Goal: Navigation & Orientation: Find specific page/section

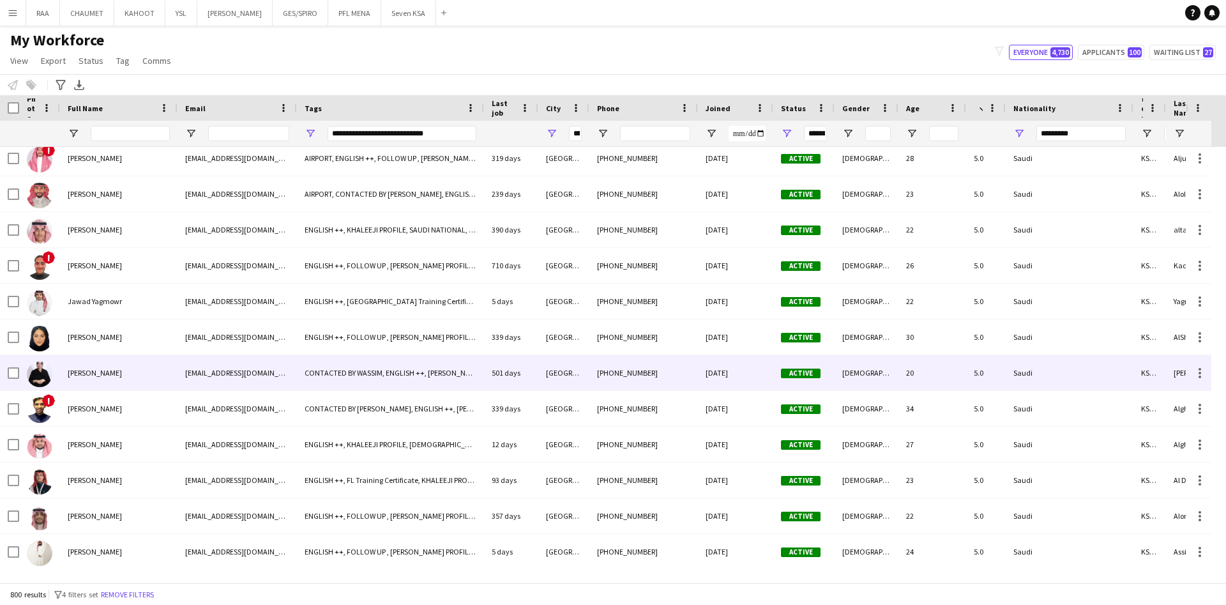
click at [139, 376] on div "[PERSON_NAME]" at bounding box center [119, 372] width 118 height 35
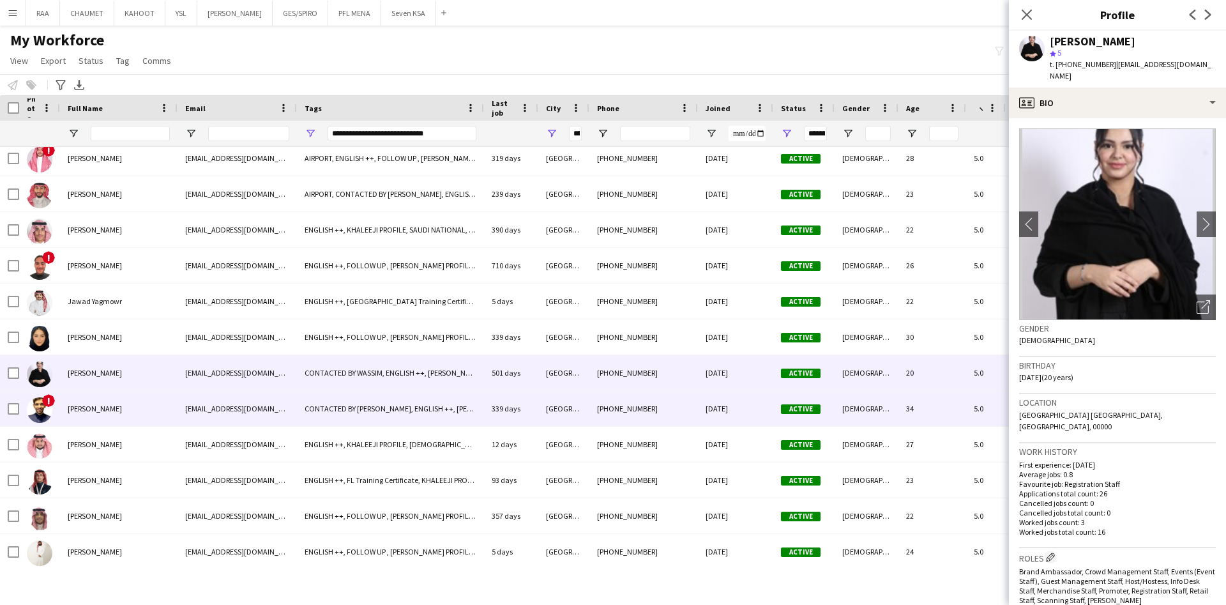
click at [141, 402] on div "[PERSON_NAME]" at bounding box center [119, 408] width 118 height 35
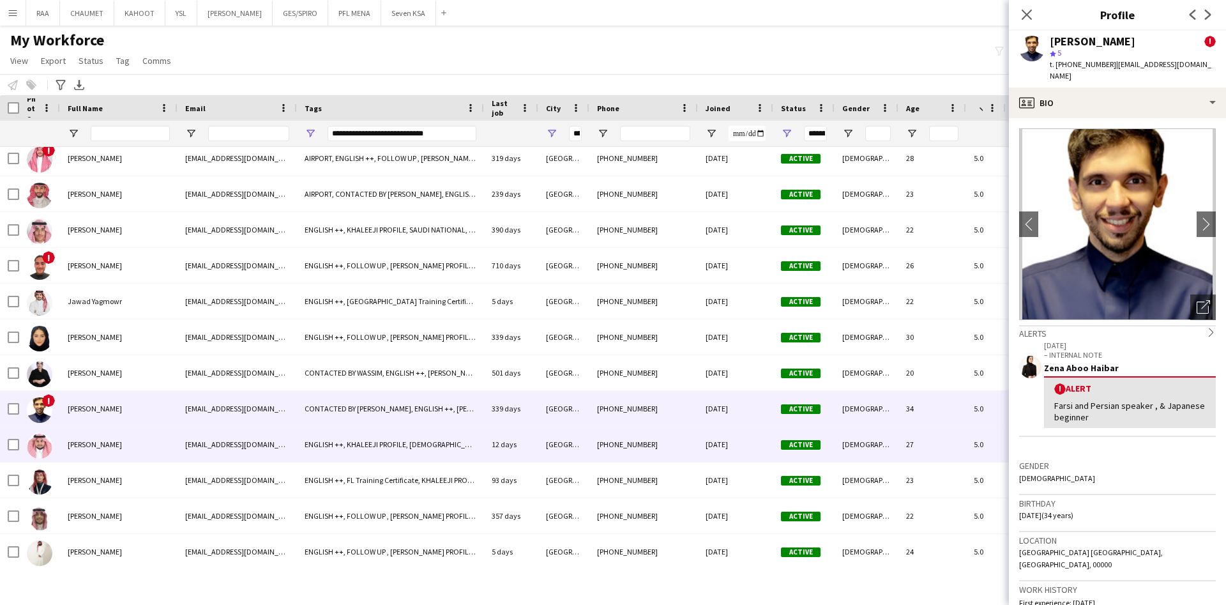
click at [142, 438] on div "[PERSON_NAME]" at bounding box center [119, 444] width 118 height 35
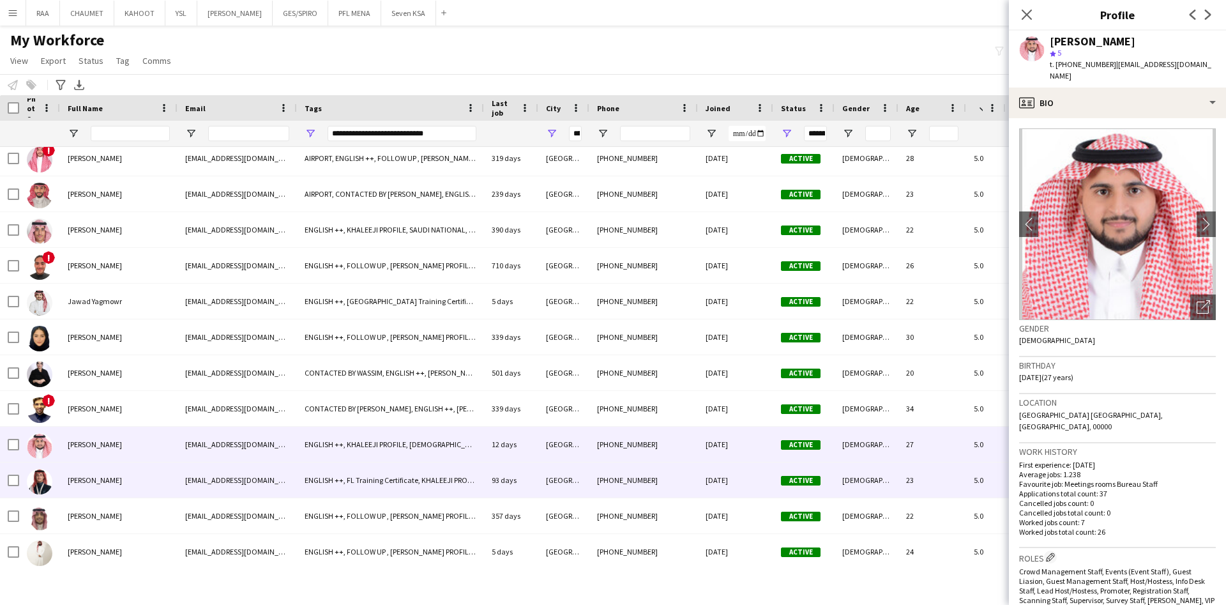
click at [142, 465] on div "[PERSON_NAME]" at bounding box center [119, 479] width 118 height 35
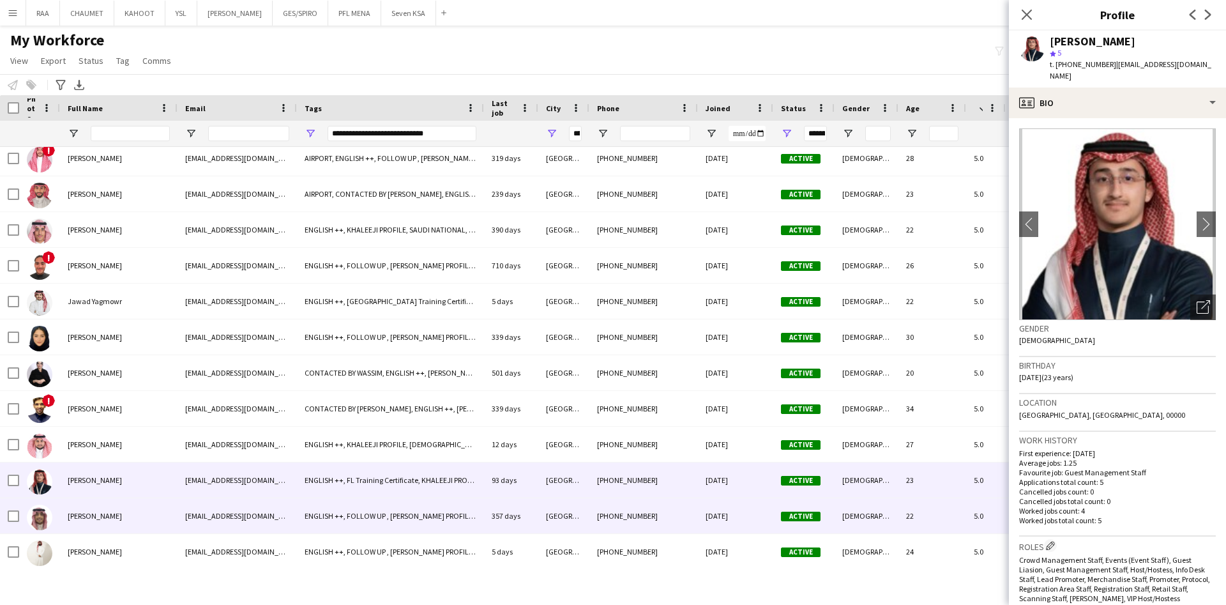
click at [144, 509] on div "[PERSON_NAME]" at bounding box center [119, 515] width 118 height 35
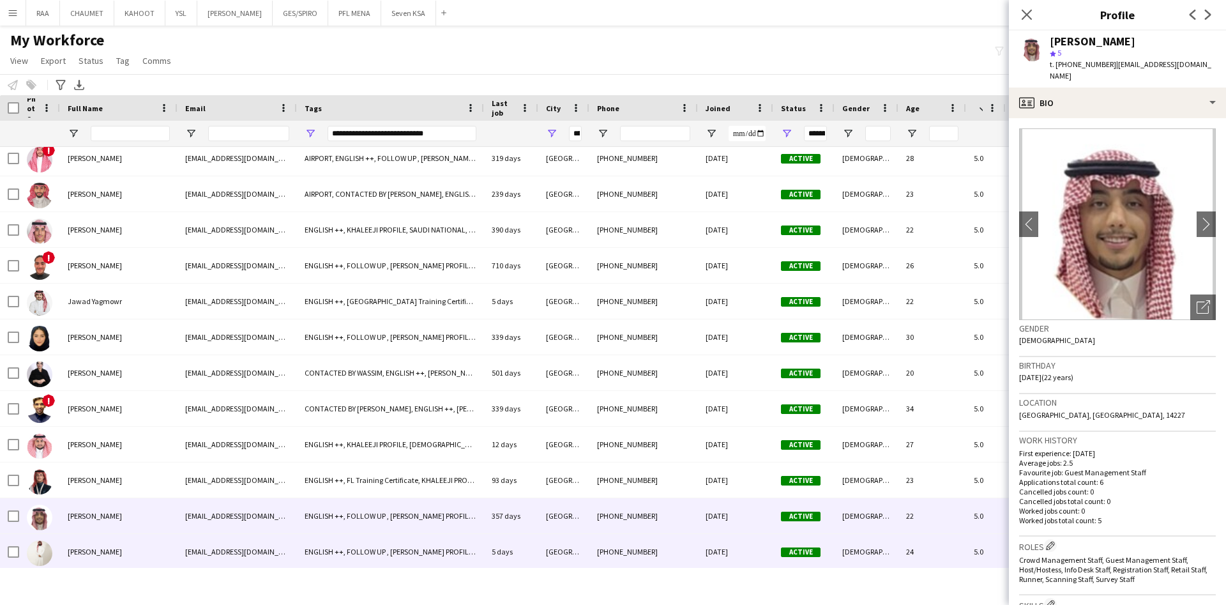
click at [144, 537] on div "[PERSON_NAME]" at bounding box center [119, 551] width 118 height 35
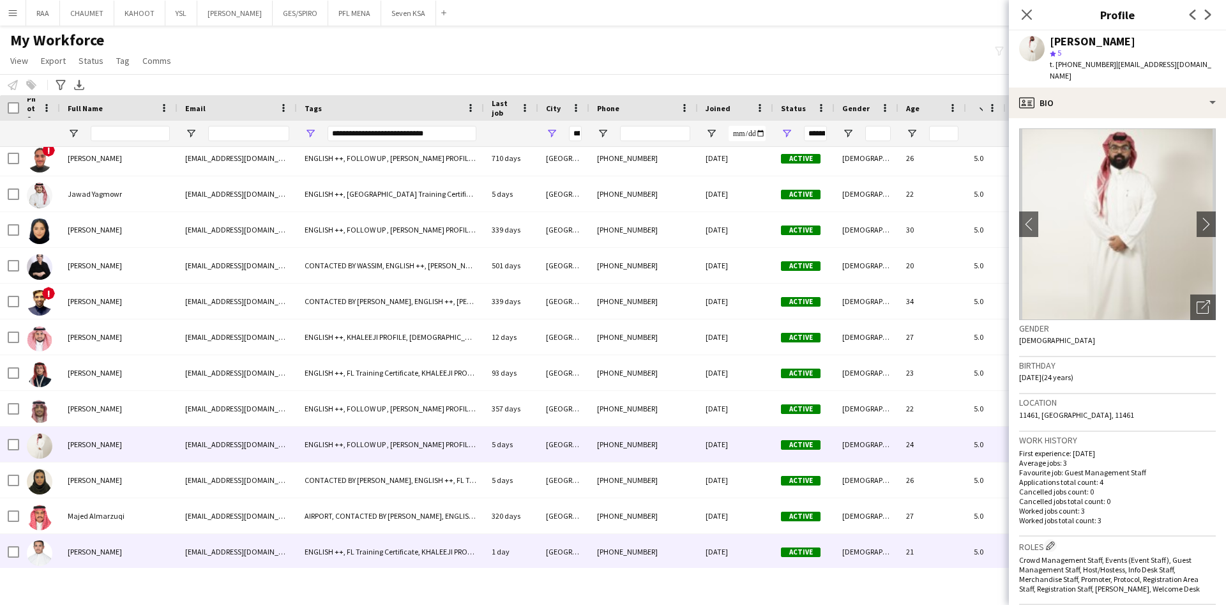
scroll to position [2023, 0]
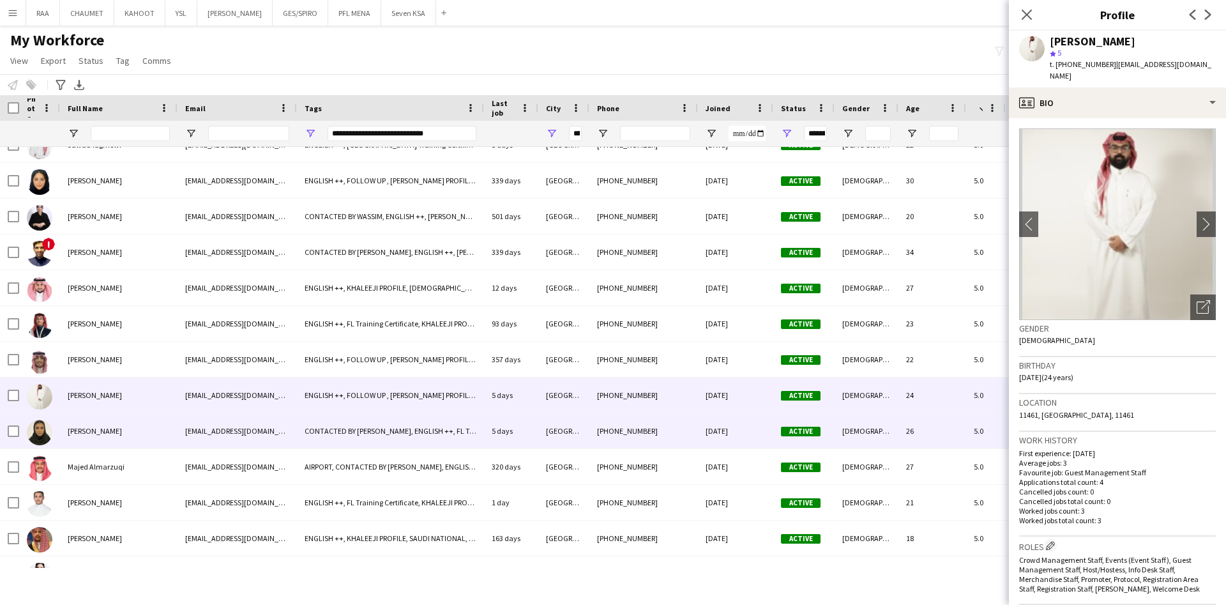
click at [129, 431] on div "[PERSON_NAME]" at bounding box center [119, 430] width 118 height 35
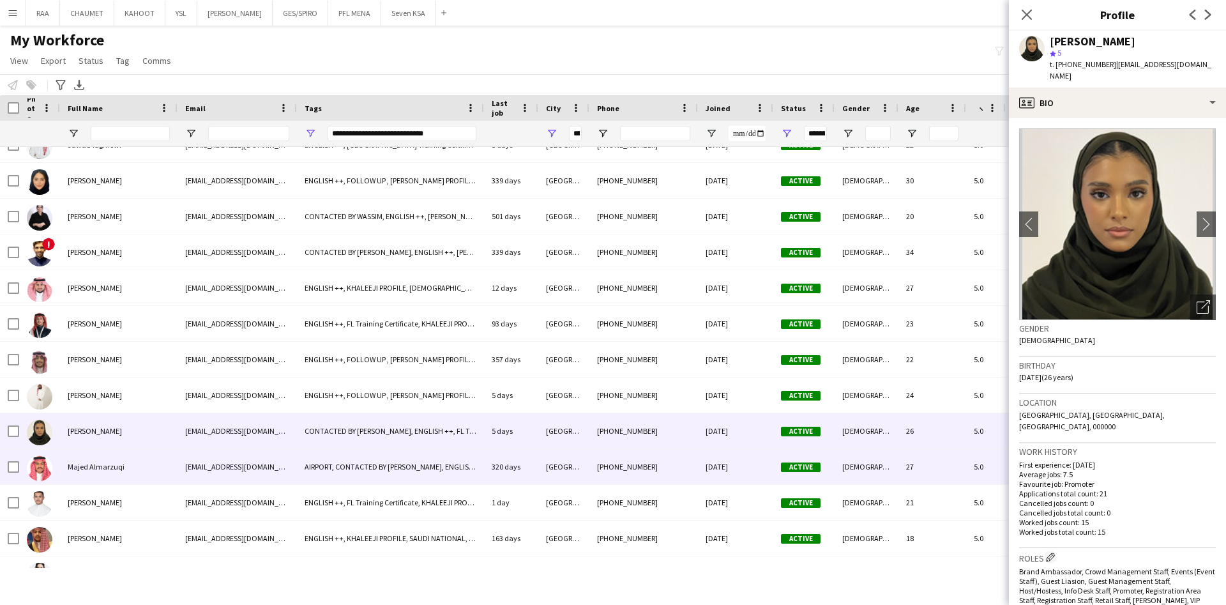
click at [135, 462] on div "Majed Almarzuqi" at bounding box center [119, 466] width 118 height 35
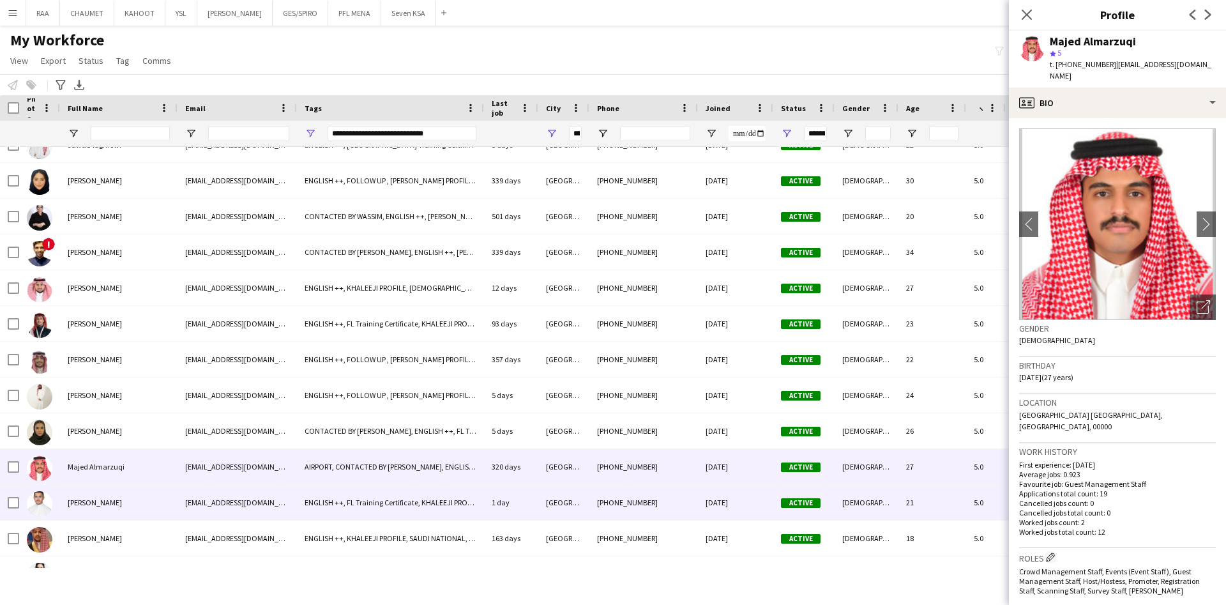
click at [139, 494] on div "[PERSON_NAME]" at bounding box center [119, 502] width 118 height 35
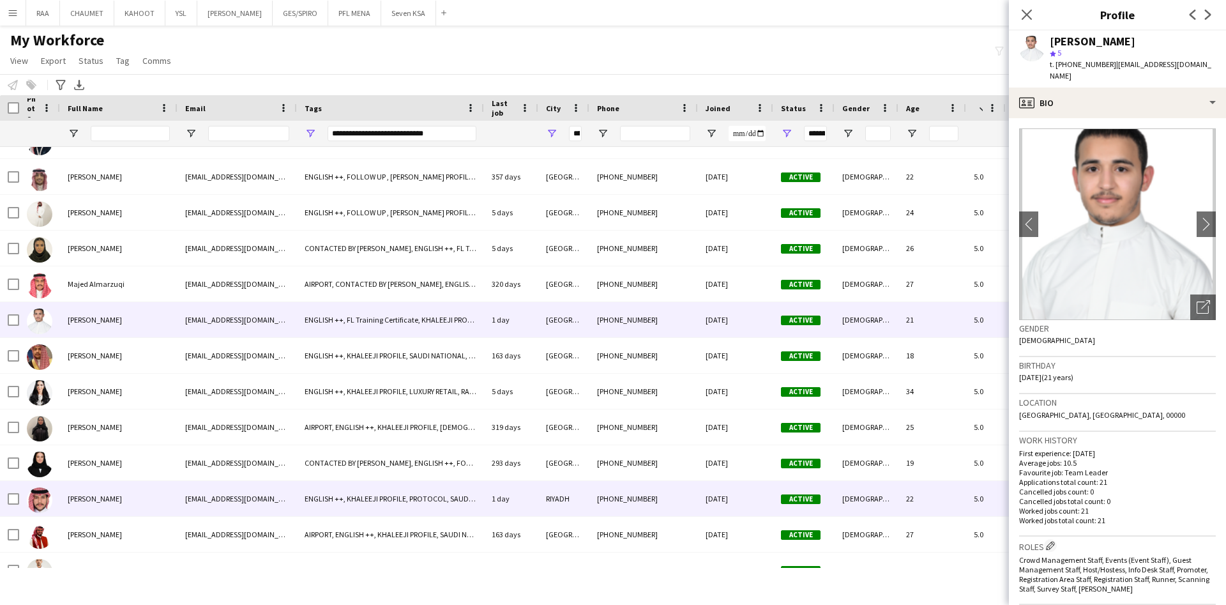
scroll to position [2207, 0]
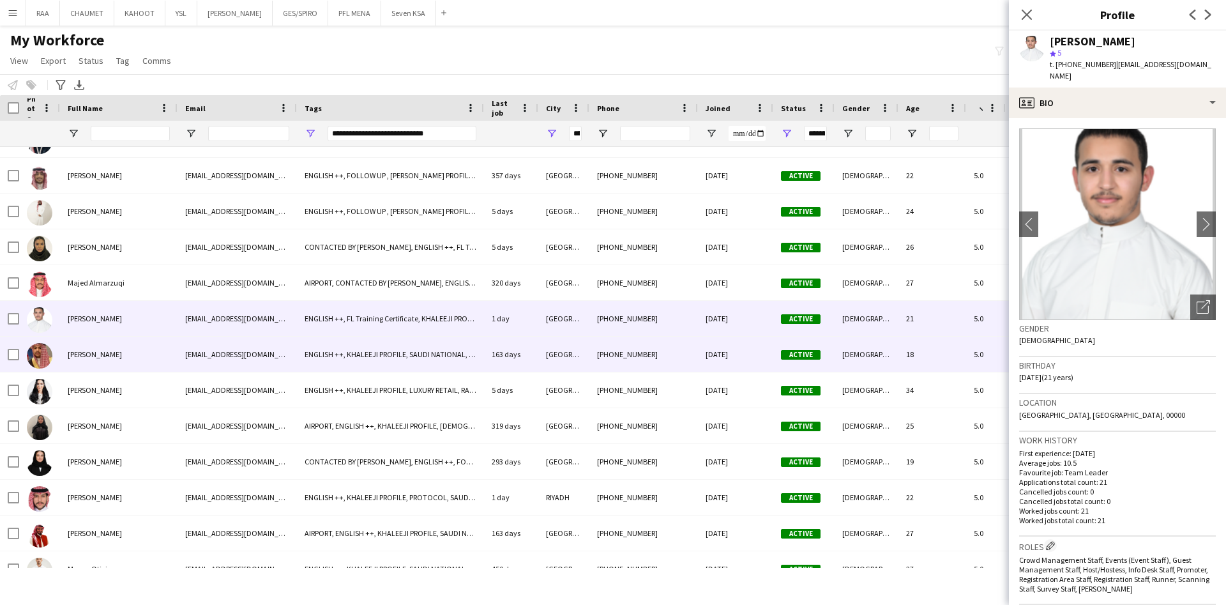
click at [133, 360] on div "[PERSON_NAME]" at bounding box center [119, 354] width 118 height 35
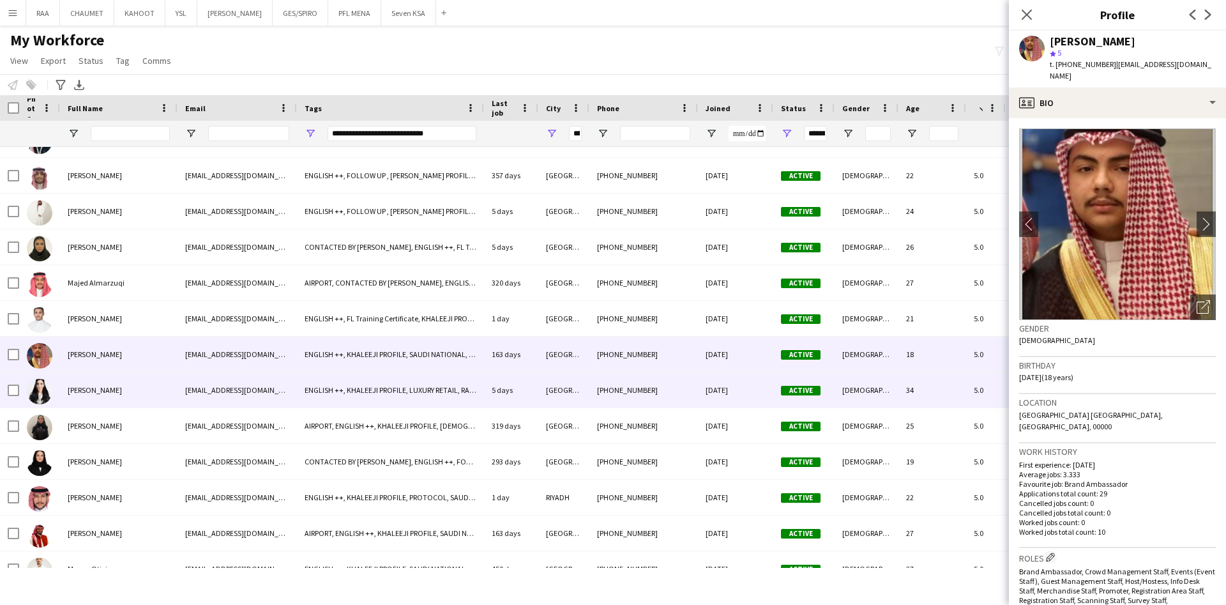
click at [133, 385] on div "[PERSON_NAME]" at bounding box center [119, 389] width 118 height 35
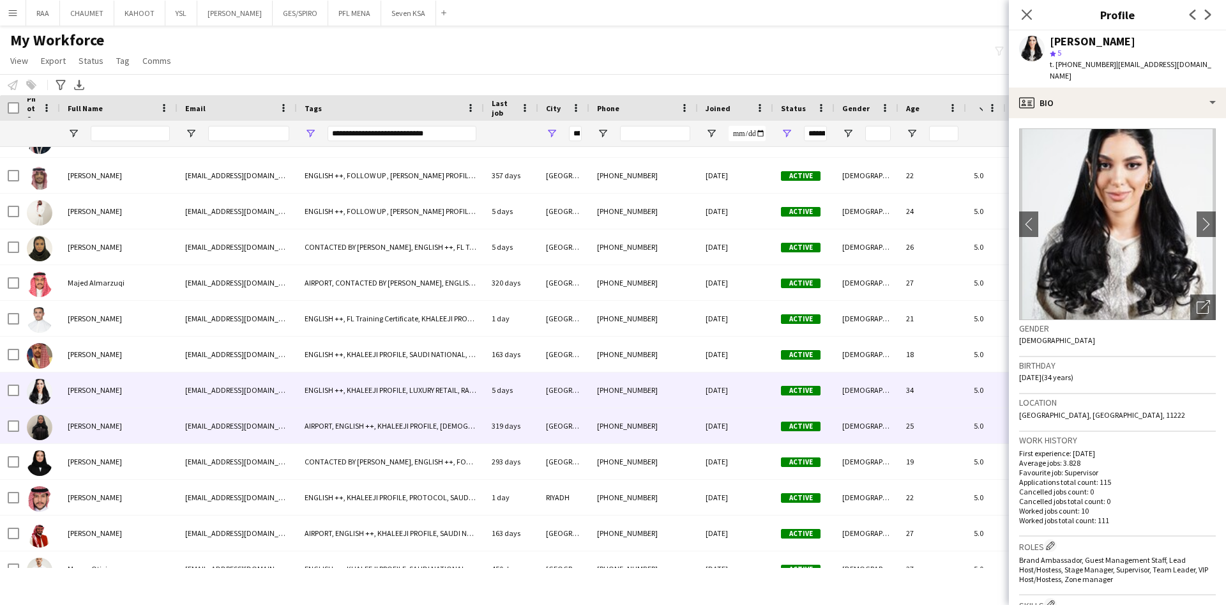
click at [112, 429] on span "[PERSON_NAME]" at bounding box center [95, 426] width 54 height 10
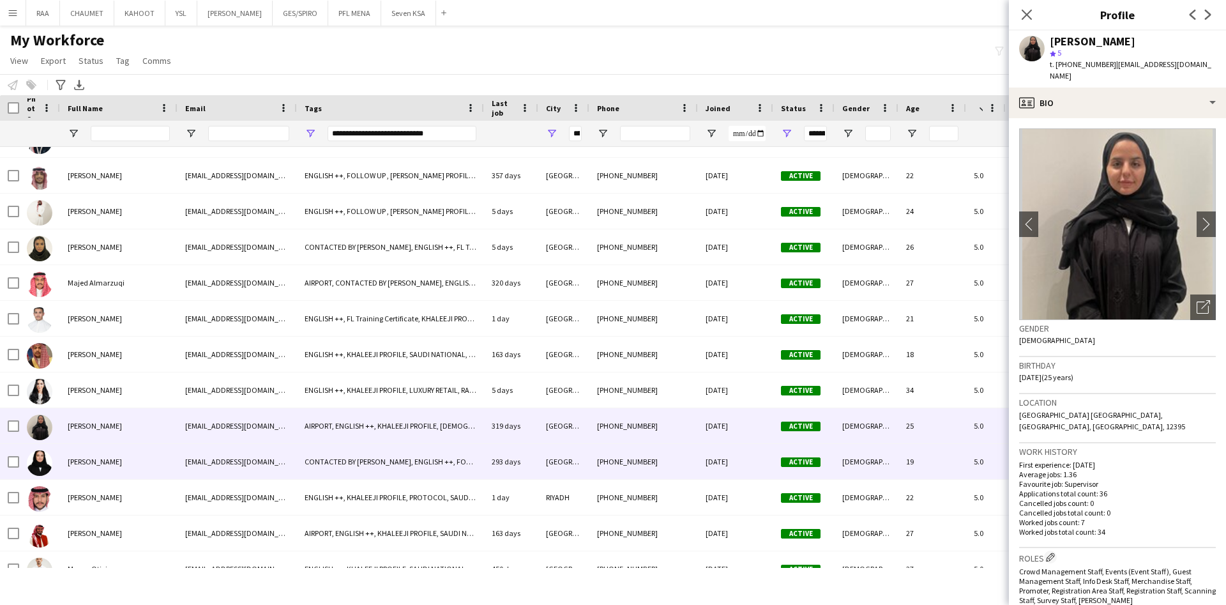
click at [124, 455] on div "[PERSON_NAME]" at bounding box center [119, 461] width 118 height 35
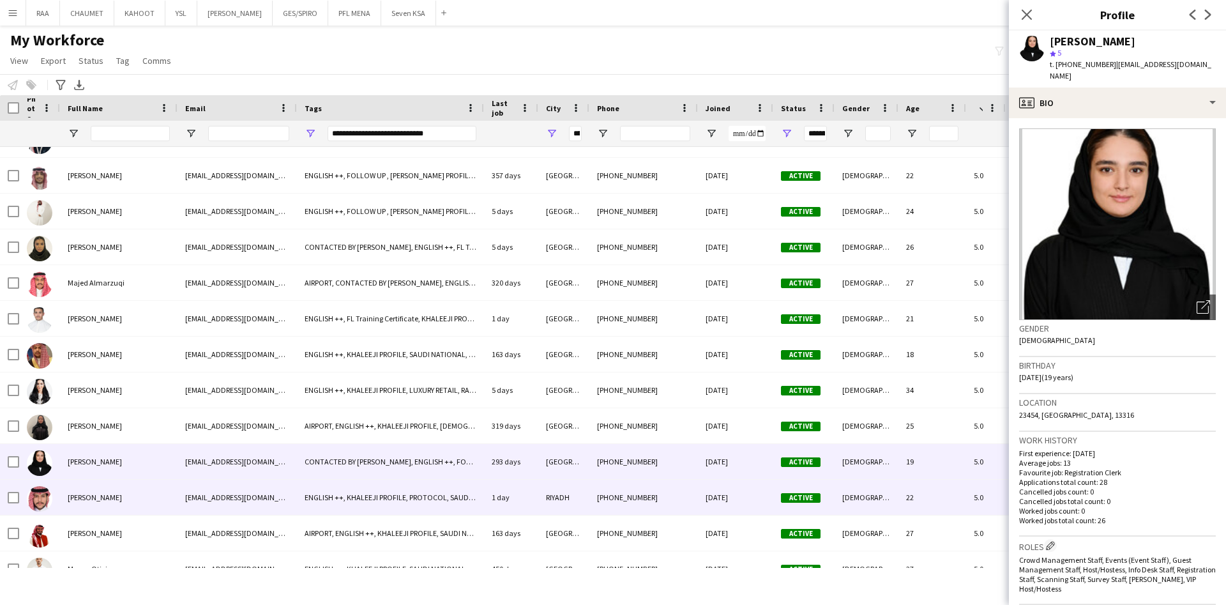
click at [129, 492] on div "[PERSON_NAME]" at bounding box center [119, 497] width 118 height 35
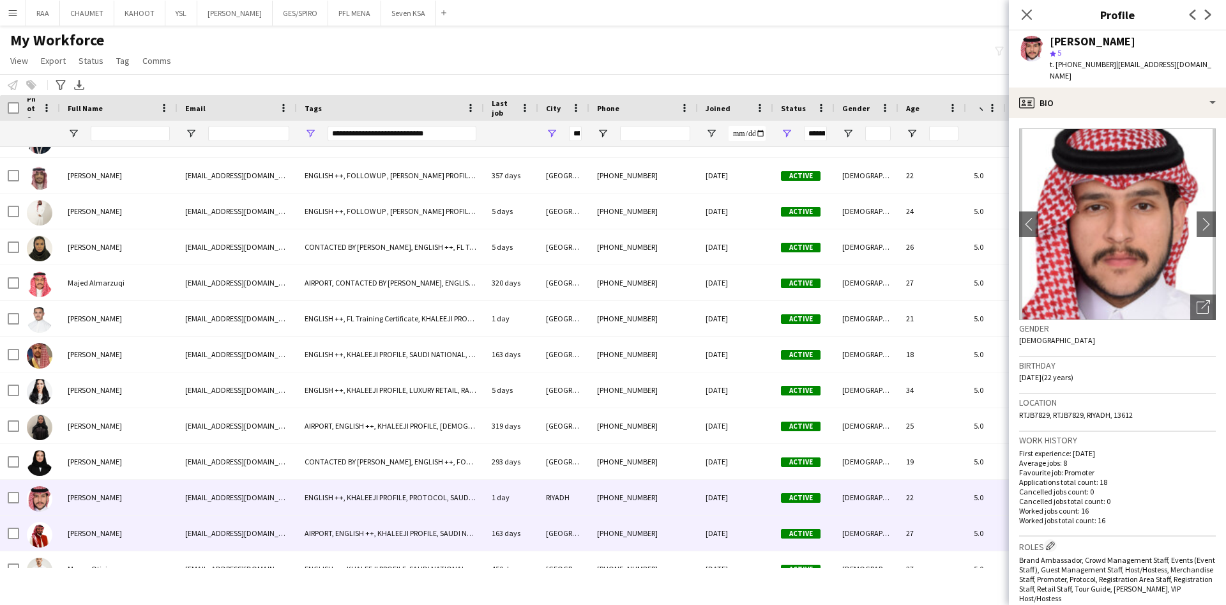
click at [142, 528] on div "[PERSON_NAME]" at bounding box center [119, 532] width 118 height 35
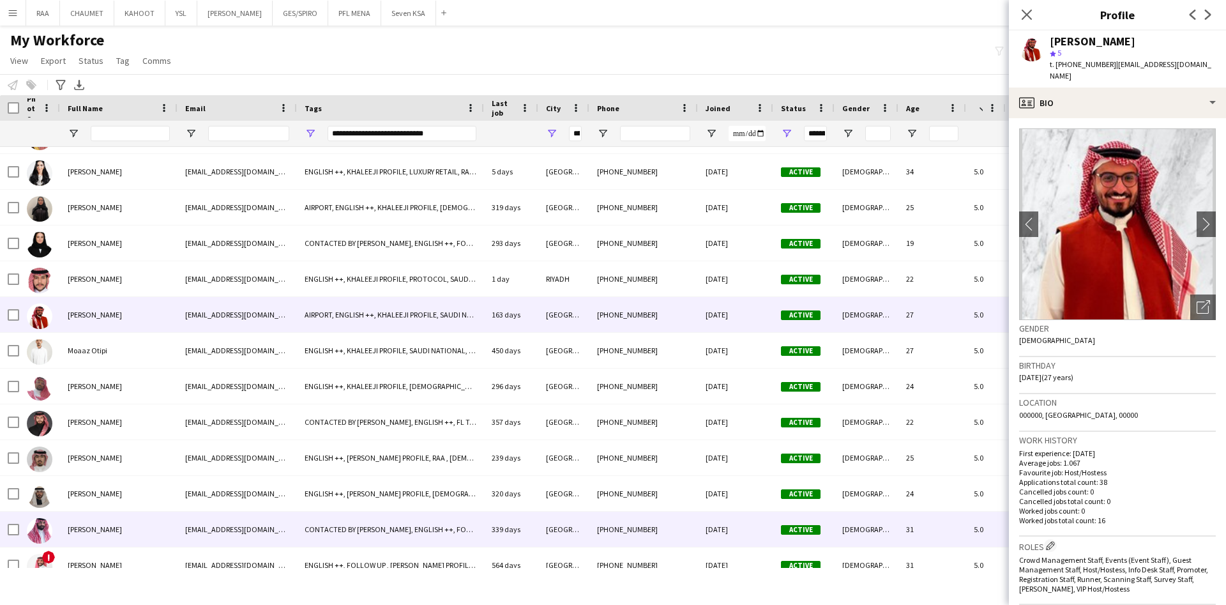
scroll to position [2429, 0]
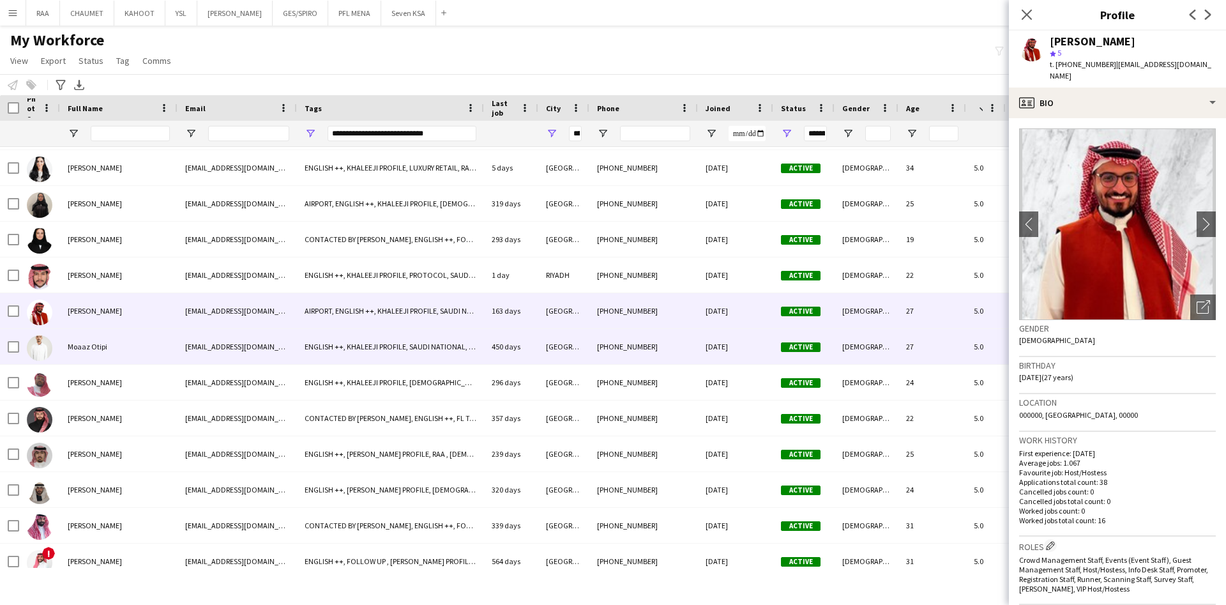
click at [121, 343] on div "Moaaz Otipi" at bounding box center [119, 346] width 118 height 35
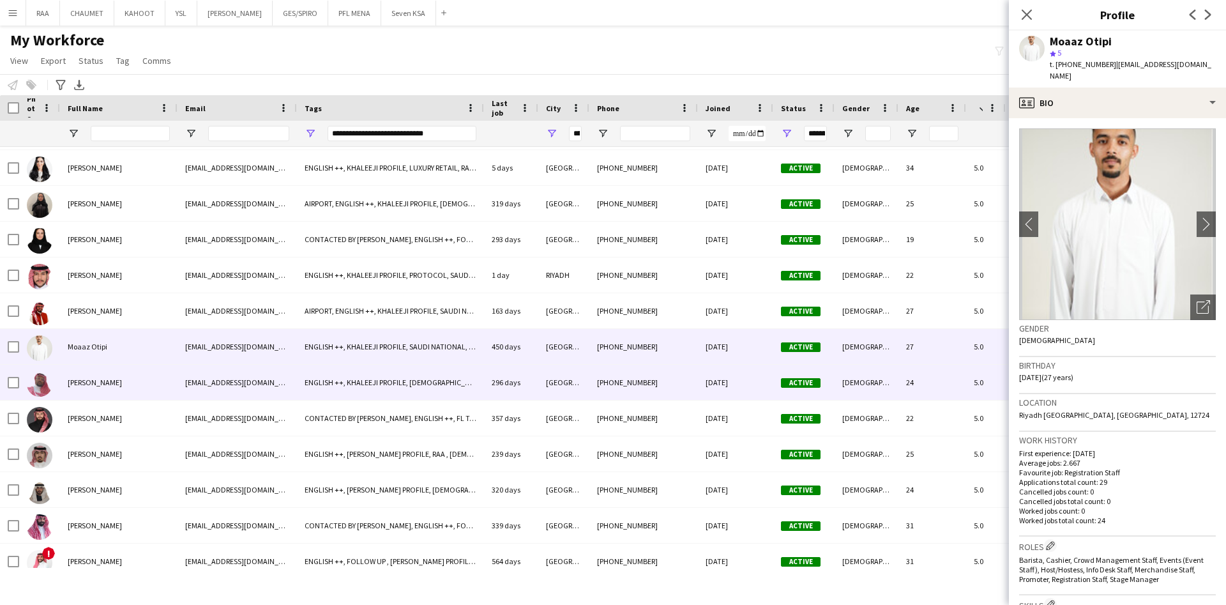
click at [132, 371] on div "[PERSON_NAME]" at bounding box center [119, 382] width 118 height 35
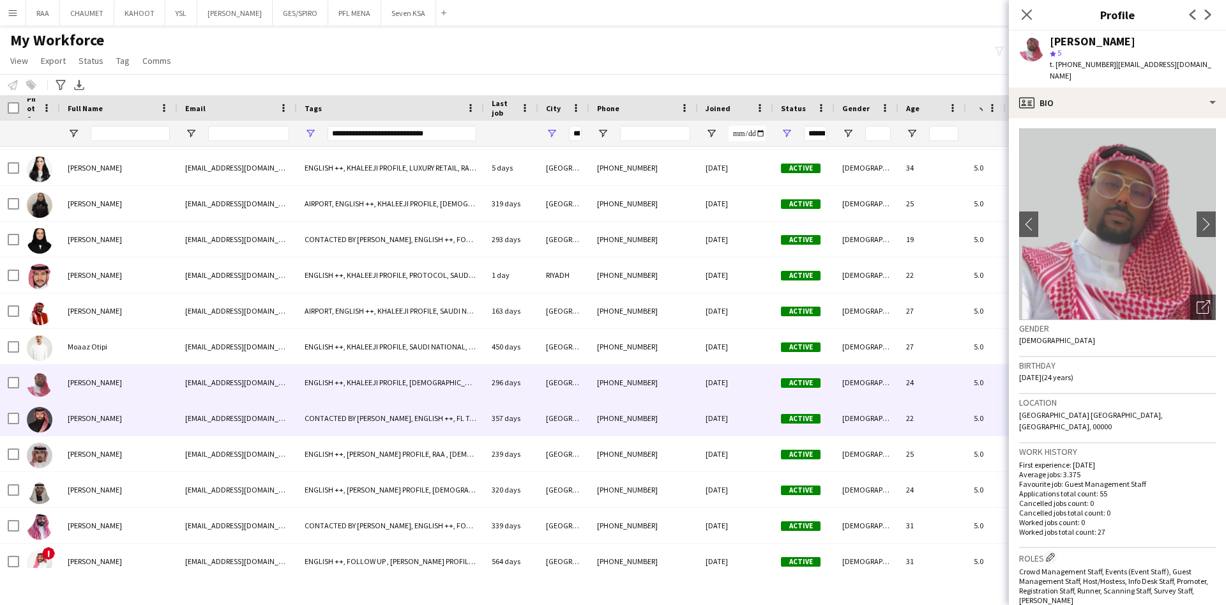
click at [145, 411] on div "[PERSON_NAME]" at bounding box center [119, 417] width 118 height 35
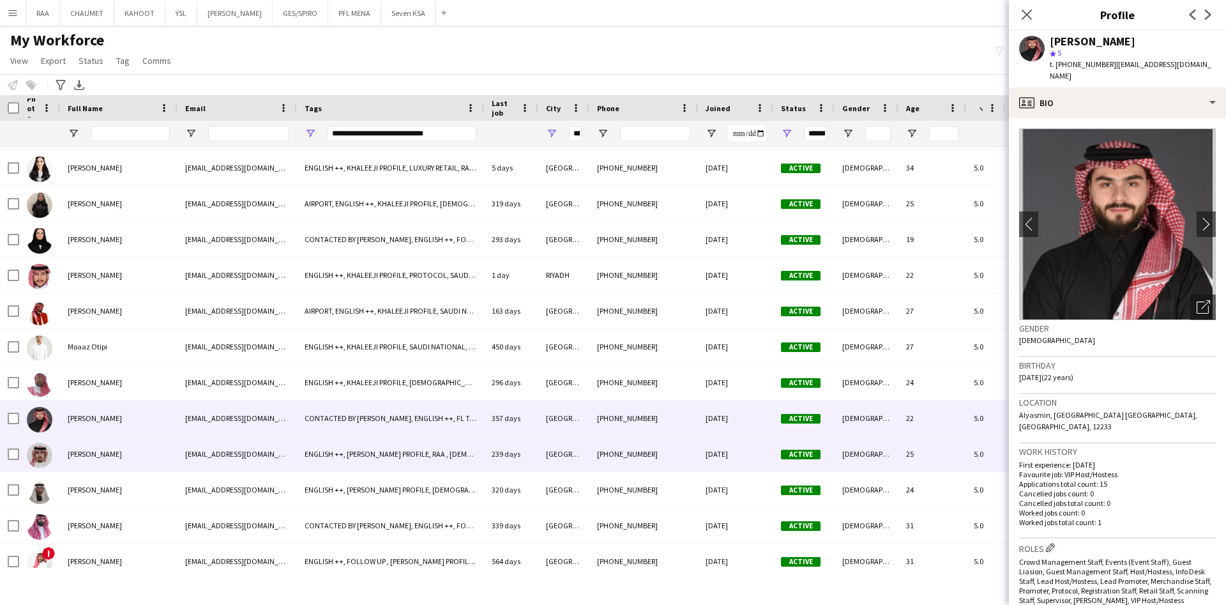
click at [152, 452] on div "[PERSON_NAME]" at bounding box center [119, 453] width 118 height 35
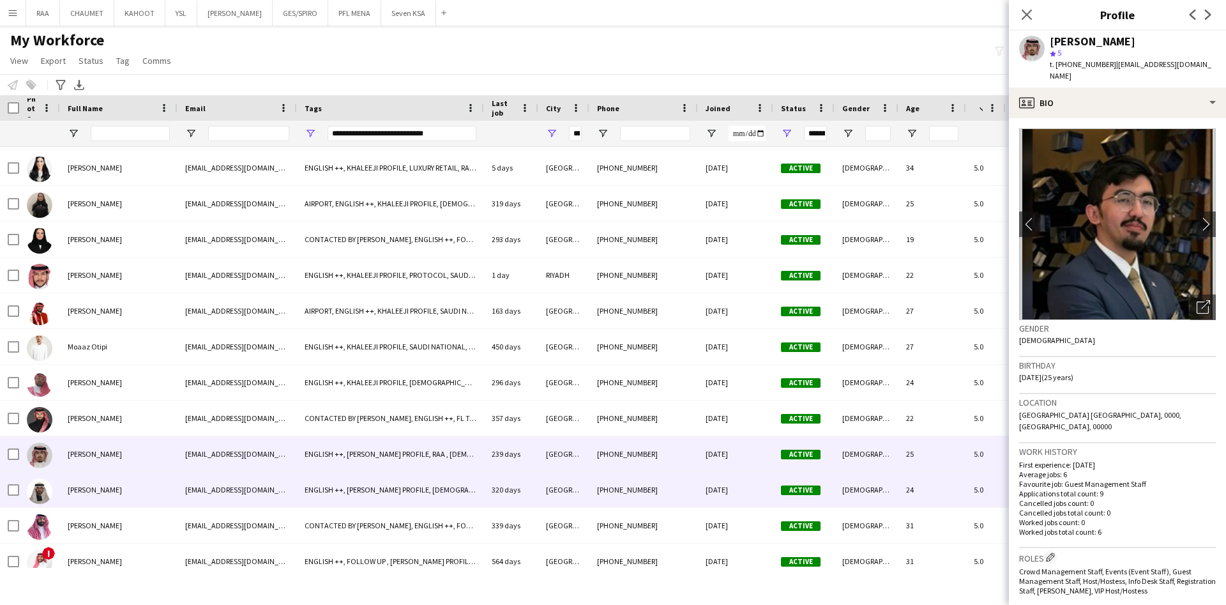
click at [152, 494] on div "[PERSON_NAME]" at bounding box center [119, 489] width 118 height 35
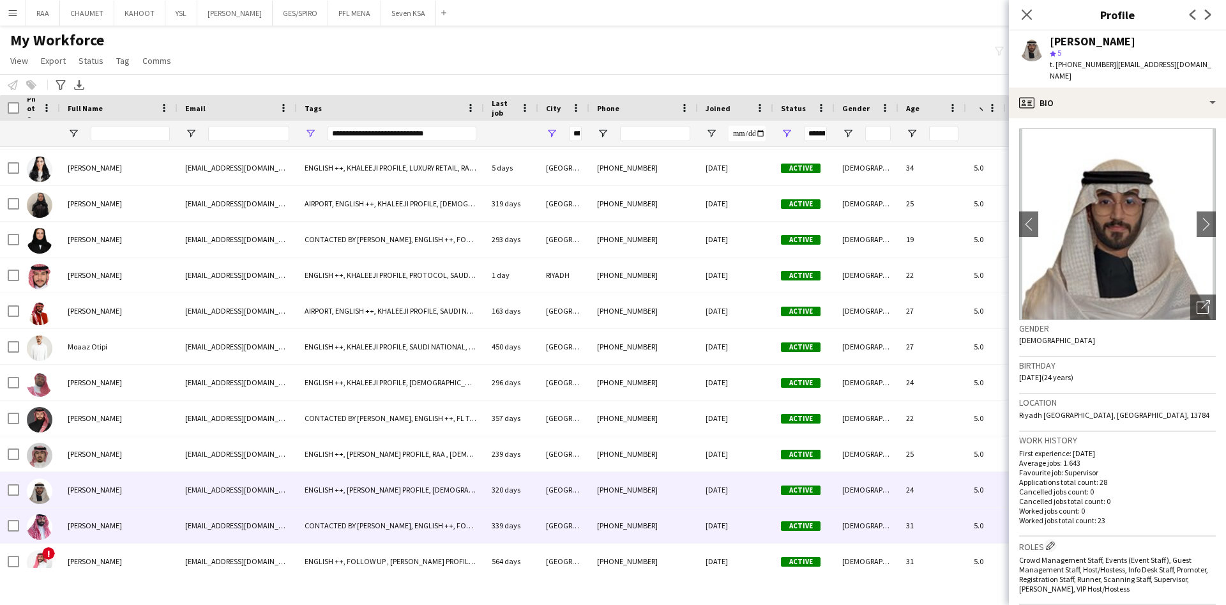
click at [150, 517] on div "[PERSON_NAME]" at bounding box center [119, 525] width 118 height 35
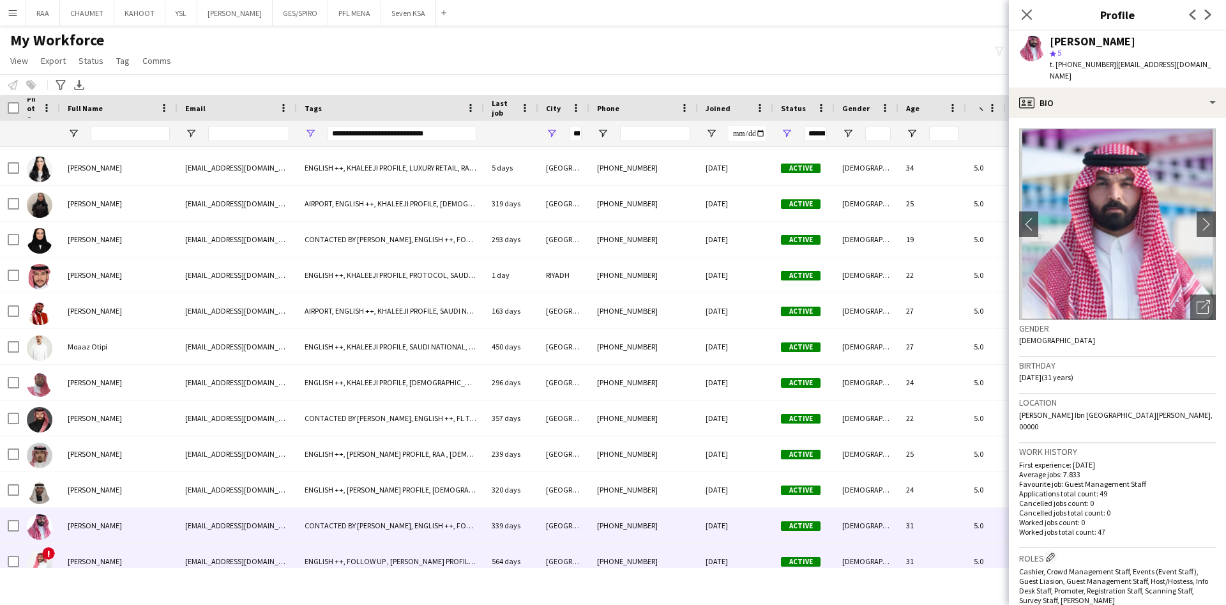
click at [153, 554] on div "[PERSON_NAME]" at bounding box center [119, 561] width 118 height 35
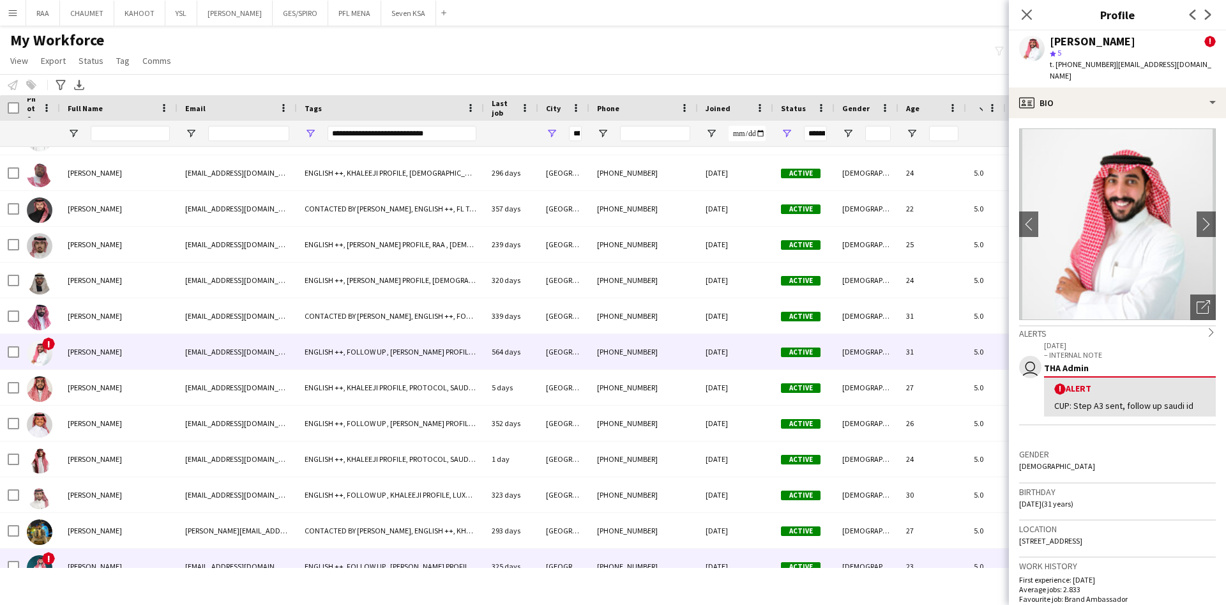
scroll to position [0, 0]
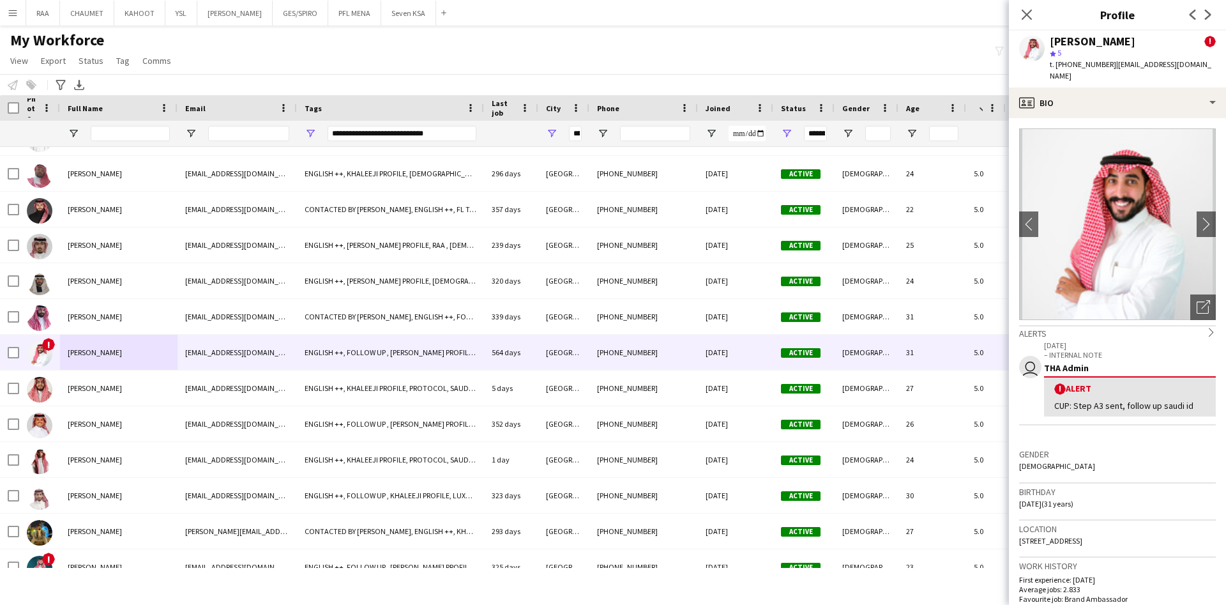
click at [1198, 321] on app-crew-profile-bio "chevron-left chevron-right Open photos pop-in Alerts chevron-right user [DATE] …" at bounding box center [1117, 361] width 217 height 487
click at [1197, 313] on icon at bounding box center [1203, 307] width 12 height 12
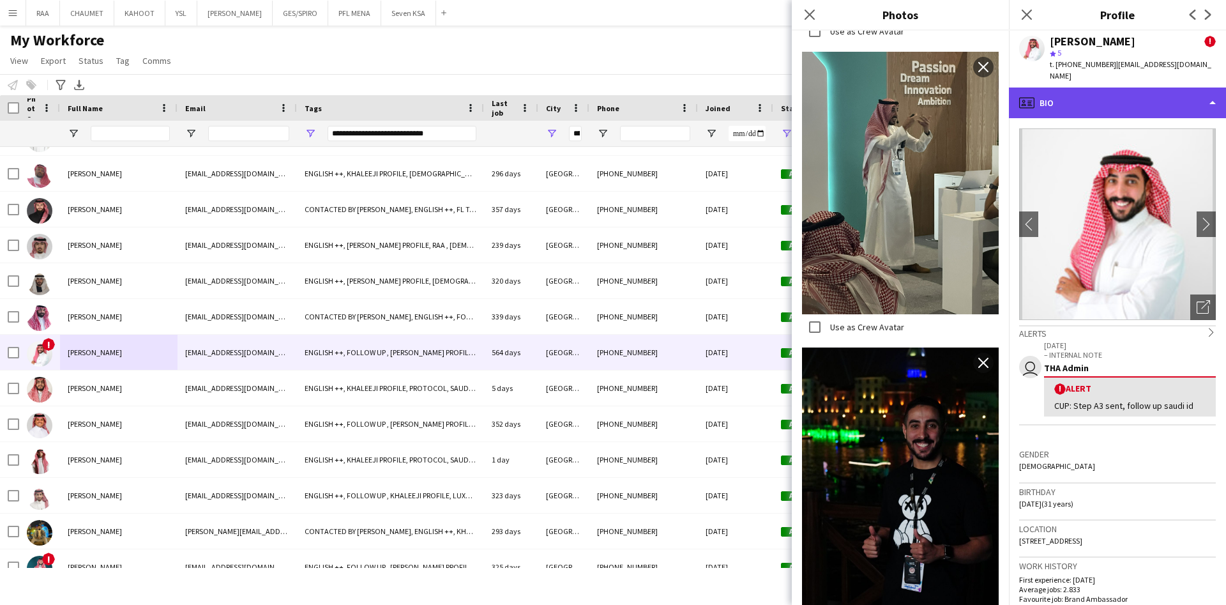
click at [1155, 101] on div "profile Bio" at bounding box center [1117, 103] width 217 height 31
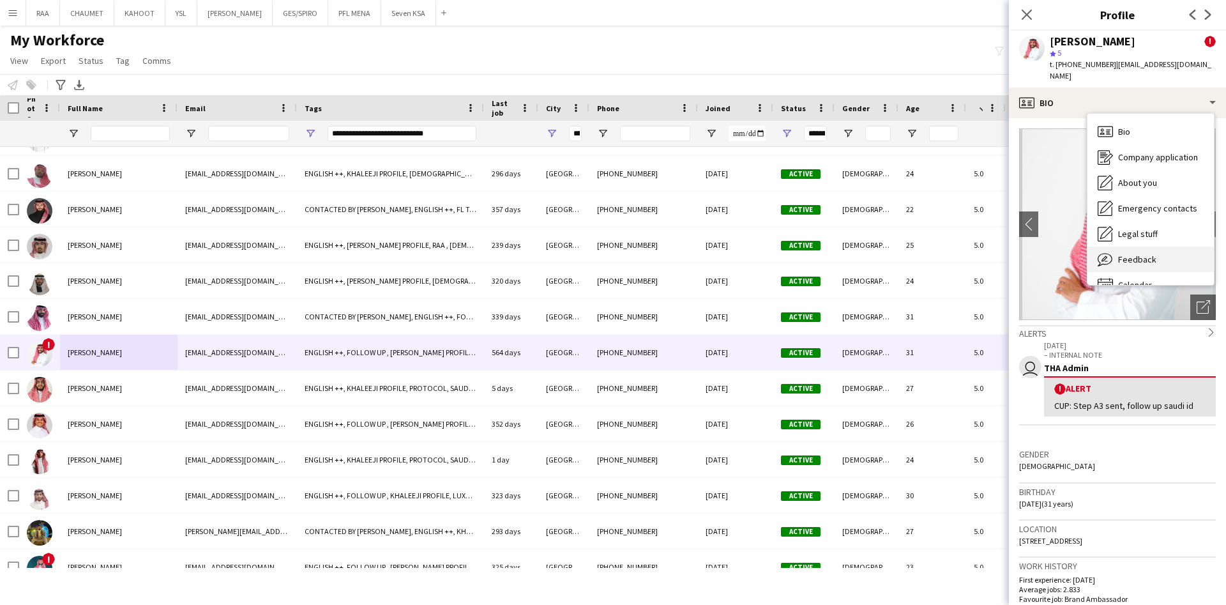
click at [1171, 255] on div "Feedback Feedback" at bounding box center [1151, 260] width 126 height 26
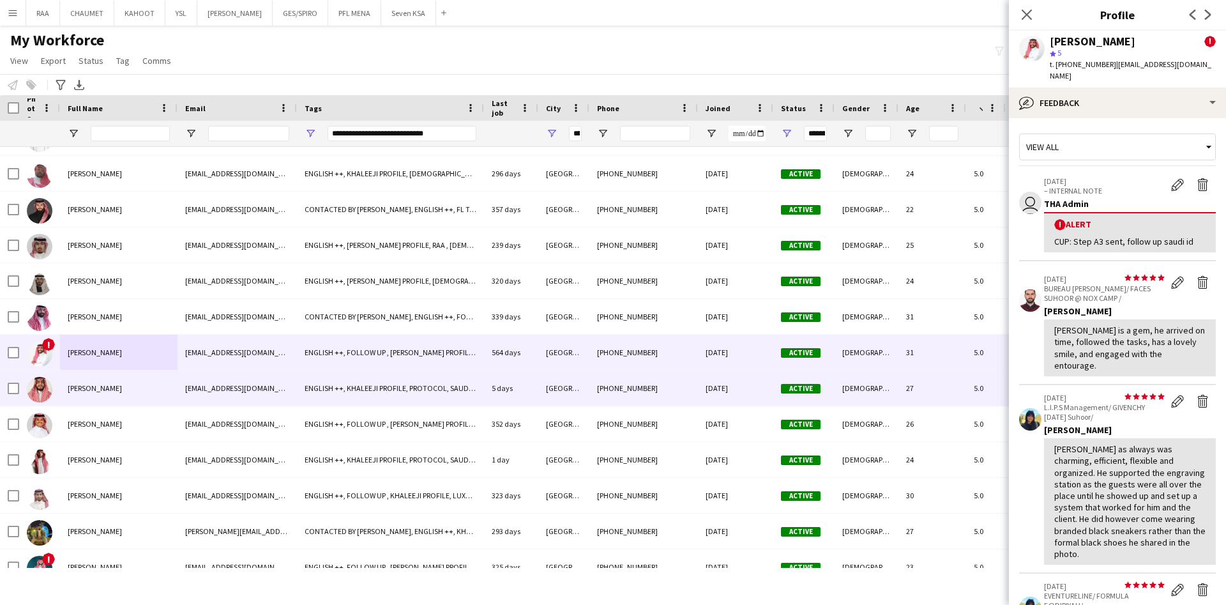
click at [137, 401] on div "[PERSON_NAME]" at bounding box center [119, 387] width 118 height 35
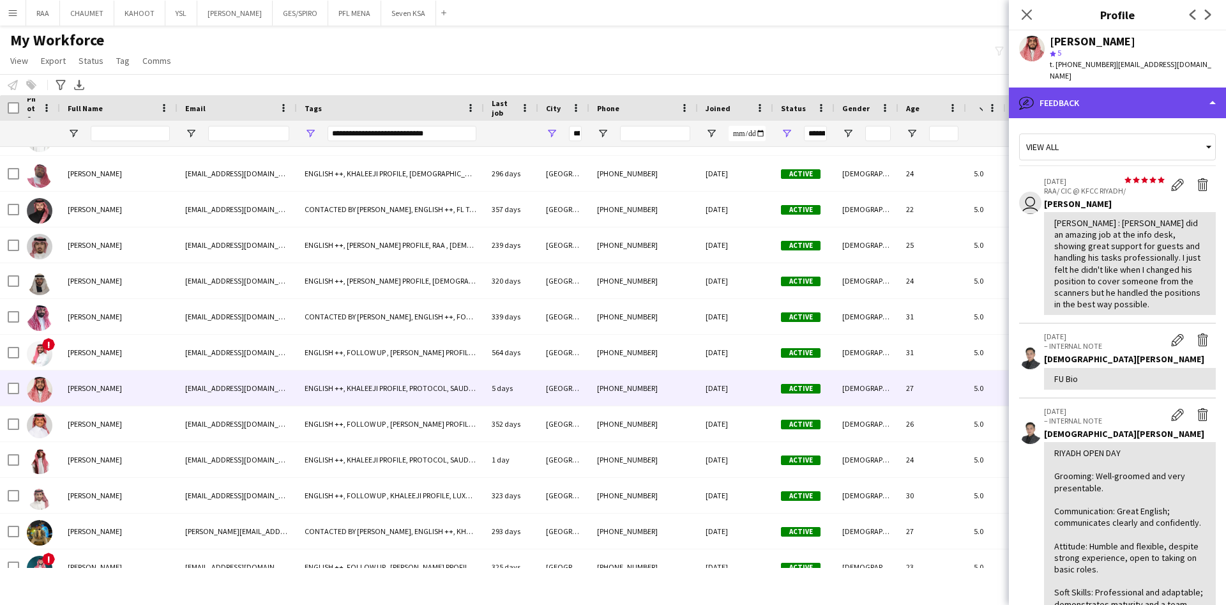
click at [1122, 95] on div "bubble-pencil Feedback" at bounding box center [1117, 103] width 217 height 31
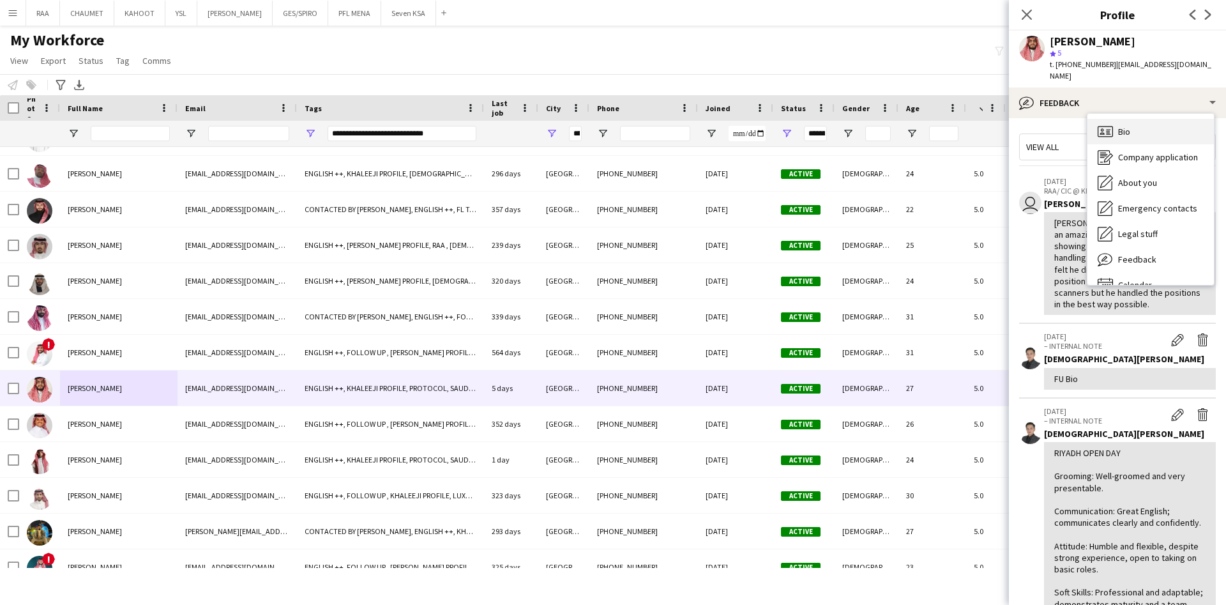
click at [1141, 125] on div "Bio Bio" at bounding box center [1151, 132] width 126 height 26
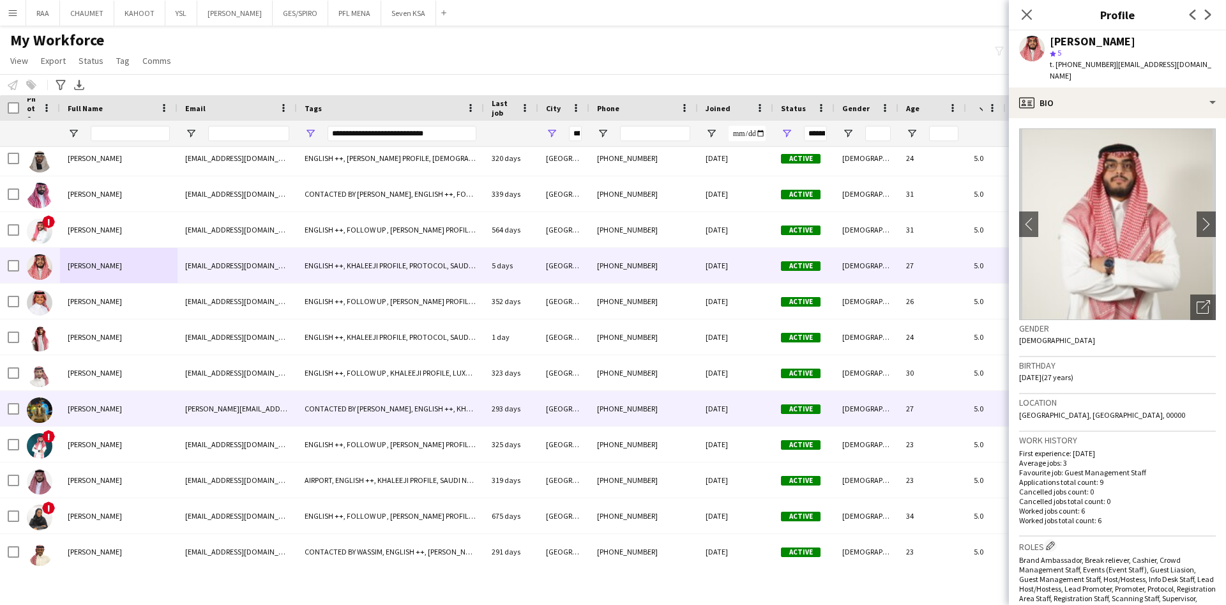
scroll to position [2771, 0]
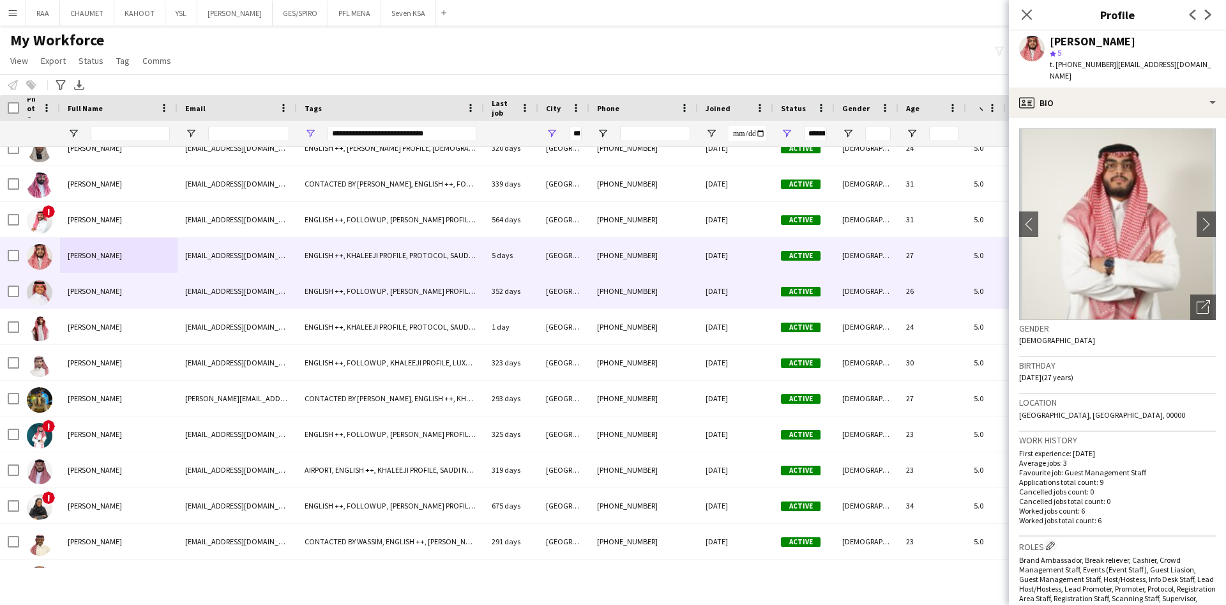
click at [128, 299] on div "[PERSON_NAME]" at bounding box center [119, 290] width 118 height 35
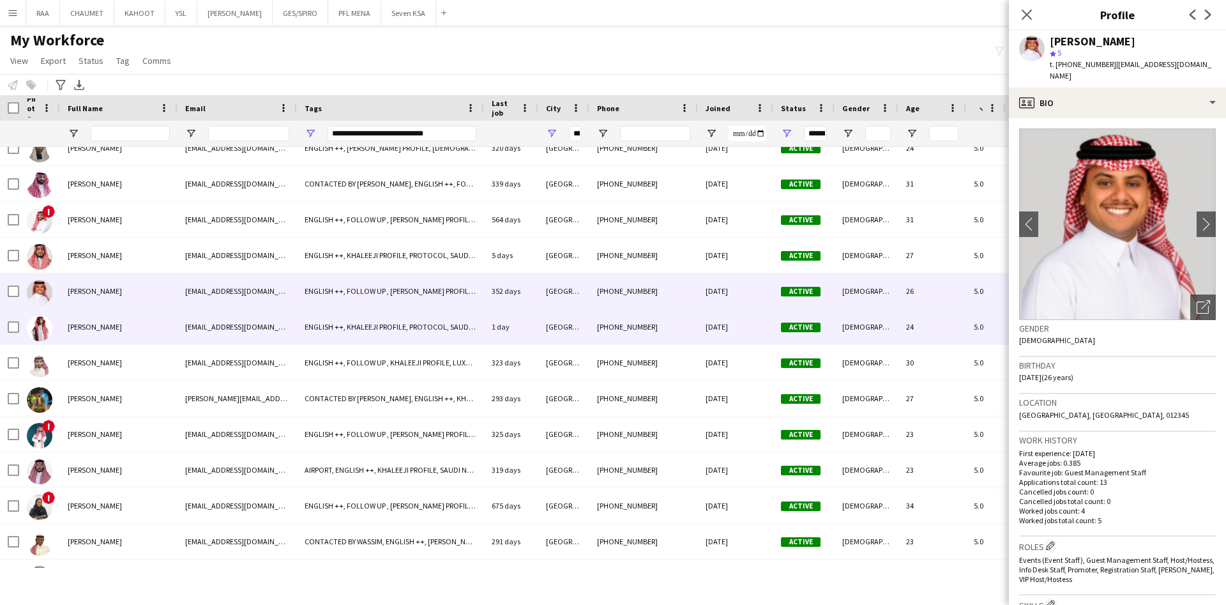
click at [155, 328] on div "[PERSON_NAME]" at bounding box center [119, 326] width 118 height 35
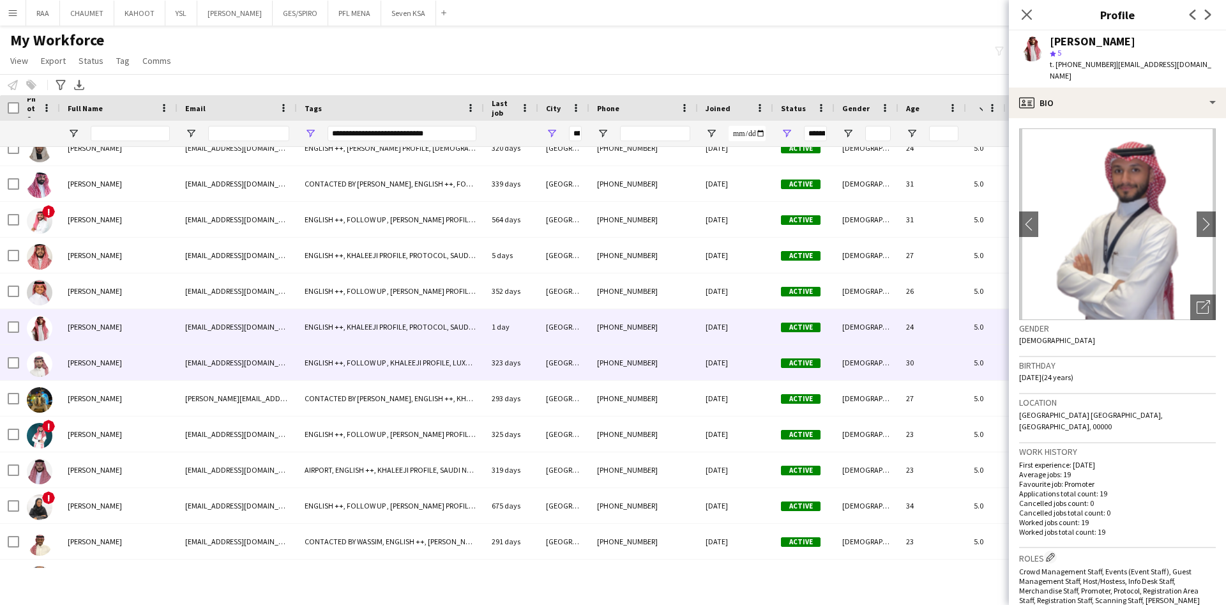
click at [153, 360] on div "[PERSON_NAME]" at bounding box center [119, 362] width 118 height 35
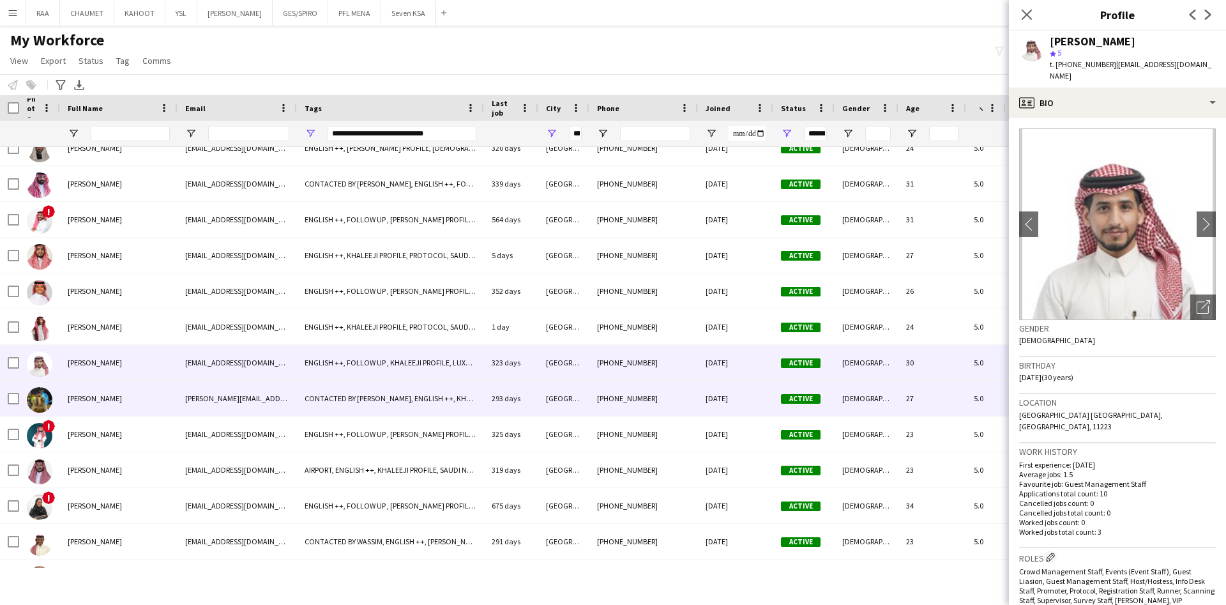
click at [148, 395] on div "[PERSON_NAME]" at bounding box center [119, 398] width 118 height 35
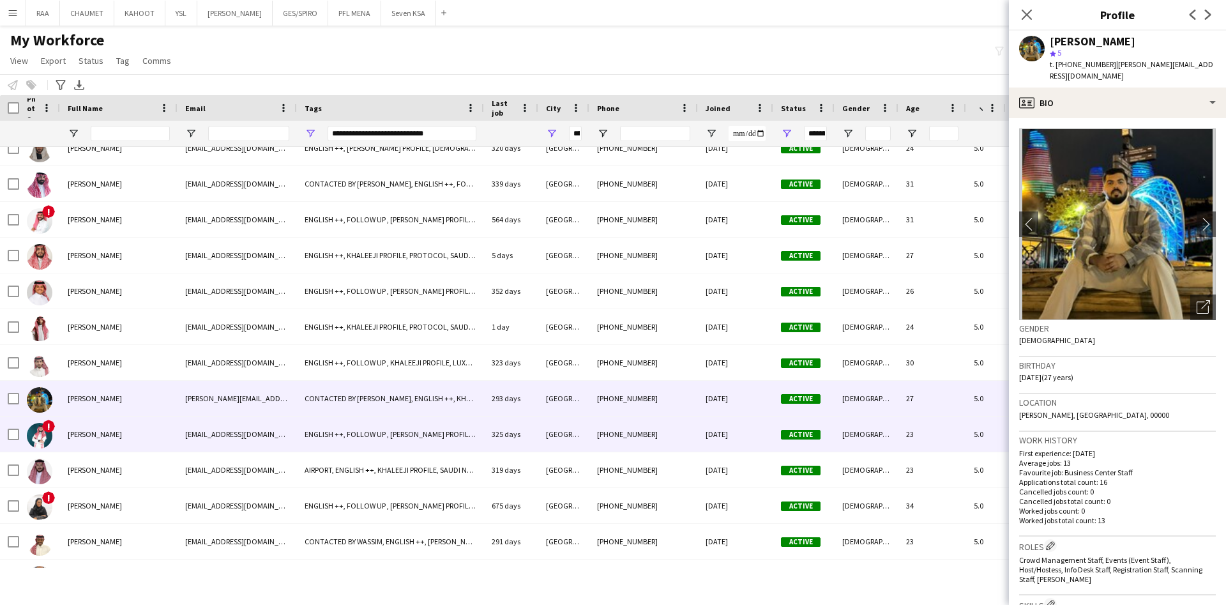
click at [122, 435] on span "[PERSON_NAME]" at bounding box center [95, 434] width 54 height 10
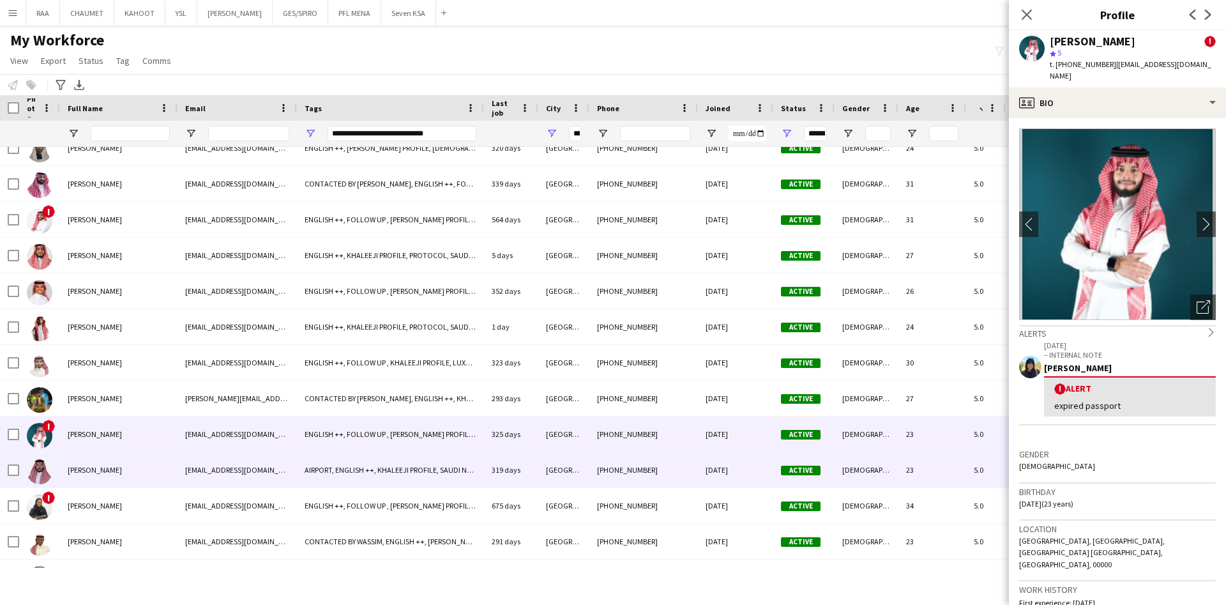
click at [135, 474] on div "[PERSON_NAME]" at bounding box center [119, 469] width 118 height 35
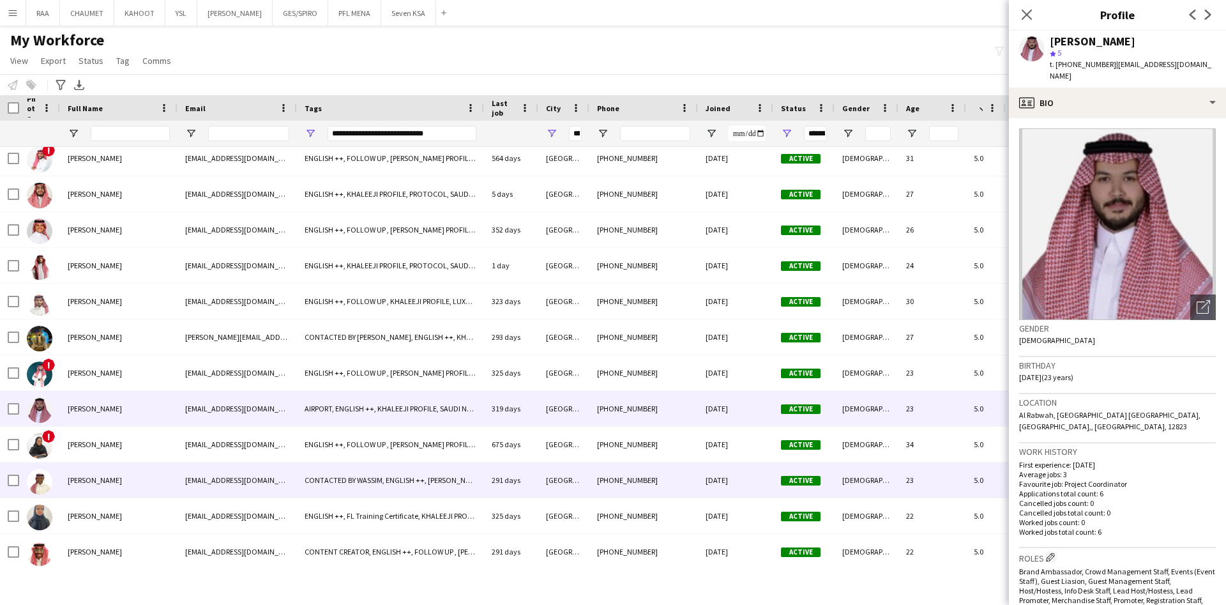
scroll to position [2833, 0]
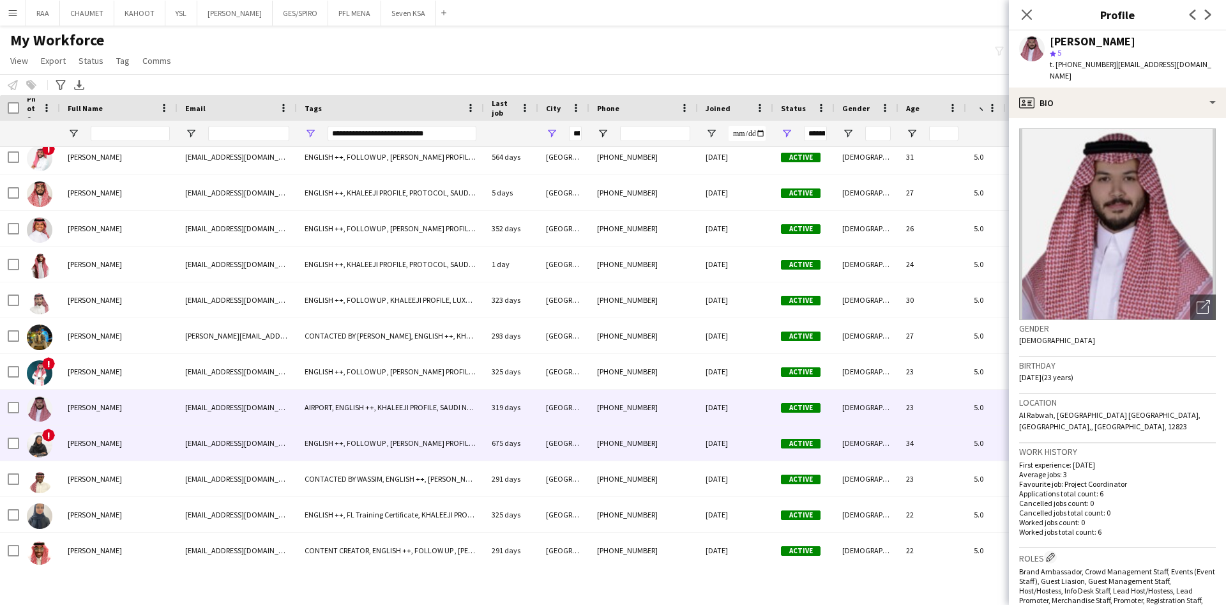
click at [129, 455] on div "[PERSON_NAME]" at bounding box center [119, 442] width 118 height 35
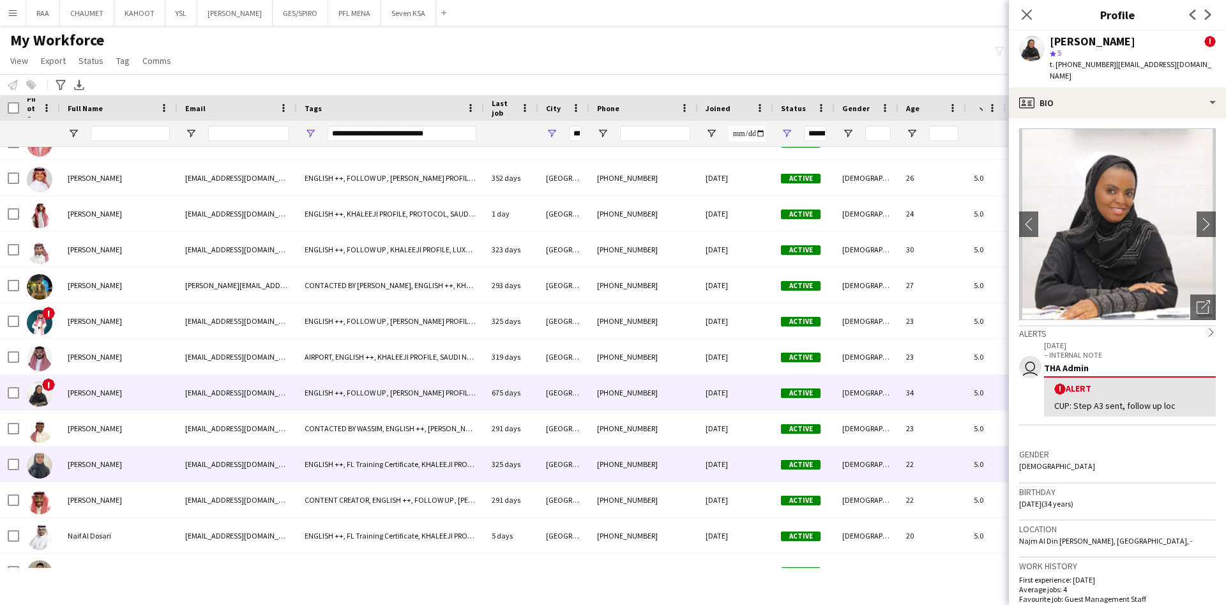
scroll to position [2885, 0]
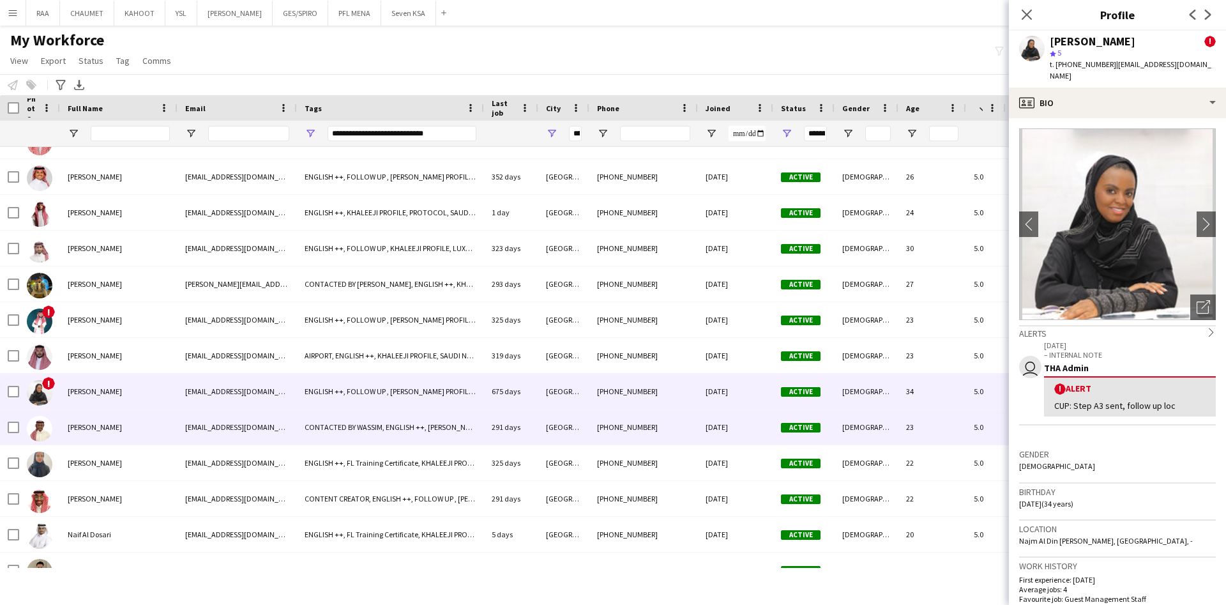
click at [121, 427] on div "[PERSON_NAME]" at bounding box center [119, 426] width 118 height 35
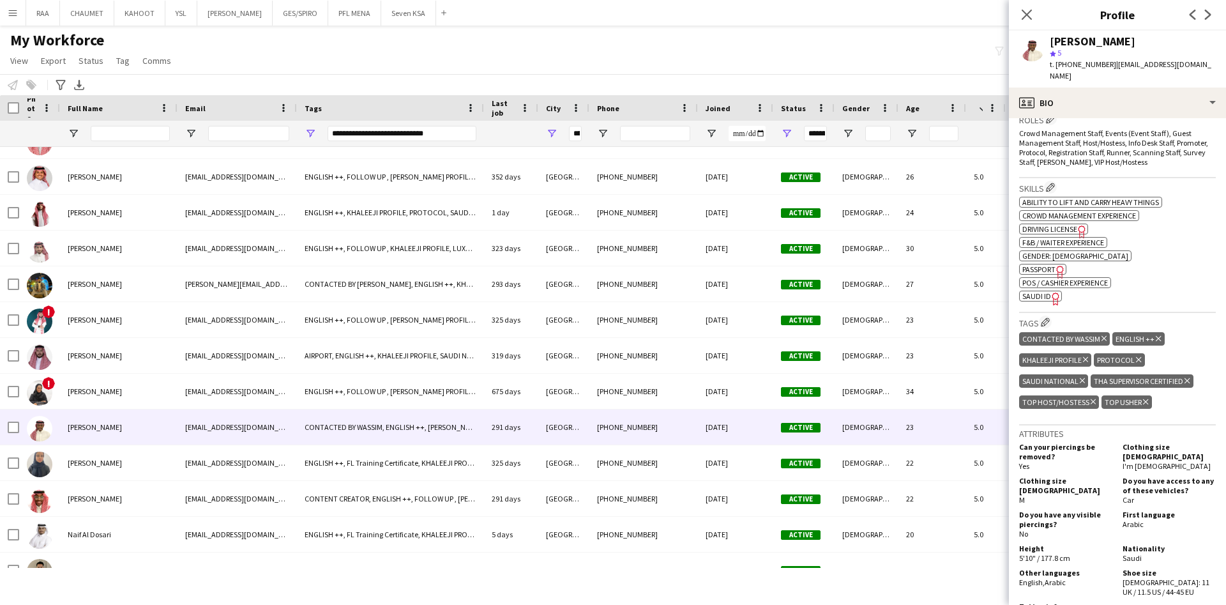
scroll to position [437, 0]
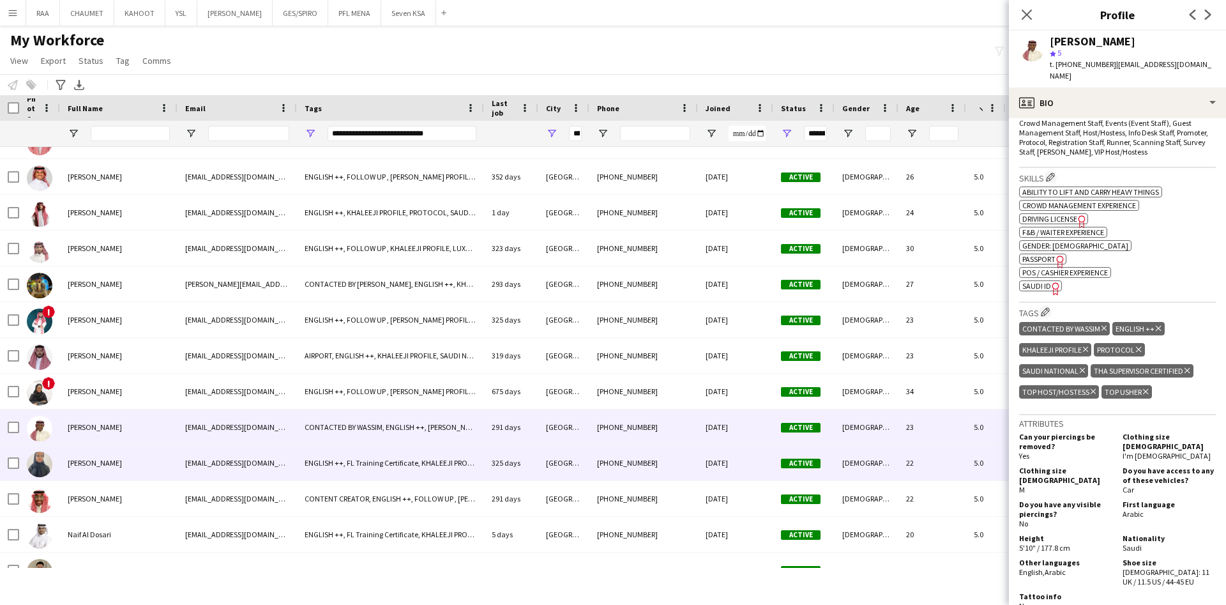
click at [100, 454] on div "[PERSON_NAME]" at bounding box center [119, 462] width 118 height 35
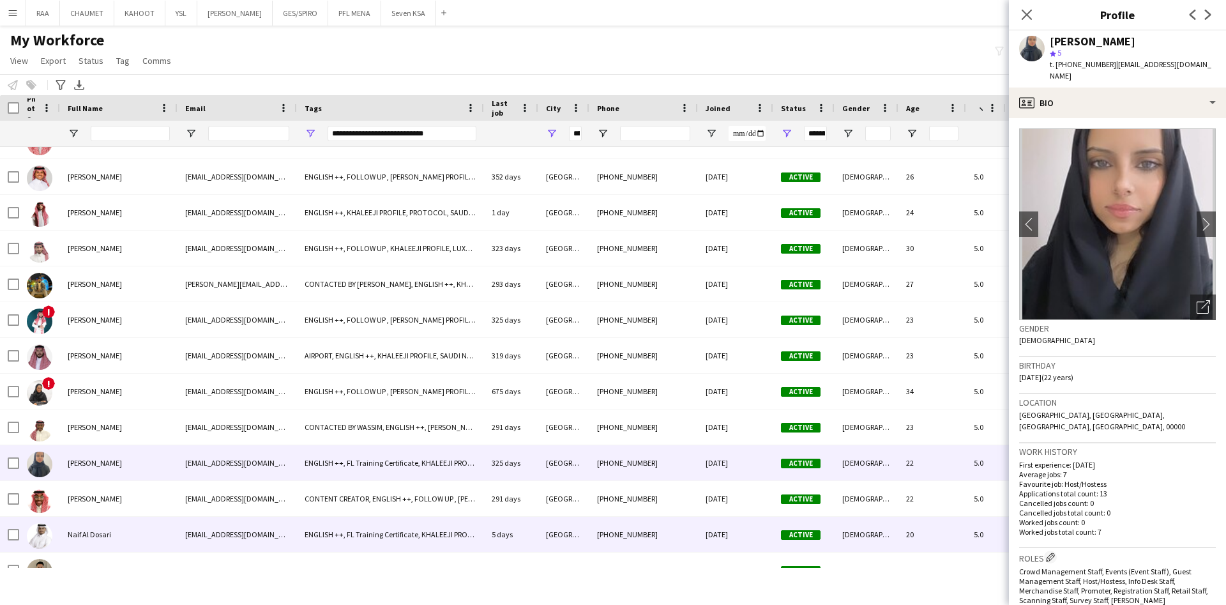
scroll to position [2968, 0]
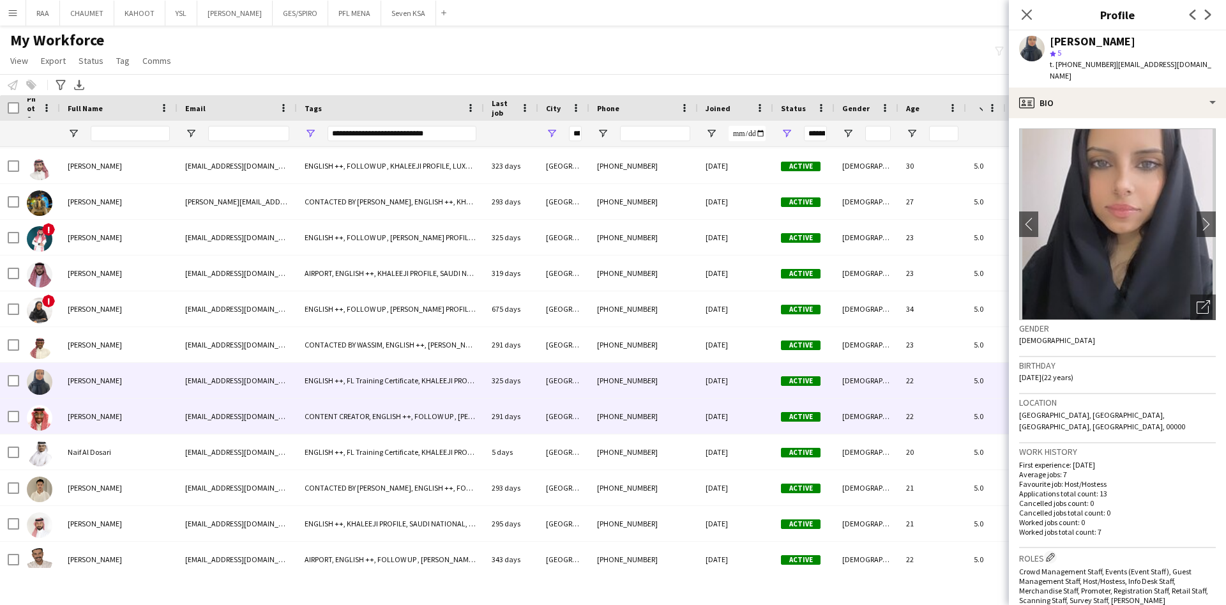
click at [138, 425] on div "[PERSON_NAME]" at bounding box center [119, 416] width 118 height 35
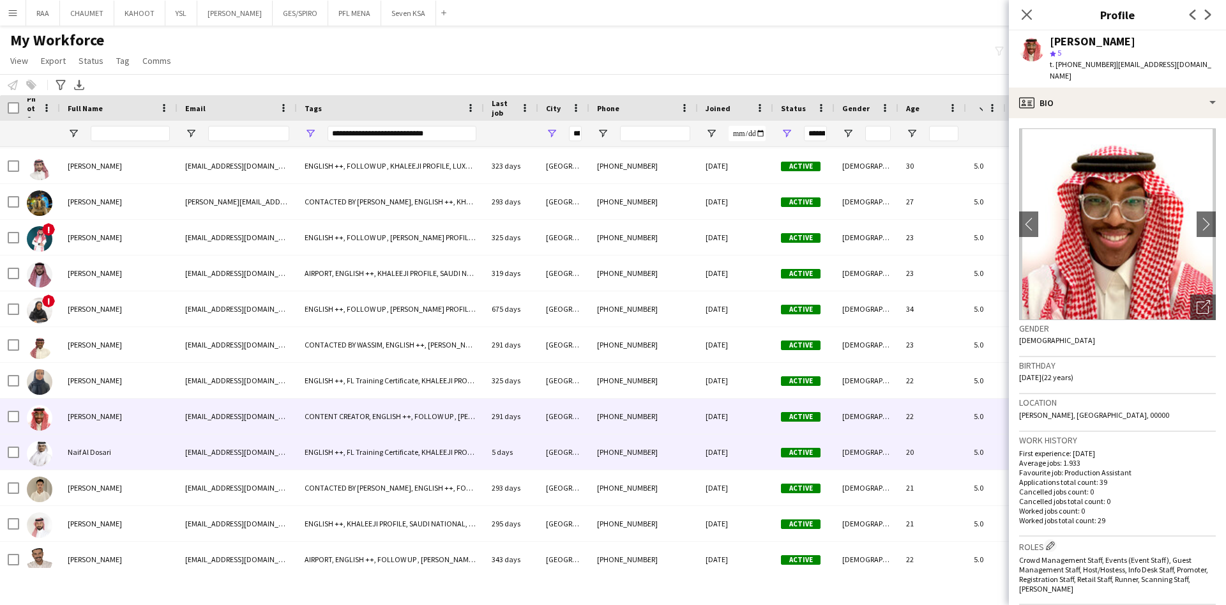
click at [147, 459] on div "Naif Al Dosari" at bounding box center [119, 451] width 118 height 35
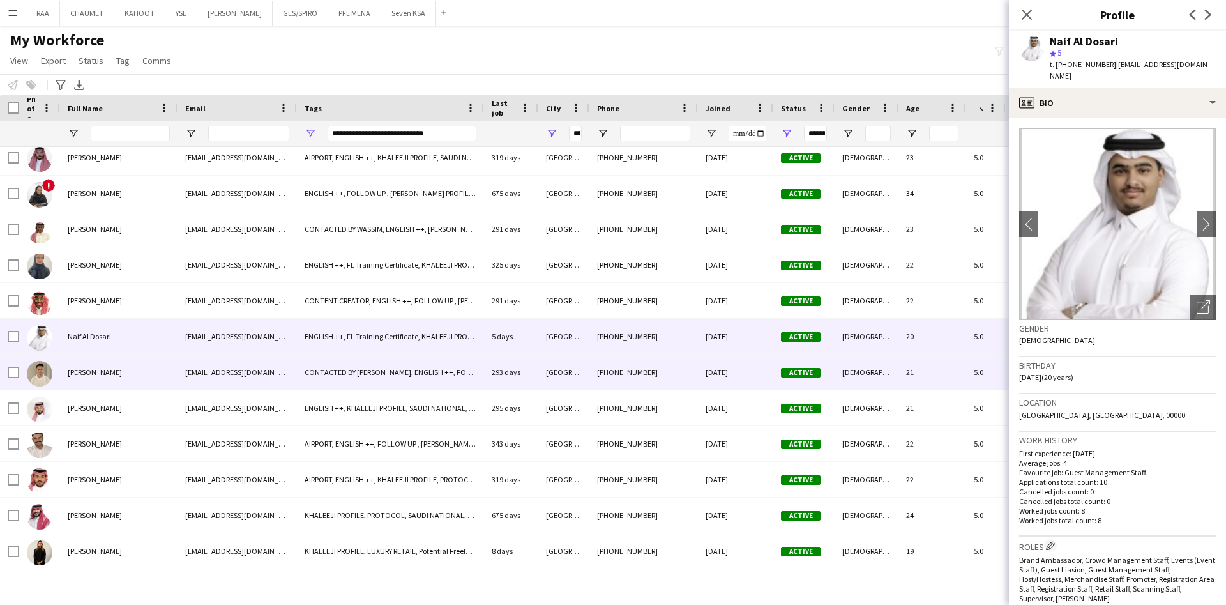
scroll to position [3092, 0]
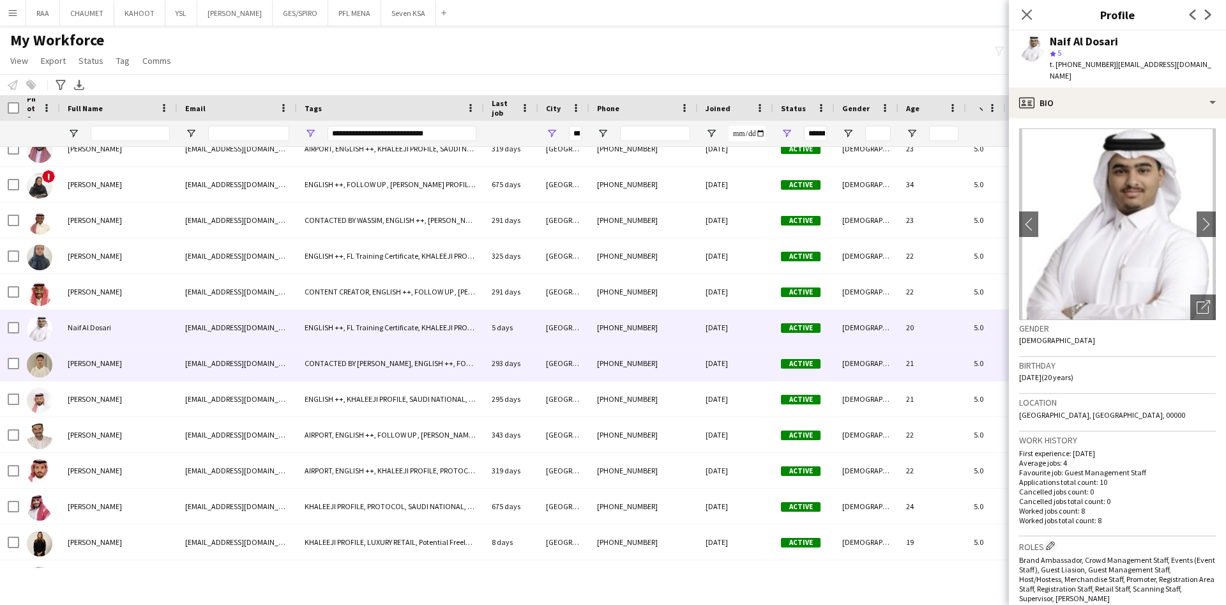
click at [99, 367] on span "[PERSON_NAME]" at bounding box center [95, 363] width 54 height 10
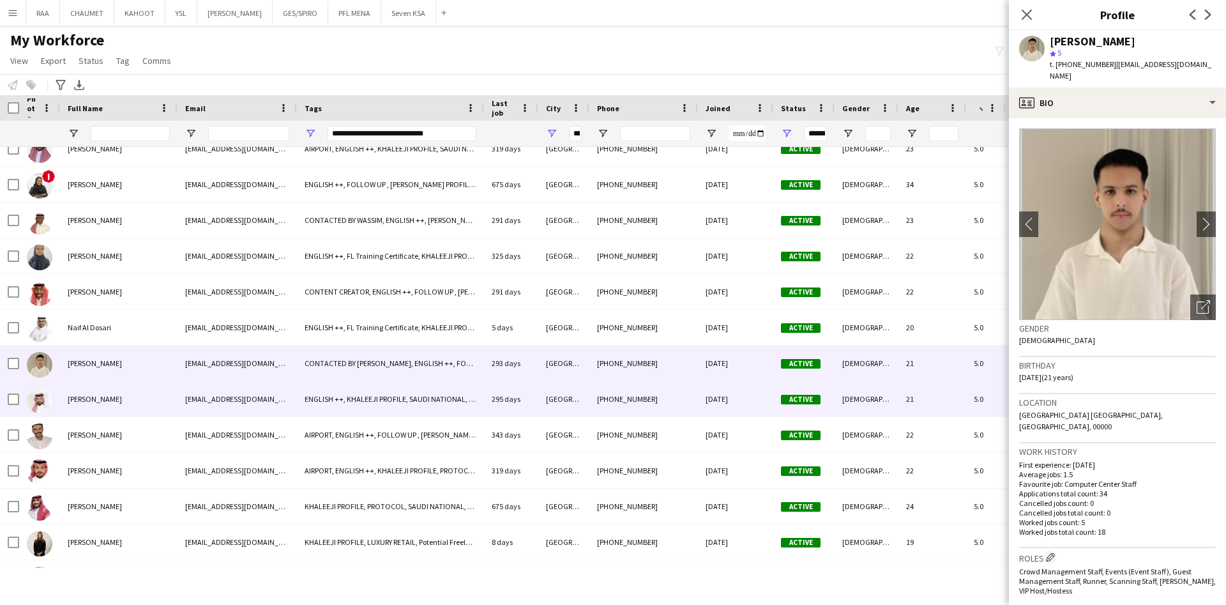
click at [125, 392] on div "[PERSON_NAME]" at bounding box center [119, 398] width 118 height 35
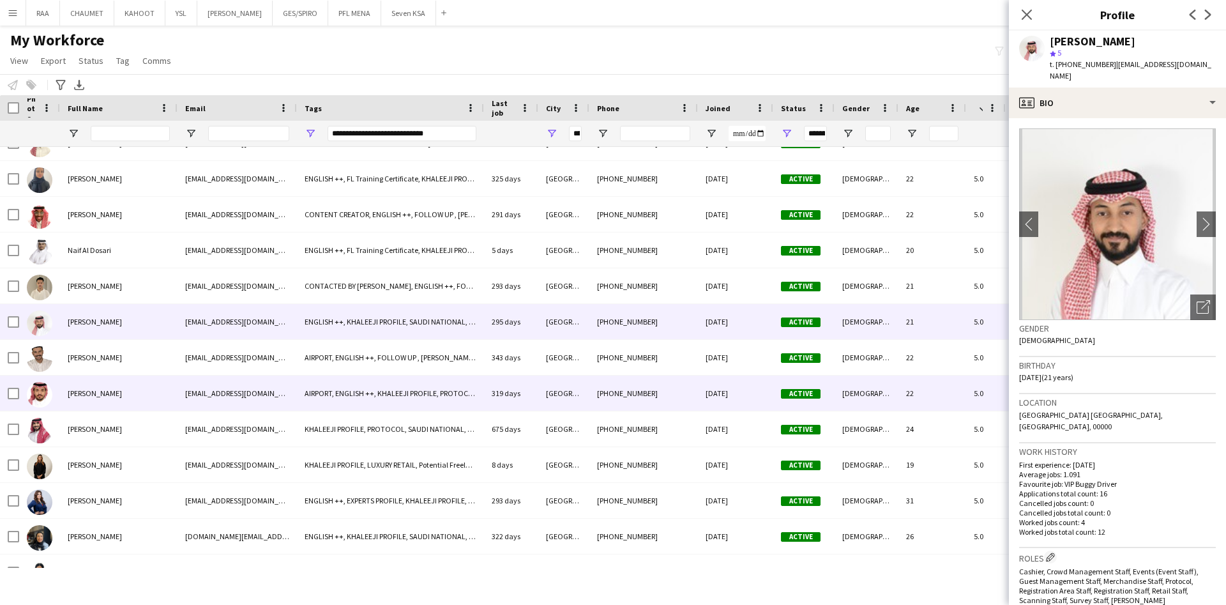
scroll to position [3196, 0]
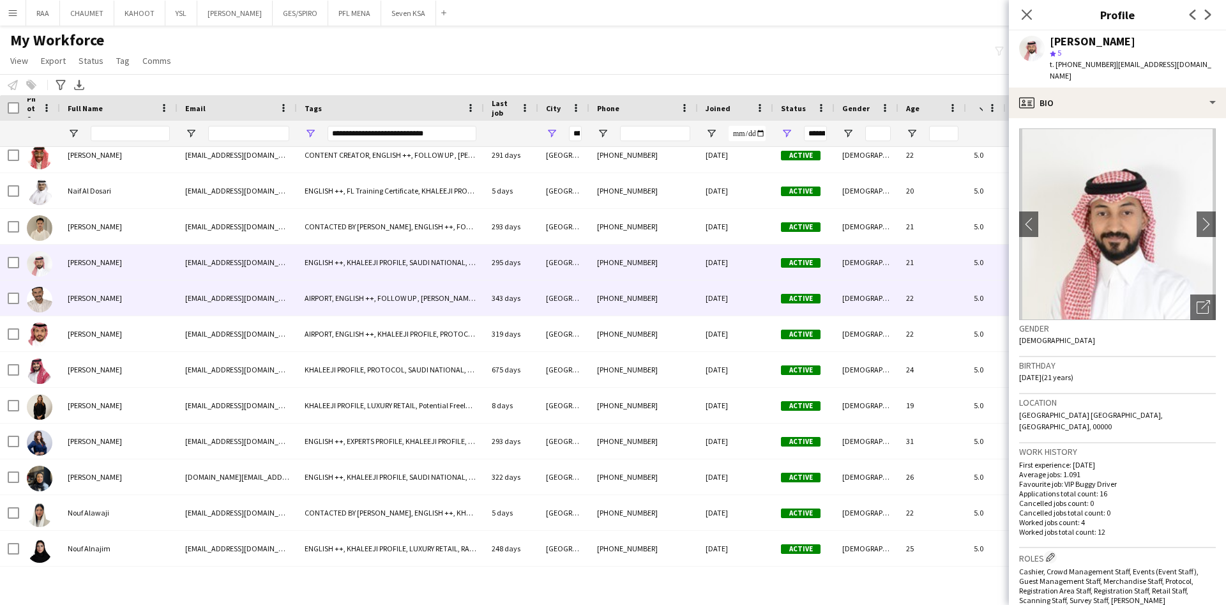
click at [140, 304] on div "[PERSON_NAME]" at bounding box center [119, 297] width 118 height 35
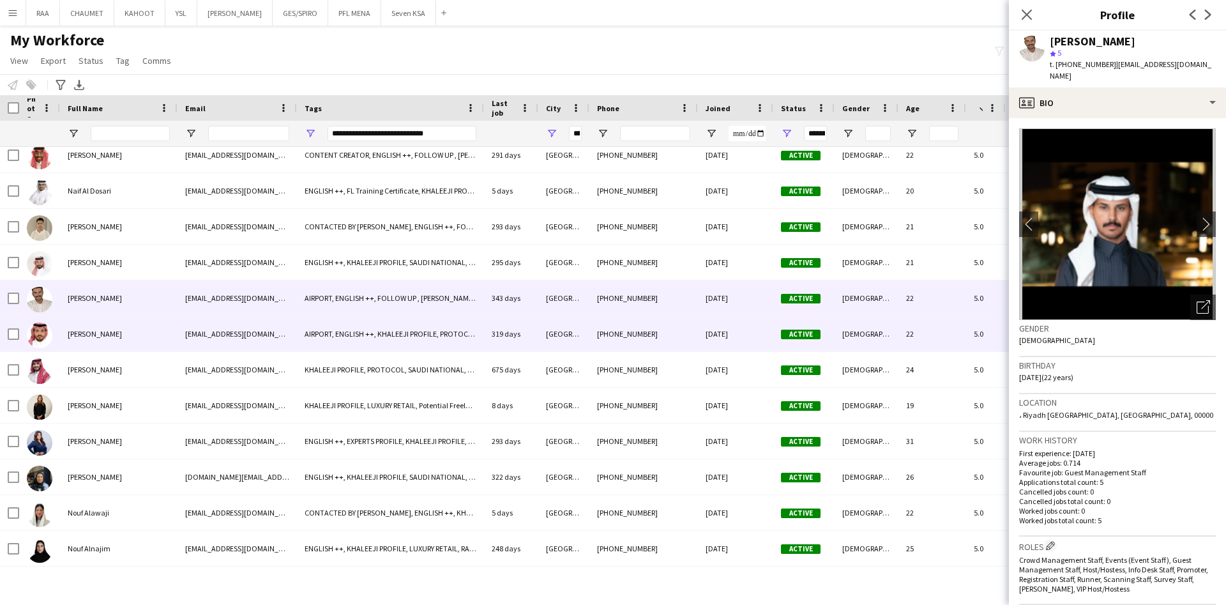
click at [144, 328] on div "[PERSON_NAME]" at bounding box center [119, 333] width 118 height 35
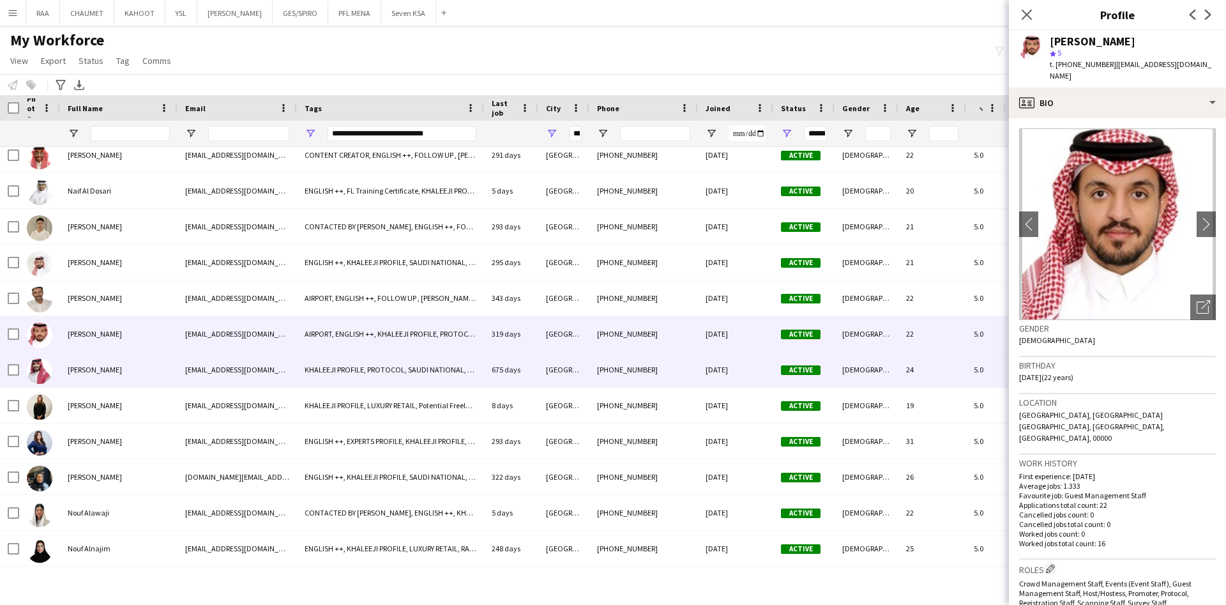
click at [143, 367] on div "[PERSON_NAME]" at bounding box center [119, 369] width 118 height 35
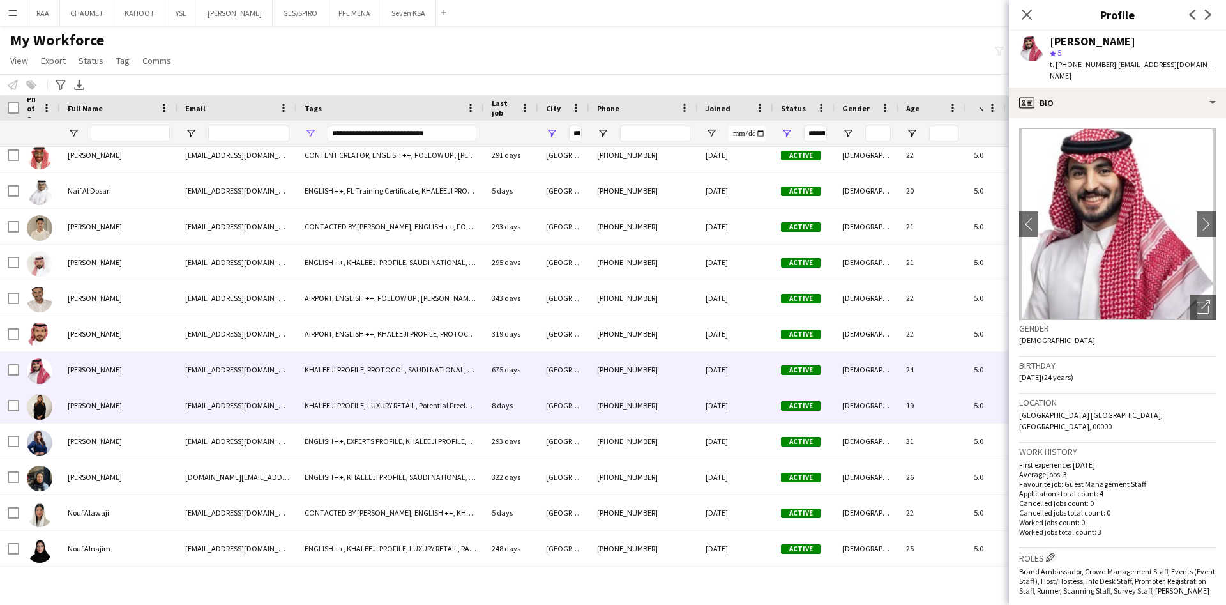
click at [139, 406] on div "[PERSON_NAME]" at bounding box center [119, 405] width 118 height 35
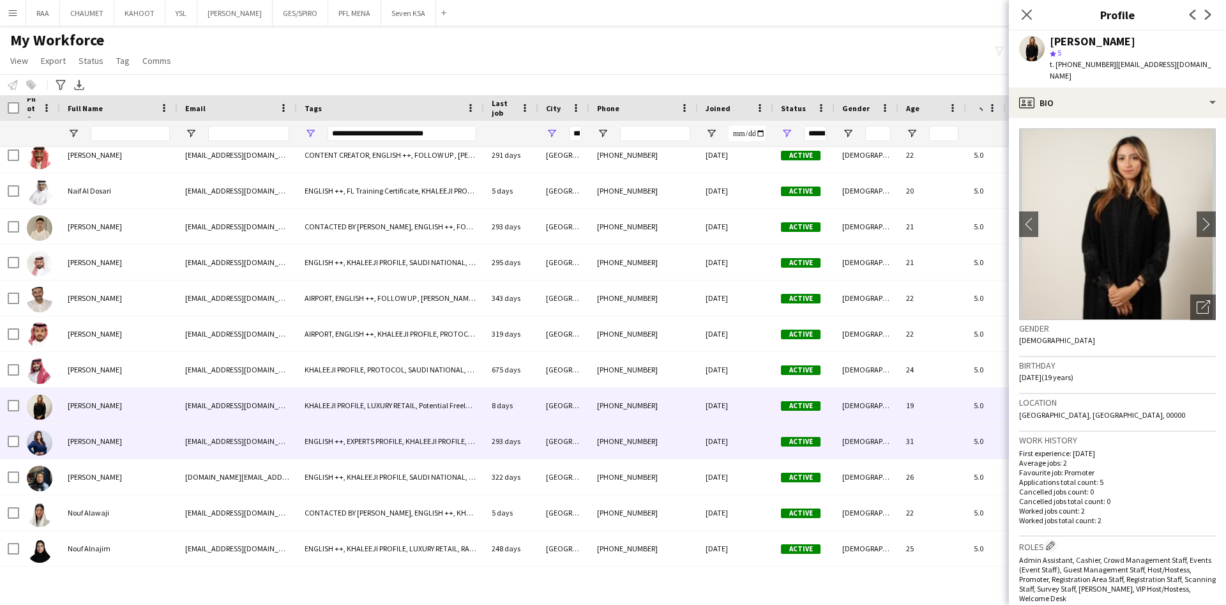
click at [148, 436] on div "[PERSON_NAME]" at bounding box center [119, 440] width 118 height 35
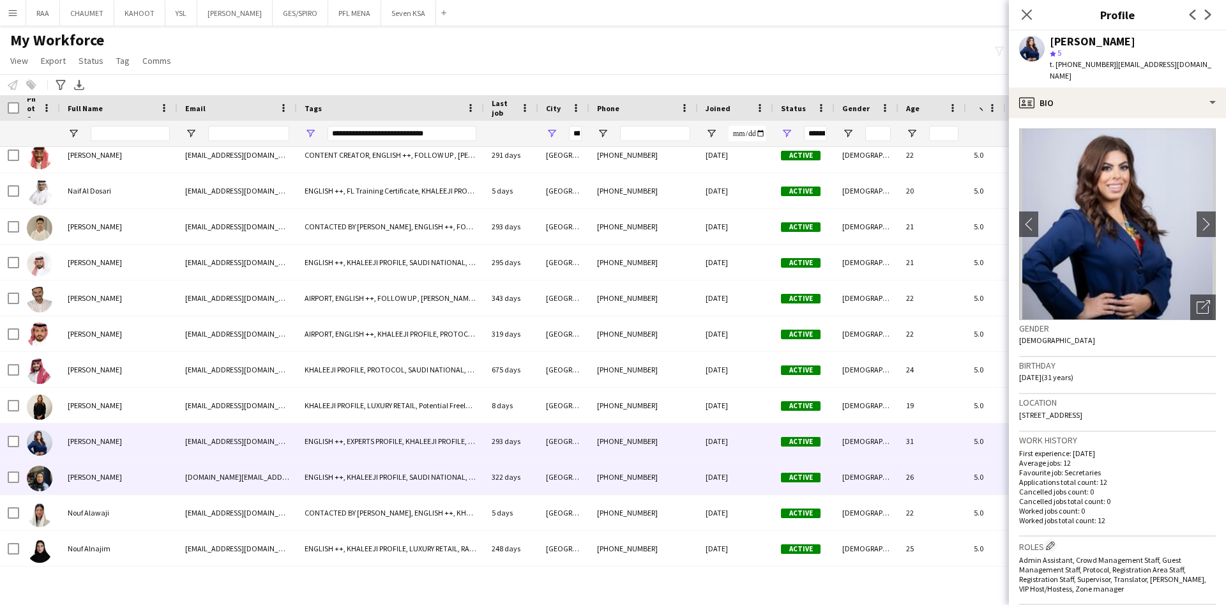
click at [149, 473] on div "[PERSON_NAME]" at bounding box center [119, 476] width 118 height 35
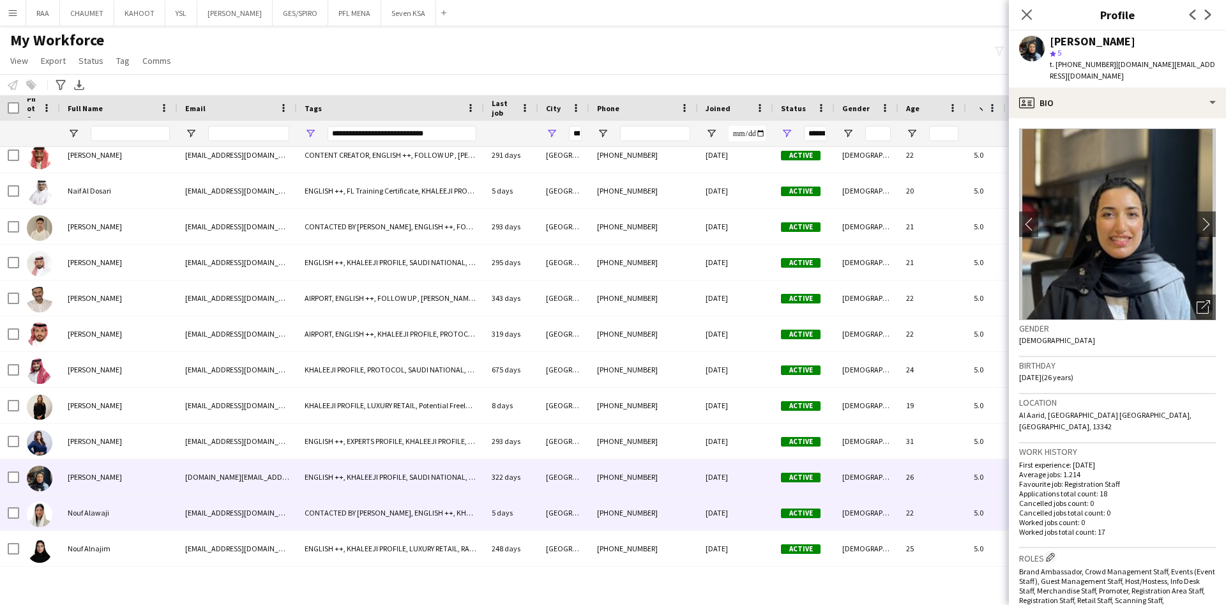
click at [149, 495] on div "Nouf Alawaji" at bounding box center [119, 512] width 118 height 35
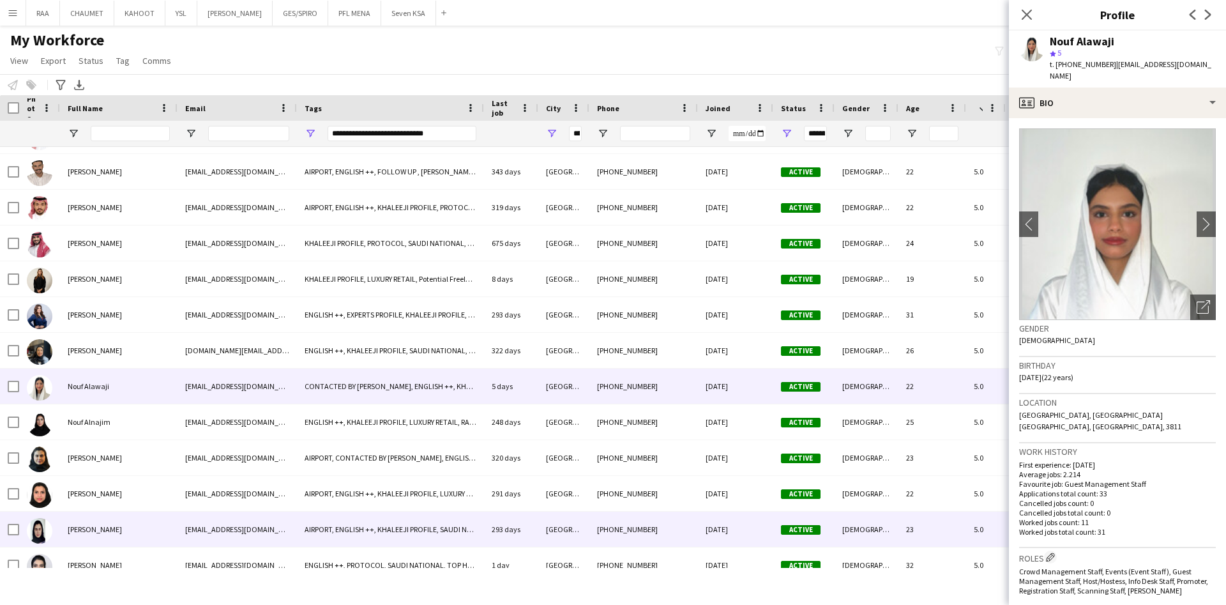
scroll to position [3362, 0]
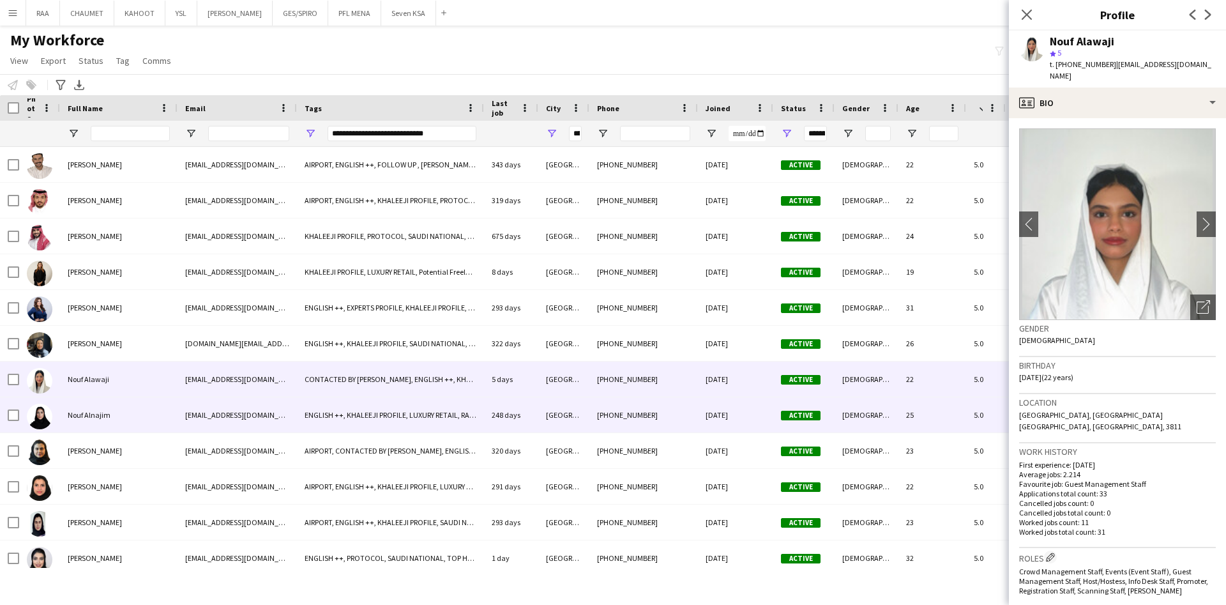
click at [138, 413] on div "Nouf Alnajim" at bounding box center [119, 414] width 118 height 35
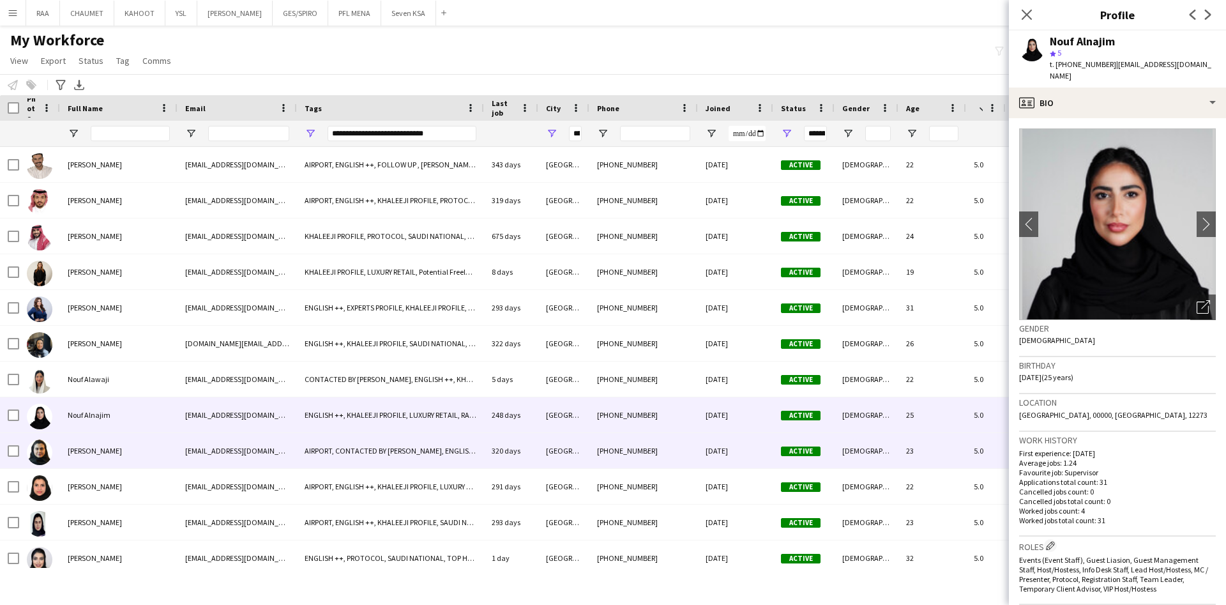
click at [140, 448] on div "[PERSON_NAME]" at bounding box center [119, 450] width 118 height 35
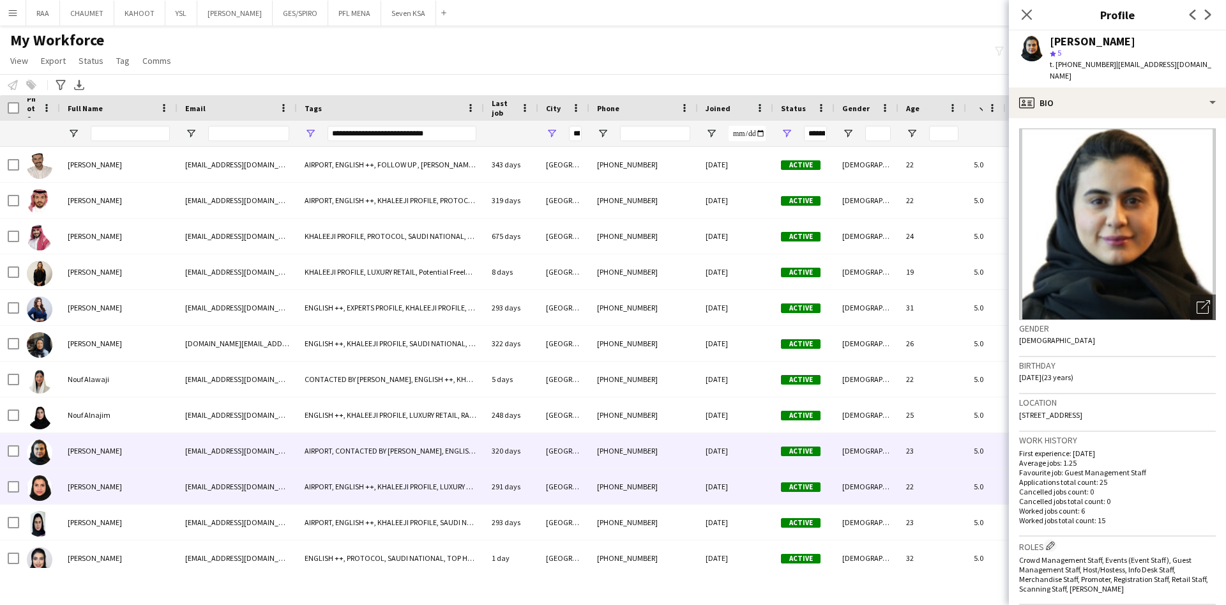
click at [143, 489] on div "[PERSON_NAME]" at bounding box center [119, 486] width 118 height 35
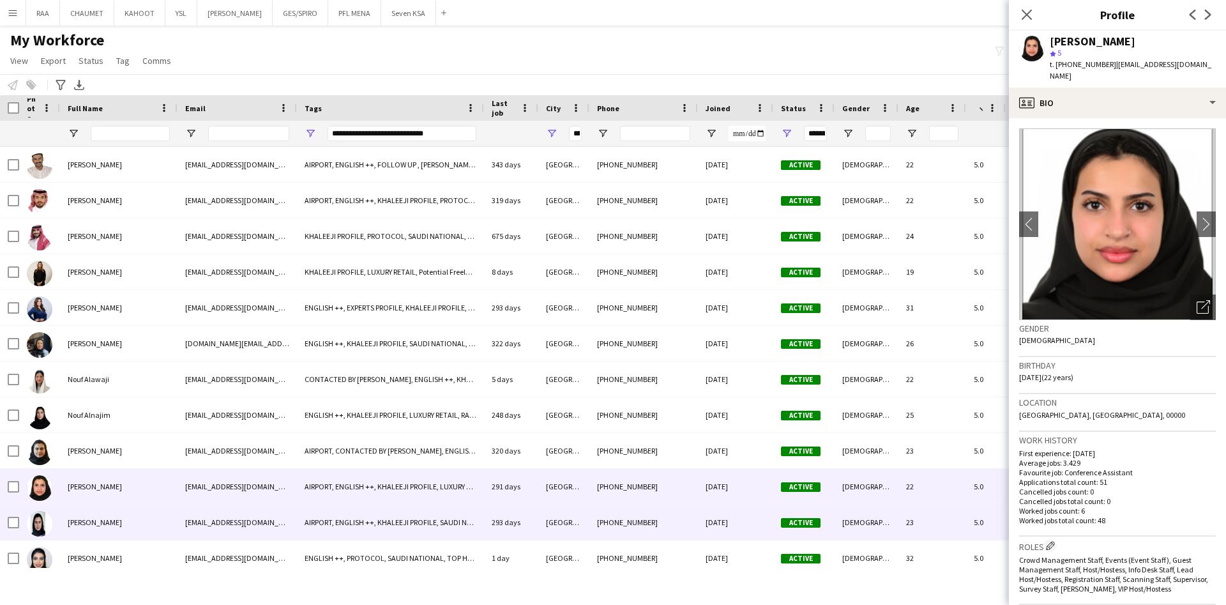
click at [133, 516] on div "[PERSON_NAME]" at bounding box center [119, 522] width 118 height 35
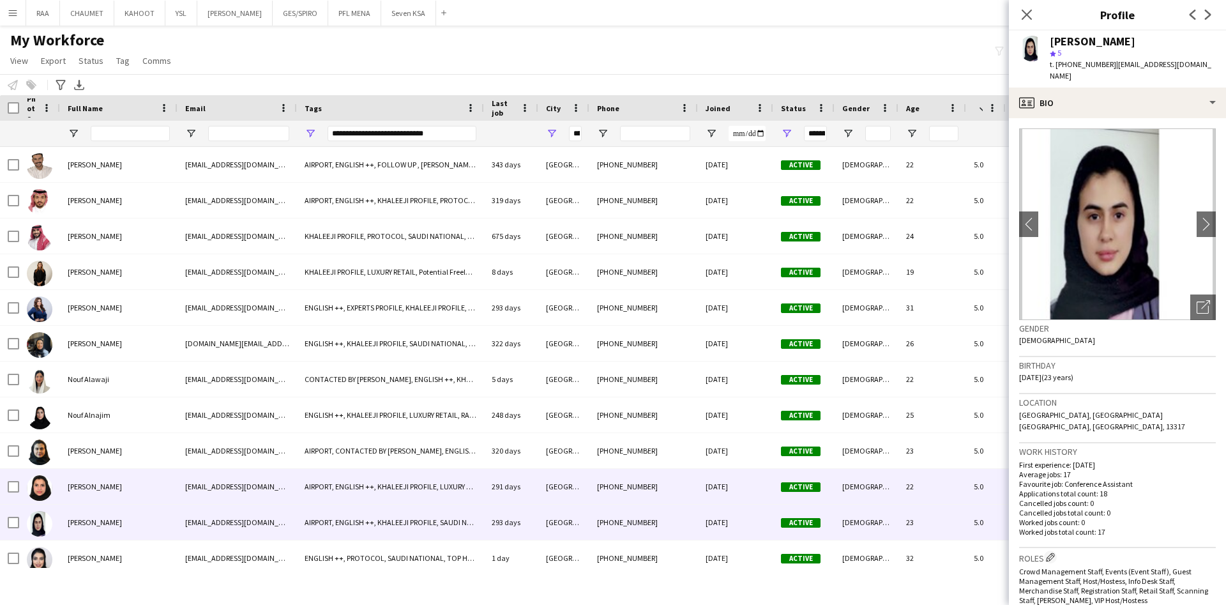
click at [131, 494] on div "[PERSON_NAME]" at bounding box center [119, 486] width 118 height 35
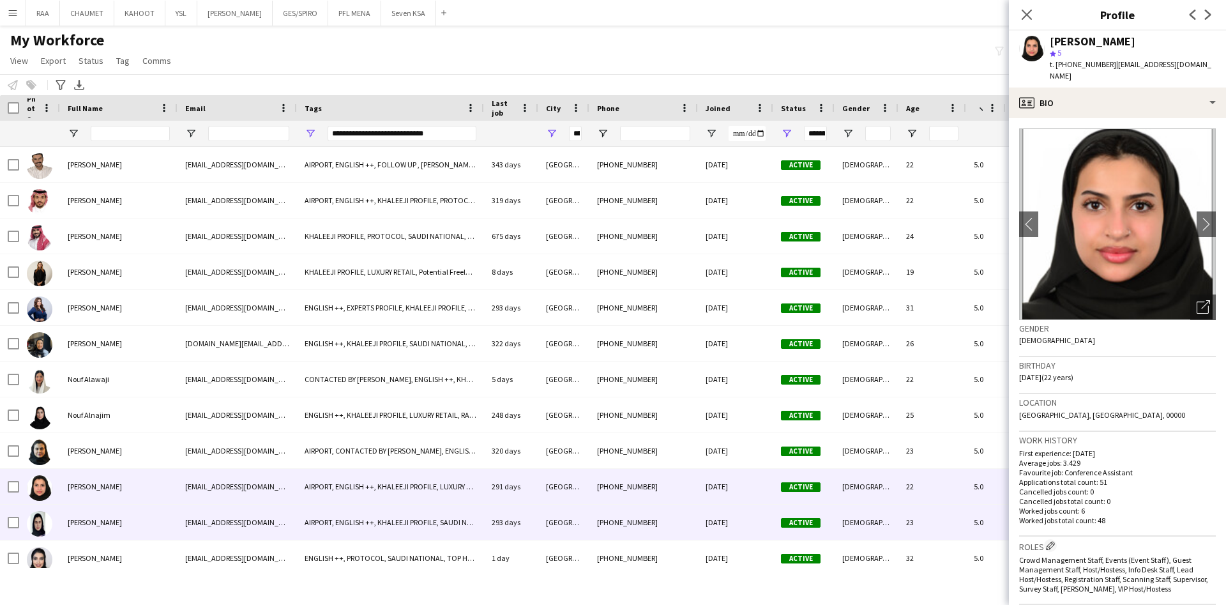
click at [128, 525] on div "[PERSON_NAME]" at bounding box center [119, 522] width 118 height 35
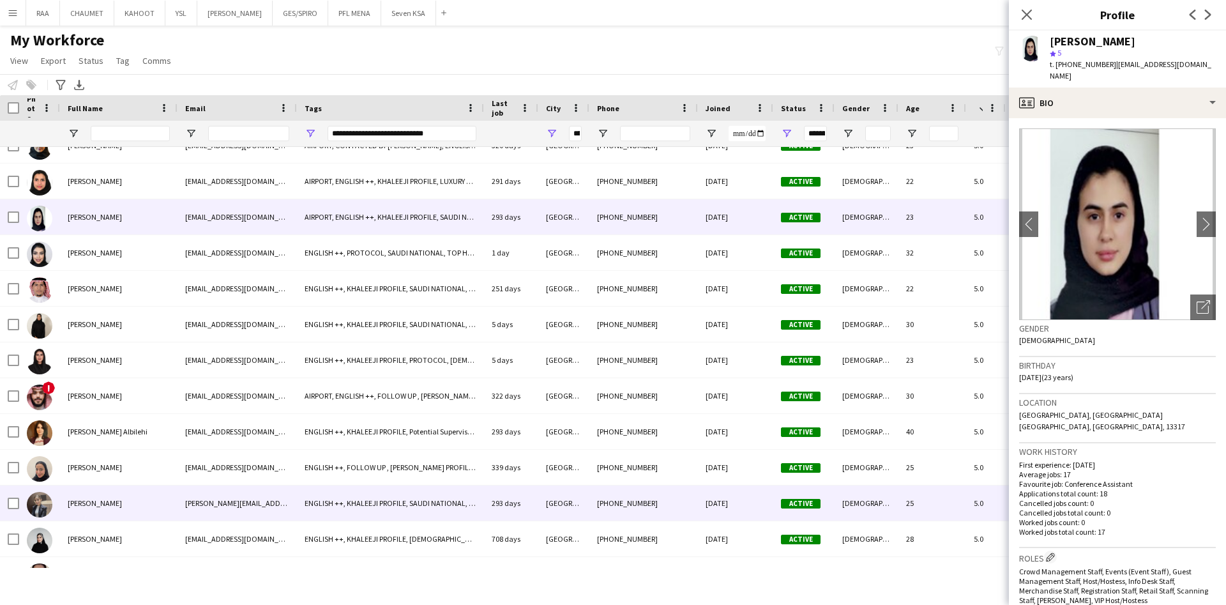
scroll to position [3671, 0]
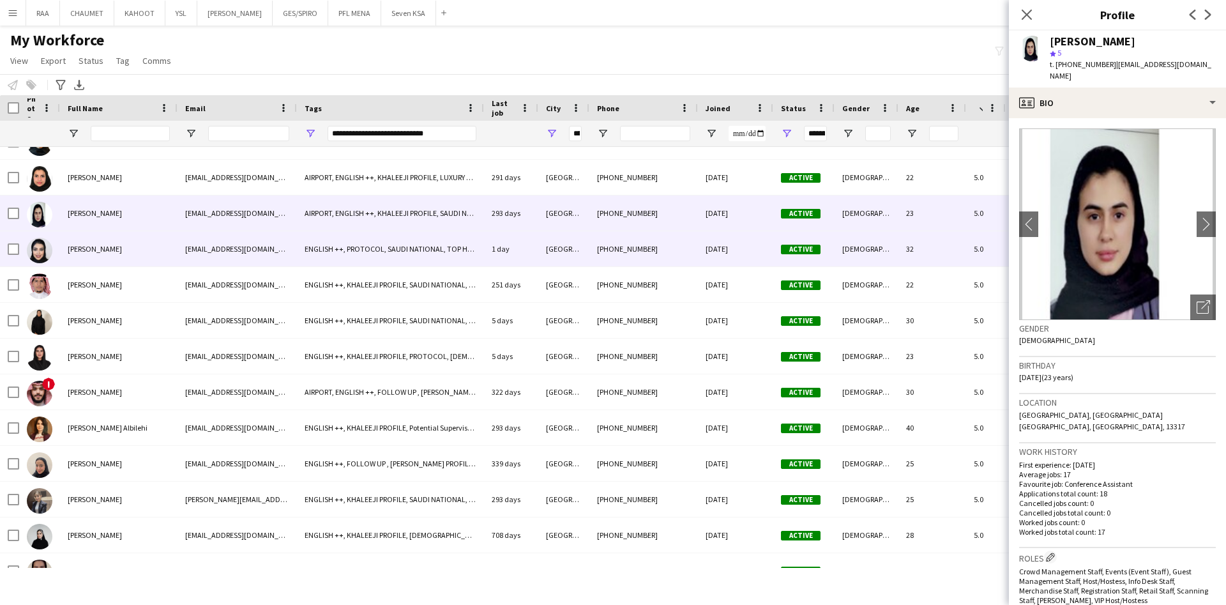
click at [89, 250] on span "[PERSON_NAME]" at bounding box center [95, 249] width 54 height 10
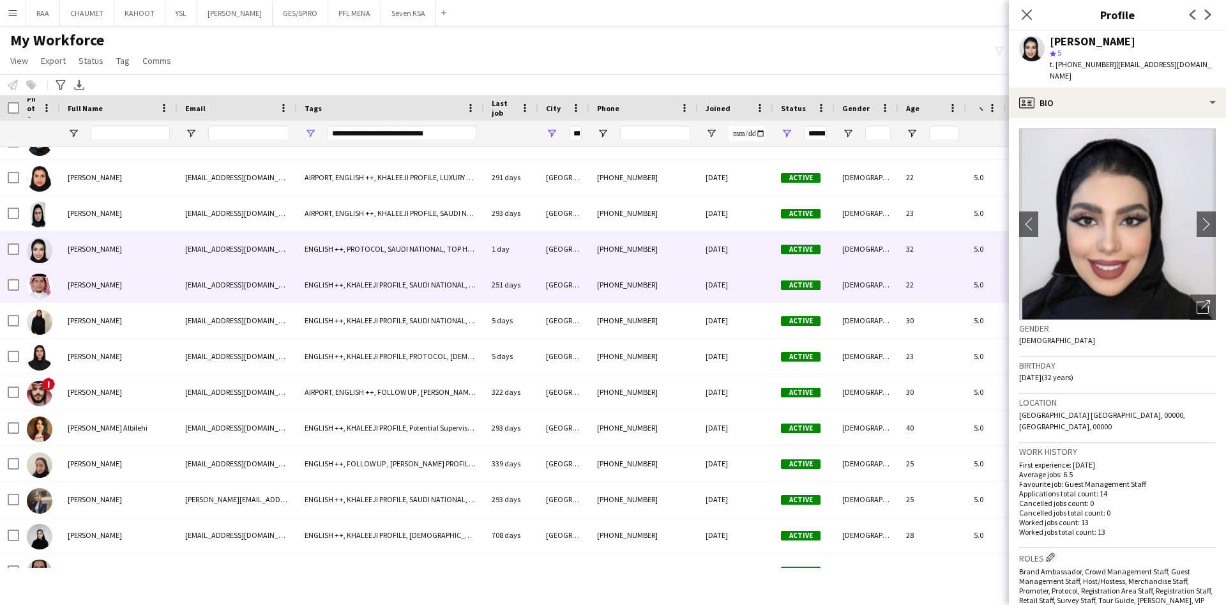
click at [98, 281] on span "[PERSON_NAME]" at bounding box center [95, 285] width 54 height 10
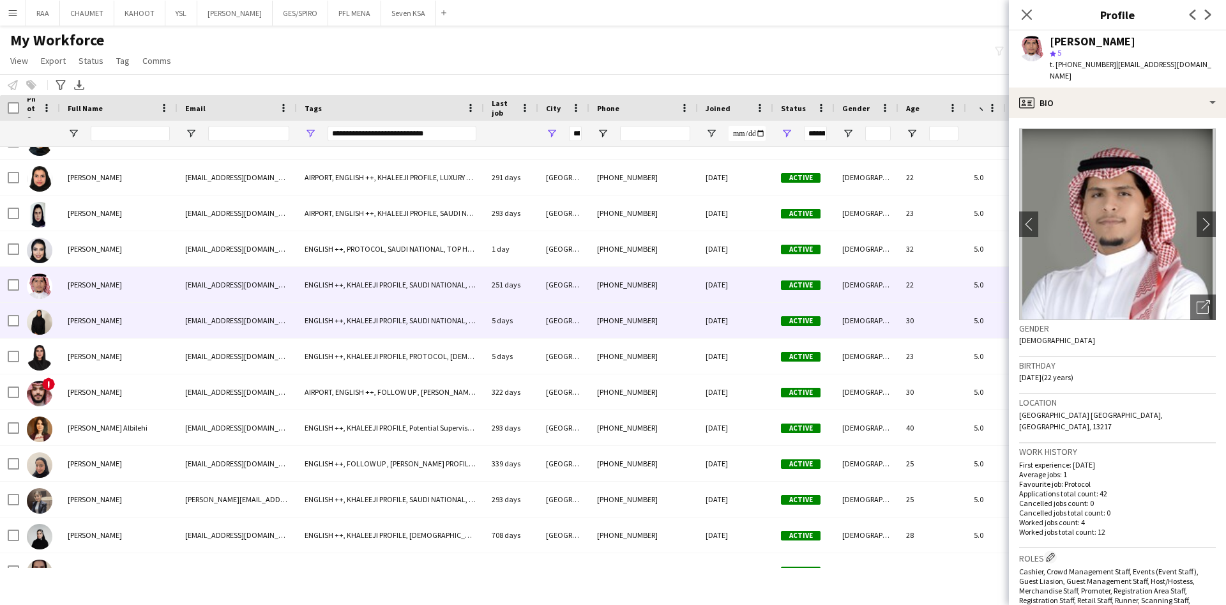
click at [109, 314] on div "[PERSON_NAME]" at bounding box center [119, 320] width 118 height 35
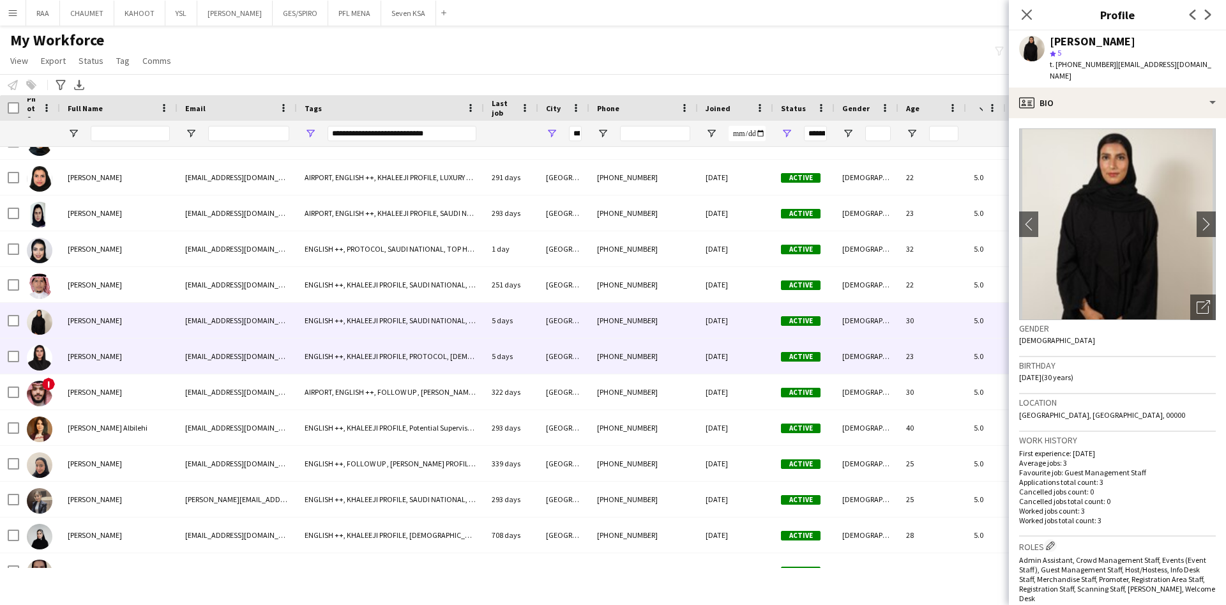
scroll to position [3727, 0]
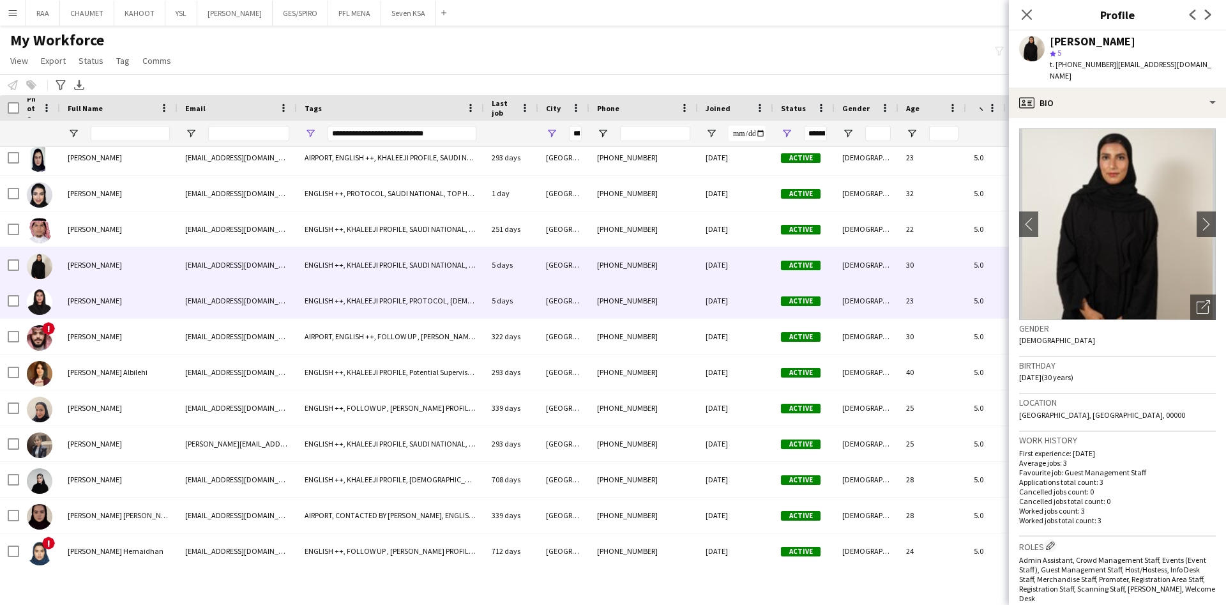
click at [109, 305] on span "[PERSON_NAME]" at bounding box center [95, 301] width 54 height 10
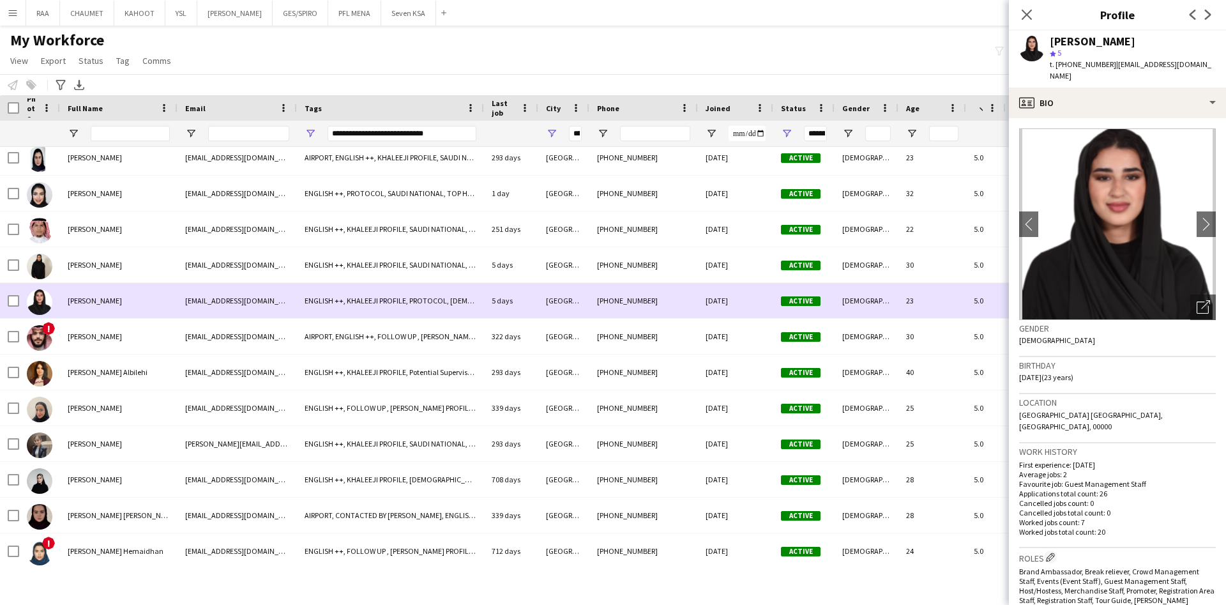
scroll to position [3783, 0]
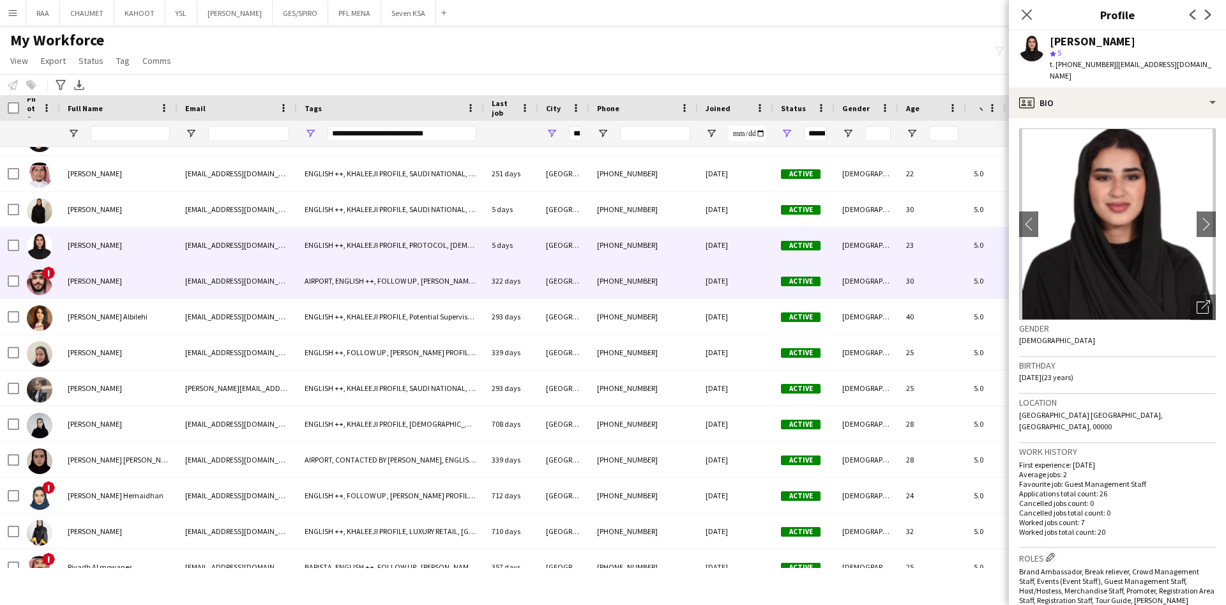
click at [105, 278] on span "[PERSON_NAME]" at bounding box center [95, 281] width 54 height 10
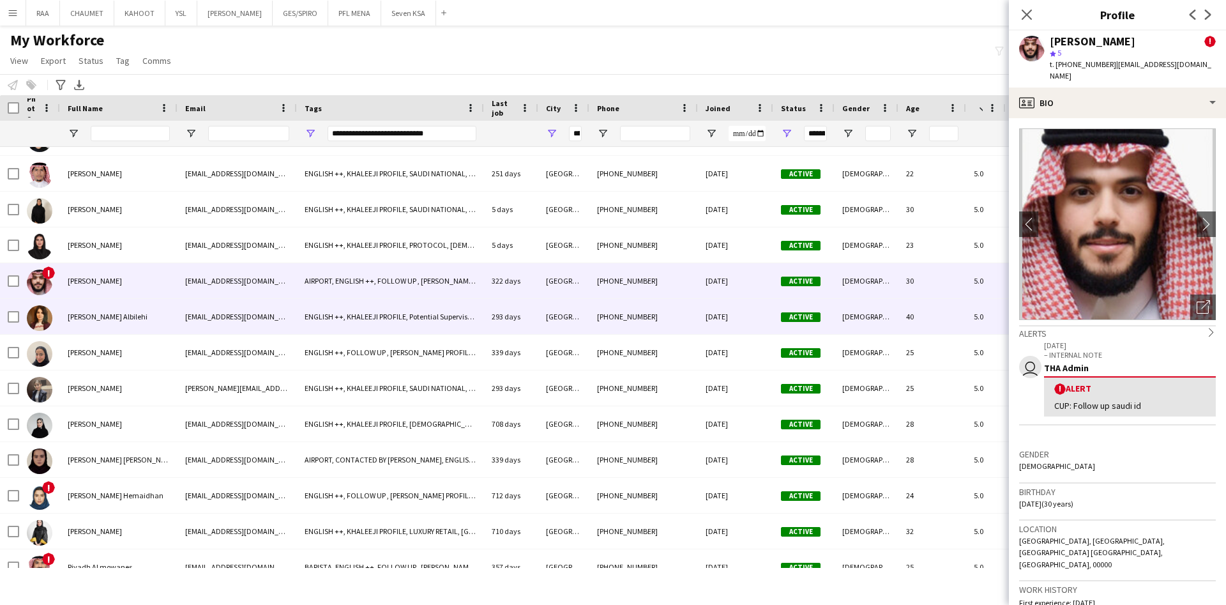
click at [126, 323] on div "[PERSON_NAME] Albilehi" at bounding box center [119, 316] width 118 height 35
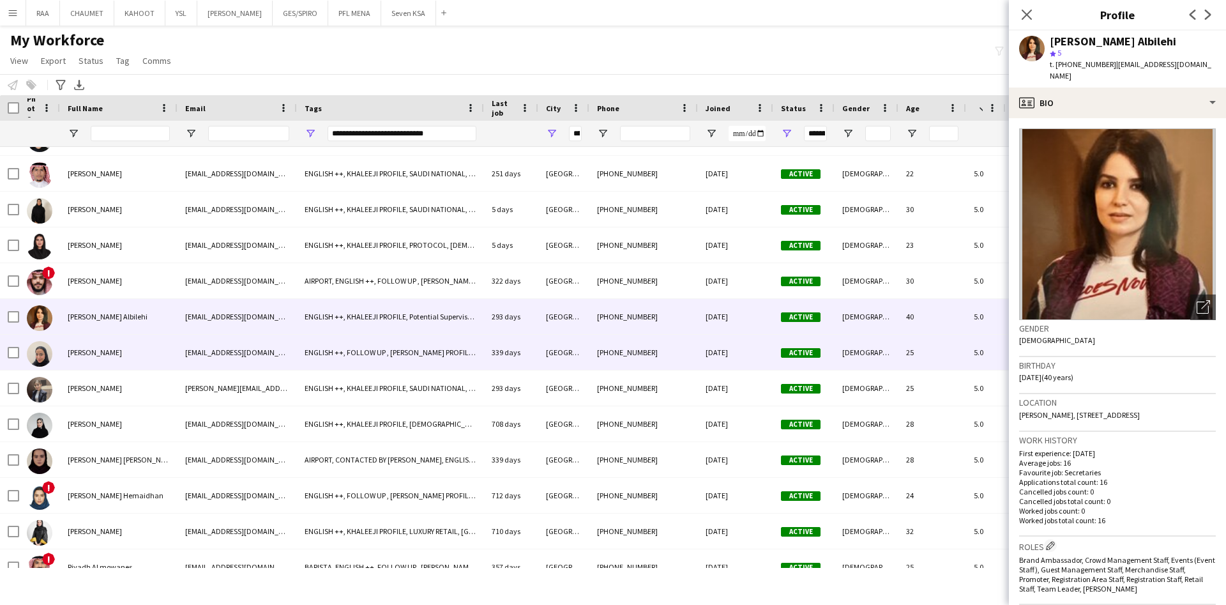
click at [146, 356] on div "[PERSON_NAME]" at bounding box center [119, 352] width 118 height 35
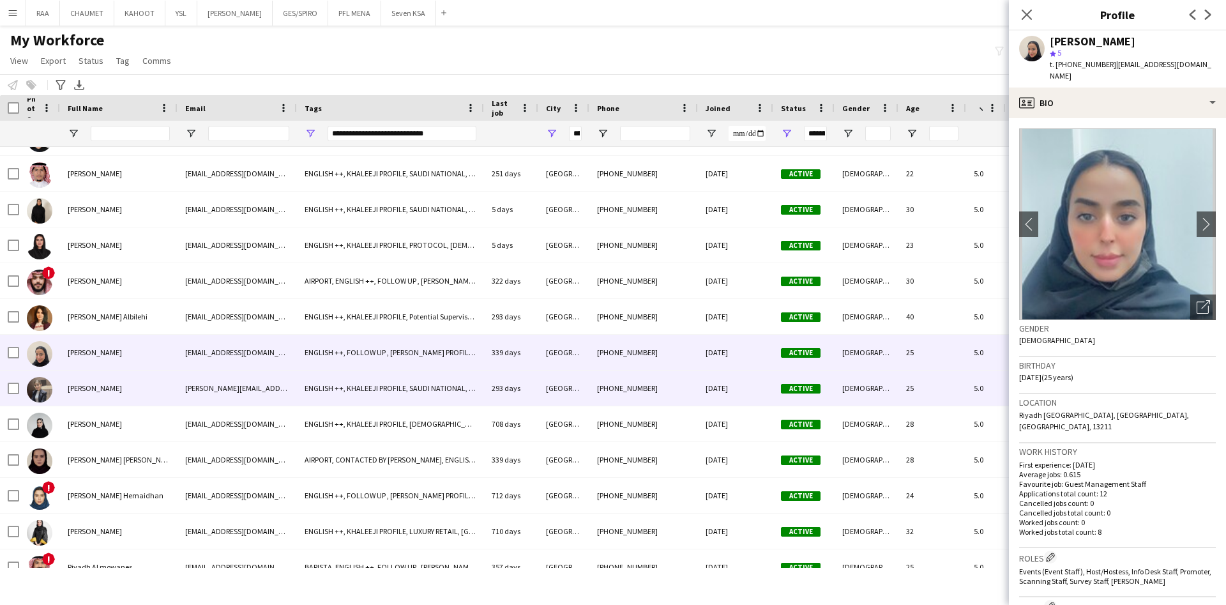
click at [133, 388] on div "[PERSON_NAME]" at bounding box center [119, 387] width 118 height 35
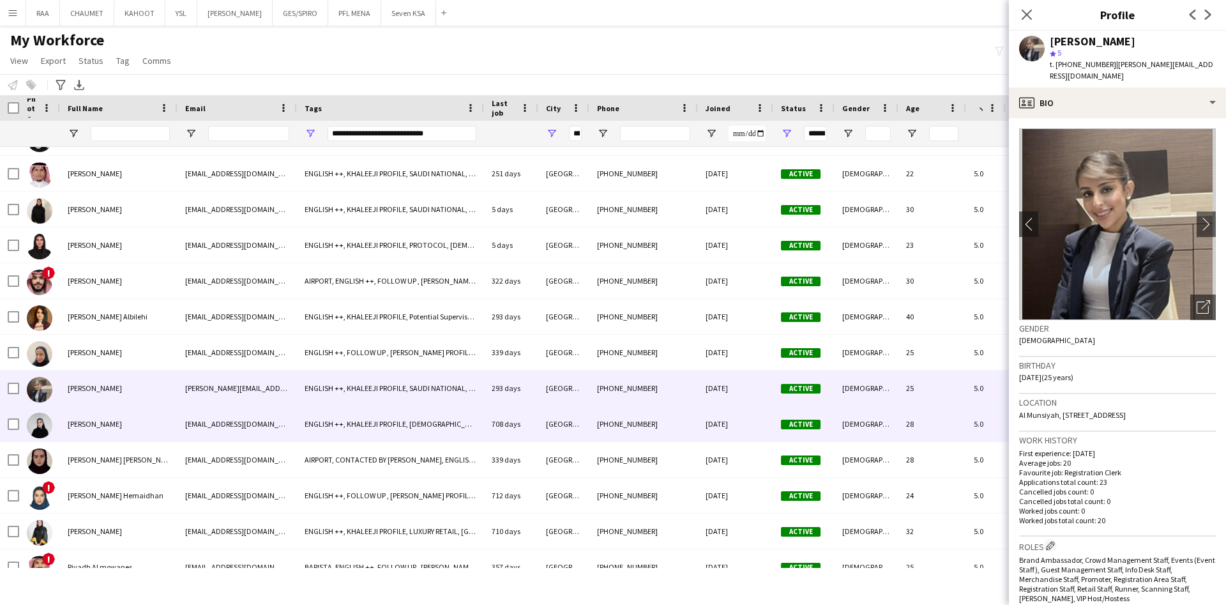
scroll to position [3839, 0]
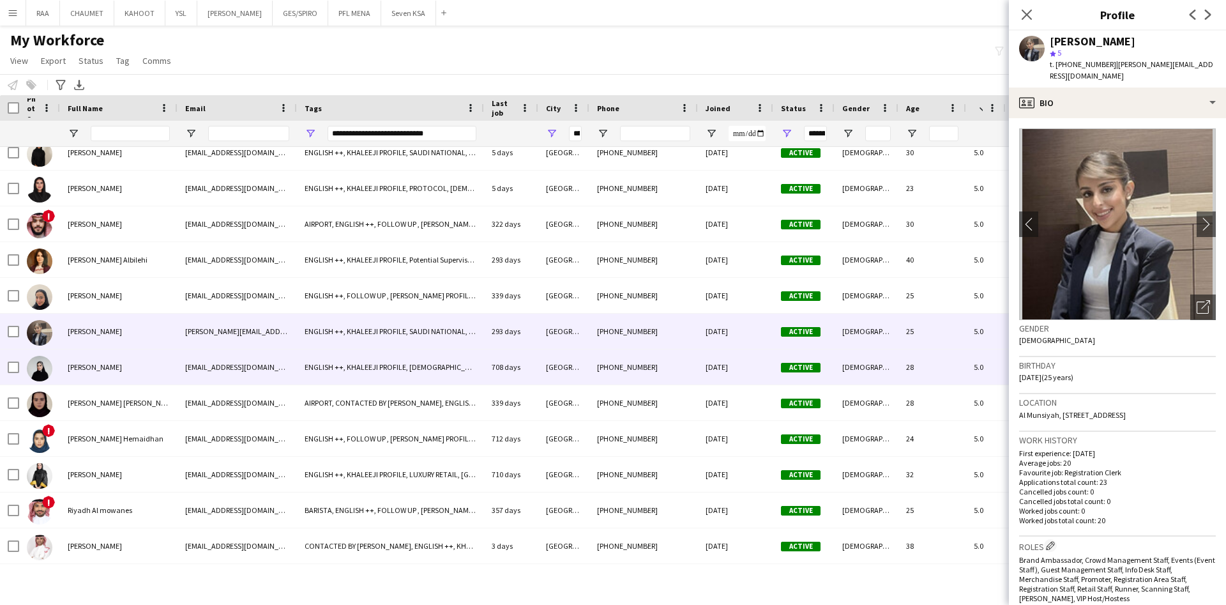
click at [126, 365] on div "[PERSON_NAME]" at bounding box center [119, 366] width 118 height 35
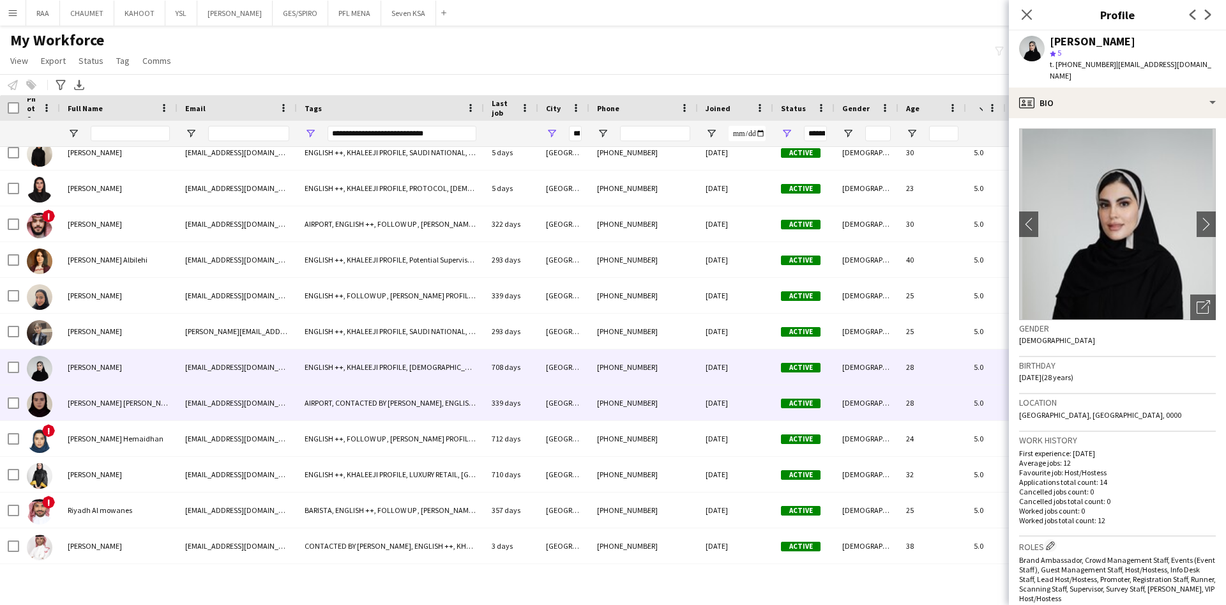
click at [130, 418] on div "[PERSON_NAME] [PERSON_NAME]" at bounding box center [119, 402] width 118 height 35
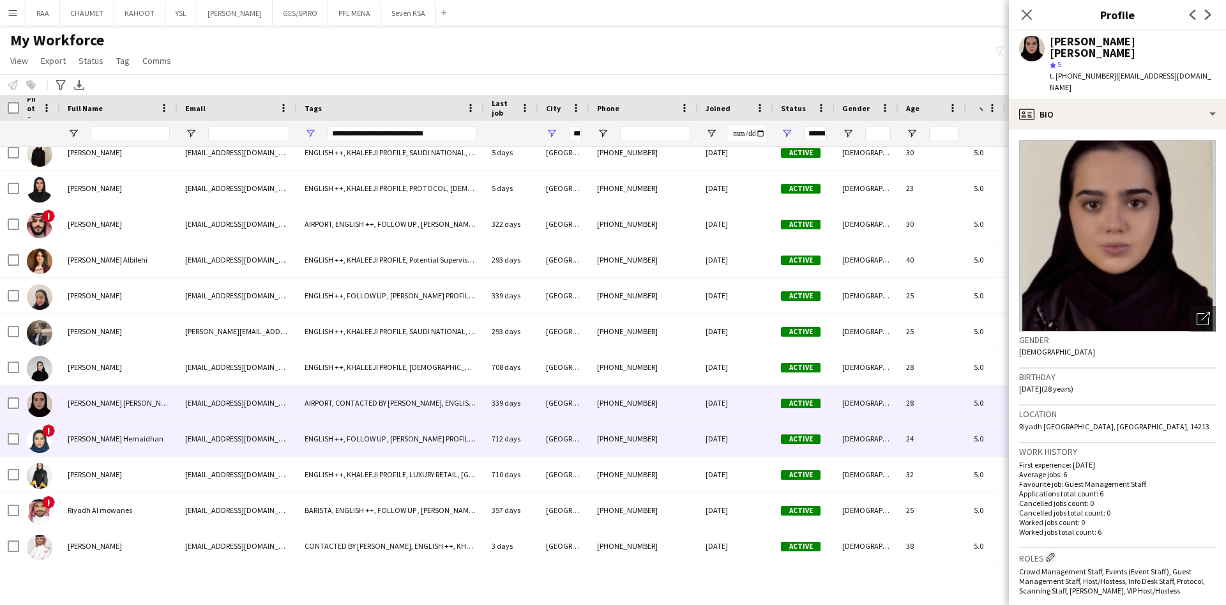
click at [133, 455] on div "[PERSON_NAME] Hemaidhan" at bounding box center [119, 438] width 118 height 35
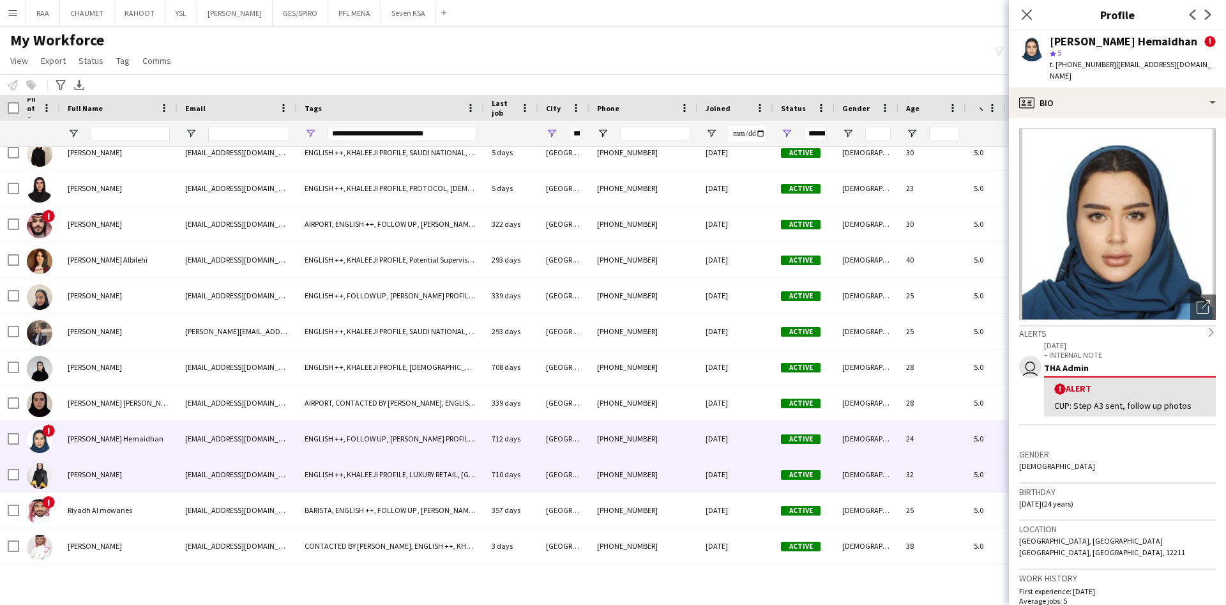
click at [130, 484] on div "[PERSON_NAME]" at bounding box center [119, 474] width 118 height 35
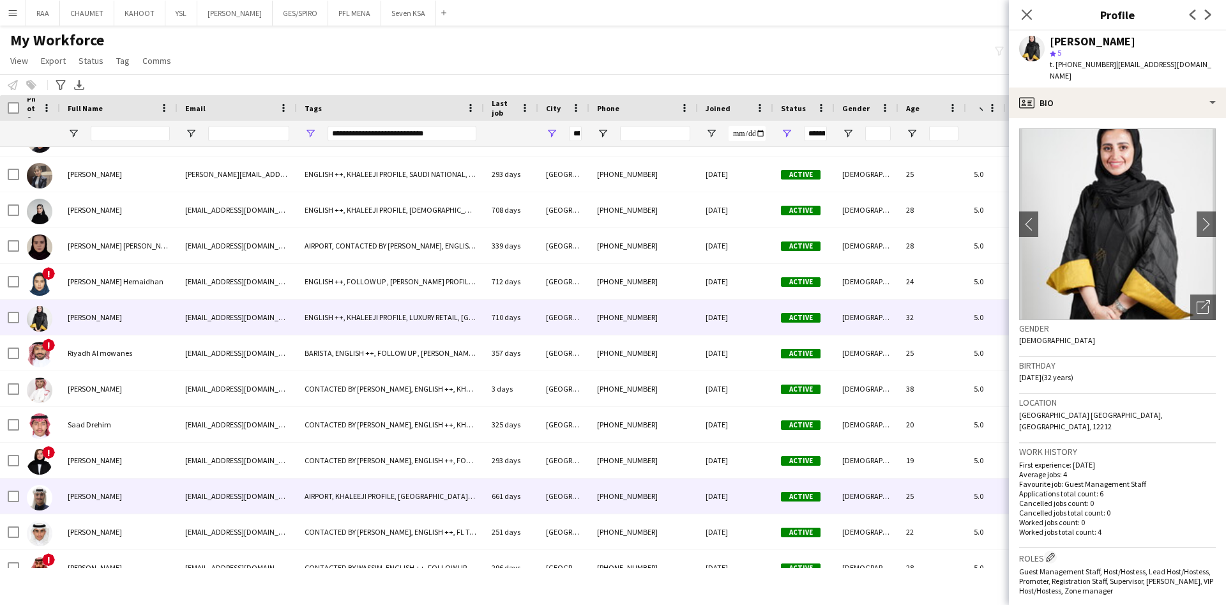
scroll to position [4099, 0]
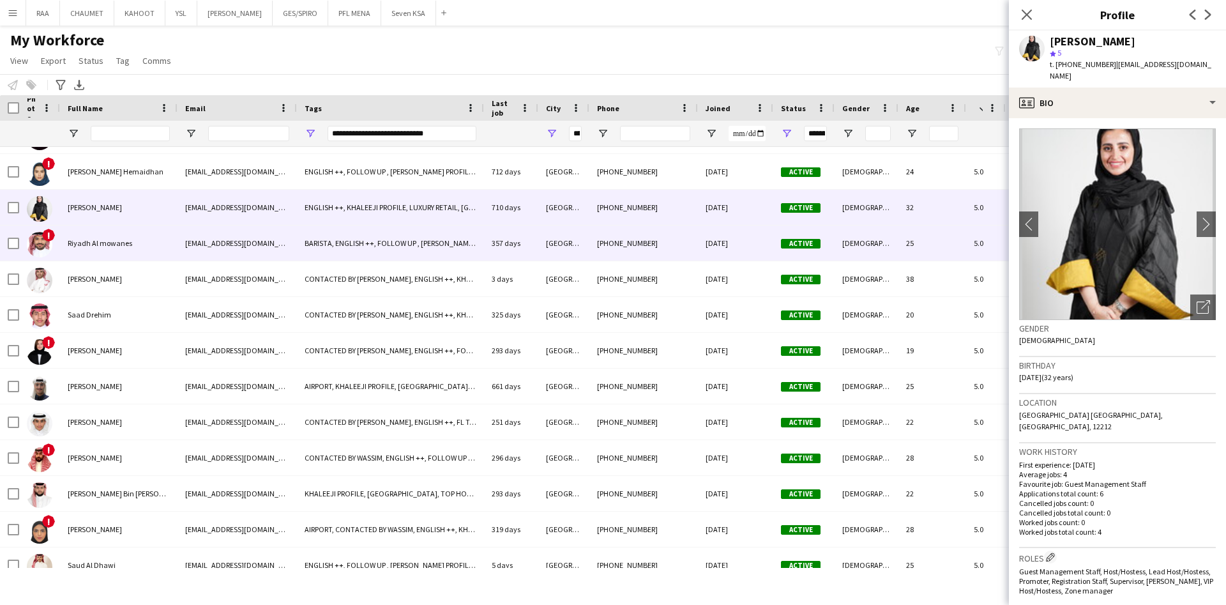
click at [126, 247] on span "Riyadh Al mowanes" at bounding box center [100, 243] width 65 height 10
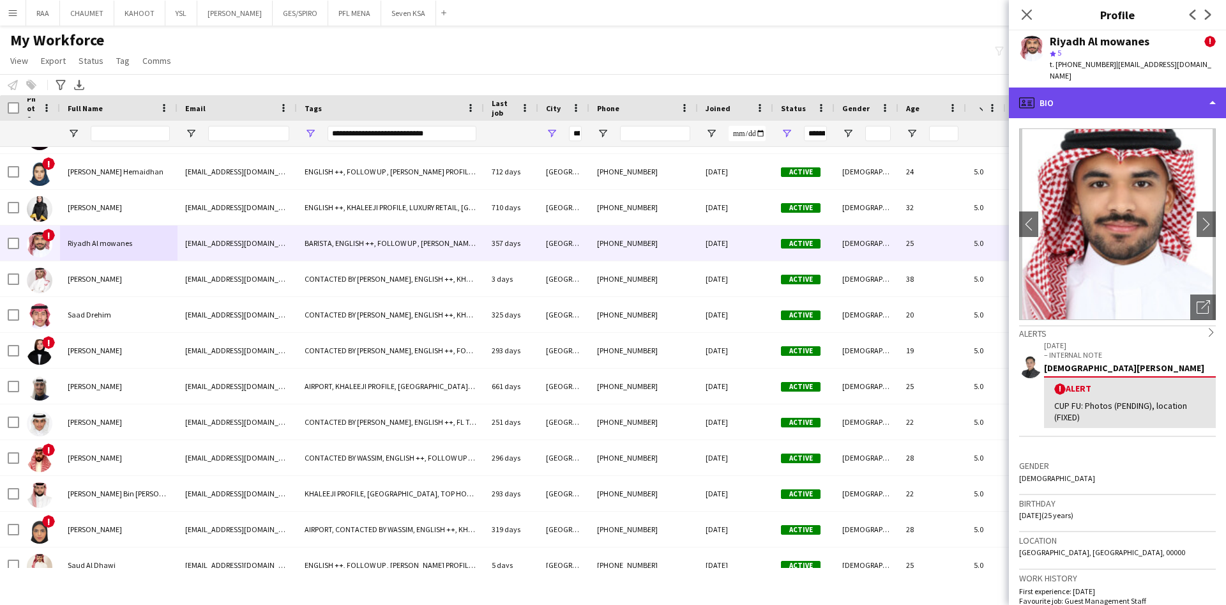
click at [1092, 88] on div "profile Bio" at bounding box center [1117, 103] width 217 height 31
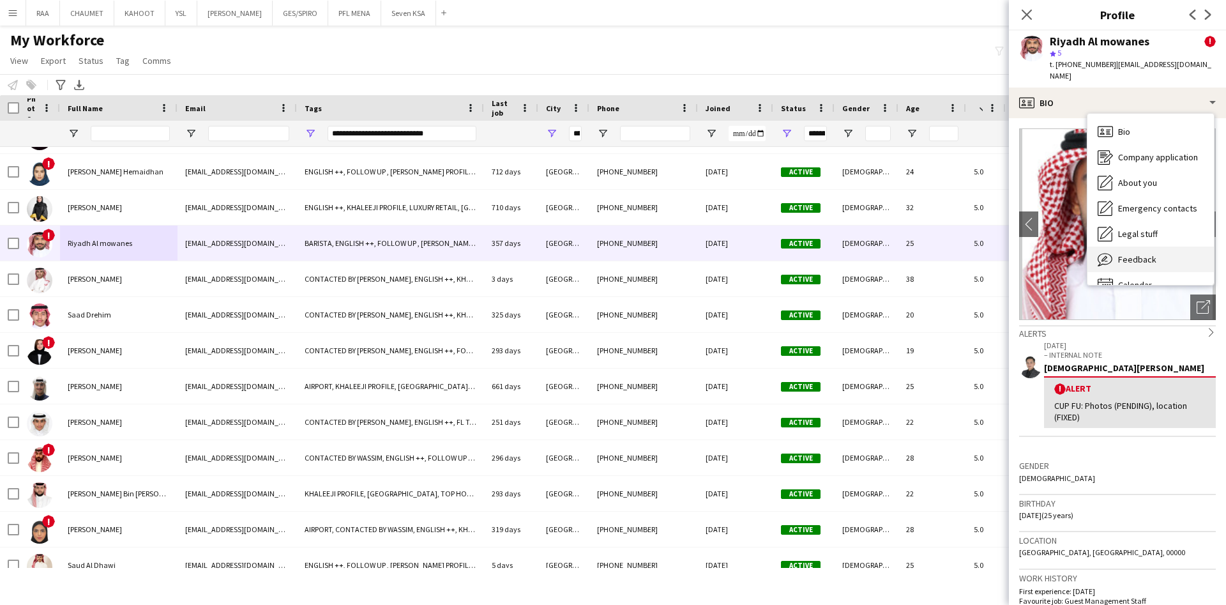
click at [1145, 254] on span "Feedback" at bounding box center [1137, 259] width 38 height 11
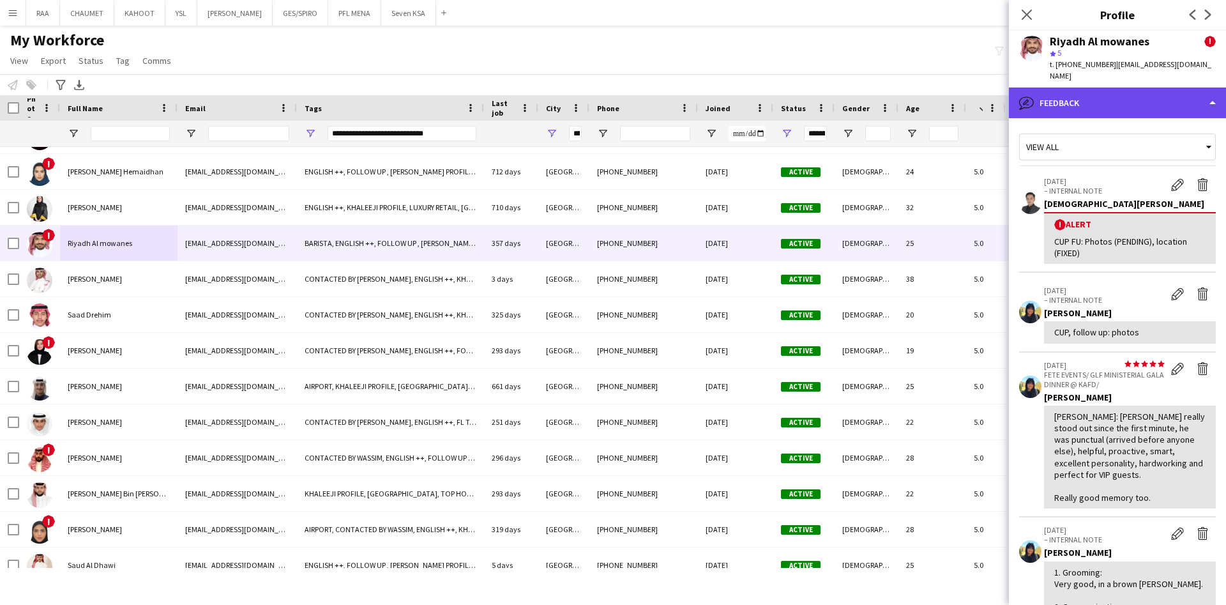
click at [1115, 97] on div "bubble-pencil Feedback" at bounding box center [1117, 103] width 217 height 31
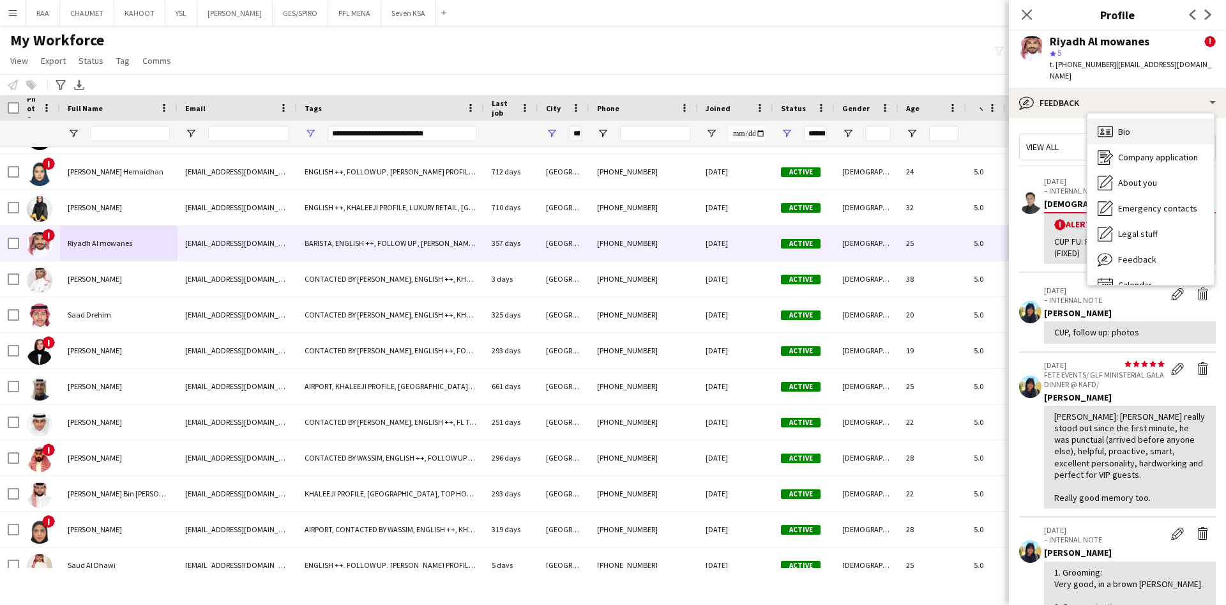
click at [1127, 130] on div "Bio Bio" at bounding box center [1151, 132] width 126 height 26
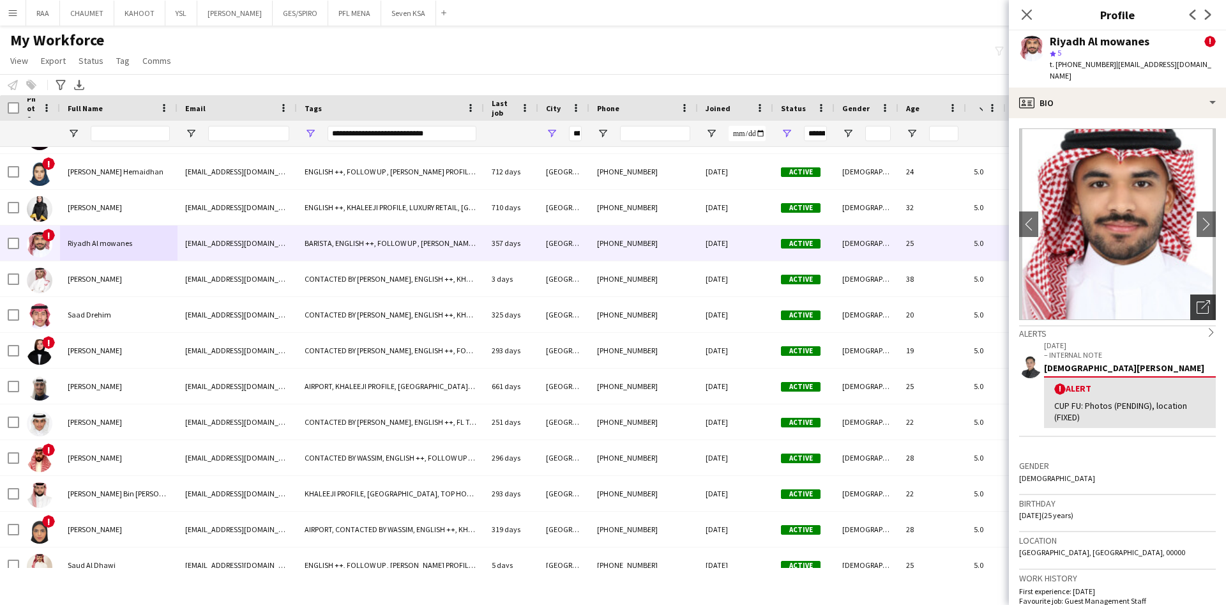
click at [1191, 294] on div "Open photos pop-in" at bounding box center [1204, 307] width 26 height 26
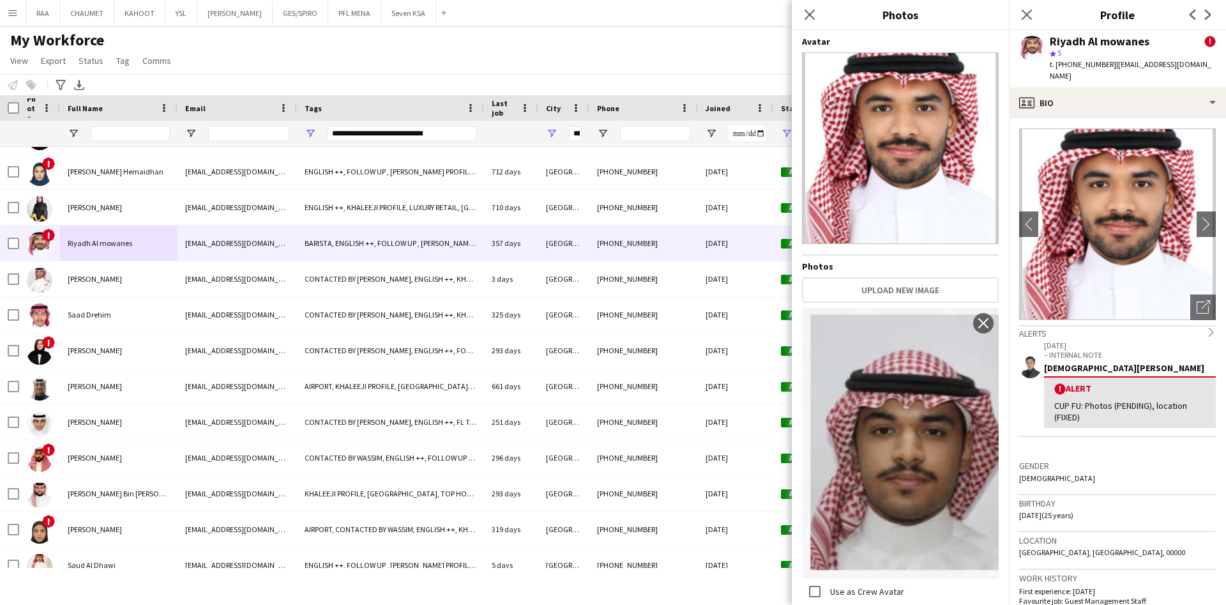
scroll to position [505, 0]
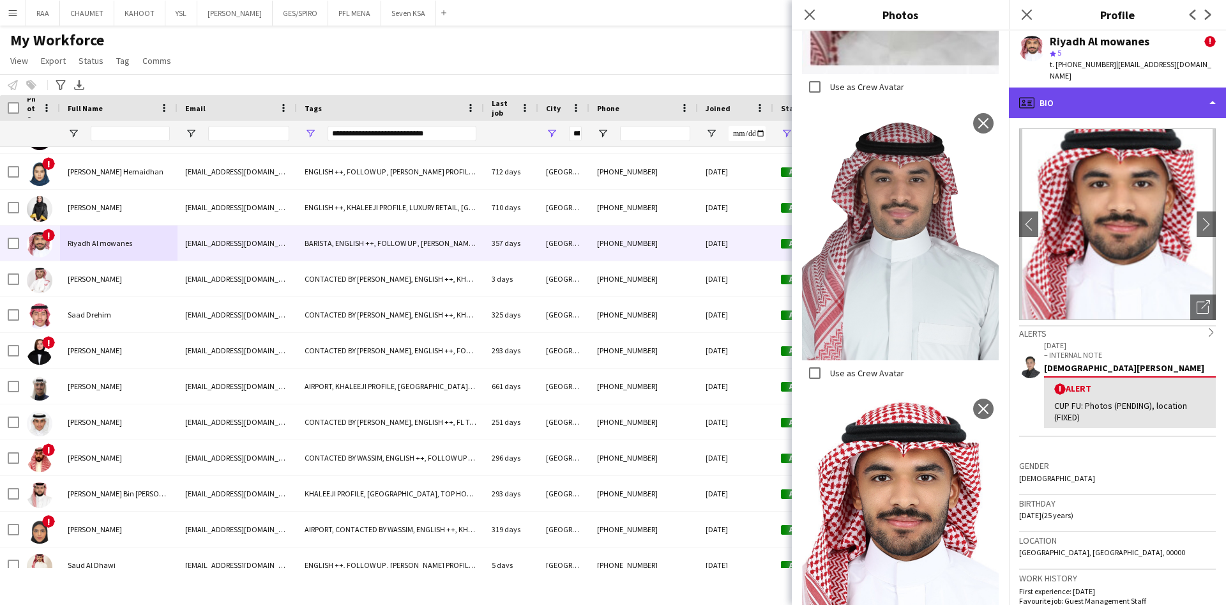
click at [1110, 88] on div "profile Bio" at bounding box center [1117, 103] width 217 height 31
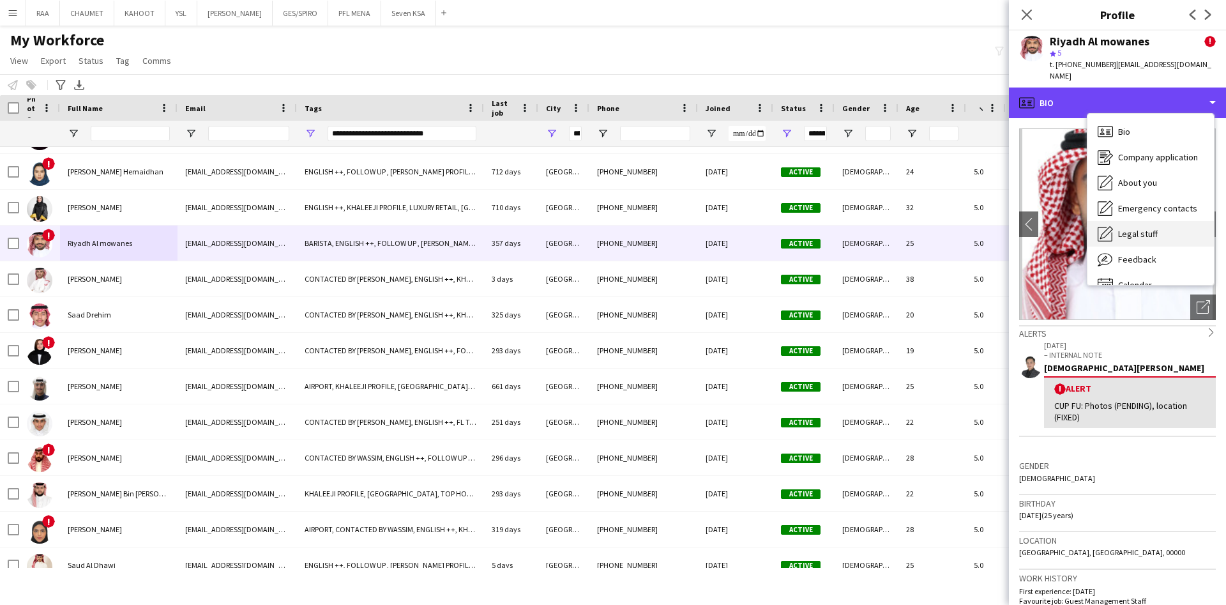
scroll to position [18, 0]
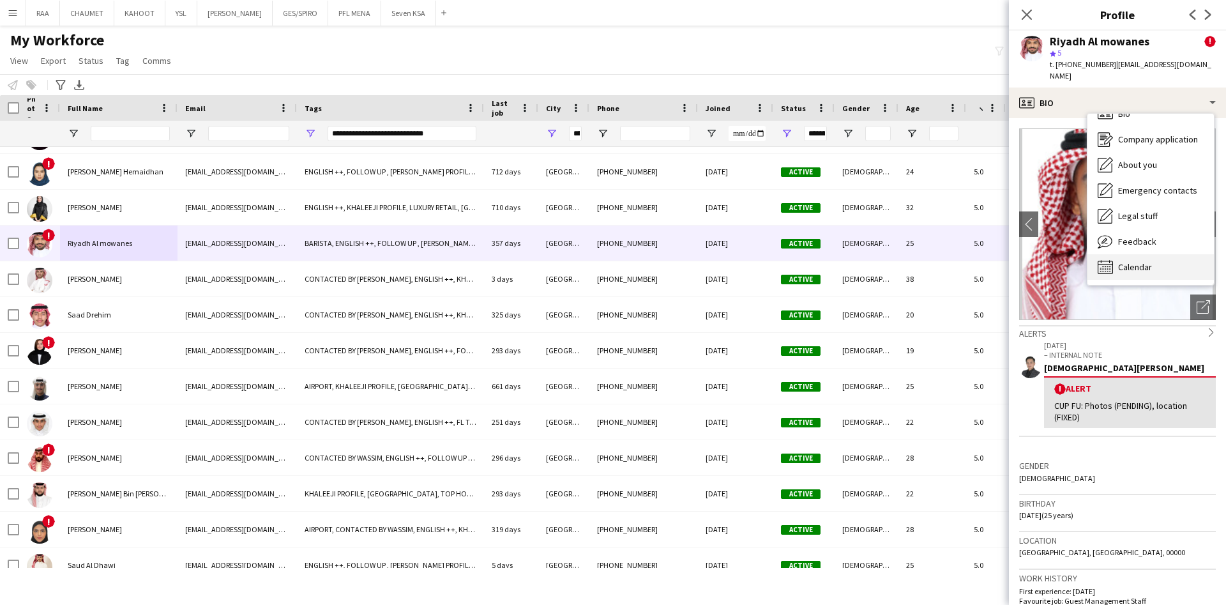
click at [1159, 256] on div "Calendar Calendar" at bounding box center [1151, 267] width 126 height 26
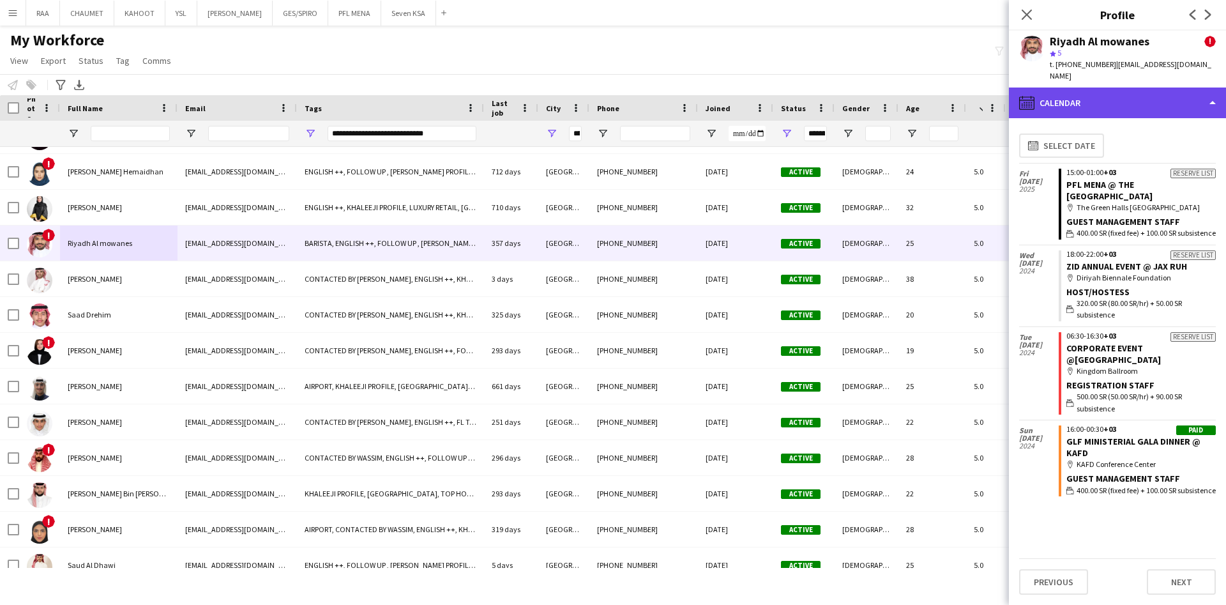
click at [1131, 101] on div "calendar-full Calendar" at bounding box center [1117, 103] width 217 height 31
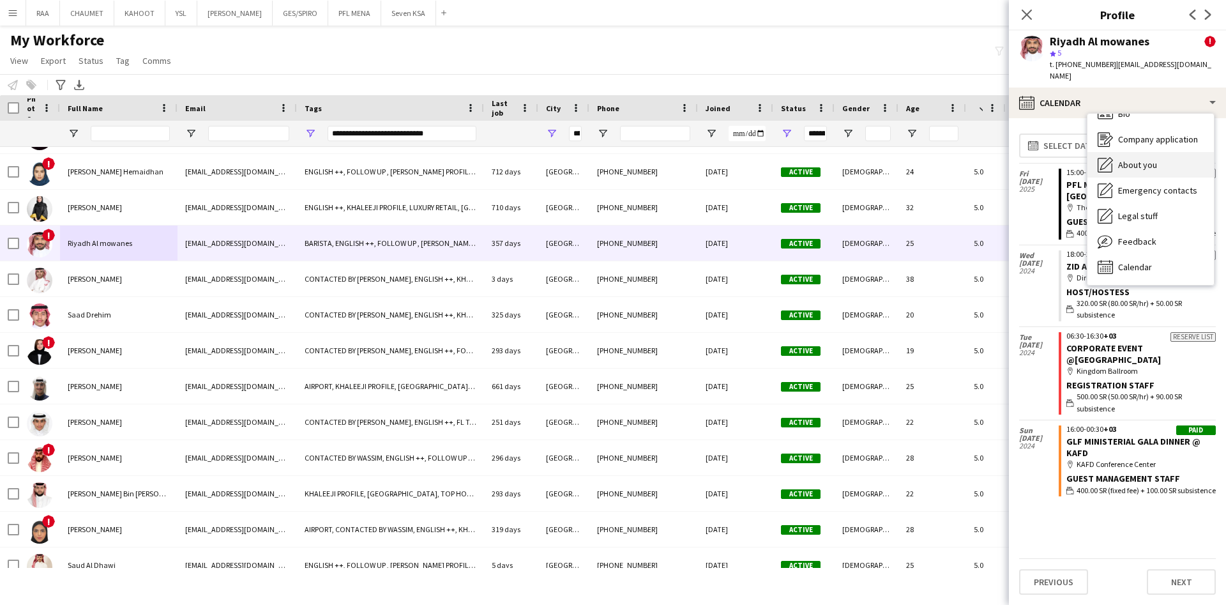
click at [1161, 152] on div "About you About you" at bounding box center [1151, 165] width 126 height 26
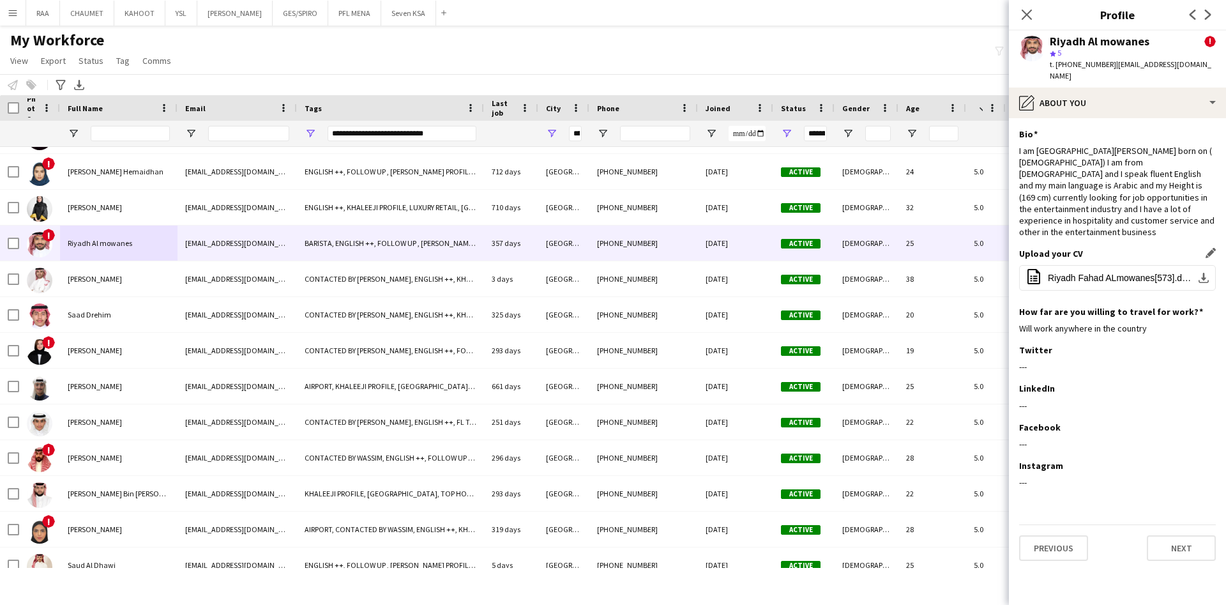
click at [1113, 248] on div "Upload your CV Edit this field office-file-sheet Riyadh Fahad ALmowanes[573].do…" at bounding box center [1117, 276] width 197 height 57
click at [1112, 265] on button "office-file-sheet Riyadh Fahad ALmowanes[573].docx download-bottom" at bounding box center [1117, 278] width 197 height 26
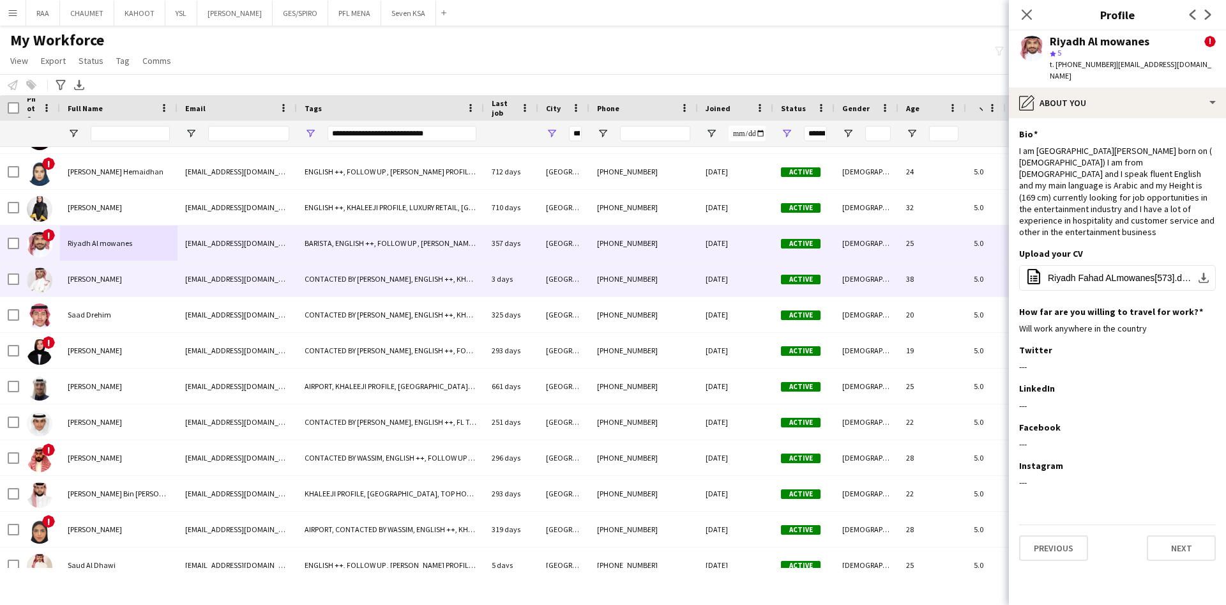
click at [139, 293] on div "[PERSON_NAME]" at bounding box center [119, 278] width 118 height 35
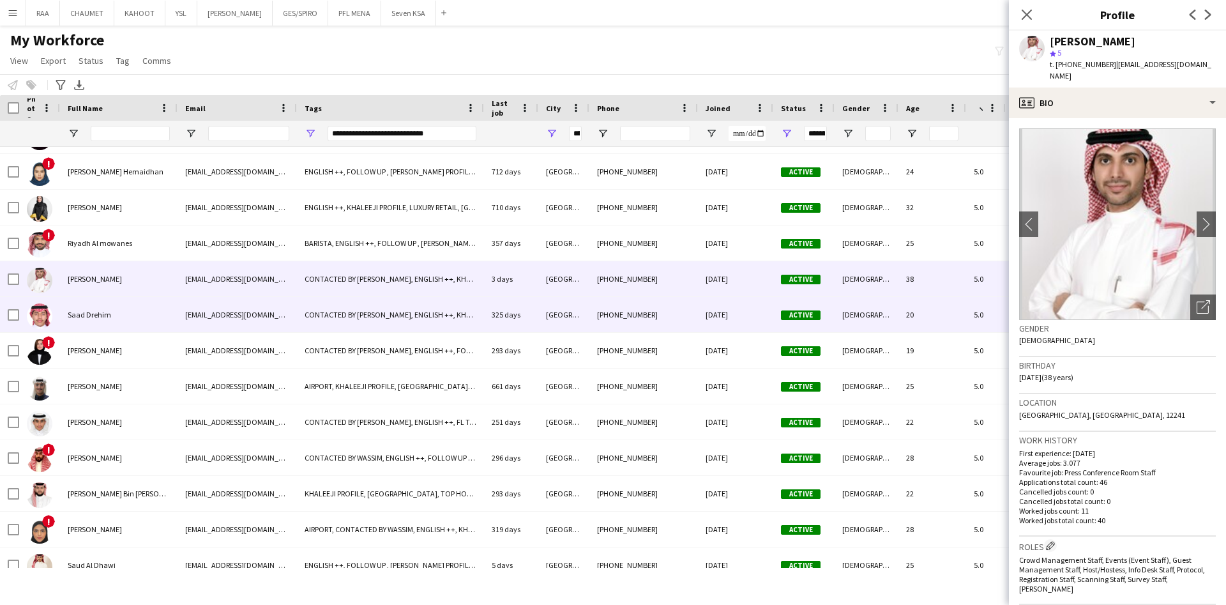
click at [172, 323] on div "Saad Drehim" at bounding box center [119, 314] width 118 height 35
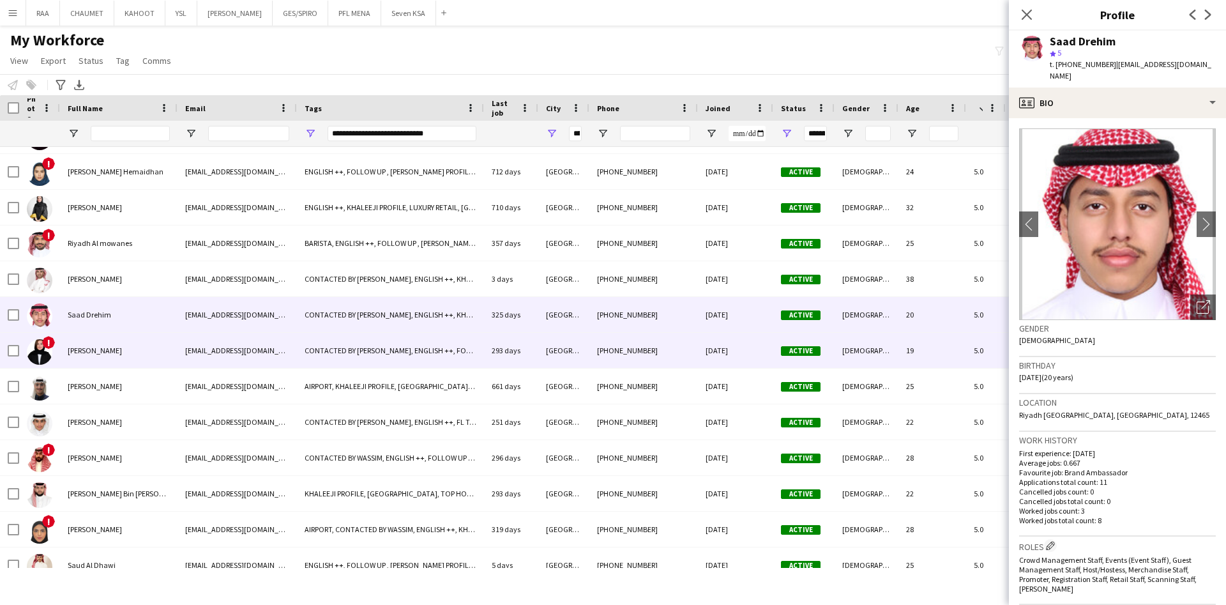
click at [171, 348] on div "[PERSON_NAME]" at bounding box center [119, 350] width 118 height 35
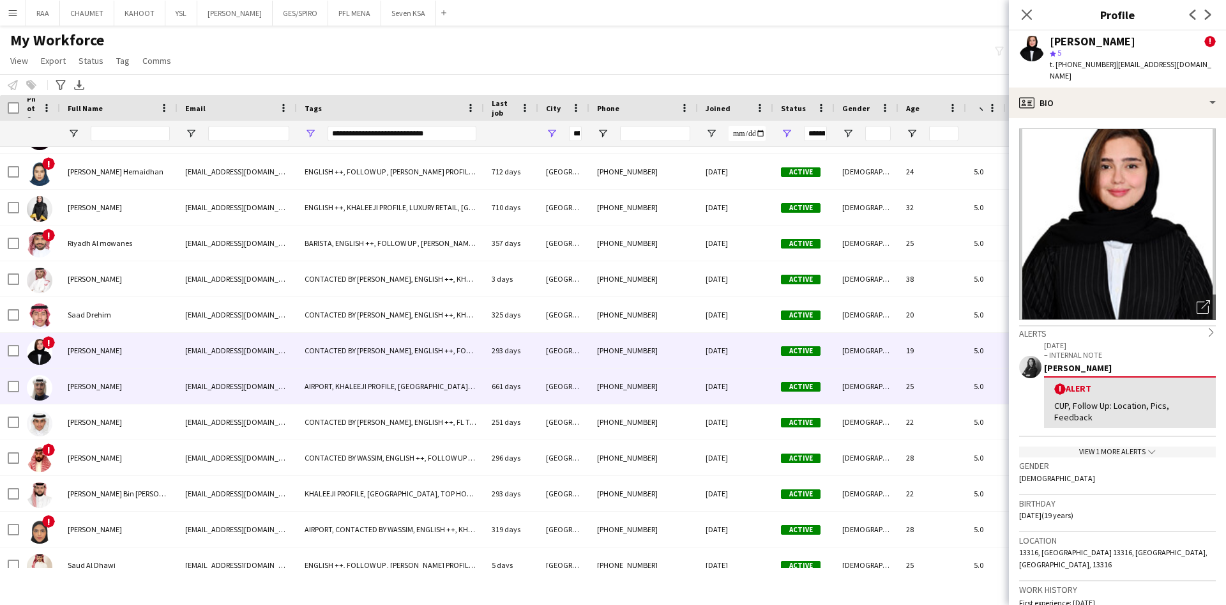
click at [149, 382] on div "[PERSON_NAME]" at bounding box center [119, 386] width 118 height 35
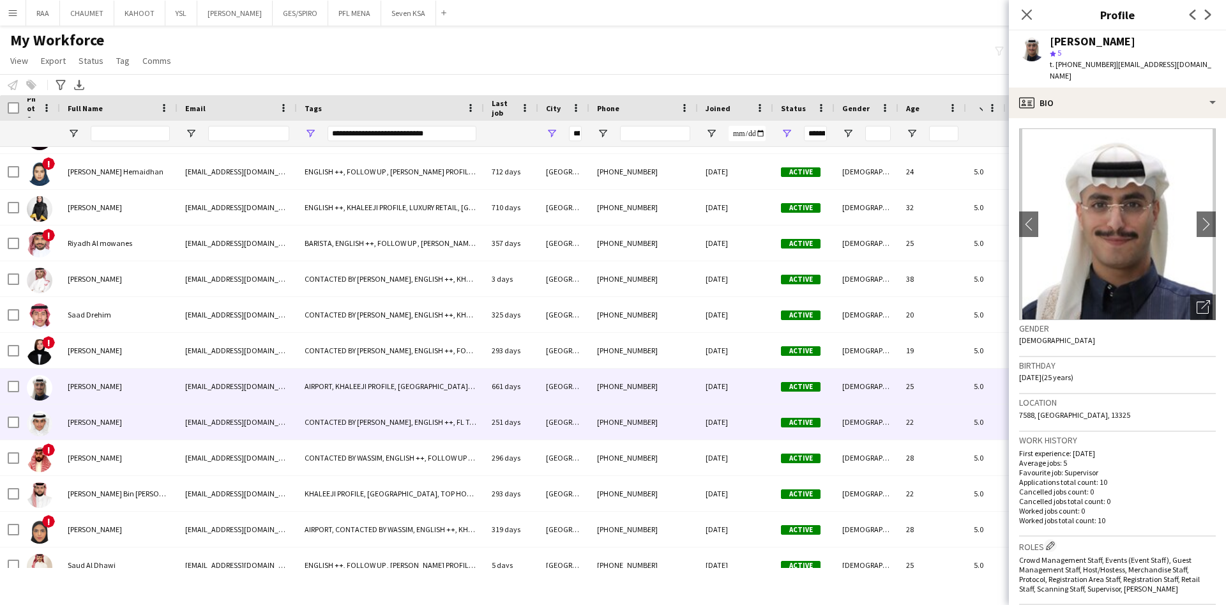
click at [150, 419] on div "[PERSON_NAME]" at bounding box center [119, 421] width 118 height 35
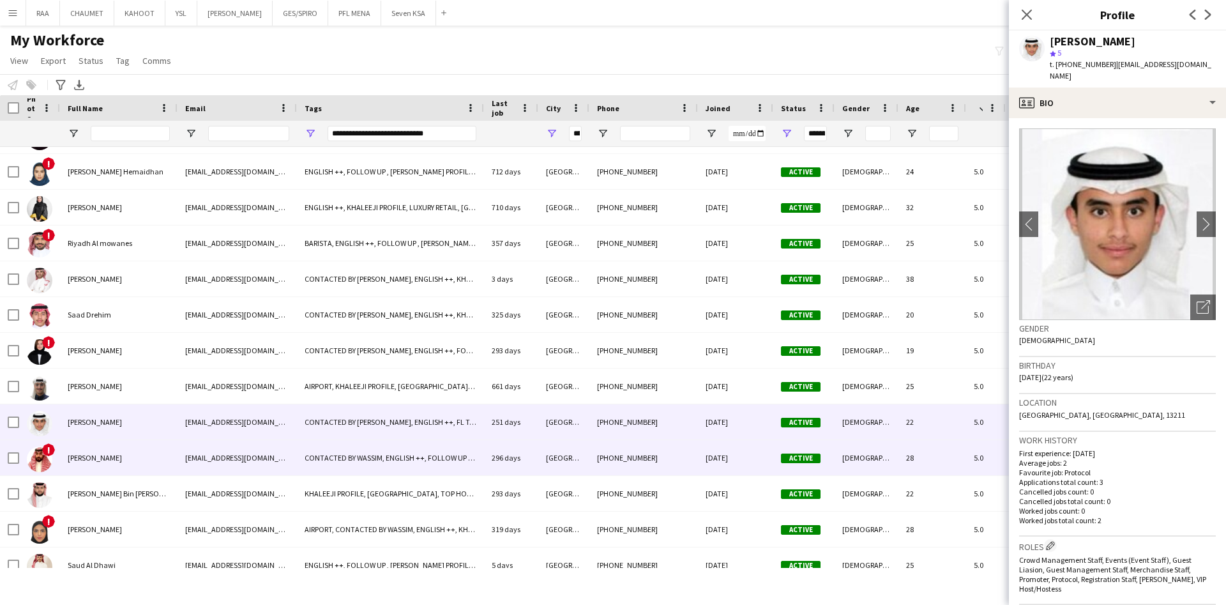
click at [150, 453] on div "[PERSON_NAME]" at bounding box center [119, 457] width 118 height 35
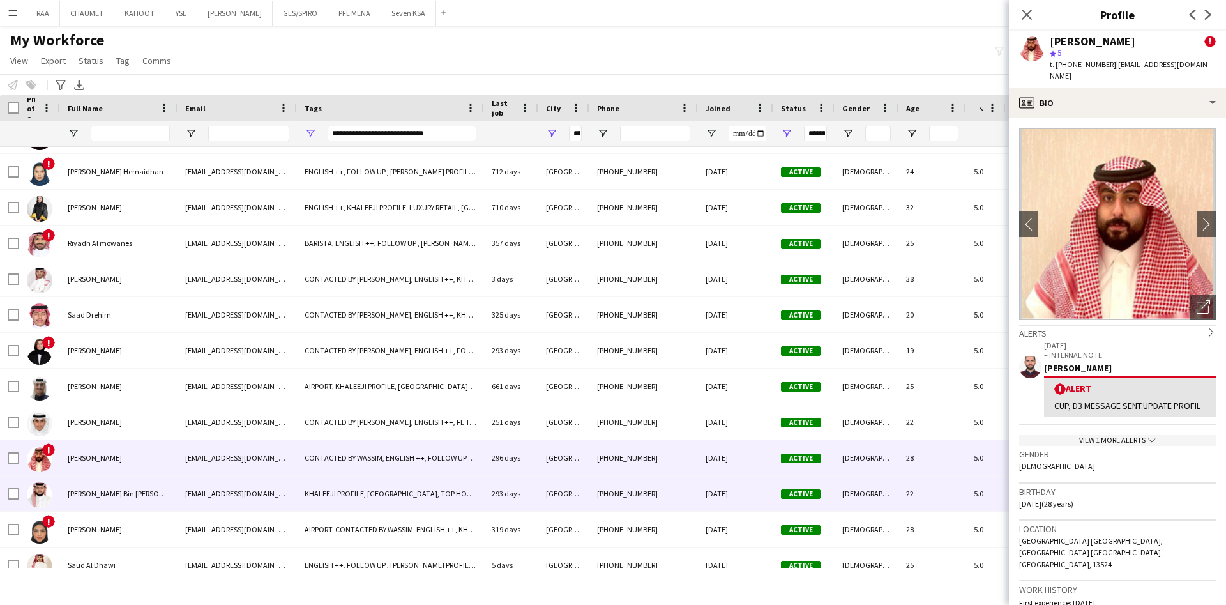
click at [144, 494] on div "[PERSON_NAME] Bin [PERSON_NAME]" at bounding box center [119, 493] width 118 height 35
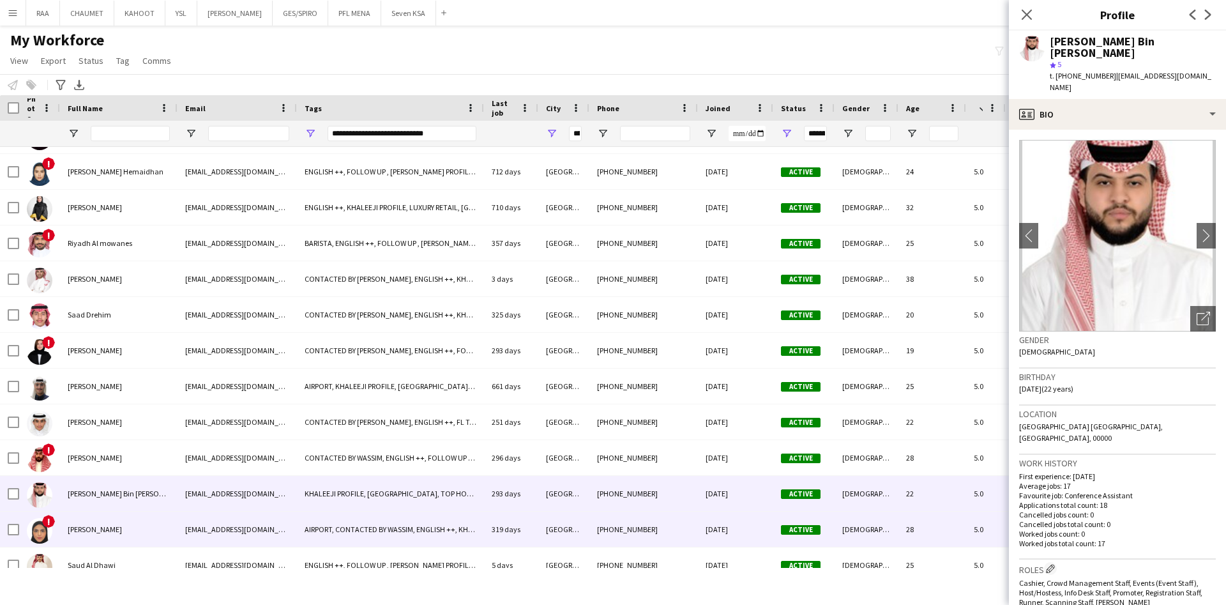
click at [145, 524] on div "[PERSON_NAME]" at bounding box center [119, 529] width 118 height 35
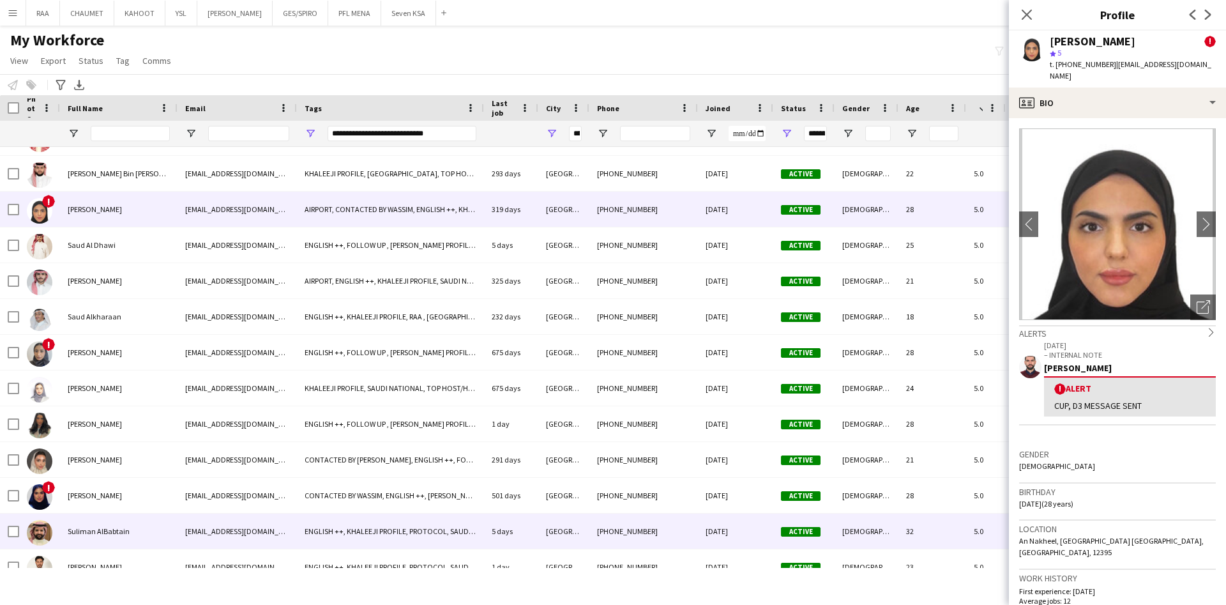
scroll to position [4449, 0]
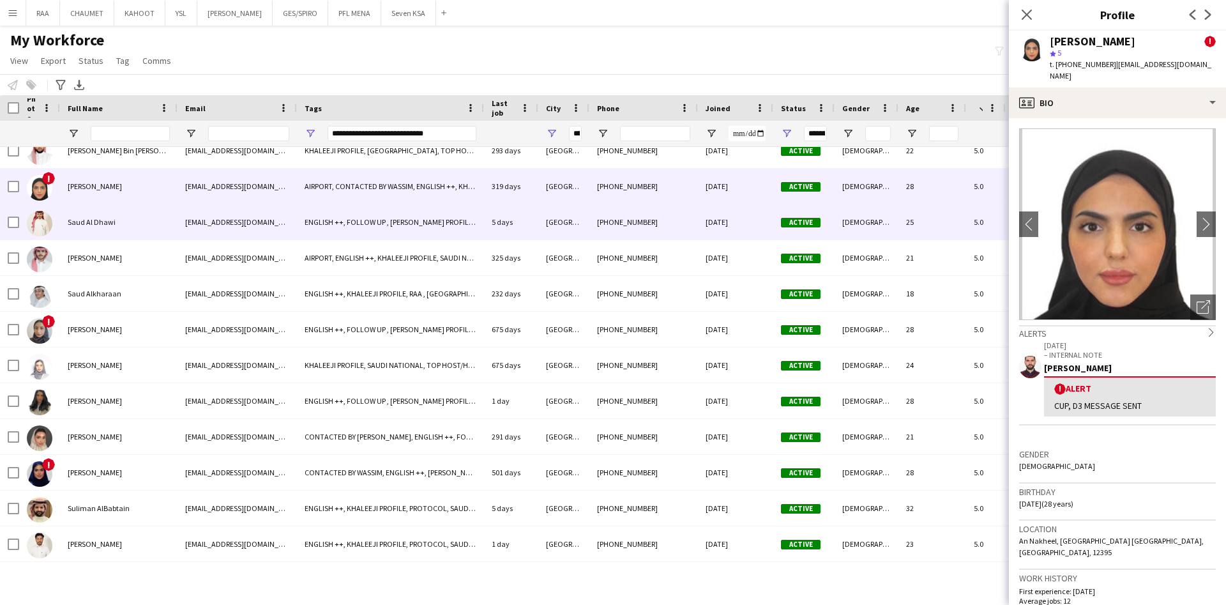
click at [112, 217] on span "Saud Al Dhawi" at bounding box center [92, 222] width 48 height 10
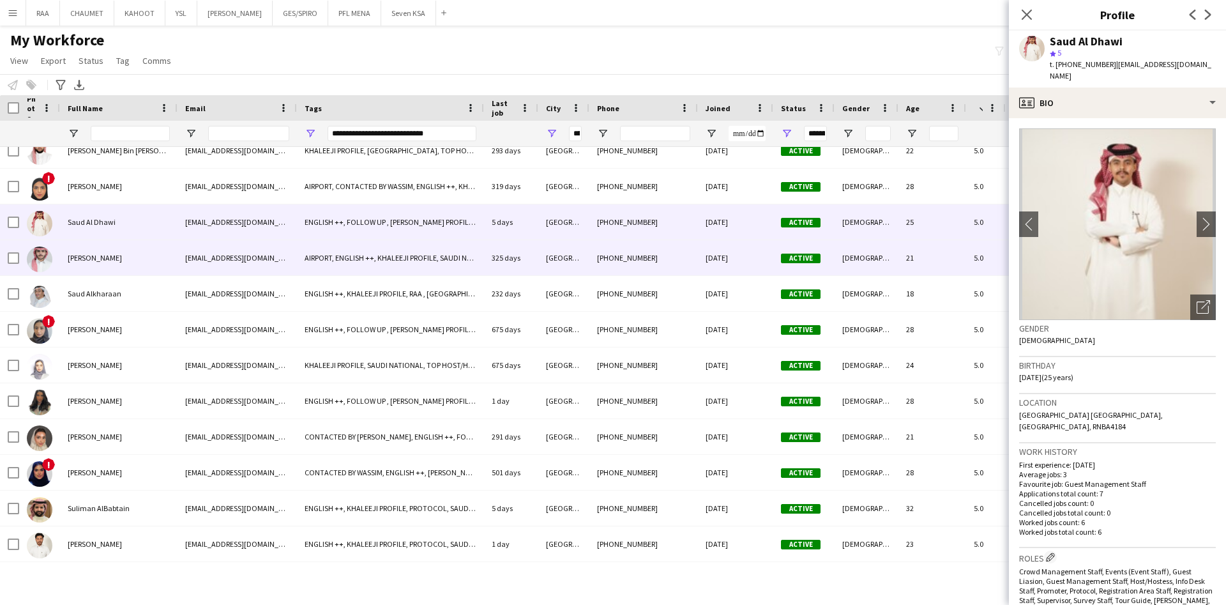
click at [122, 250] on div "[PERSON_NAME]" at bounding box center [119, 257] width 118 height 35
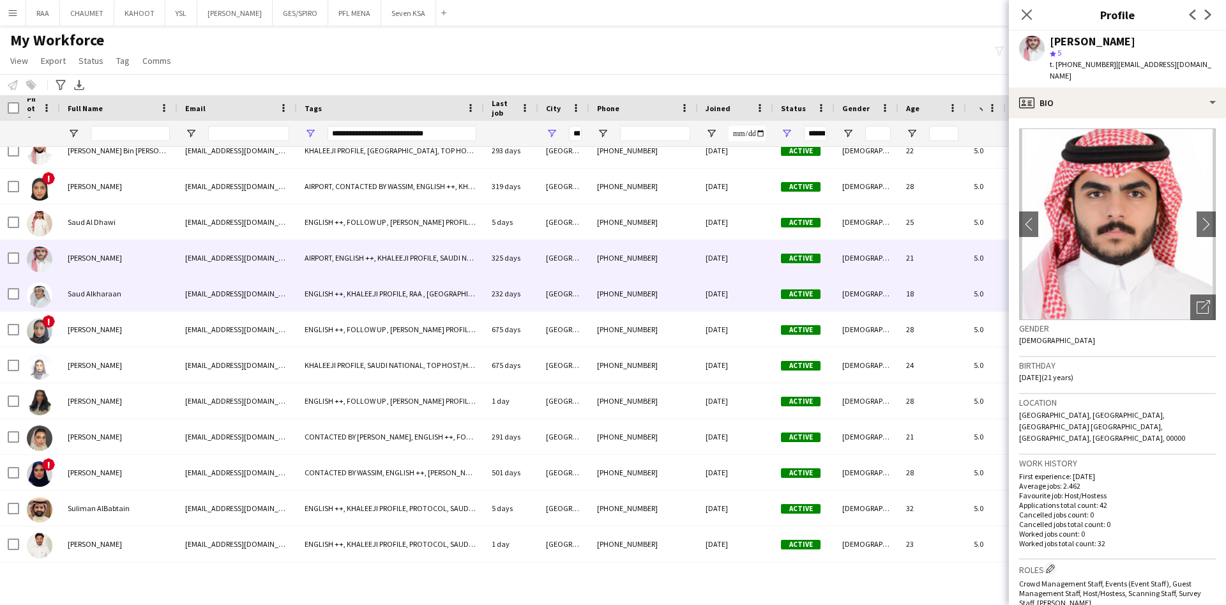
click at [105, 301] on div "Saud Alkharaan" at bounding box center [119, 293] width 118 height 35
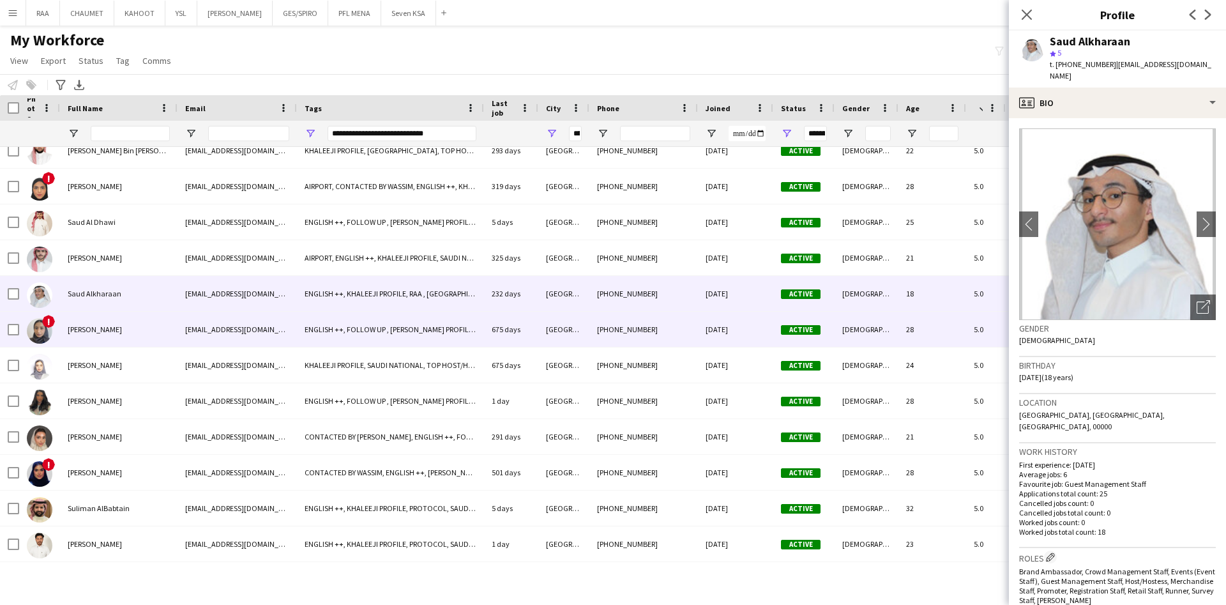
click at [105, 327] on span "[PERSON_NAME]" at bounding box center [95, 329] width 54 height 10
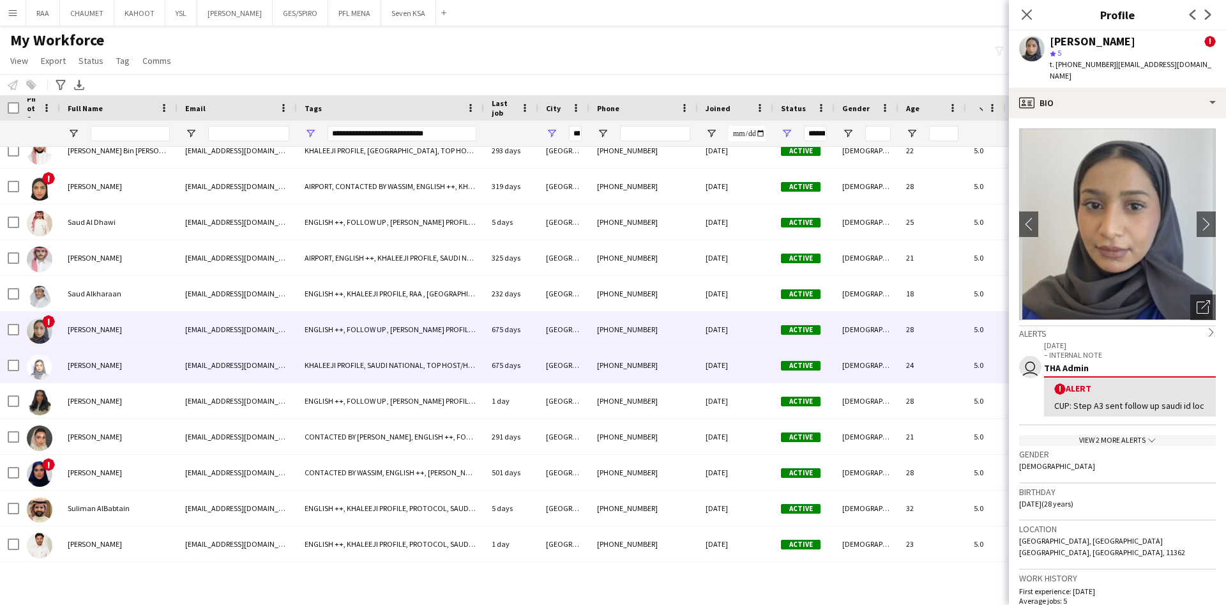
click at [122, 364] on span "[PERSON_NAME]" at bounding box center [95, 365] width 54 height 10
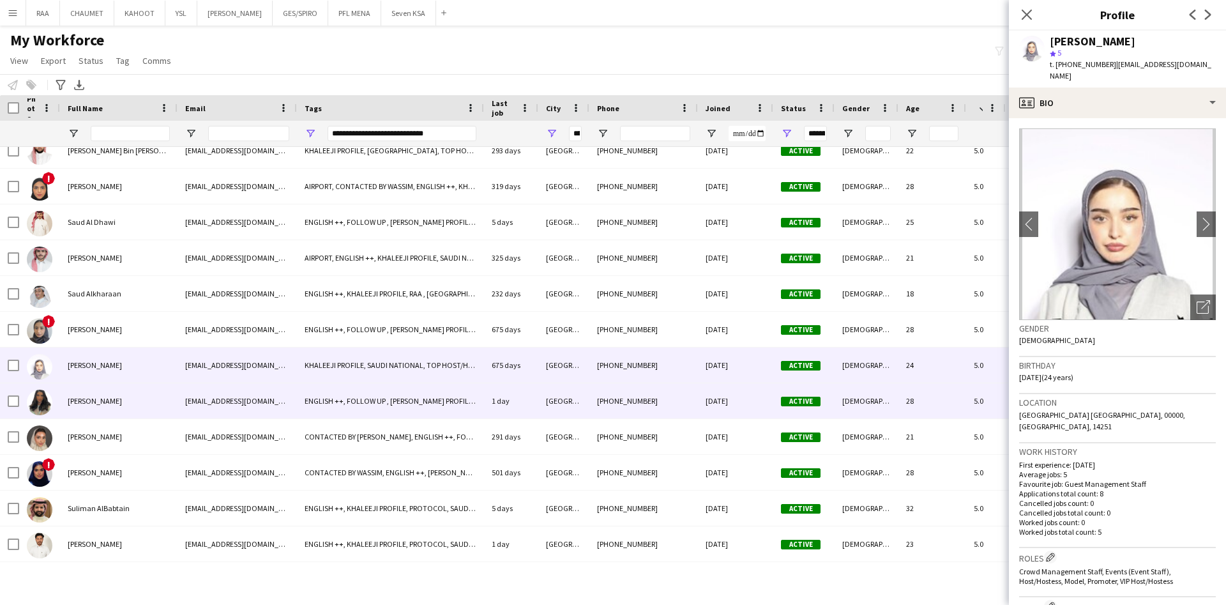
click at [132, 390] on div "[PERSON_NAME]" at bounding box center [119, 400] width 118 height 35
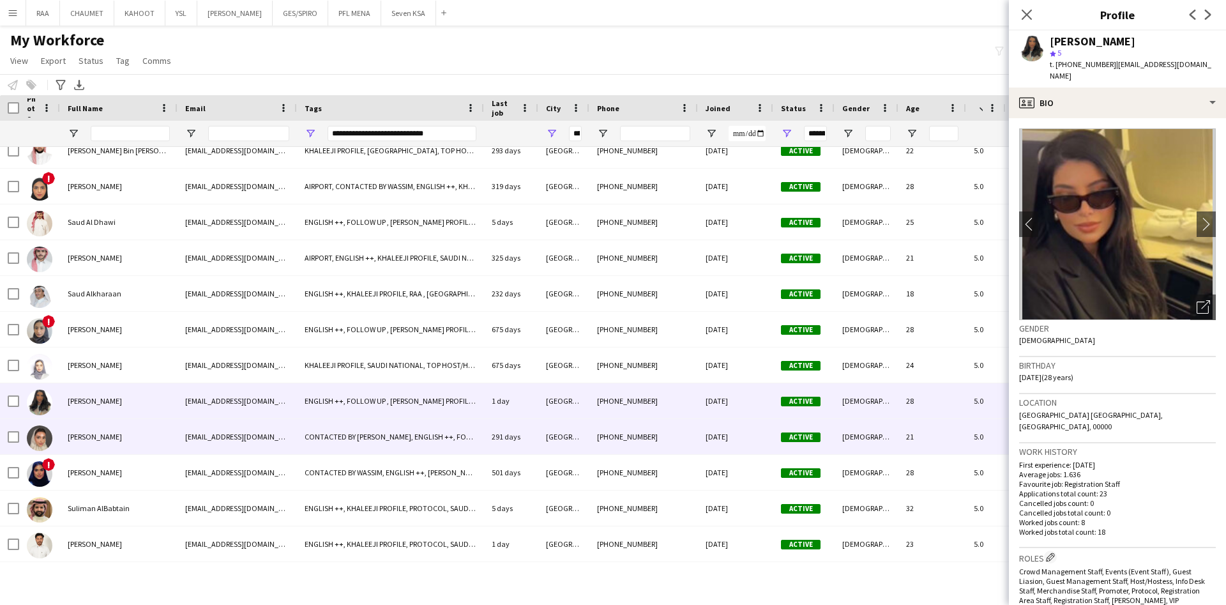
click at [140, 435] on div "[PERSON_NAME]" at bounding box center [119, 436] width 118 height 35
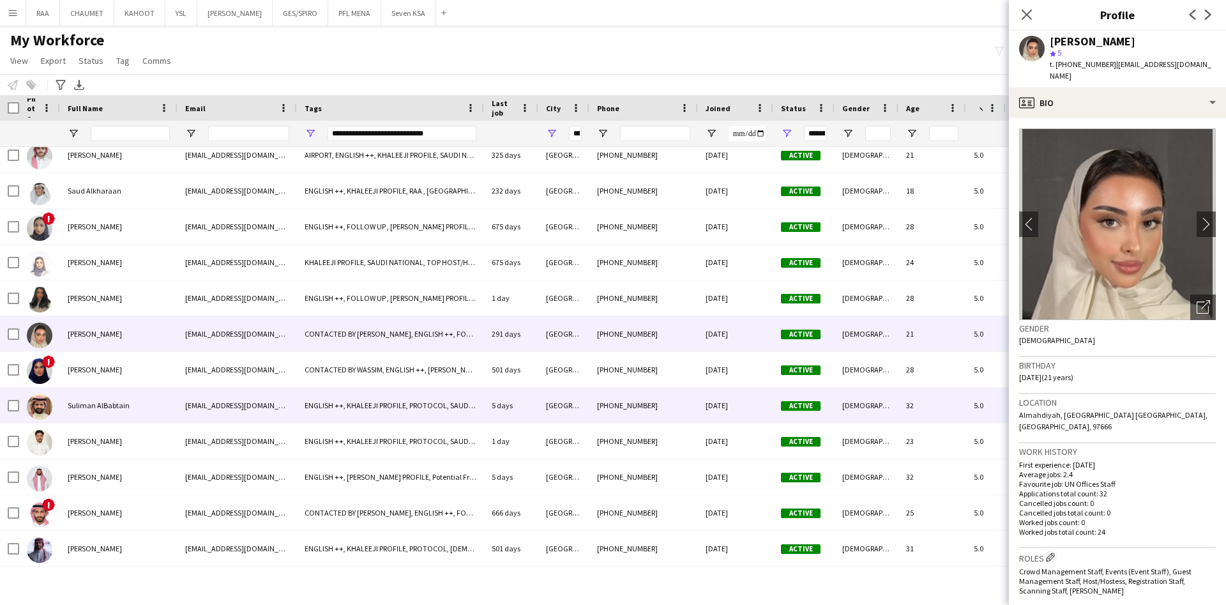
scroll to position [4557, 0]
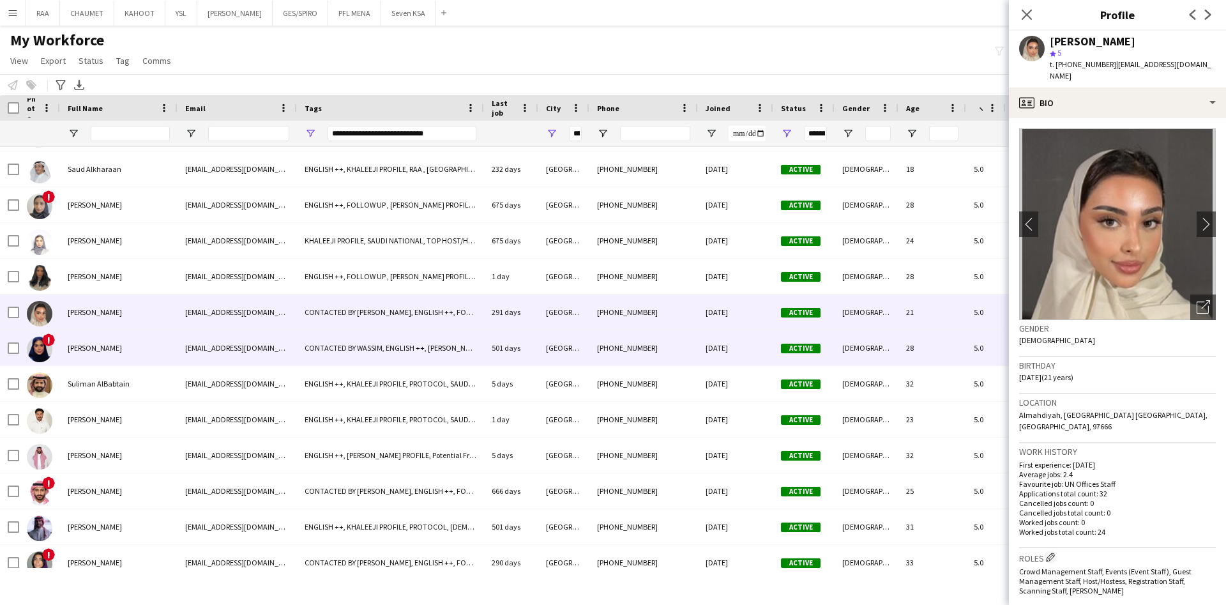
click at [122, 344] on span "[PERSON_NAME]" at bounding box center [95, 348] width 54 height 10
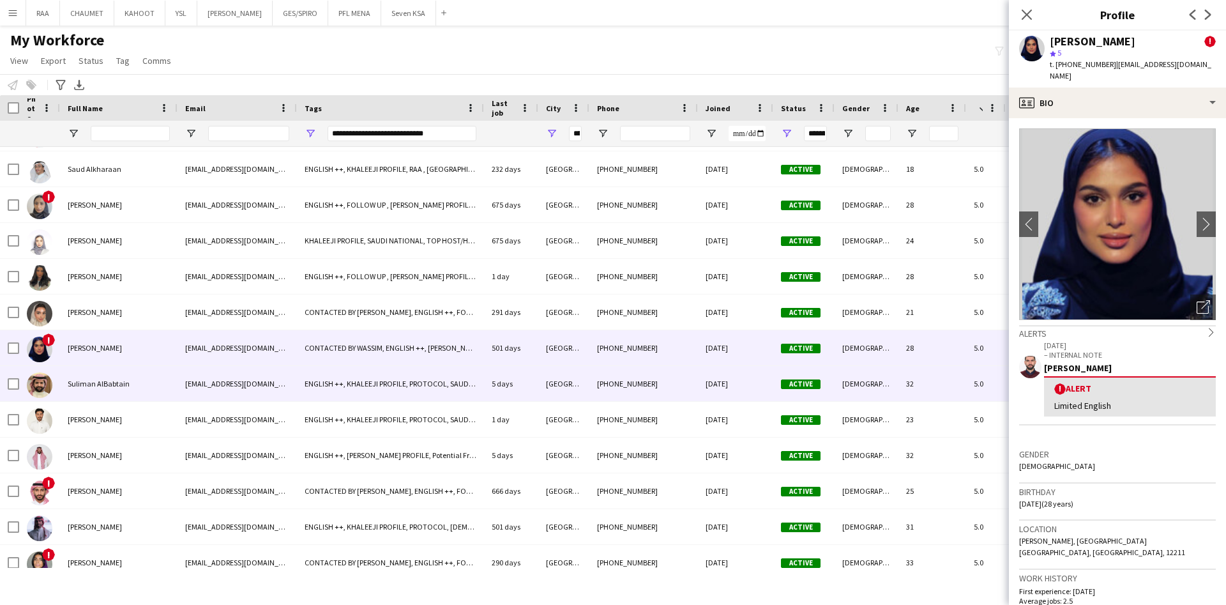
click at [130, 376] on div "Suliman AlBabtain" at bounding box center [119, 383] width 118 height 35
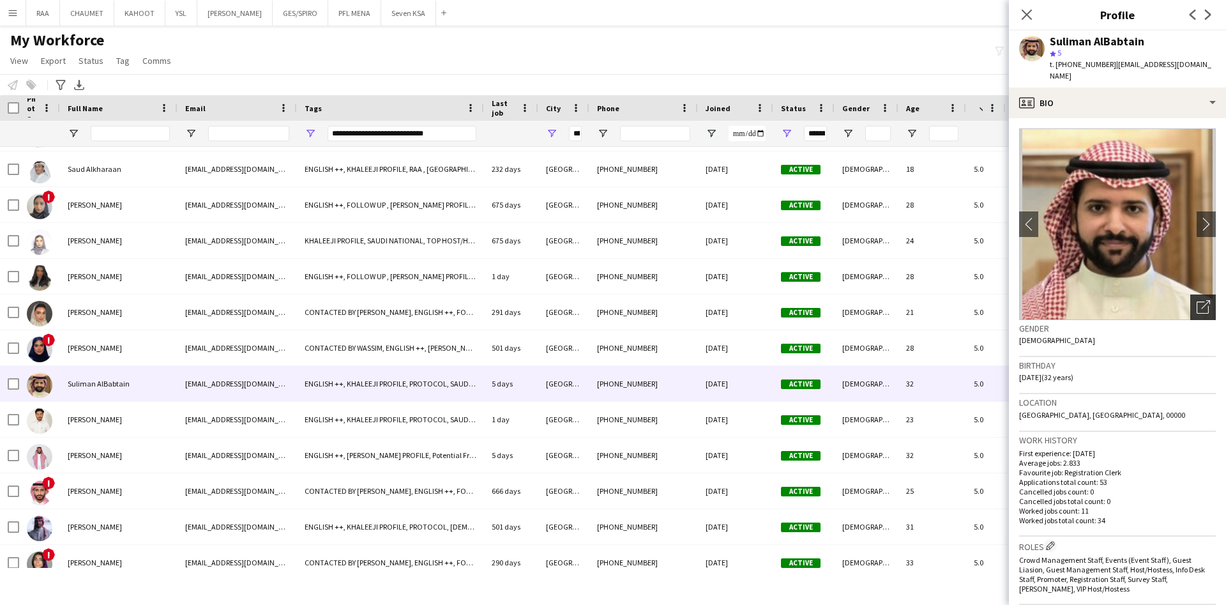
click at [1197, 300] on icon "Open photos pop-in" at bounding box center [1203, 306] width 13 height 13
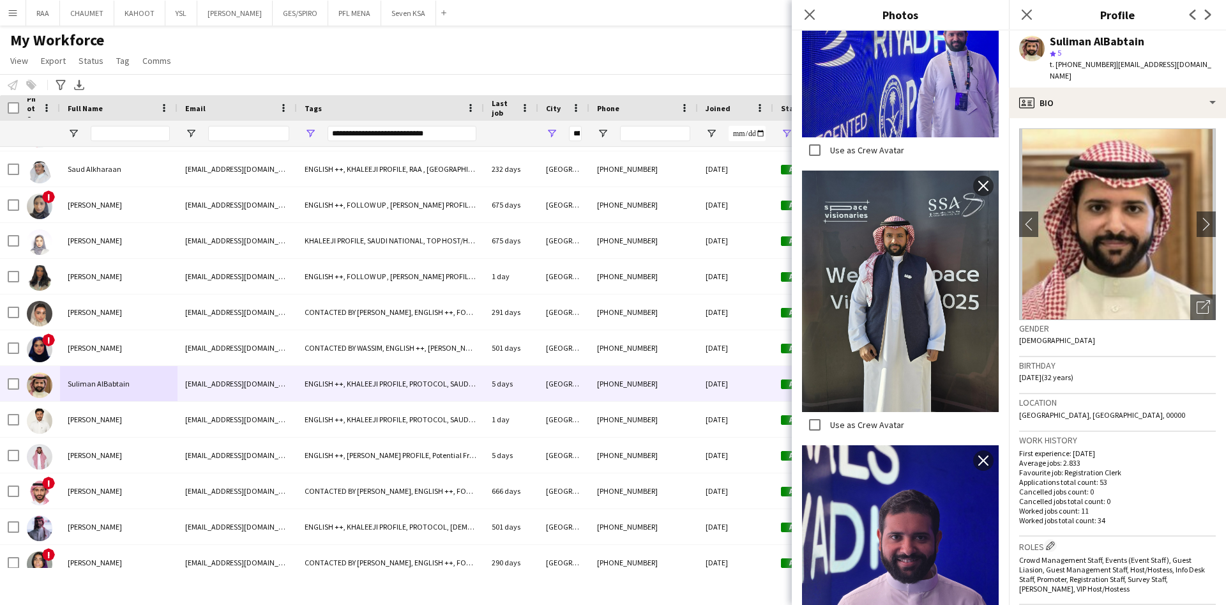
scroll to position [1383, 0]
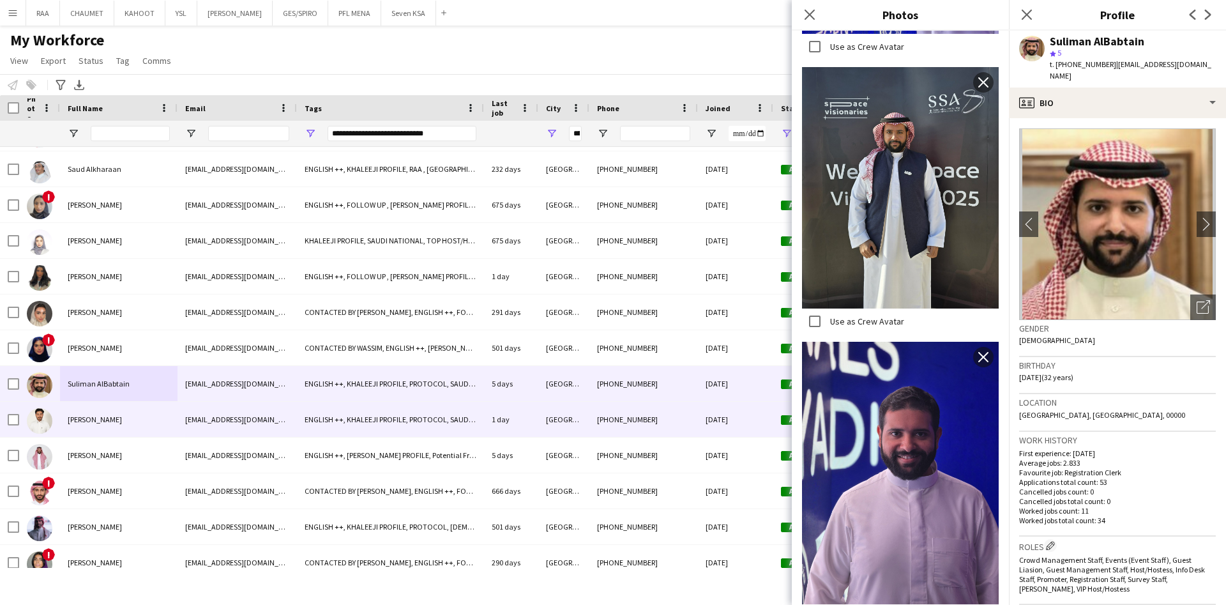
click at [131, 419] on div "[PERSON_NAME]" at bounding box center [119, 419] width 118 height 35
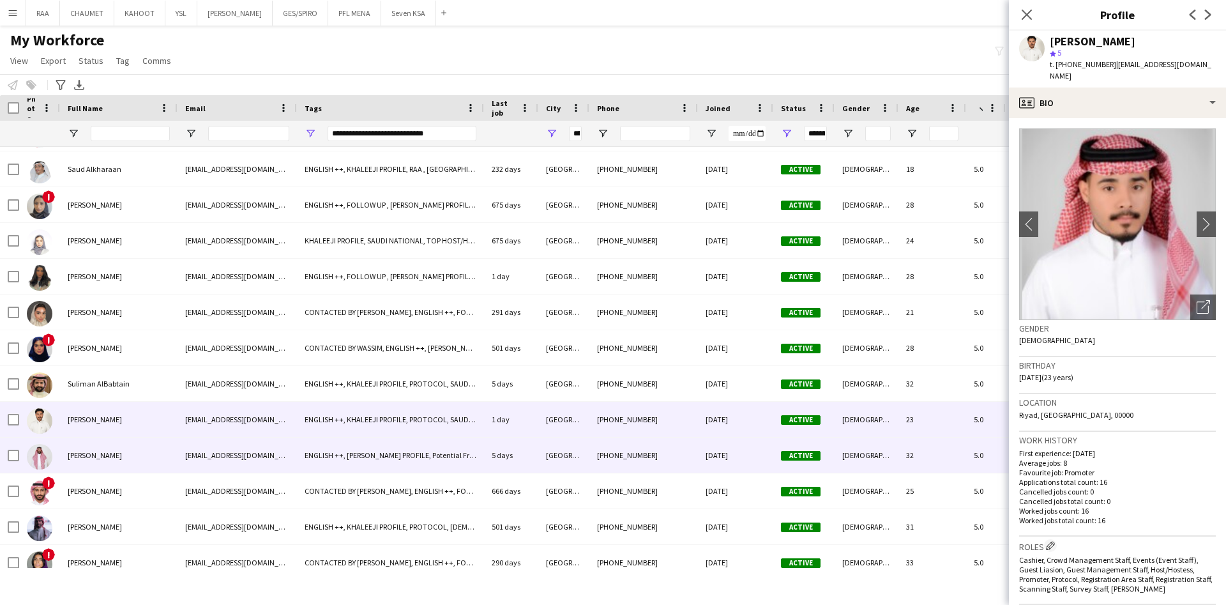
click at [141, 455] on div "[PERSON_NAME]" at bounding box center [119, 455] width 118 height 35
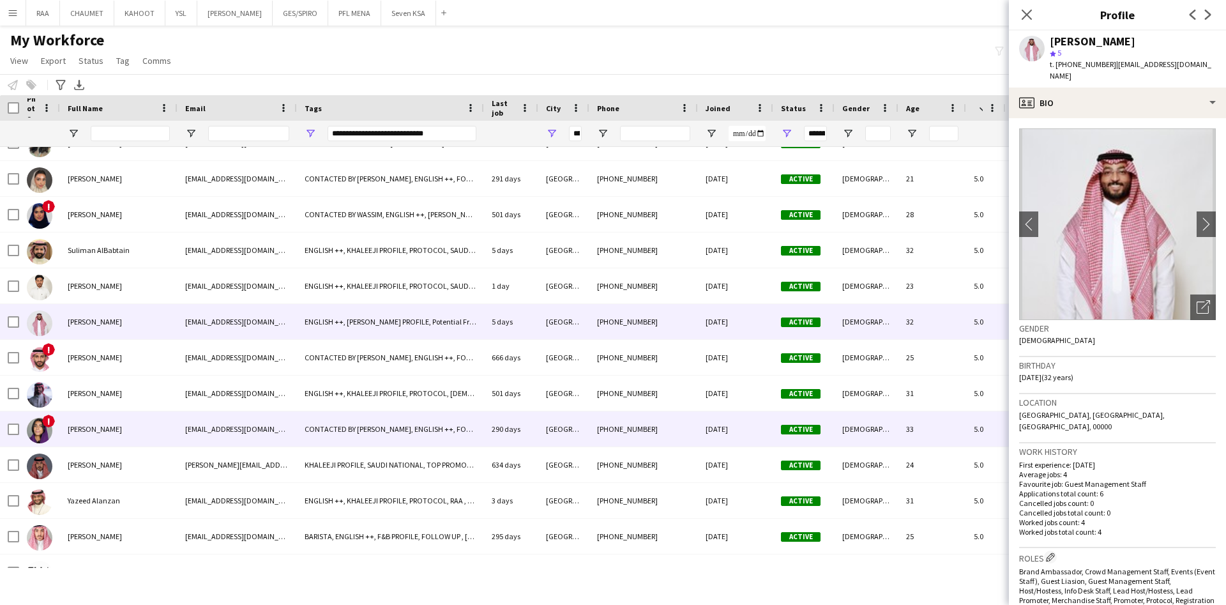
scroll to position [4707, 0]
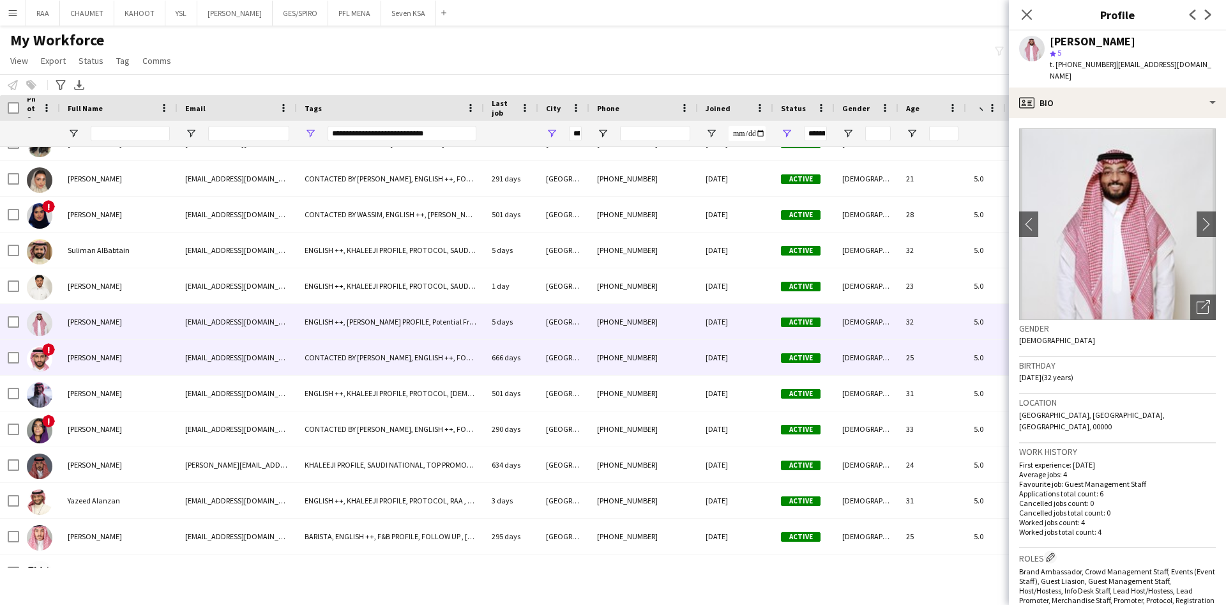
click at [122, 369] on div "[PERSON_NAME]" at bounding box center [119, 357] width 118 height 35
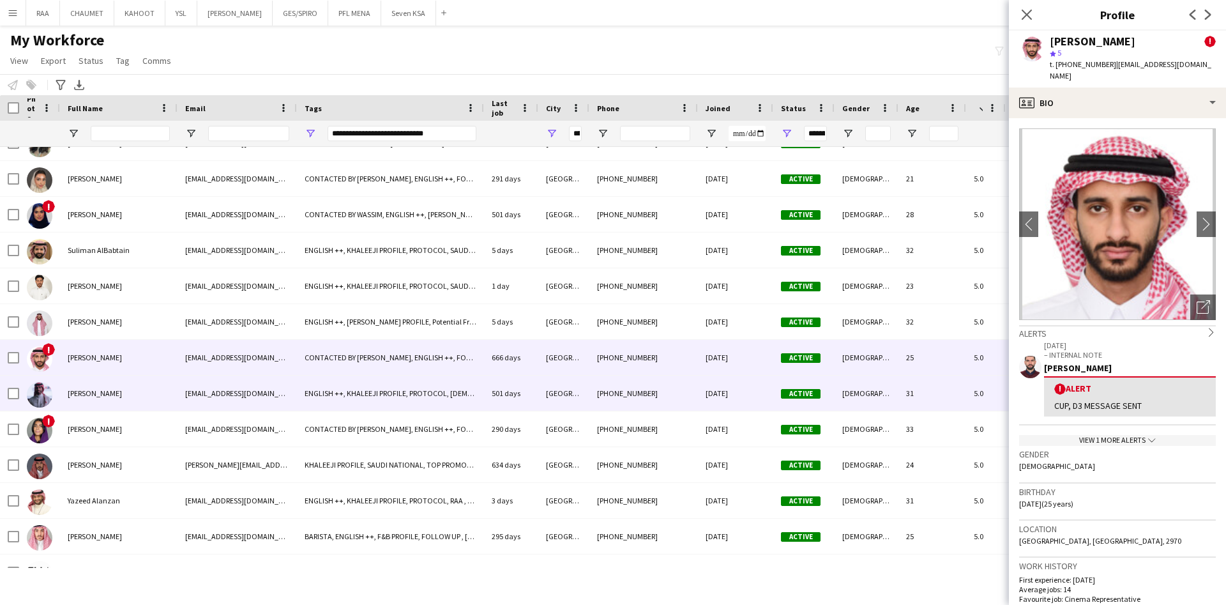
click at [124, 392] on div "[PERSON_NAME]" at bounding box center [119, 393] width 118 height 35
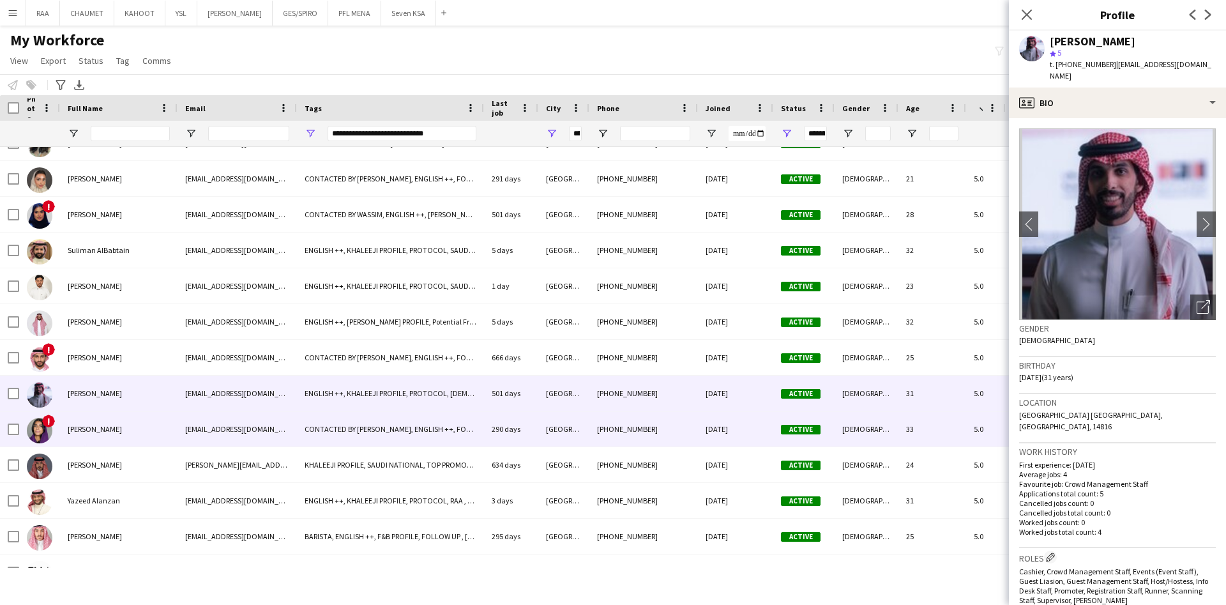
click at [128, 437] on div "[PERSON_NAME]" at bounding box center [119, 428] width 118 height 35
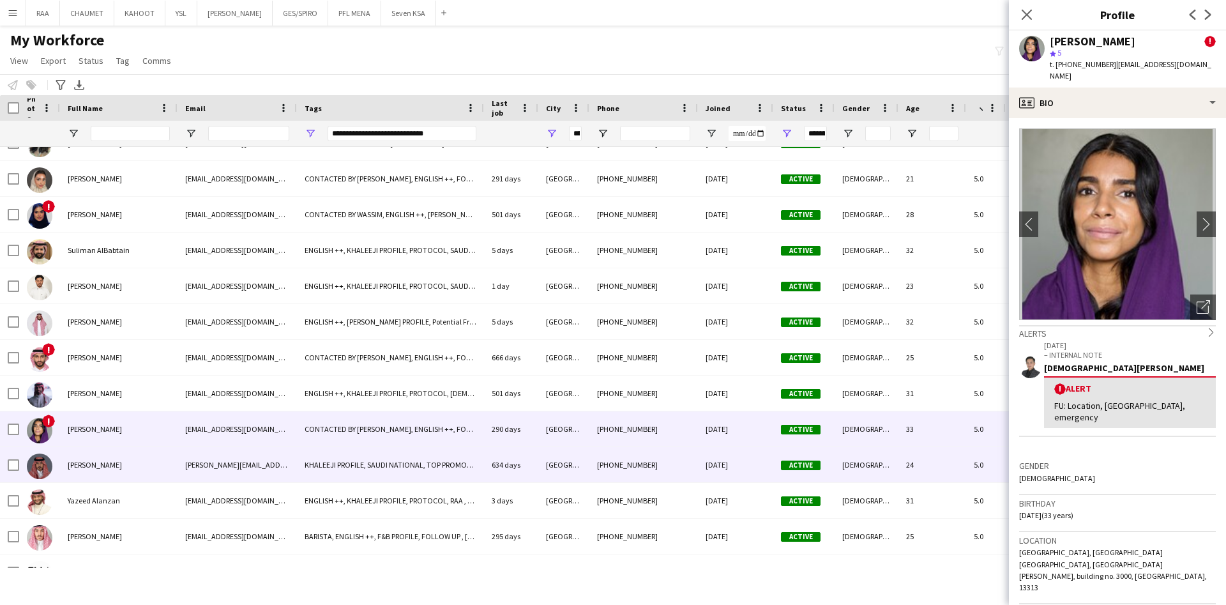
click at [128, 462] on div "[PERSON_NAME]" at bounding box center [119, 464] width 118 height 35
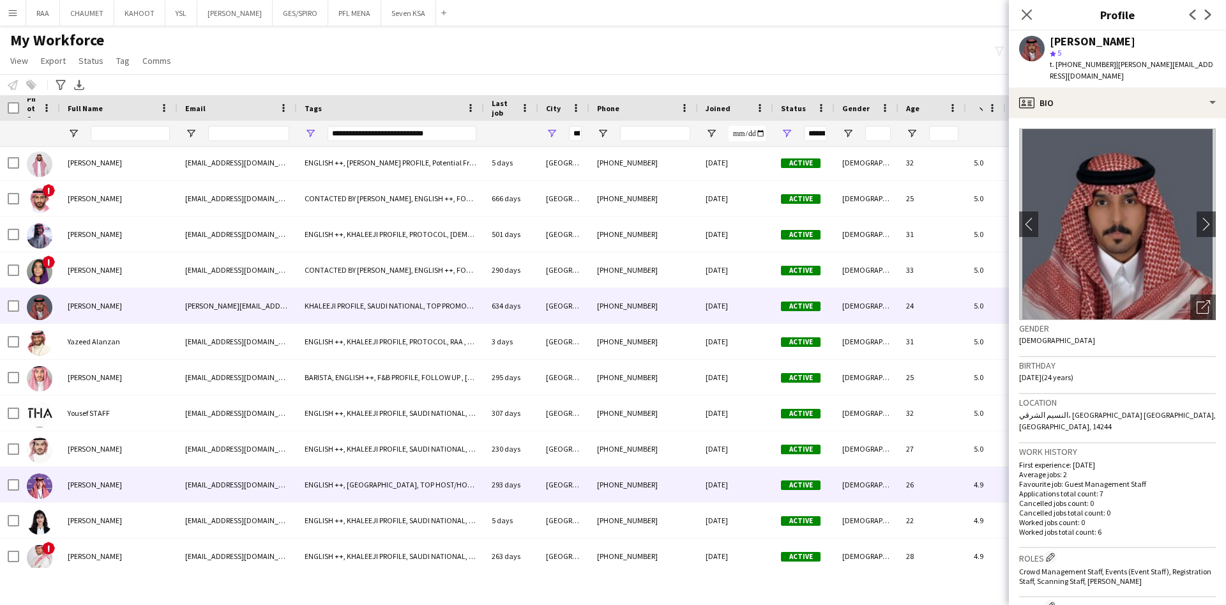
scroll to position [4905, 0]
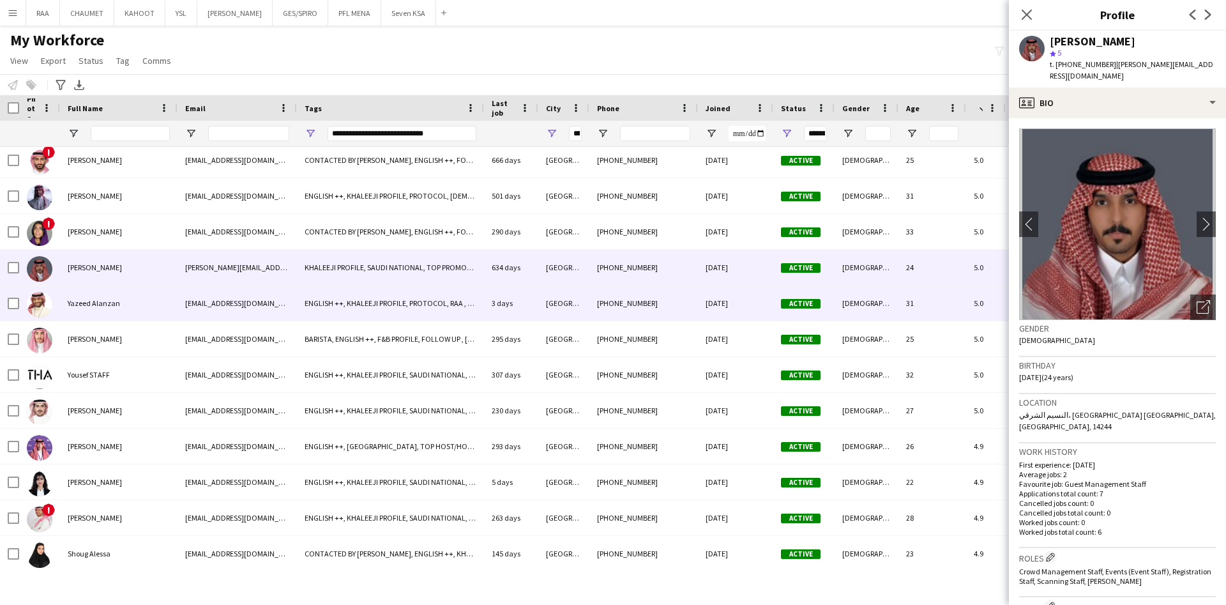
click at [109, 299] on span "Yazeed Alanzan" at bounding box center [94, 303] width 52 height 10
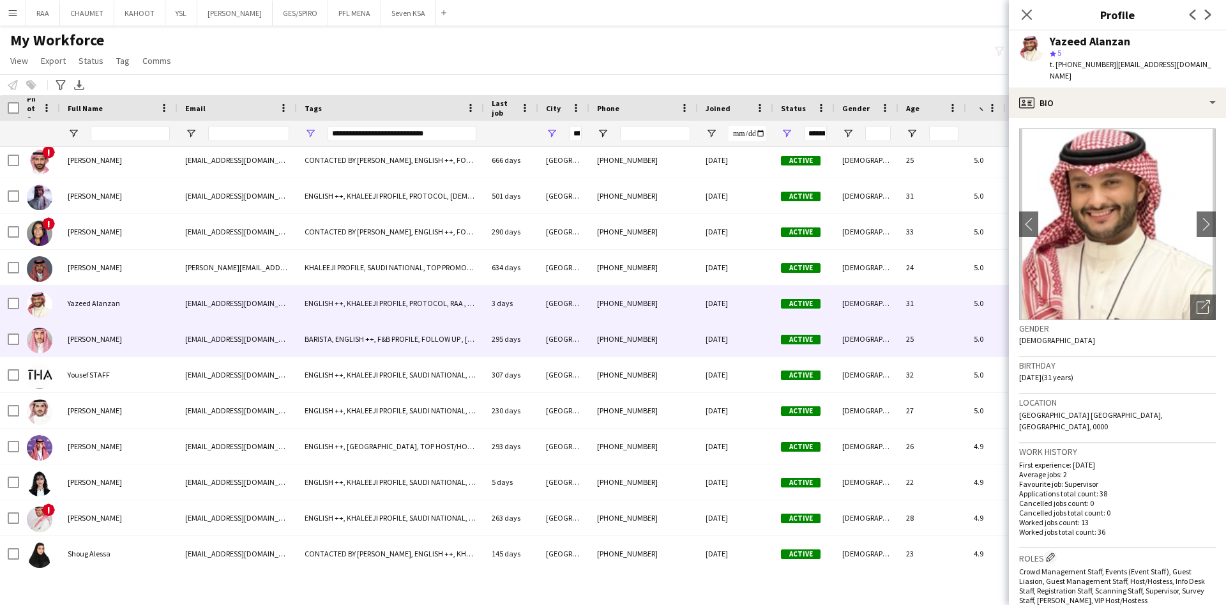
click at [123, 326] on div "[PERSON_NAME]" at bounding box center [119, 338] width 118 height 35
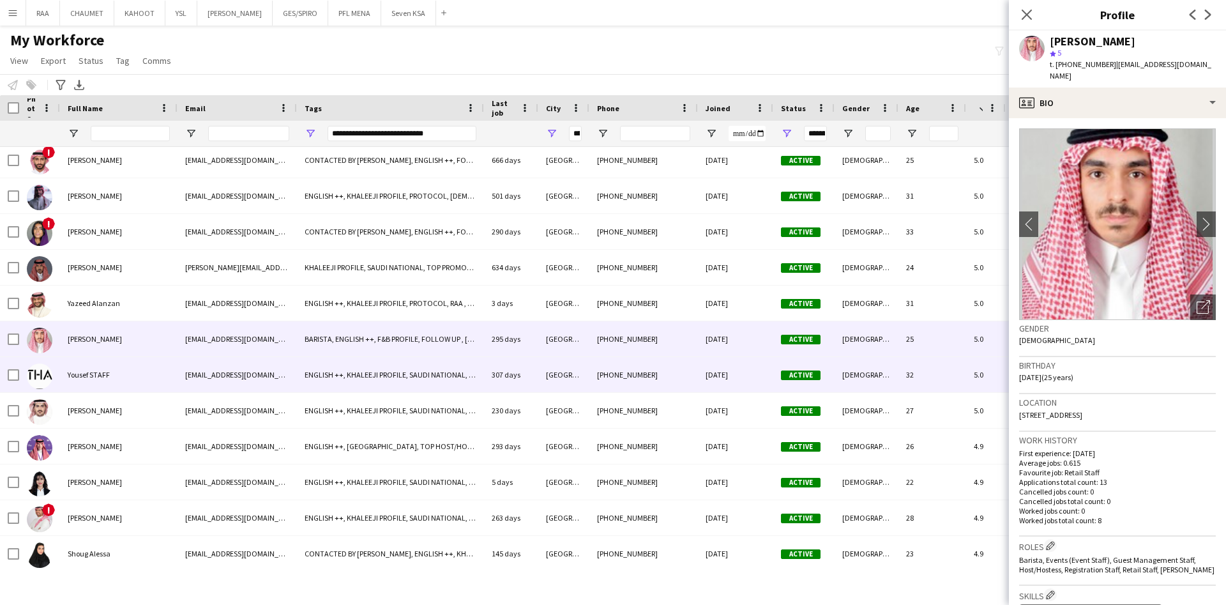
click at [125, 369] on div "Yousef STAFF" at bounding box center [119, 374] width 118 height 35
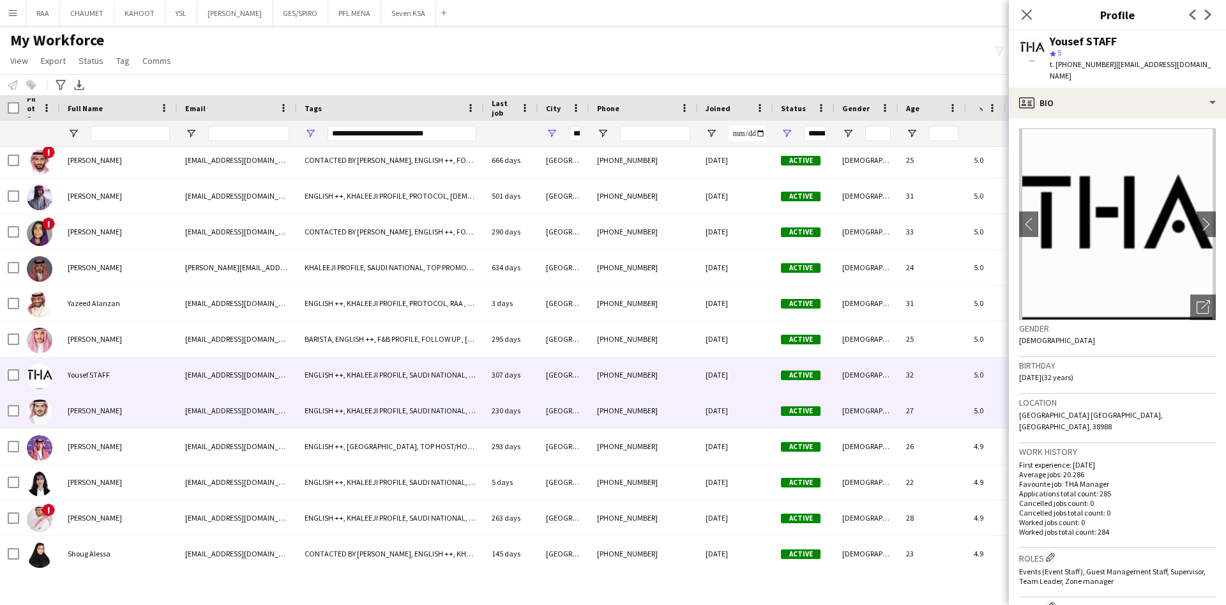
click at [127, 417] on div "[PERSON_NAME]" at bounding box center [119, 410] width 118 height 35
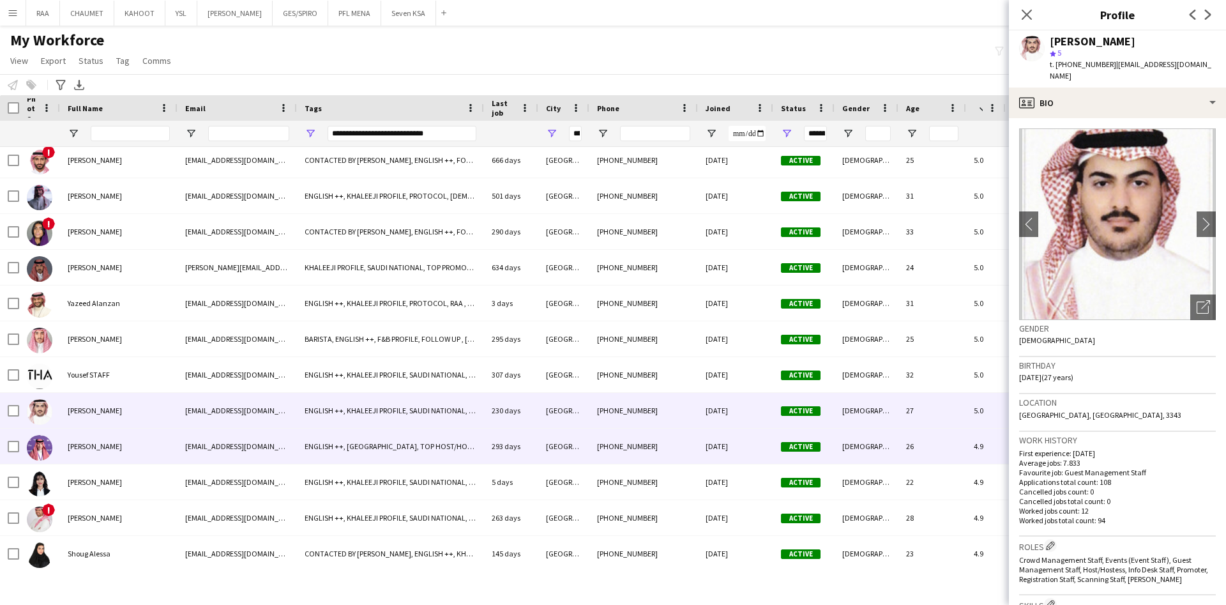
click at [132, 443] on div "[PERSON_NAME]" at bounding box center [119, 446] width 118 height 35
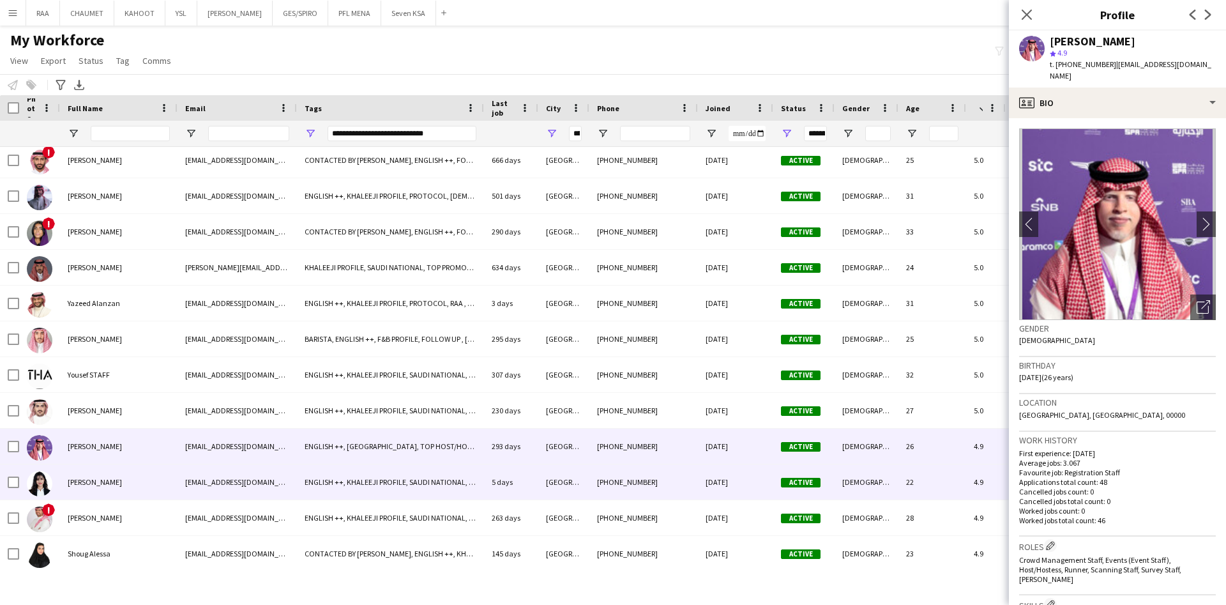
click at [135, 470] on div "[PERSON_NAME]" at bounding box center [119, 481] width 118 height 35
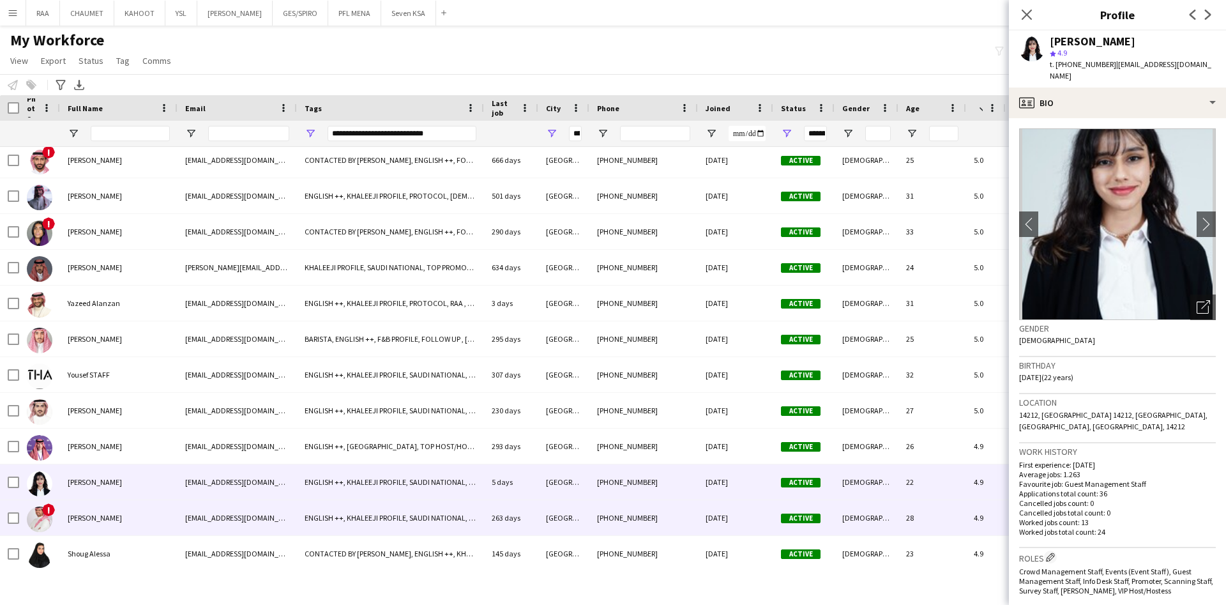
click at [138, 526] on div "[PERSON_NAME]" at bounding box center [119, 517] width 118 height 35
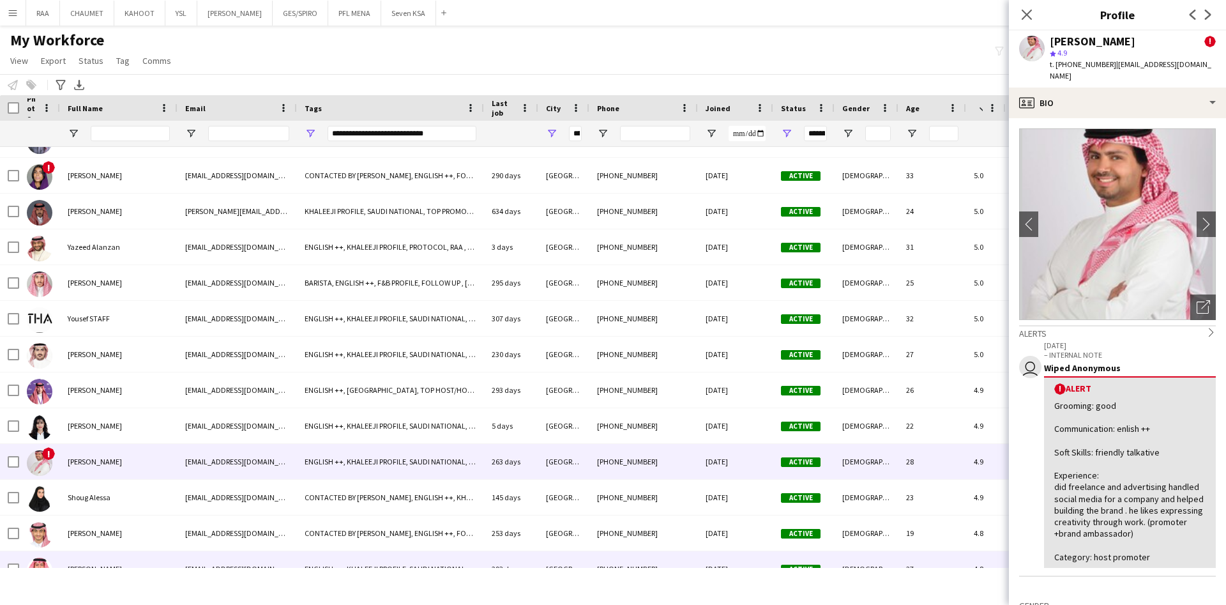
scroll to position [5132, 0]
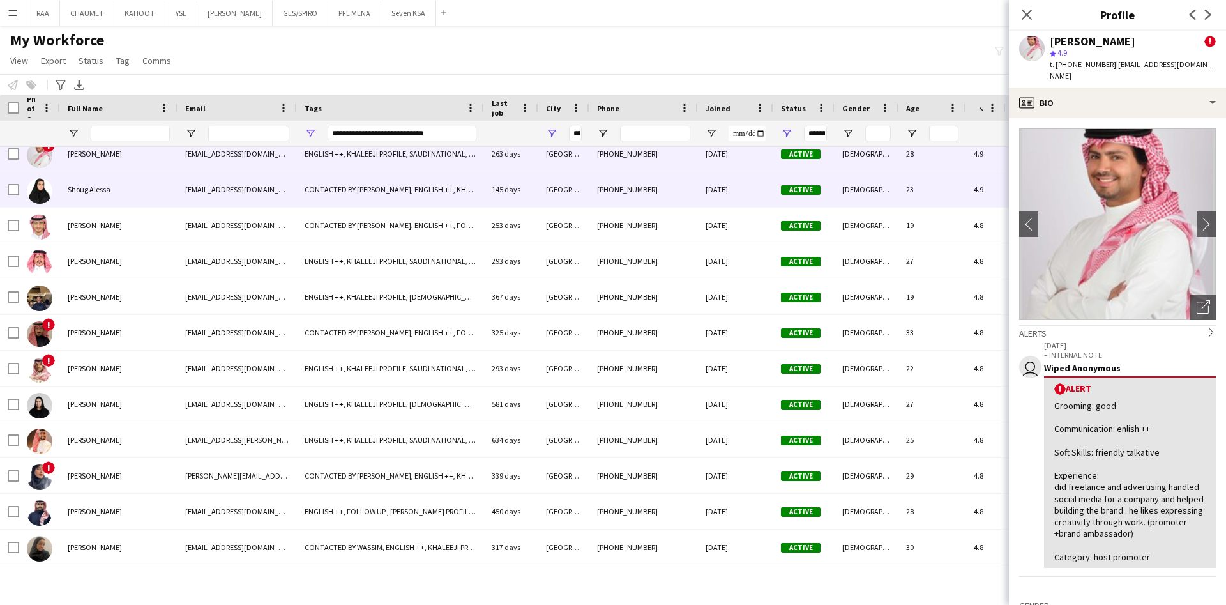
click at [112, 181] on div "Shoug Alessa" at bounding box center [119, 189] width 118 height 35
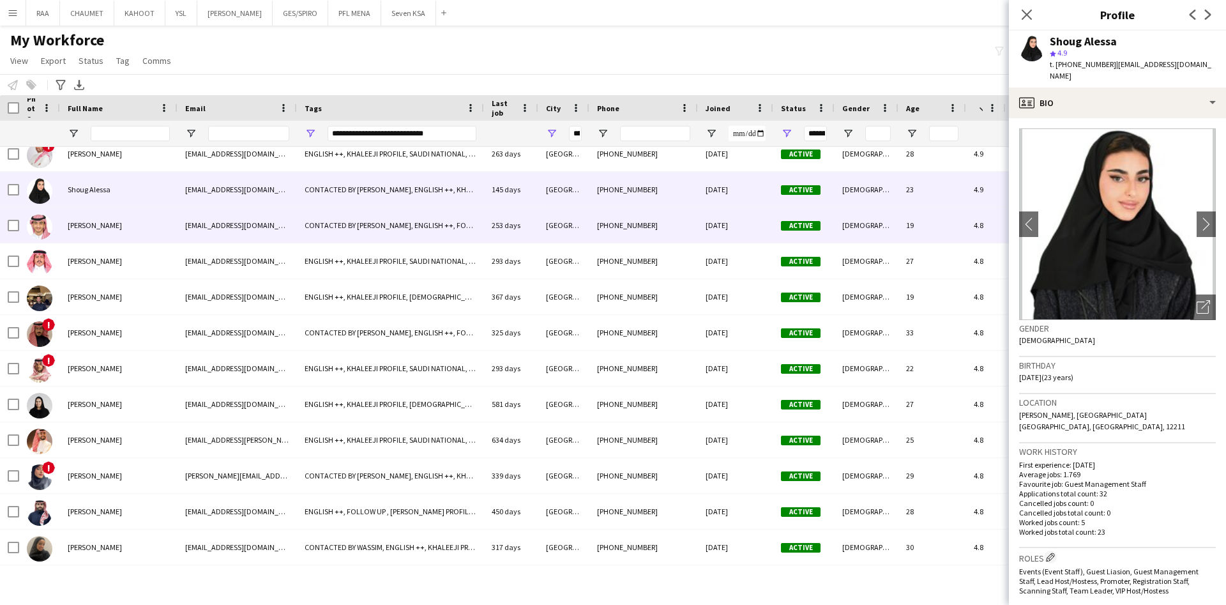
click at [119, 226] on div "[PERSON_NAME]" at bounding box center [119, 225] width 118 height 35
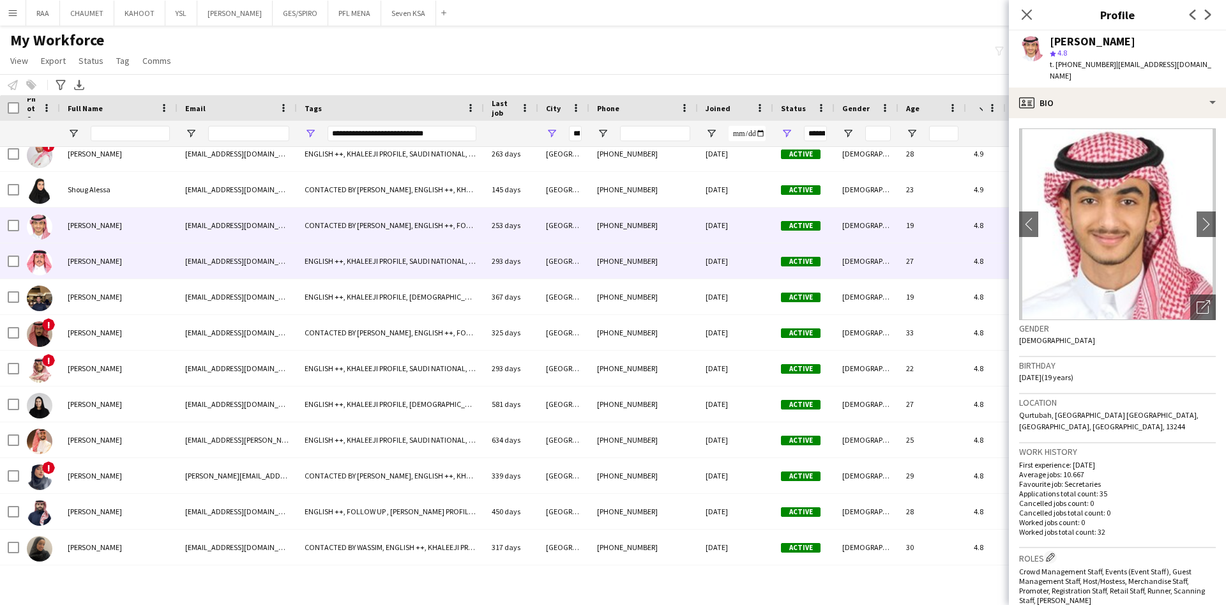
click at [143, 259] on div "[PERSON_NAME]" at bounding box center [119, 260] width 118 height 35
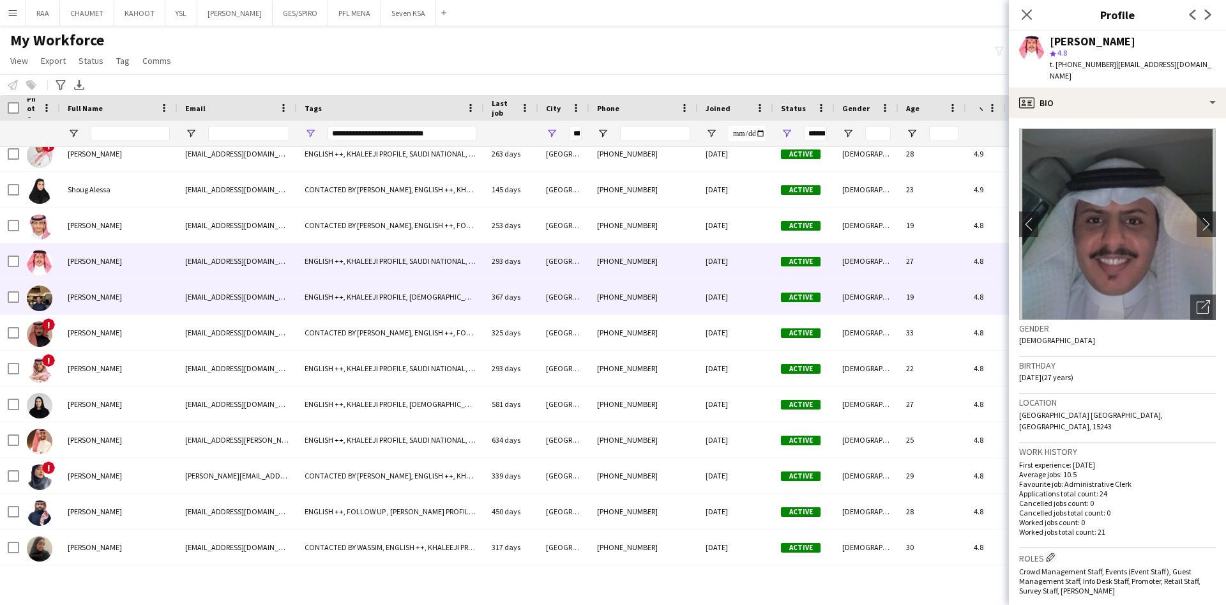
click at [149, 293] on div "[PERSON_NAME]" at bounding box center [119, 296] width 118 height 35
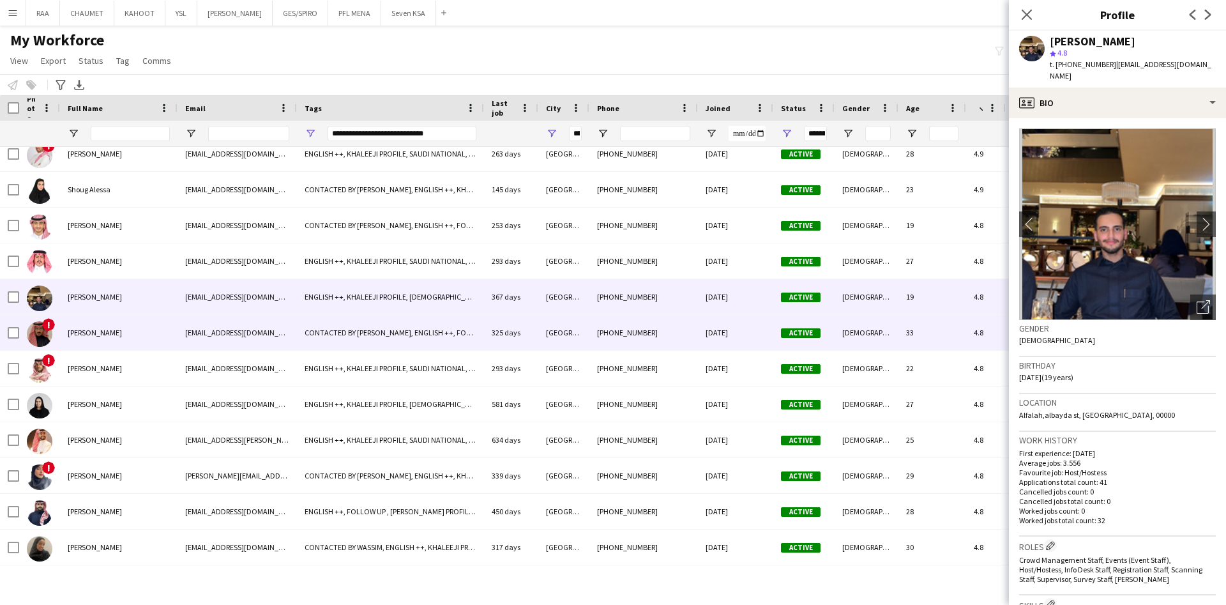
click at [151, 337] on div "[PERSON_NAME]" at bounding box center [119, 332] width 118 height 35
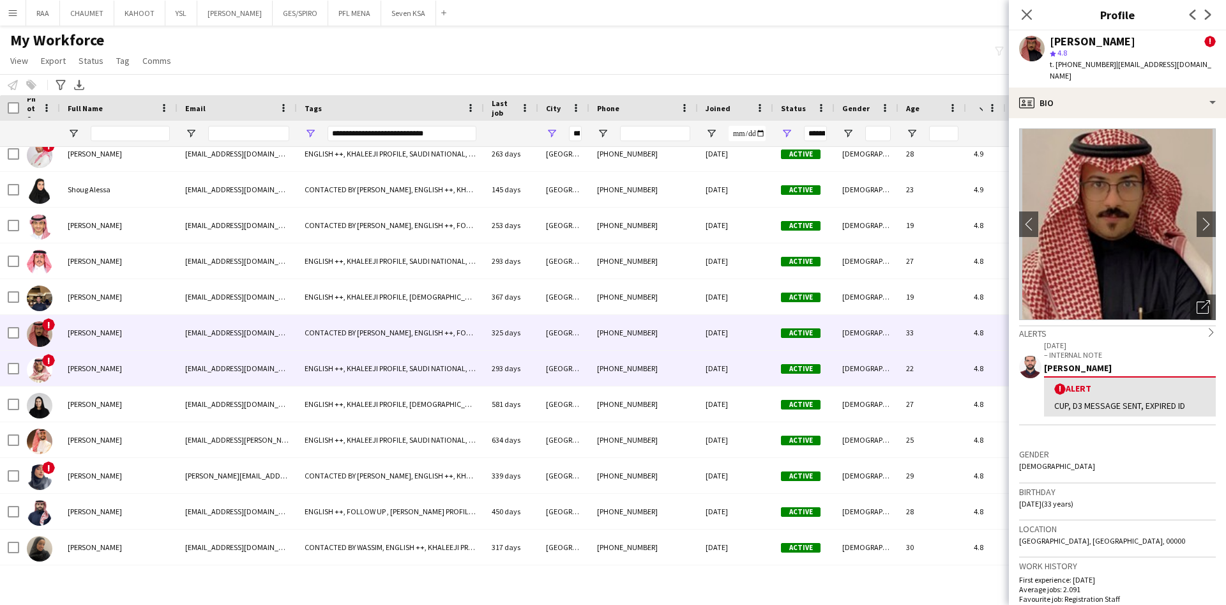
click at [151, 374] on div "[PERSON_NAME]" at bounding box center [119, 368] width 118 height 35
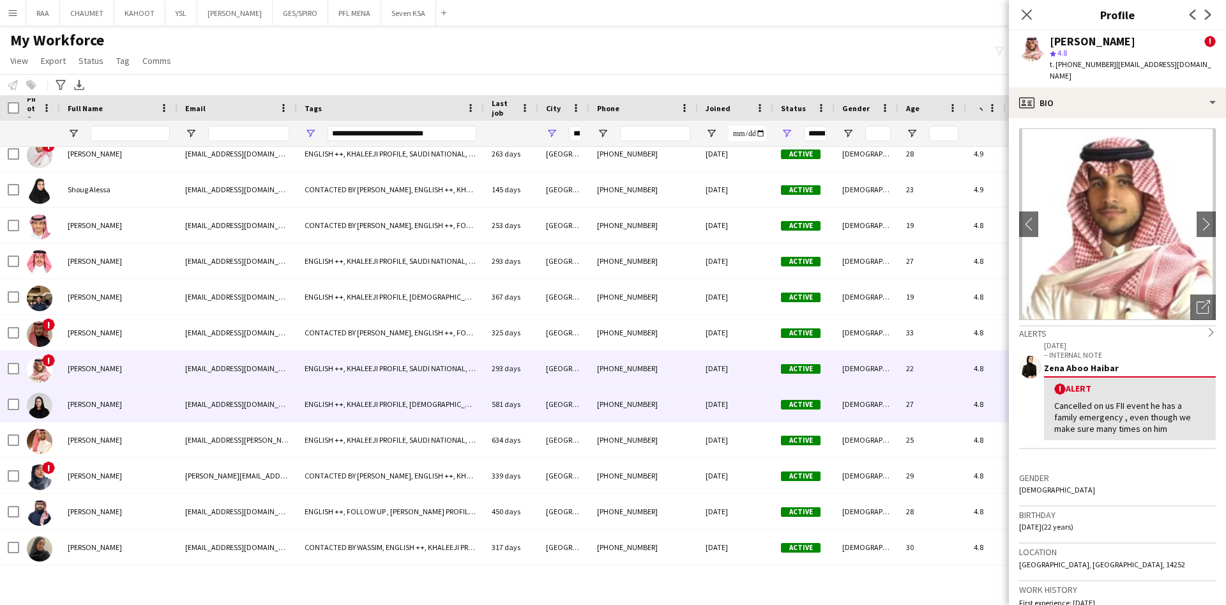
click at [153, 415] on div "[PERSON_NAME]" at bounding box center [119, 403] width 118 height 35
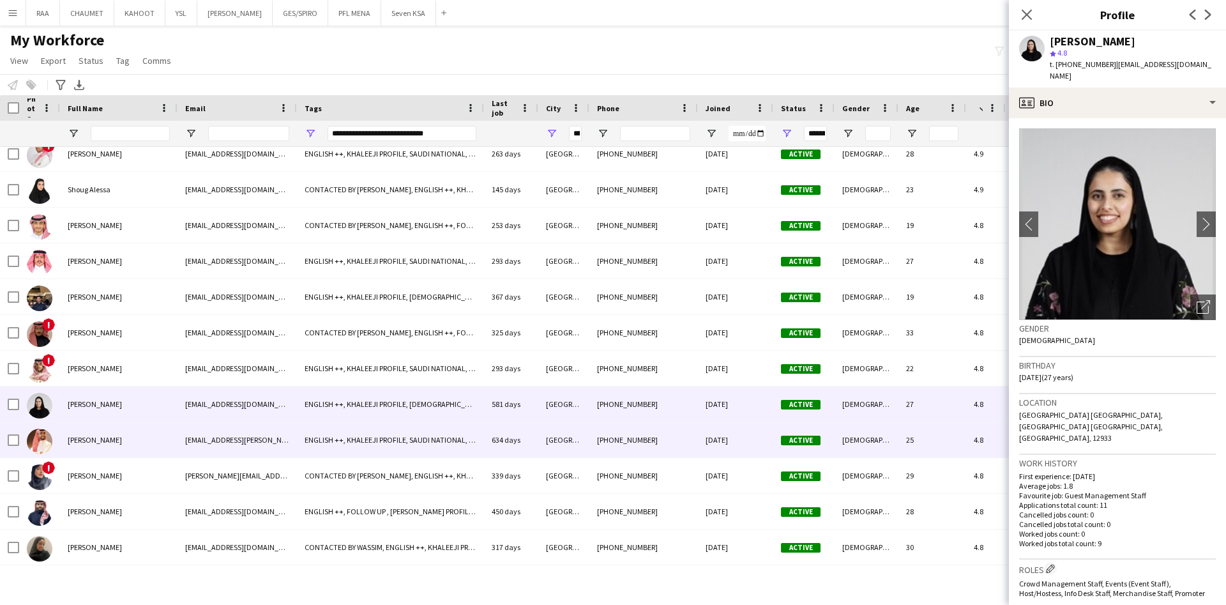
click at [151, 438] on div "[PERSON_NAME]" at bounding box center [119, 439] width 118 height 35
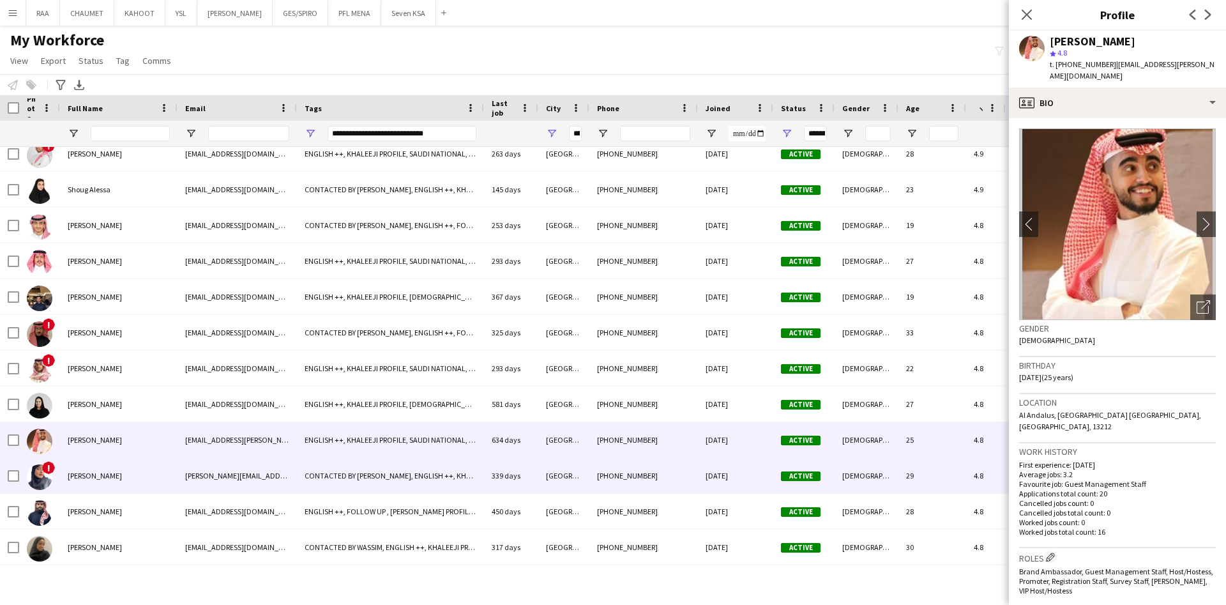
click at [151, 468] on div "[PERSON_NAME]" at bounding box center [119, 475] width 118 height 35
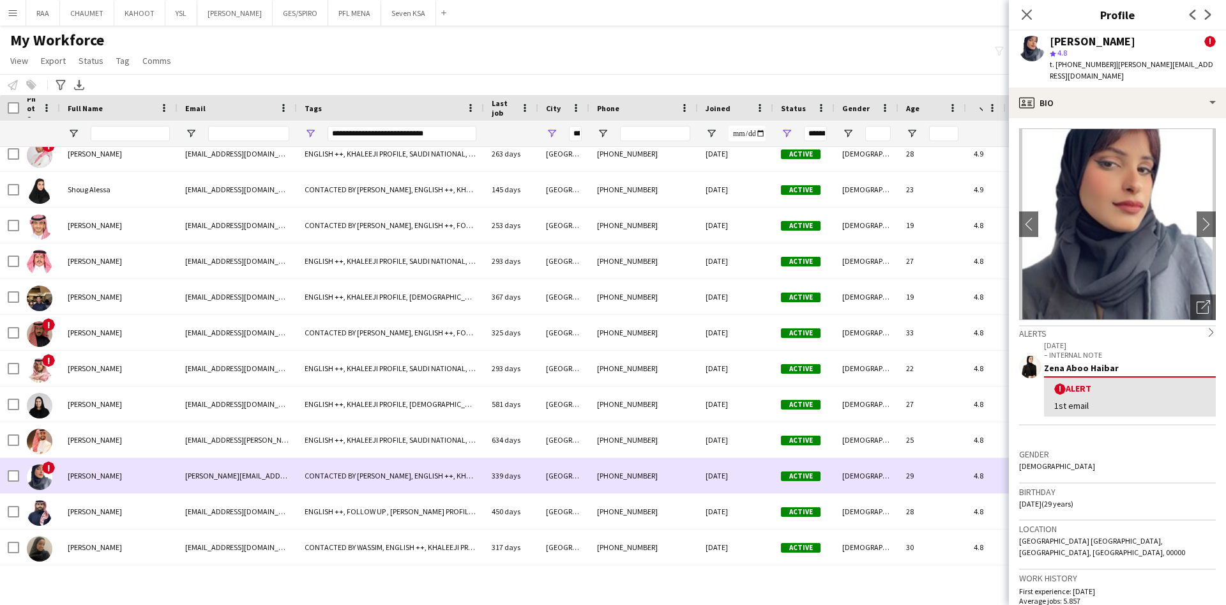
click at [151, 491] on div "[PERSON_NAME]" at bounding box center [119, 475] width 118 height 35
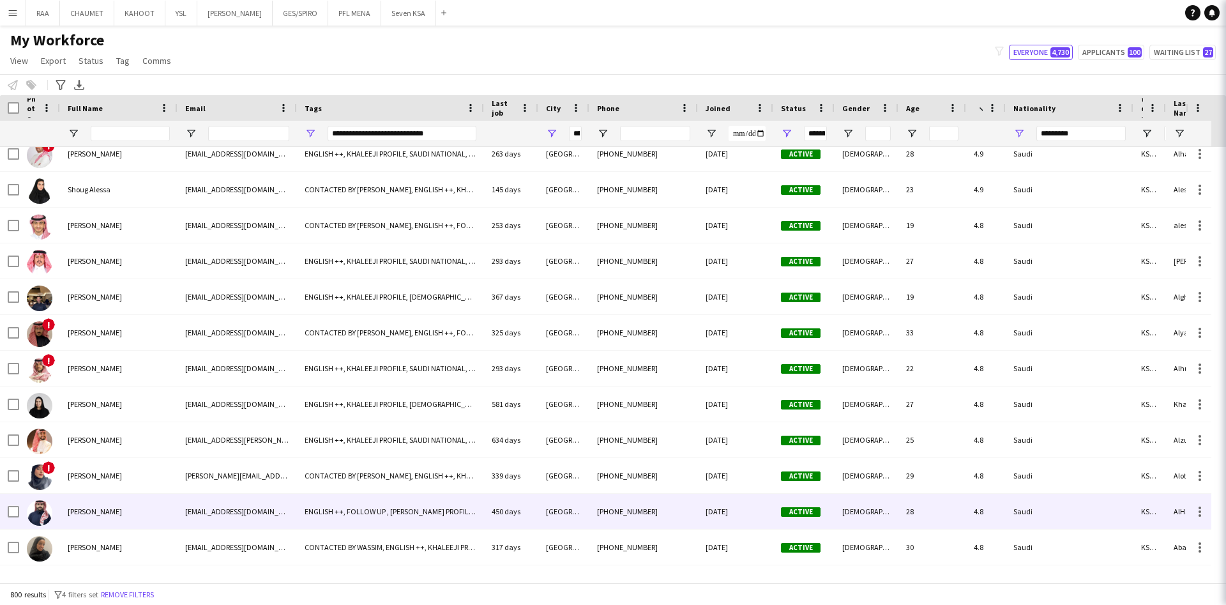
click at [151, 507] on div "[PERSON_NAME]" at bounding box center [119, 511] width 118 height 35
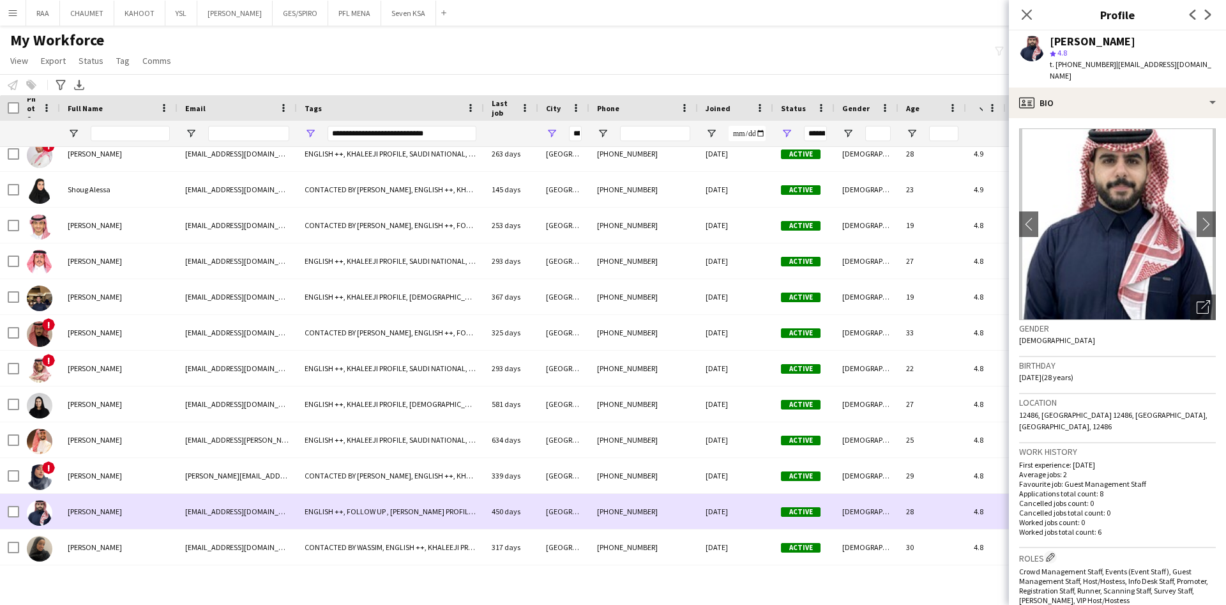
click at [151, 507] on div "[PERSON_NAME]" at bounding box center [119, 511] width 118 height 35
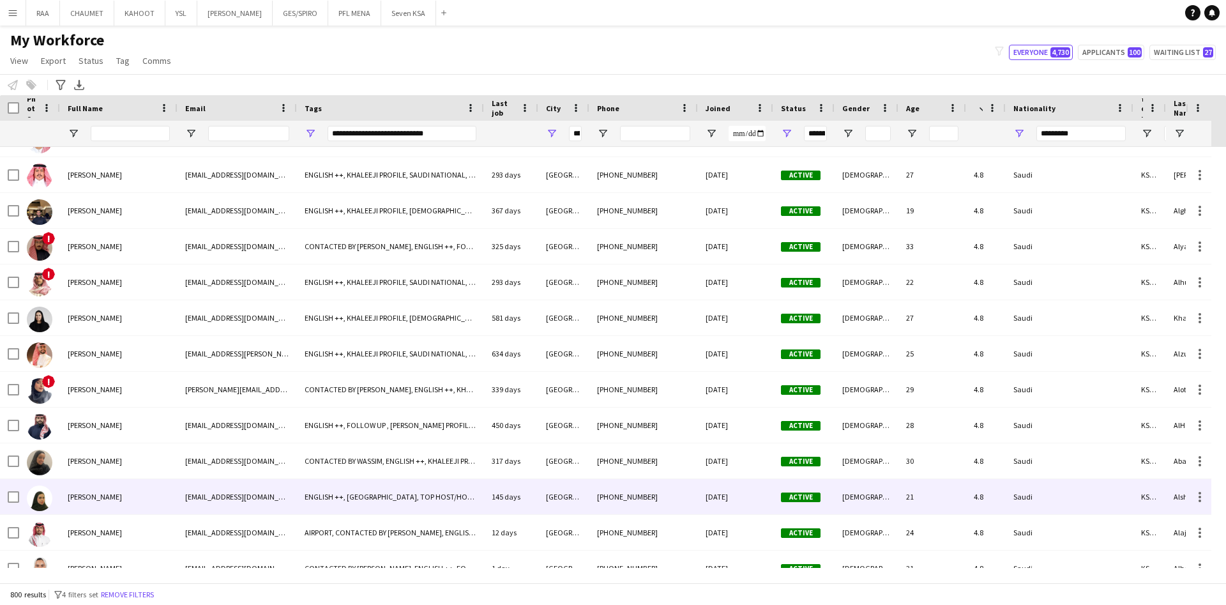
scroll to position [5402, 0]
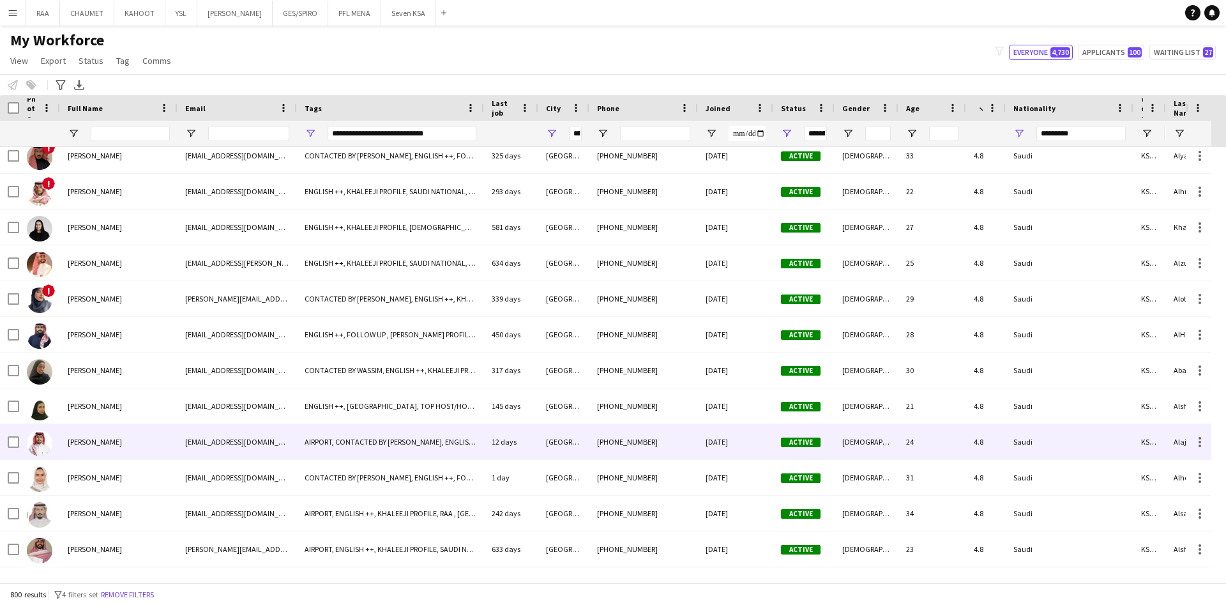
click at [149, 438] on div "[PERSON_NAME]" at bounding box center [119, 441] width 118 height 35
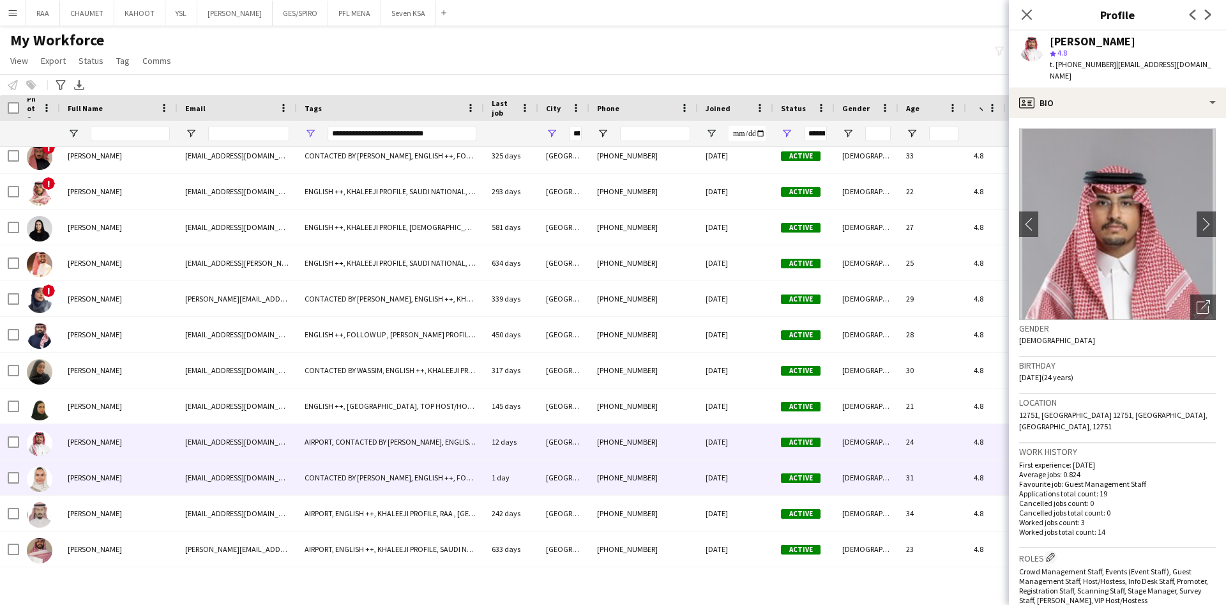
click at [140, 486] on div "[PERSON_NAME]" at bounding box center [119, 477] width 118 height 35
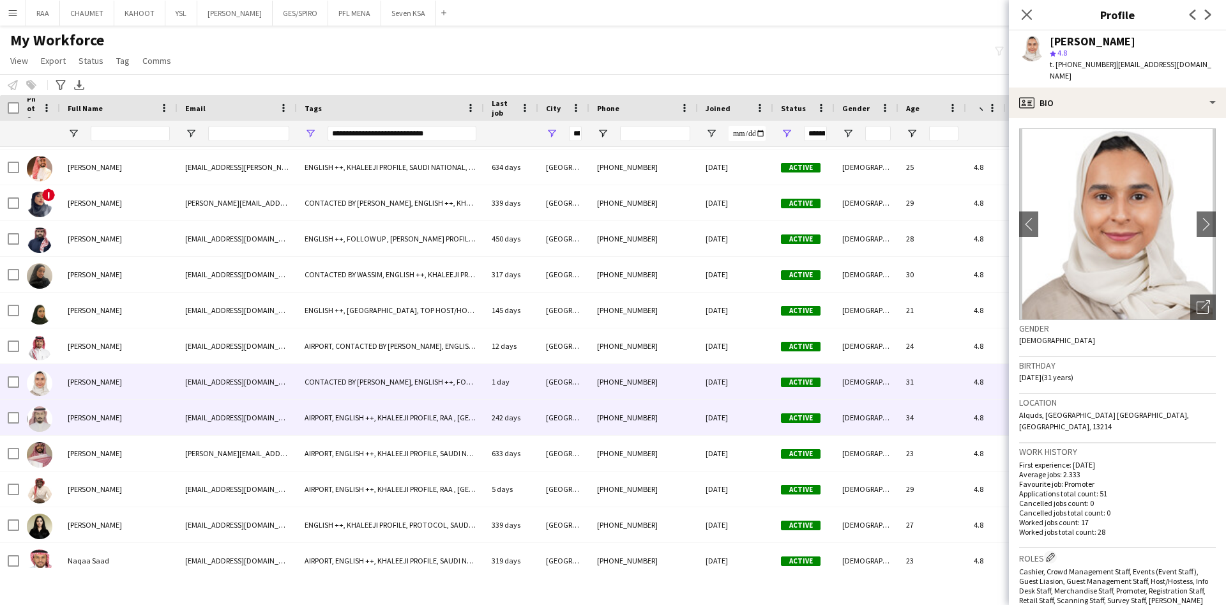
click at [141, 422] on div "[PERSON_NAME]" at bounding box center [119, 417] width 118 height 35
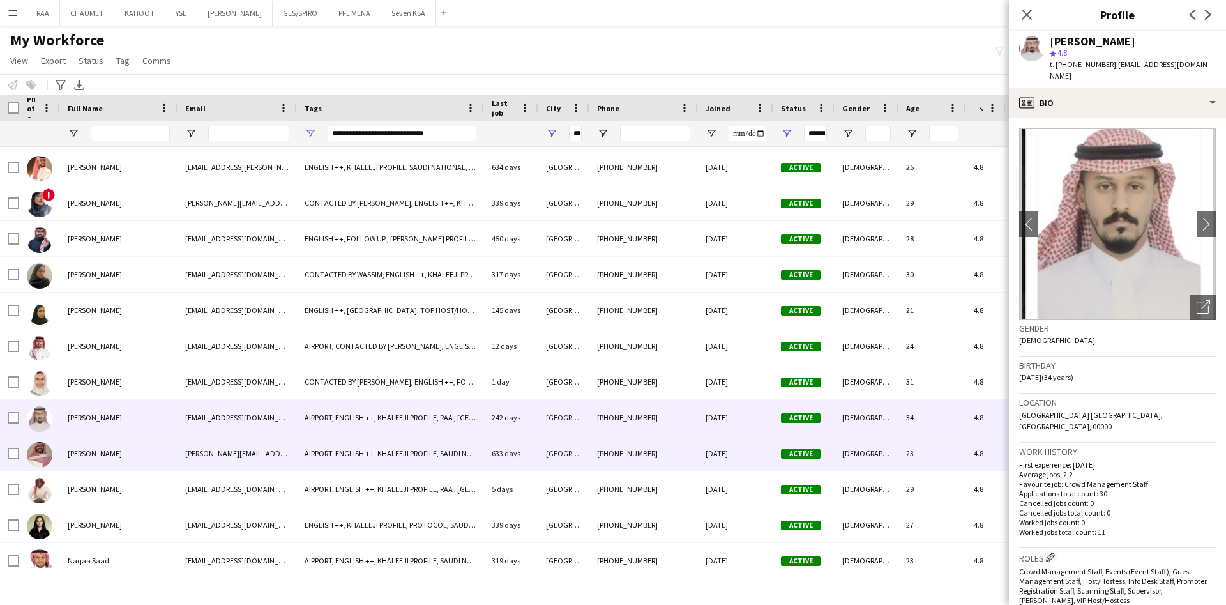
click at [143, 452] on div "[PERSON_NAME]" at bounding box center [119, 453] width 118 height 35
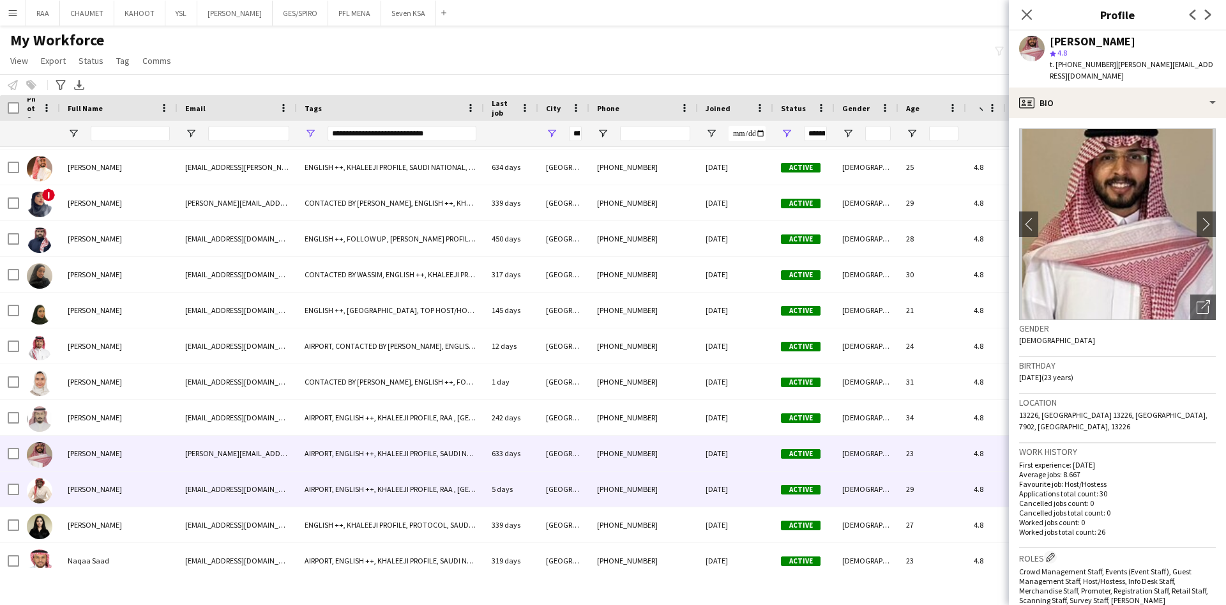
click at [143, 490] on div "[PERSON_NAME]" at bounding box center [119, 488] width 118 height 35
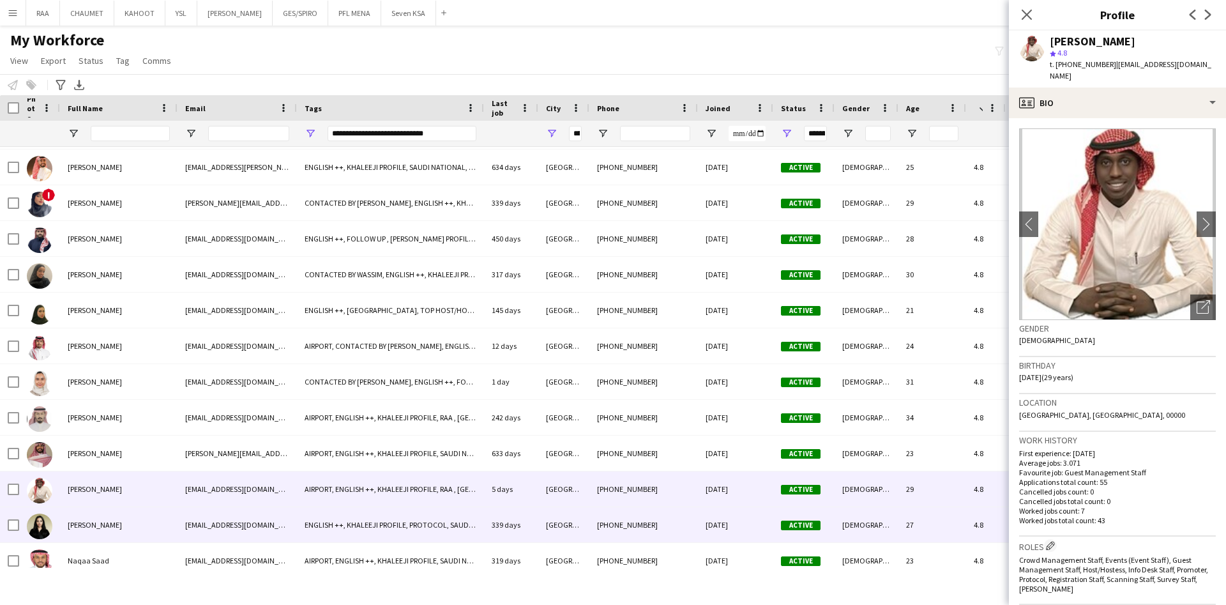
click at [142, 513] on div "[PERSON_NAME]" at bounding box center [119, 524] width 118 height 35
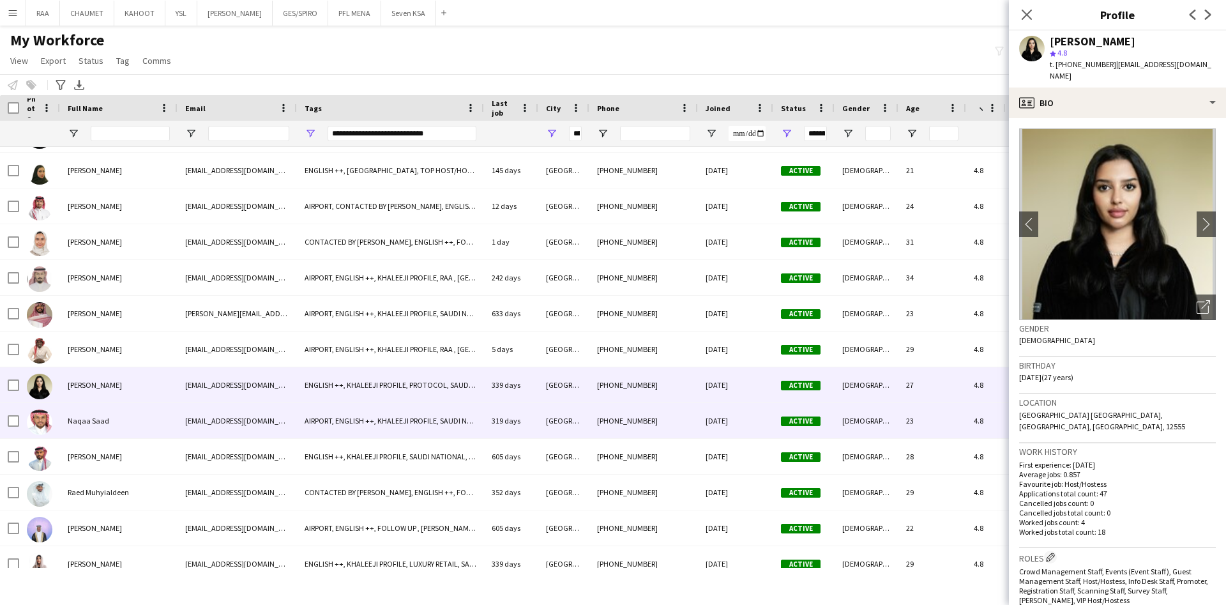
click at [144, 431] on div "Naqaa Saad" at bounding box center [119, 420] width 118 height 35
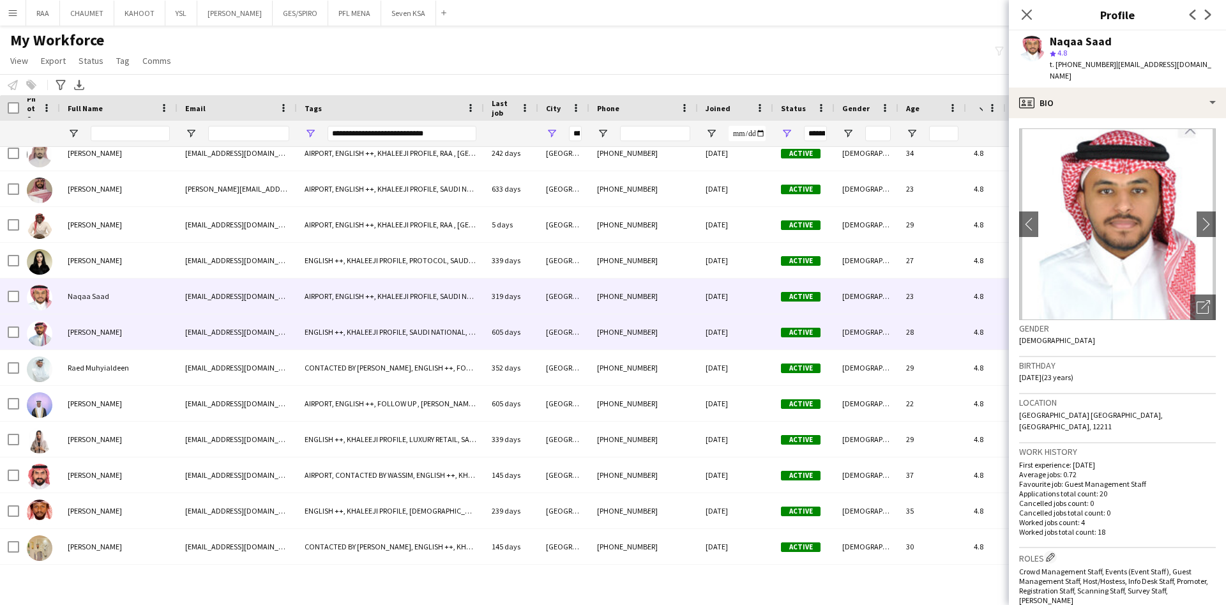
click at [148, 321] on div "[PERSON_NAME]" at bounding box center [119, 331] width 118 height 35
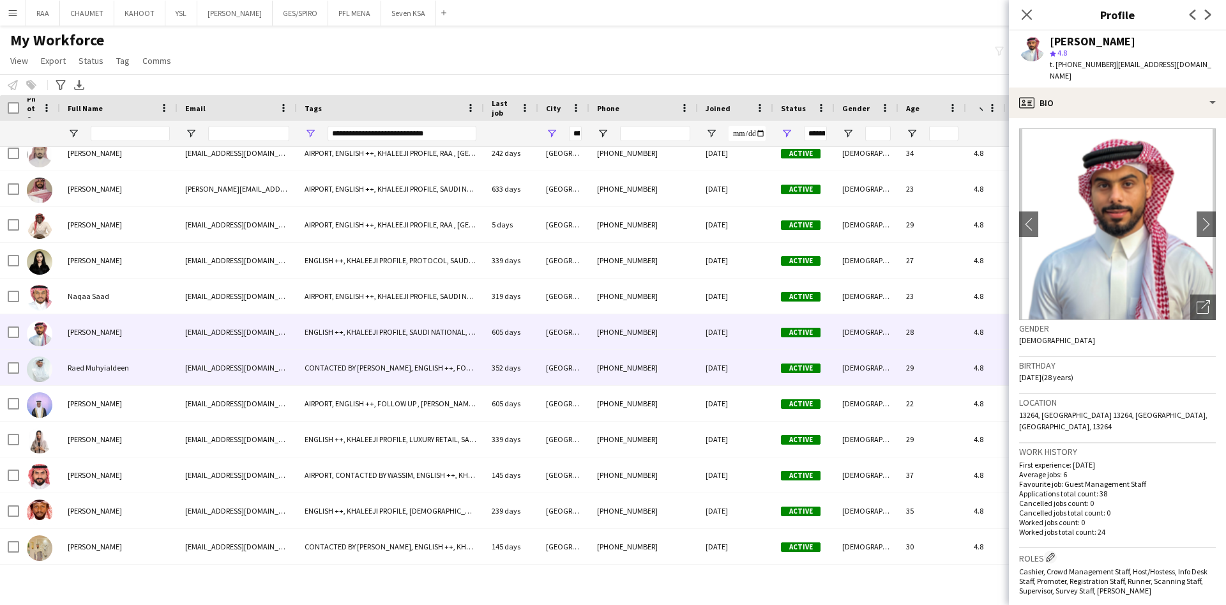
click at [143, 376] on div "Raed Muhyialdeen" at bounding box center [119, 367] width 118 height 35
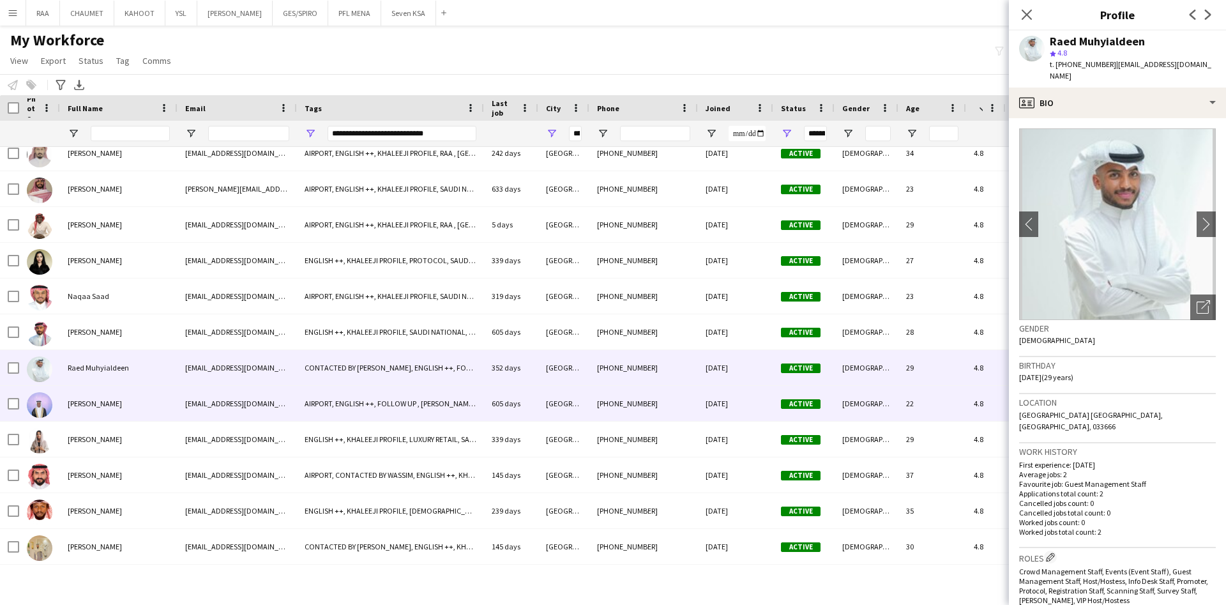
click at [139, 409] on div "[PERSON_NAME]" at bounding box center [119, 403] width 118 height 35
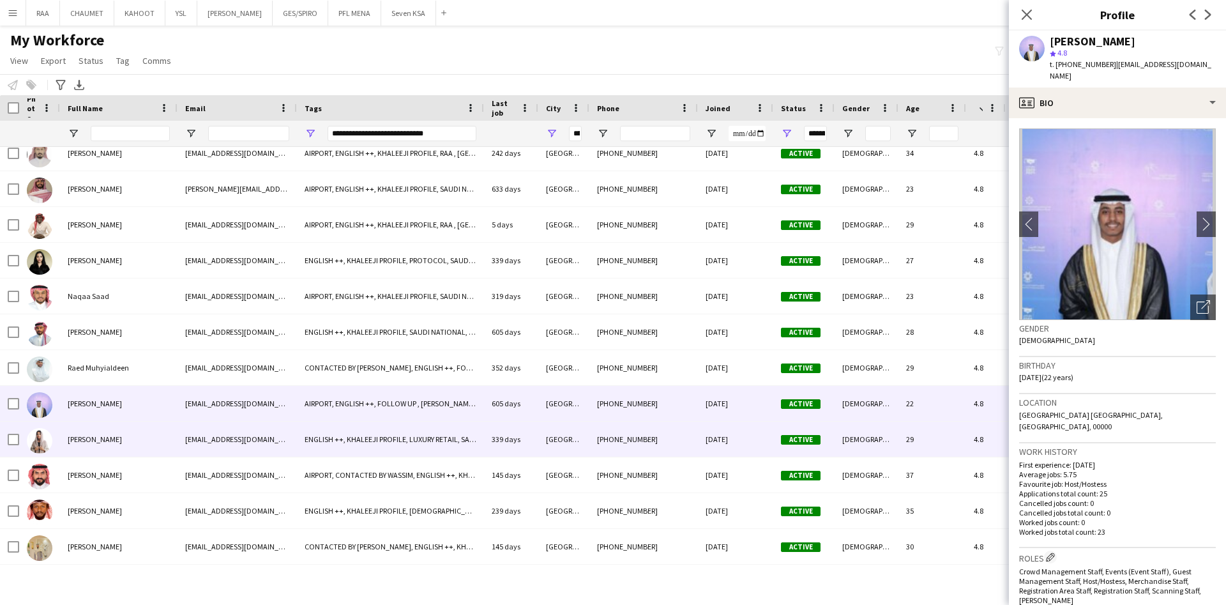
click at [131, 450] on div "[PERSON_NAME]" at bounding box center [119, 439] width 118 height 35
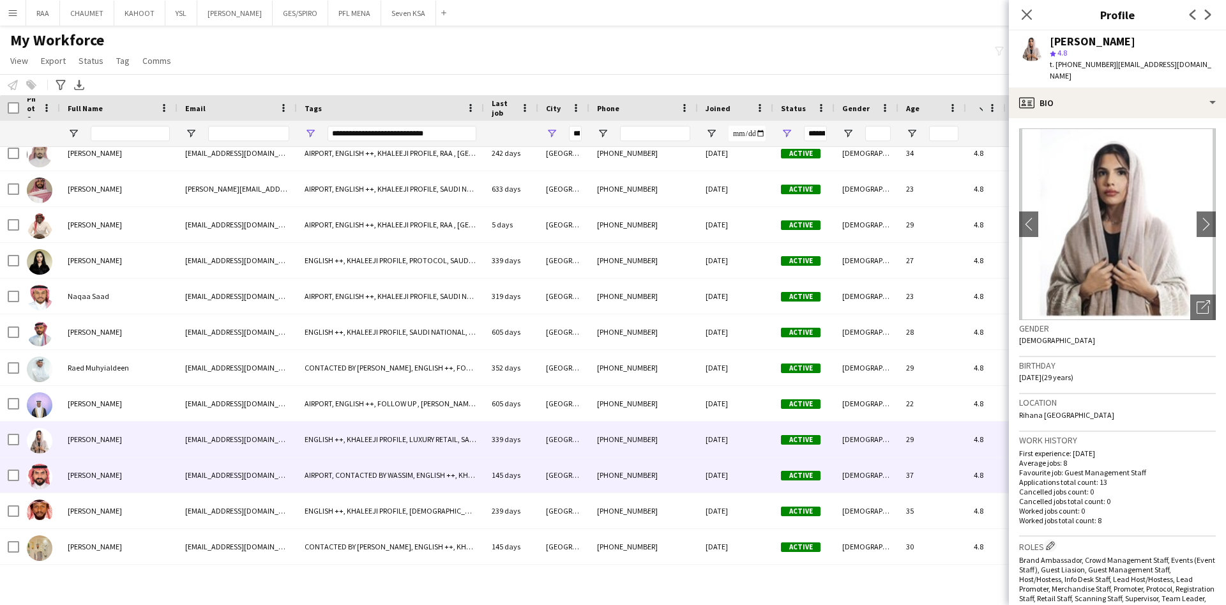
click at [134, 474] on div "[PERSON_NAME]" at bounding box center [119, 474] width 118 height 35
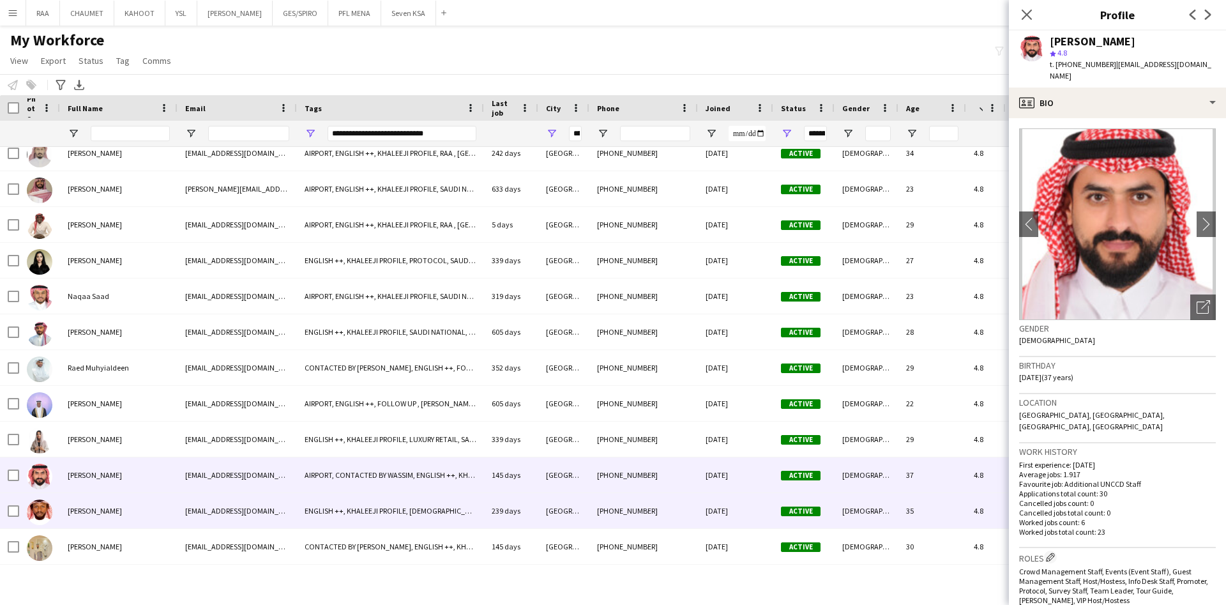
click at [149, 508] on div "[PERSON_NAME]" at bounding box center [119, 510] width 118 height 35
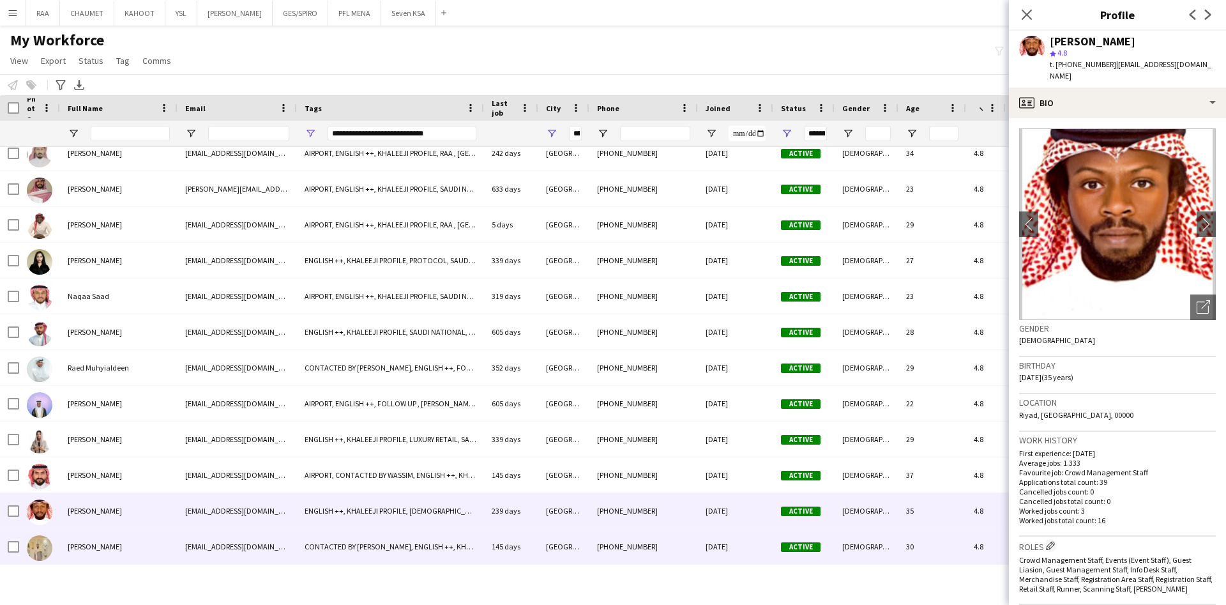
click at [153, 531] on div "[PERSON_NAME]" at bounding box center [119, 546] width 118 height 35
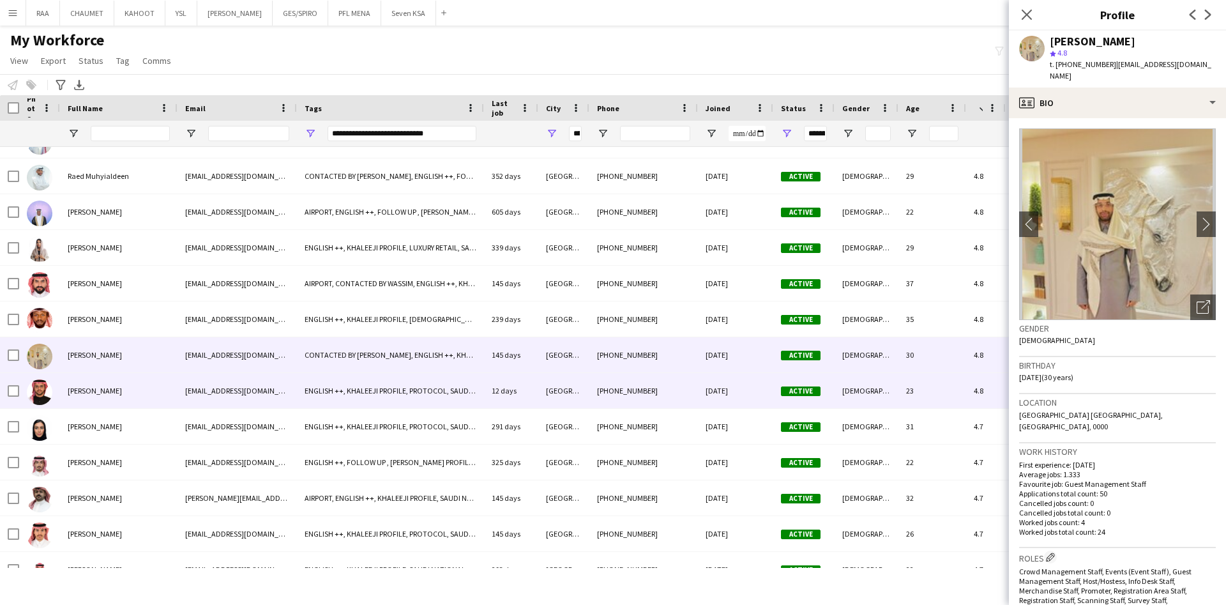
click at [135, 392] on div "[PERSON_NAME]" at bounding box center [119, 390] width 118 height 35
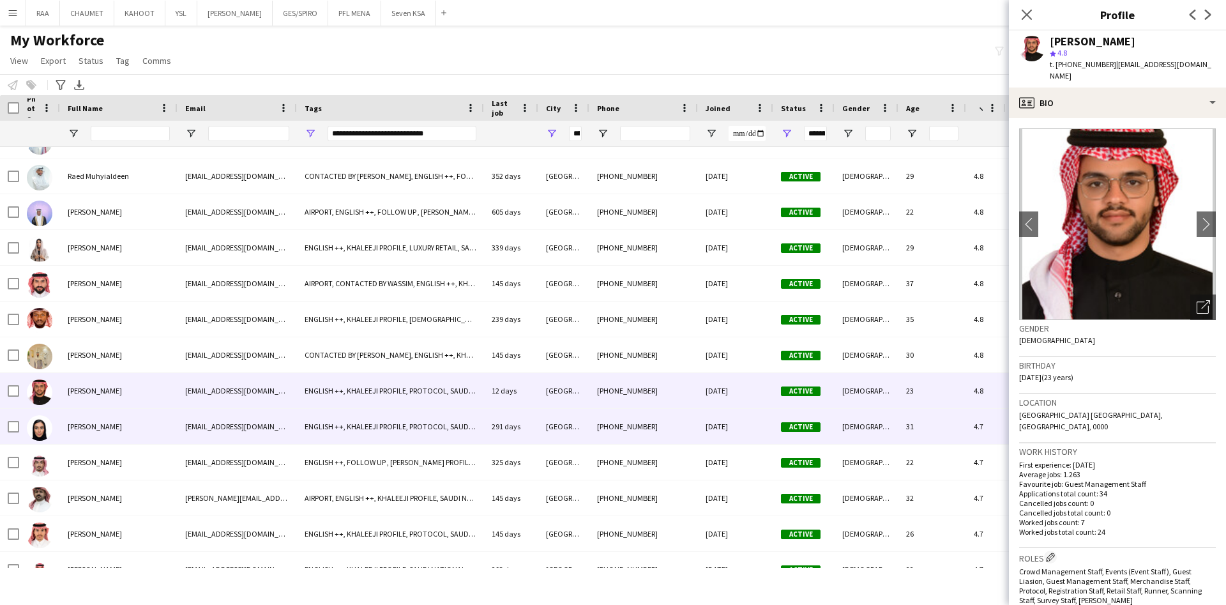
click at [144, 430] on div "[PERSON_NAME]" at bounding box center [119, 426] width 118 height 35
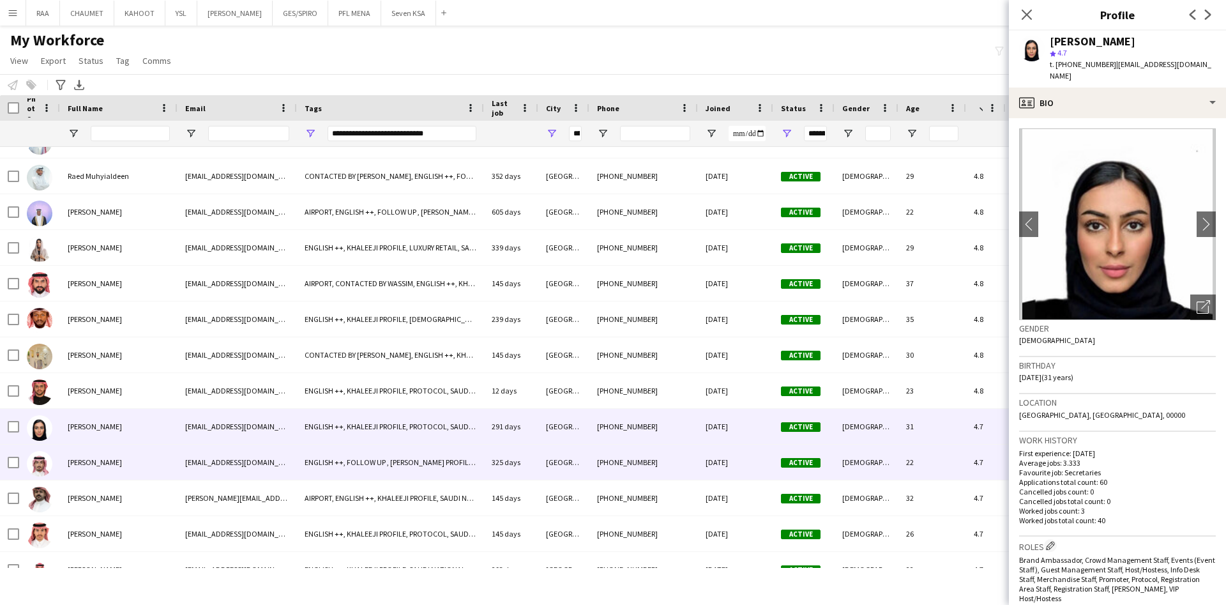
click at [142, 462] on div "[PERSON_NAME]" at bounding box center [119, 462] width 118 height 35
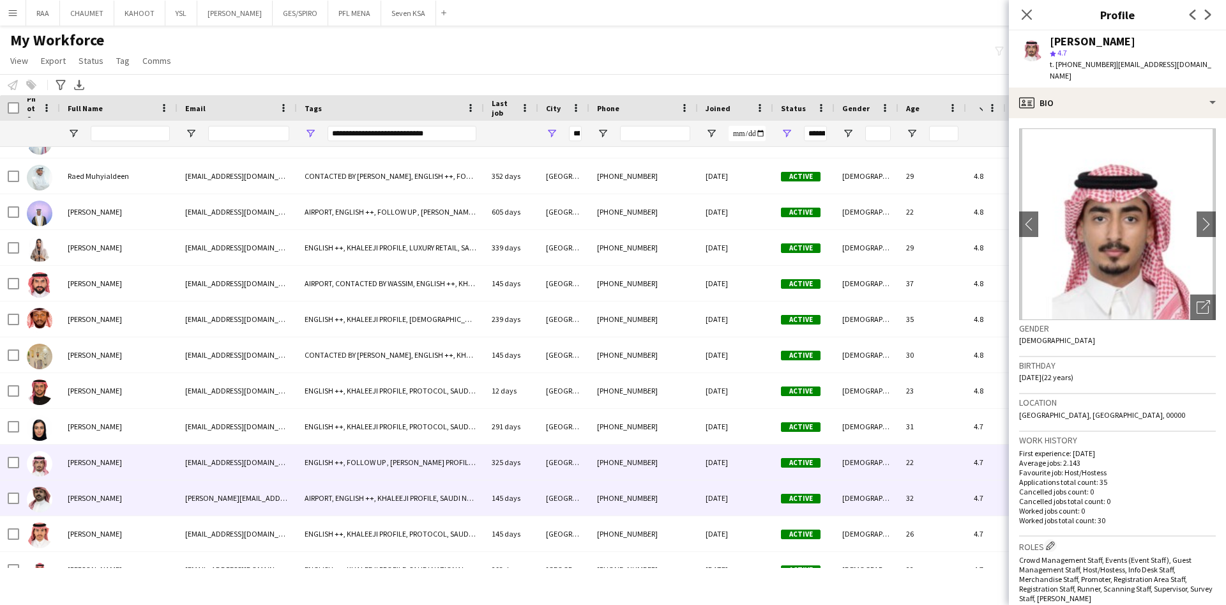
click at [139, 512] on div "[PERSON_NAME]" at bounding box center [119, 497] width 118 height 35
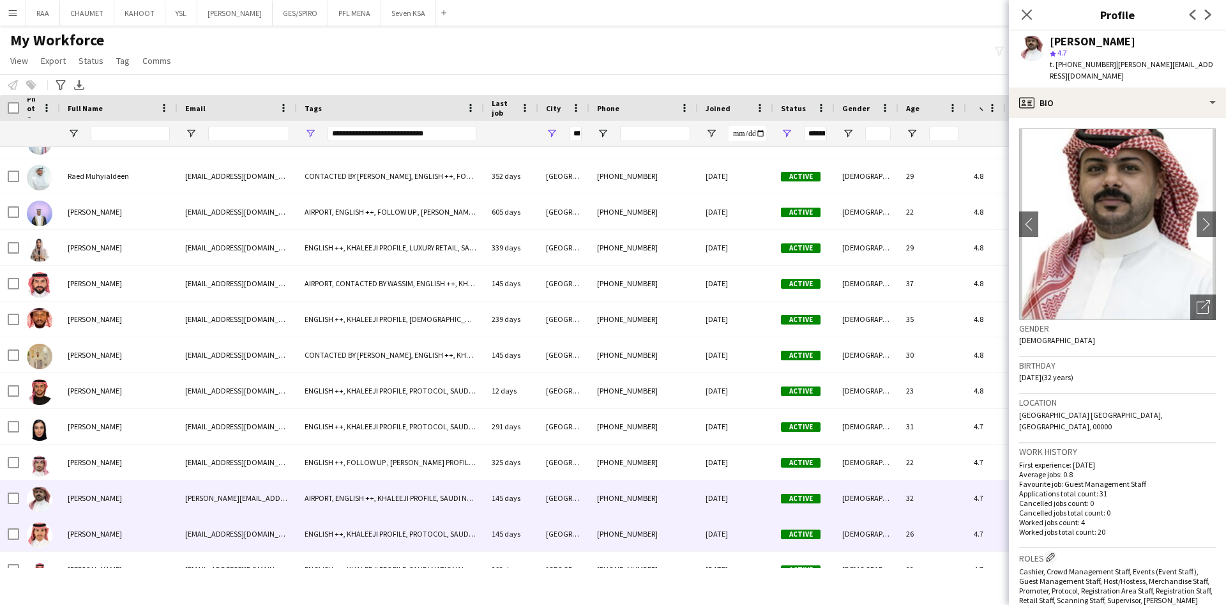
click at [142, 537] on div "[PERSON_NAME]" at bounding box center [119, 533] width 118 height 35
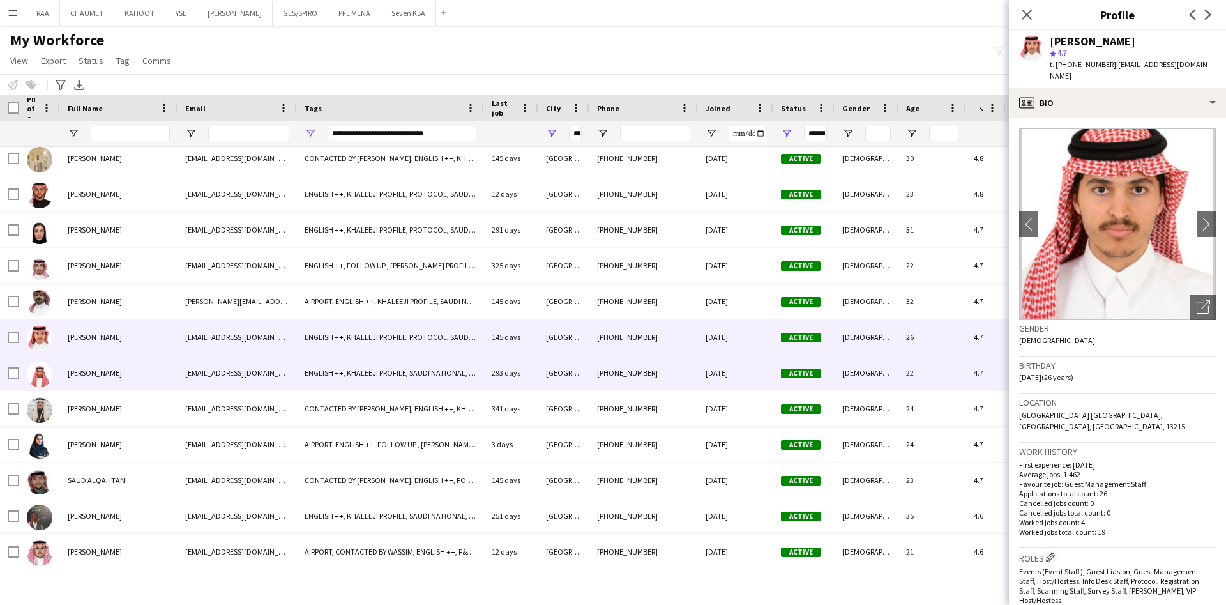
click at [129, 377] on div "[PERSON_NAME]" at bounding box center [119, 372] width 118 height 35
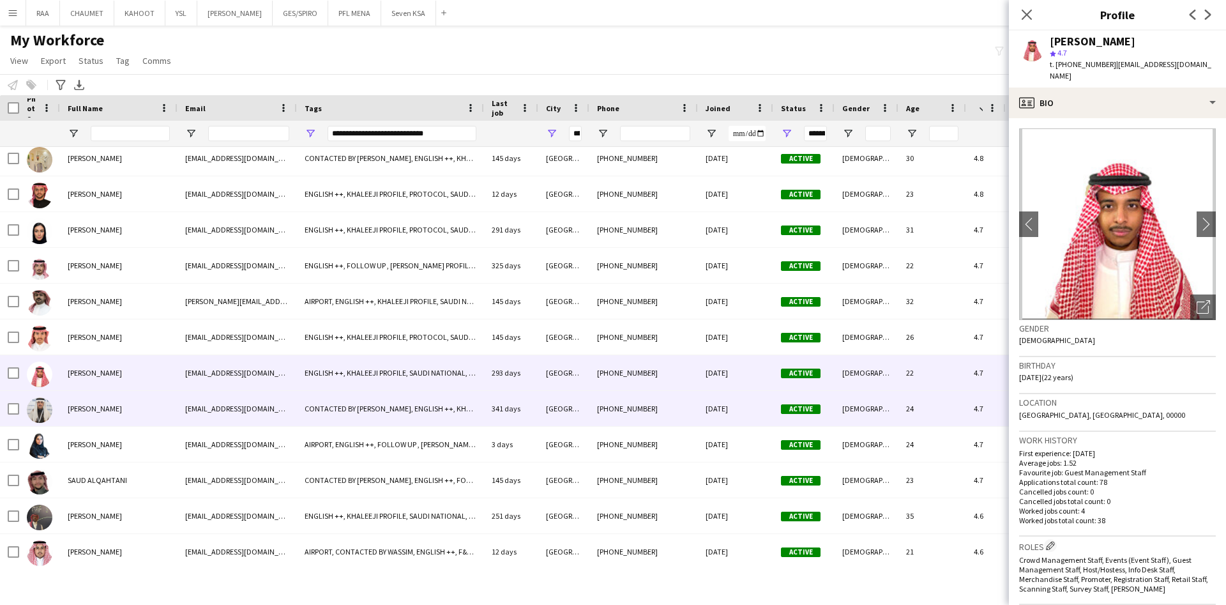
click at [133, 413] on div "[PERSON_NAME]" at bounding box center [119, 408] width 118 height 35
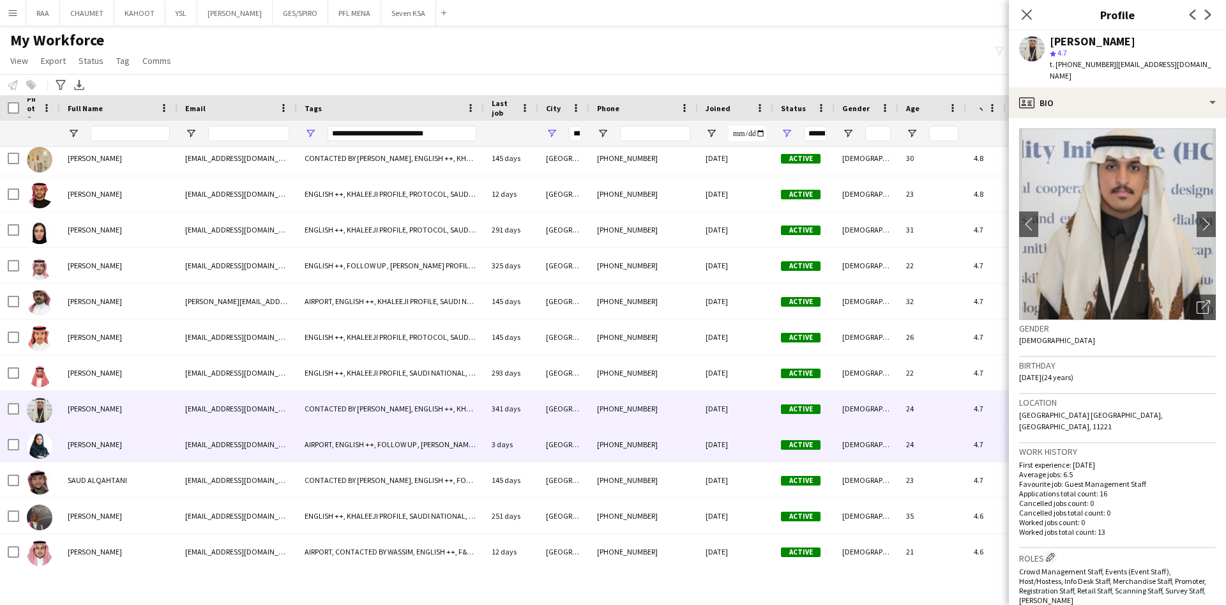
click at [139, 447] on div "[PERSON_NAME]" at bounding box center [119, 444] width 118 height 35
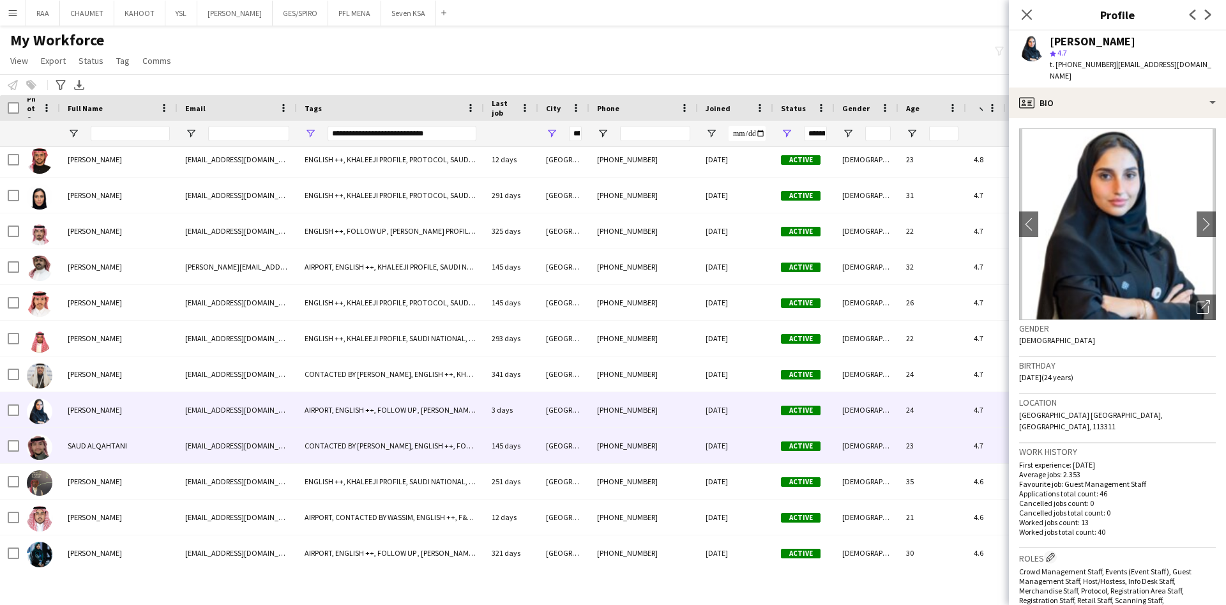
click at [139, 446] on div "SAUD ALQAHTANI" at bounding box center [119, 445] width 118 height 35
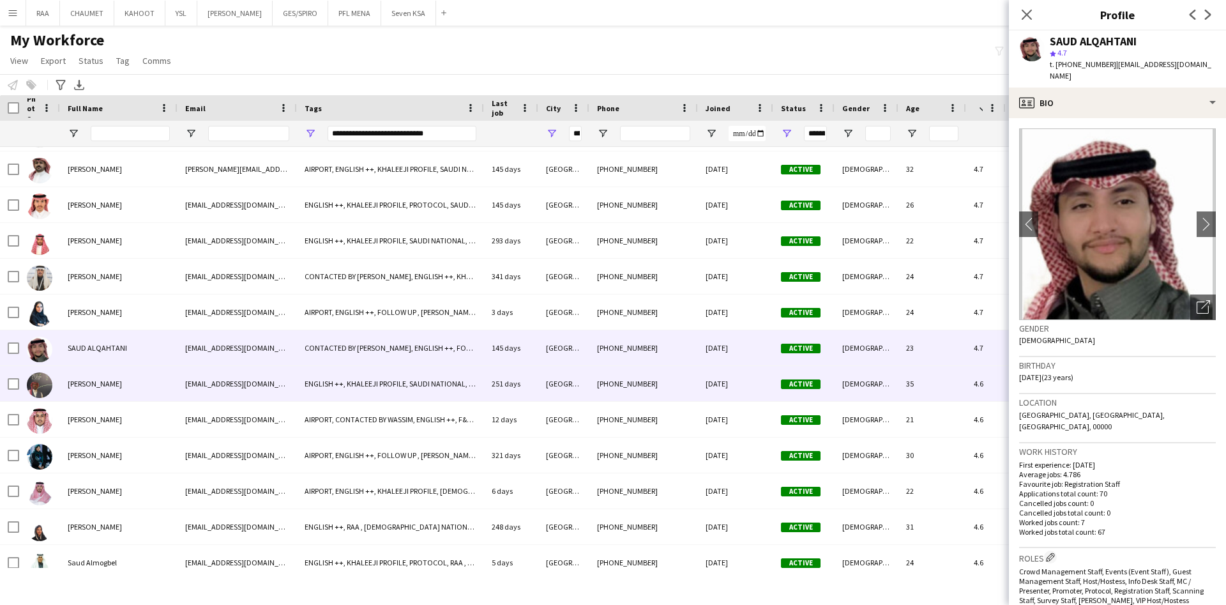
click at [138, 385] on div "[PERSON_NAME]" at bounding box center [119, 383] width 118 height 35
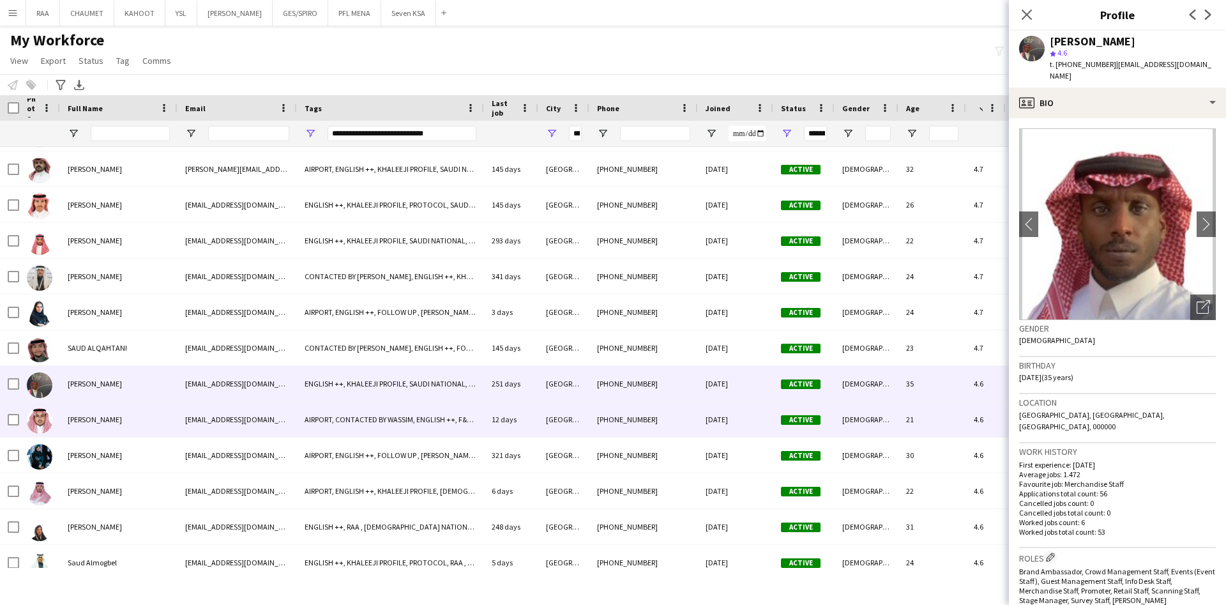
click at [138, 423] on div "[PERSON_NAME]" at bounding box center [119, 419] width 118 height 35
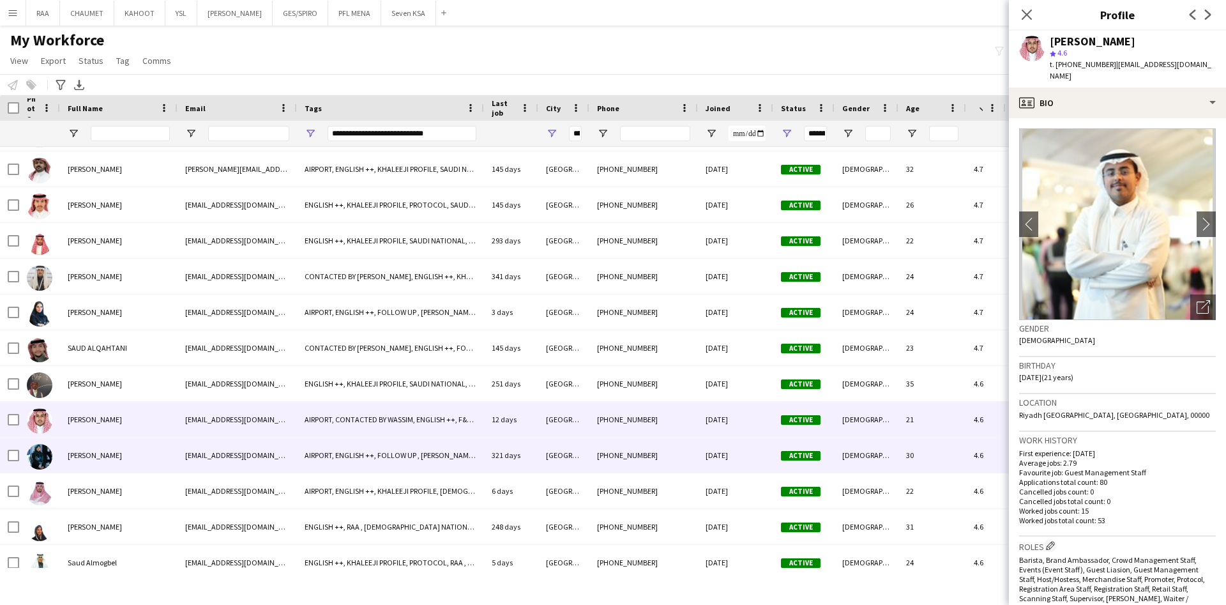
click at [152, 461] on div "[PERSON_NAME]" at bounding box center [119, 455] width 118 height 35
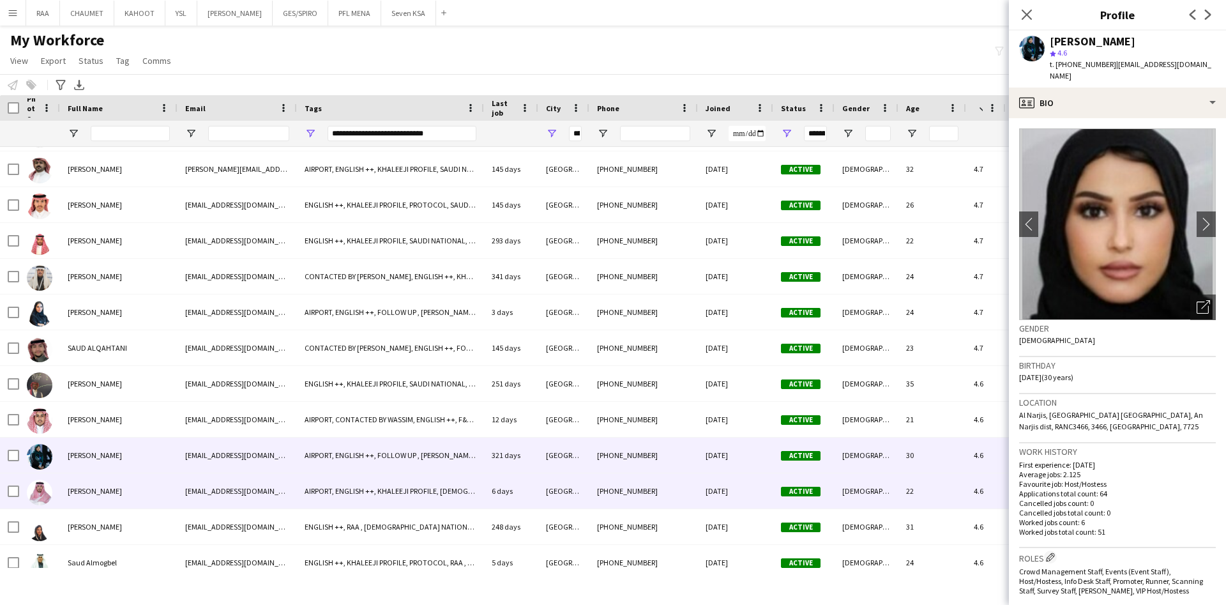
click at [156, 495] on div "[PERSON_NAME]" at bounding box center [119, 490] width 118 height 35
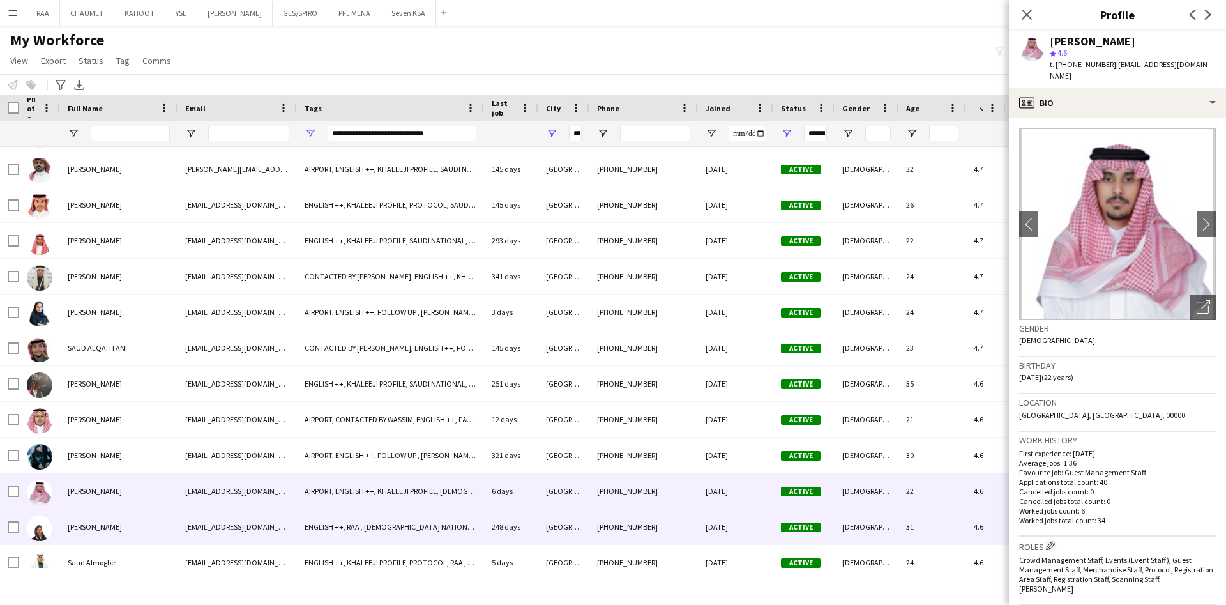
click at [159, 544] on div "[PERSON_NAME]" at bounding box center [119, 526] width 118 height 35
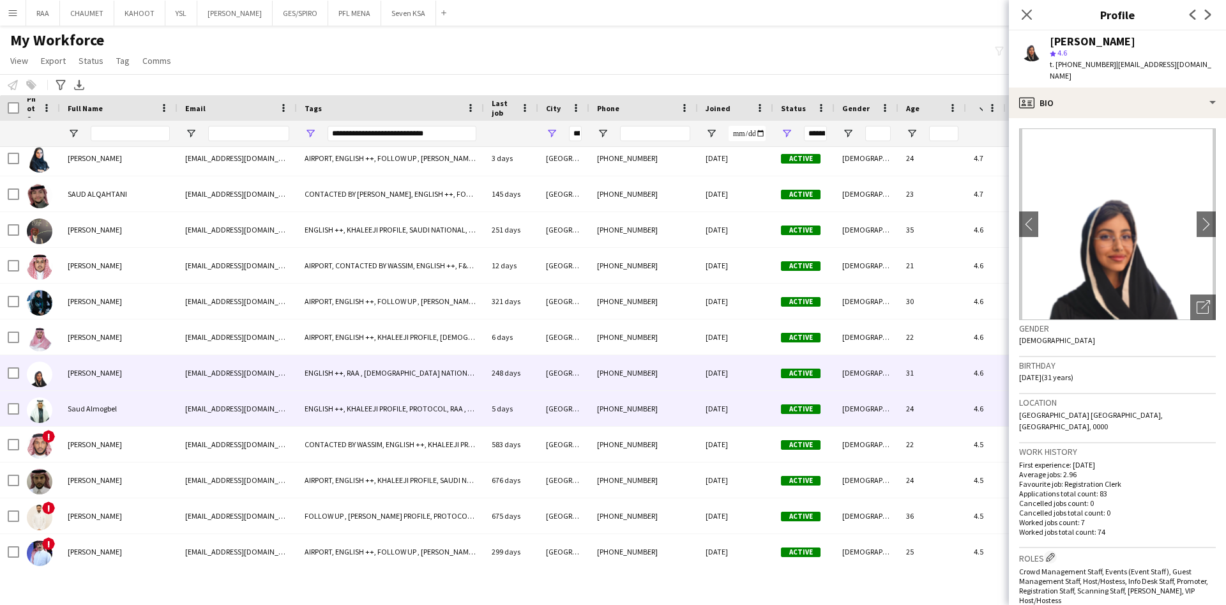
click at [144, 403] on div "Saud Almogbel" at bounding box center [119, 408] width 118 height 35
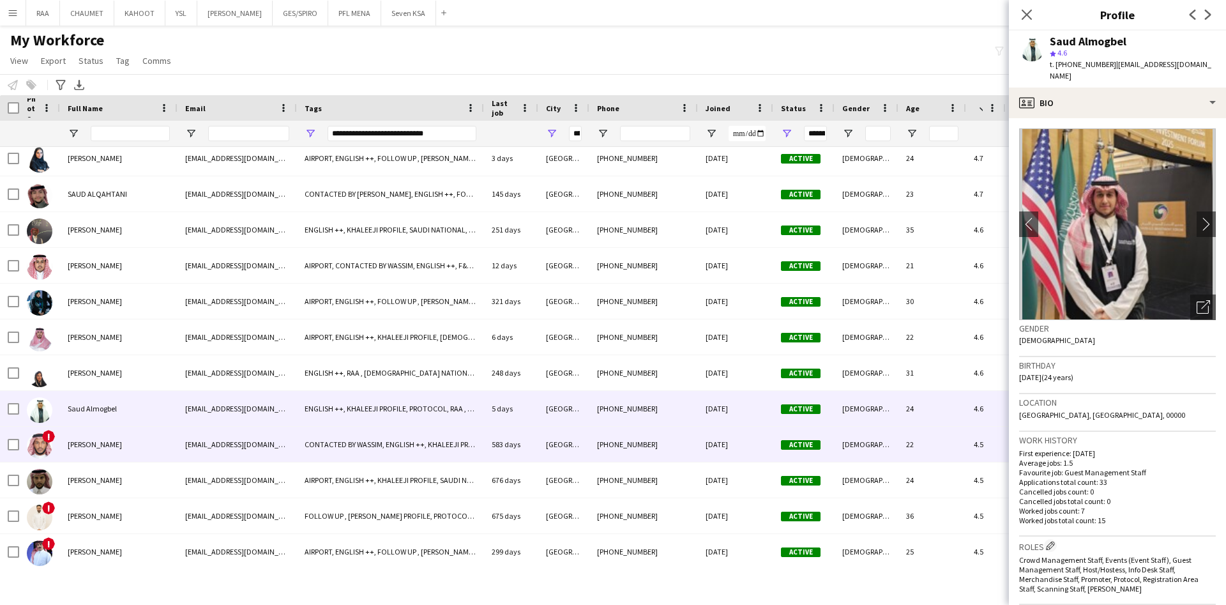
click at [148, 433] on div "[PERSON_NAME]" at bounding box center [119, 444] width 118 height 35
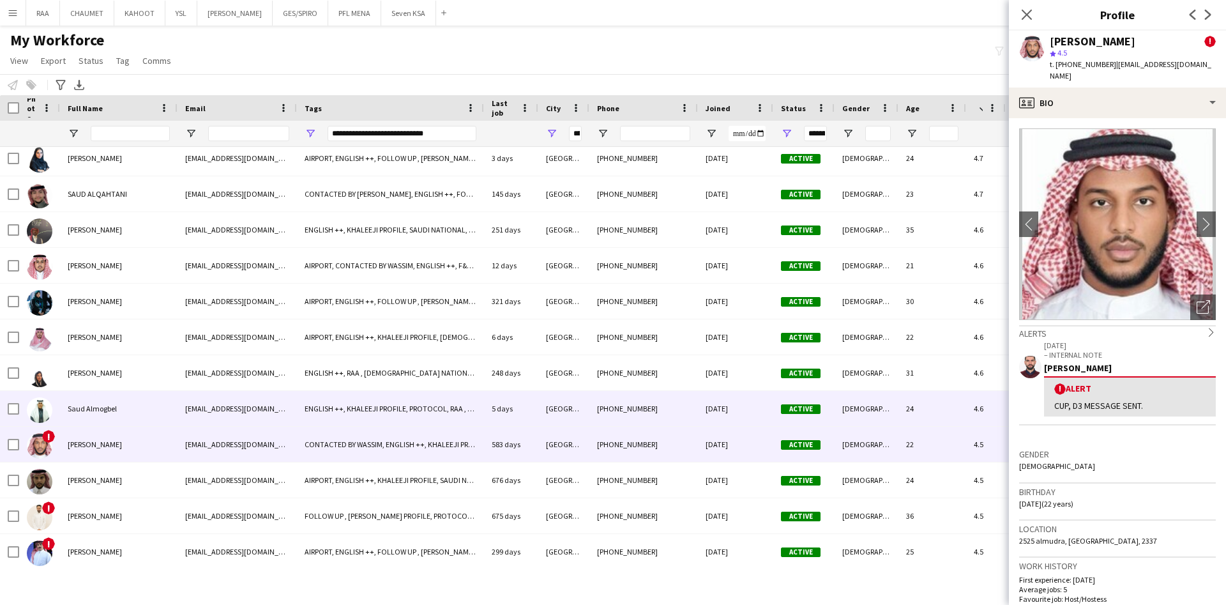
click at [149, 409] on div "Saud Almogbel" at bounding box center [119, 408] width 118 height 35
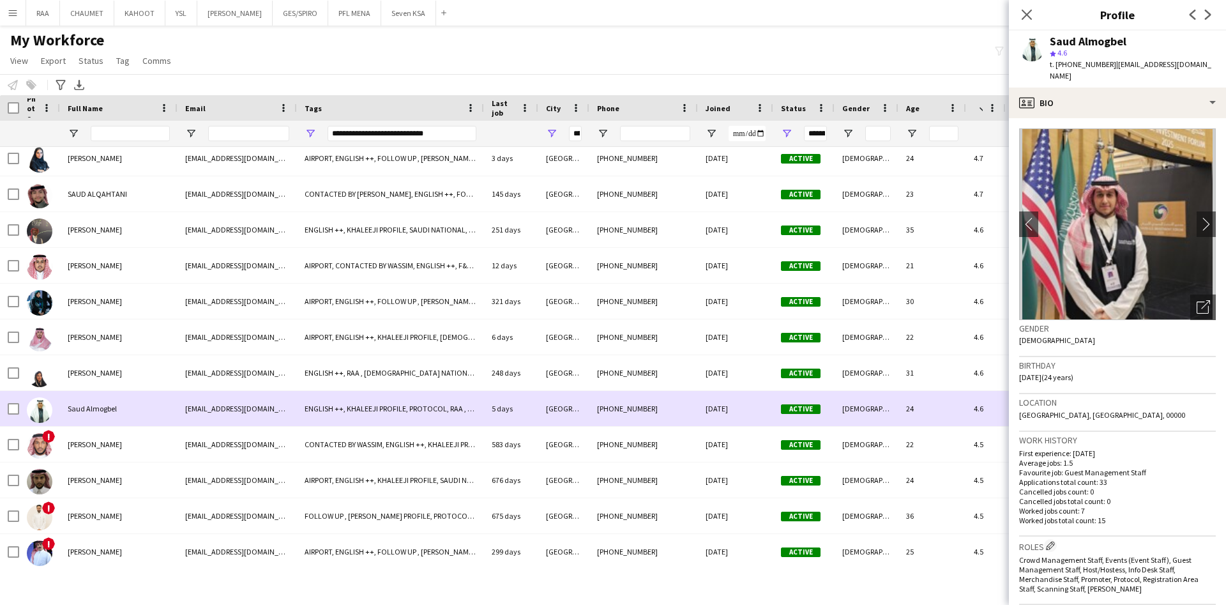
click at [149, 409] on div "Saud Almogbel" at bounding box center [119, 408] width 118 height 35
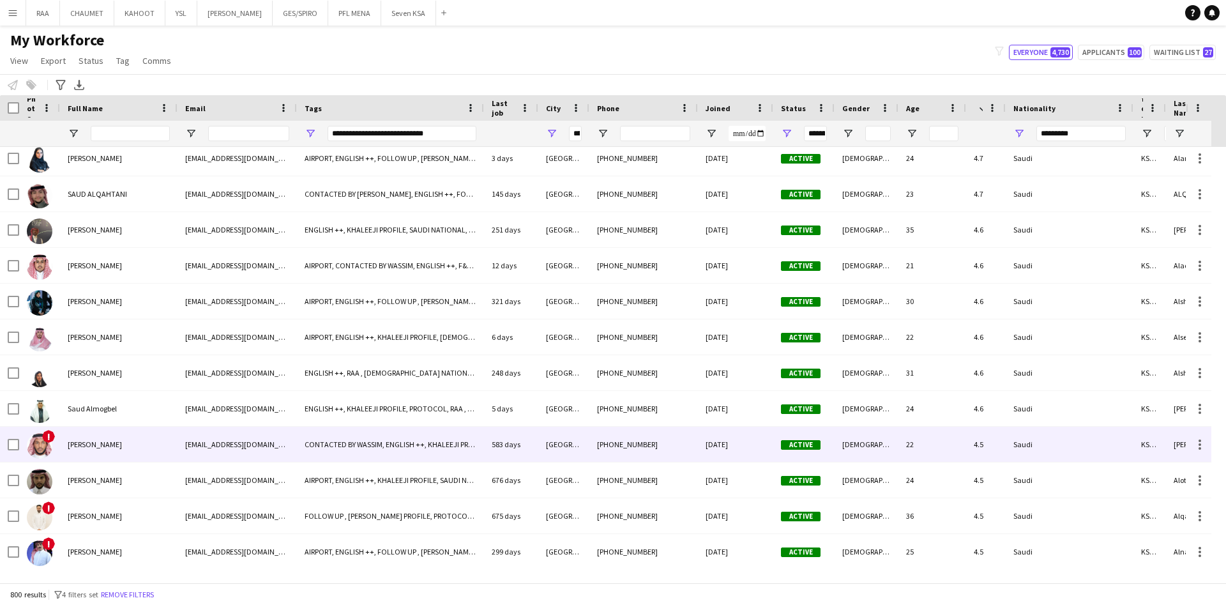
click at [141, 435] on div "[PERSON_NAME]" at bounding box center [119, 444] width 118 height 35
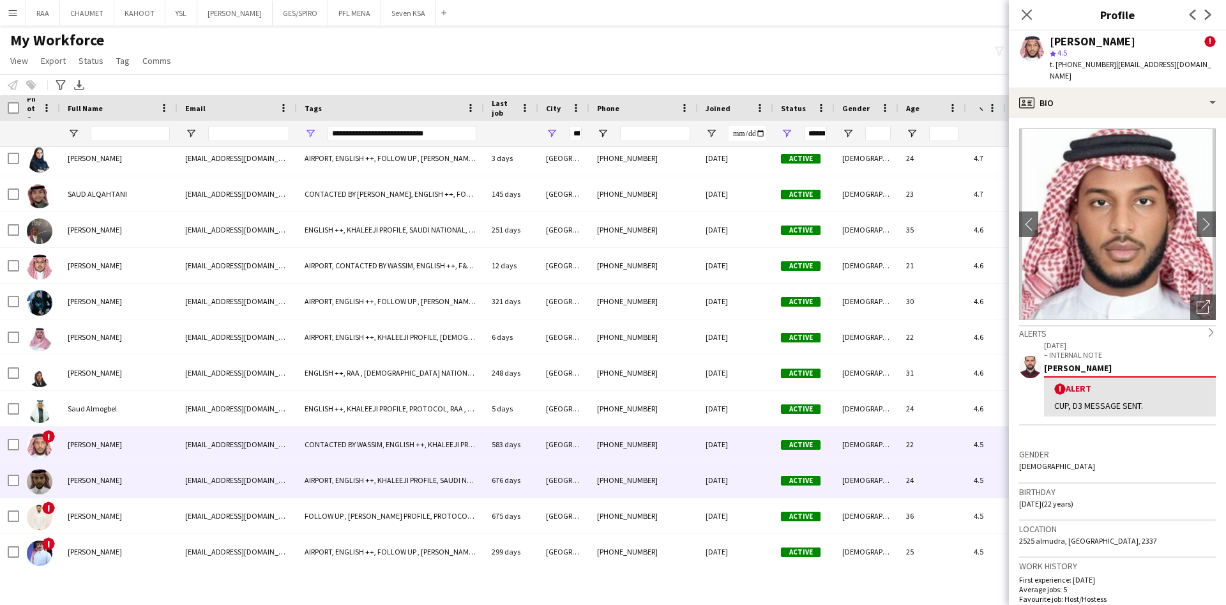
click at [133, 485] on div "[PERSON_NAME]" at bounding box center [119, 479] width 118 height 35
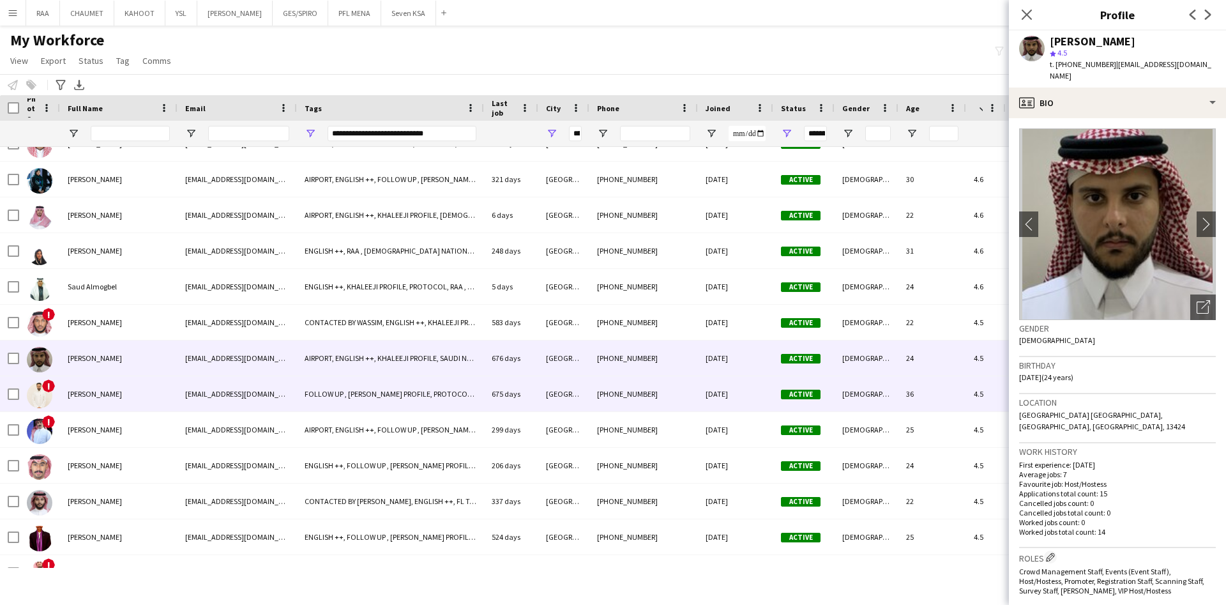
click at [139, 407] on div "[PERSON_NAME]" at bounding box center [119, 393] width 118 height 35
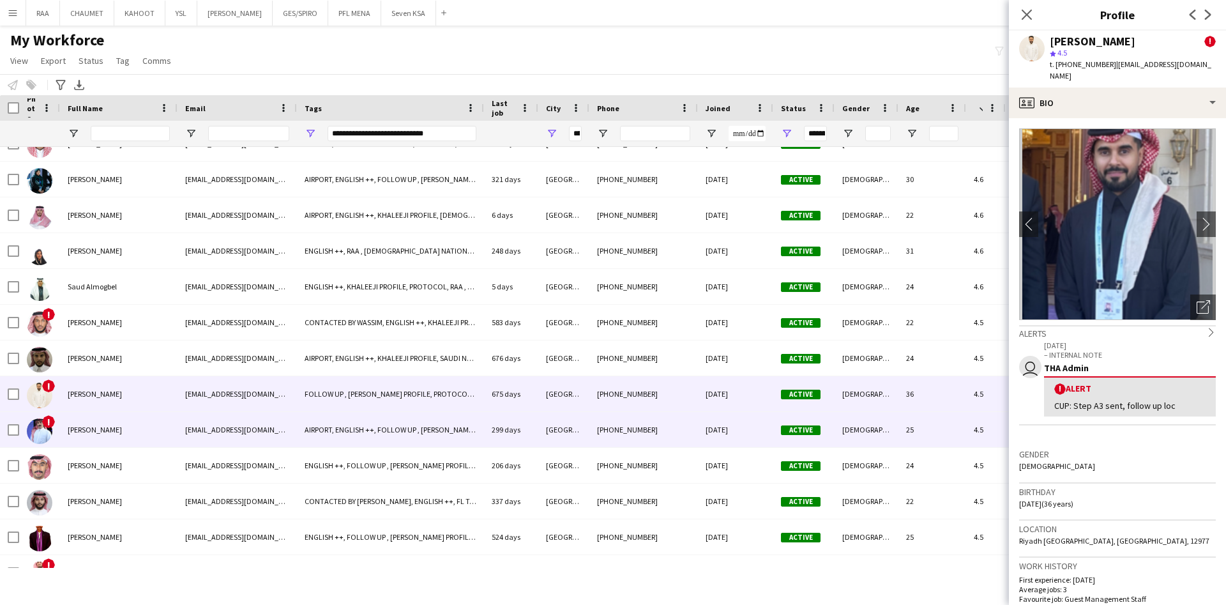
click at [140, 436] on div "[PERSON_NAME]" at bounding box center [119, 429] width 118 height 35
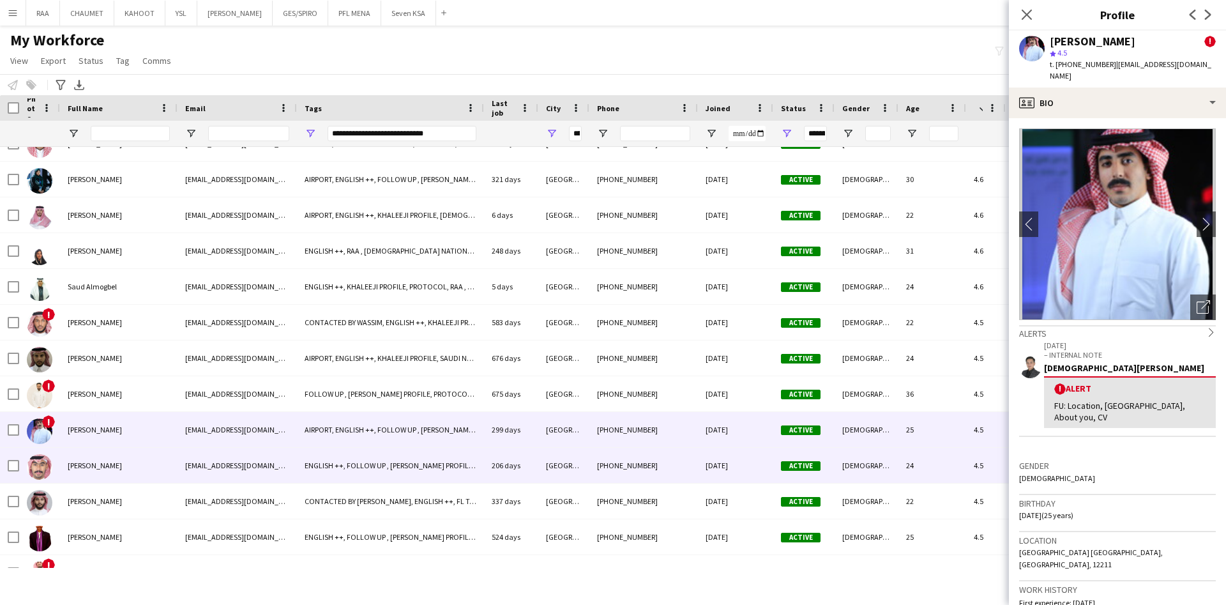
click at [139, 471] on div "[PERSON_NAME]" at bounding box center [119, 465] width 118 height 35
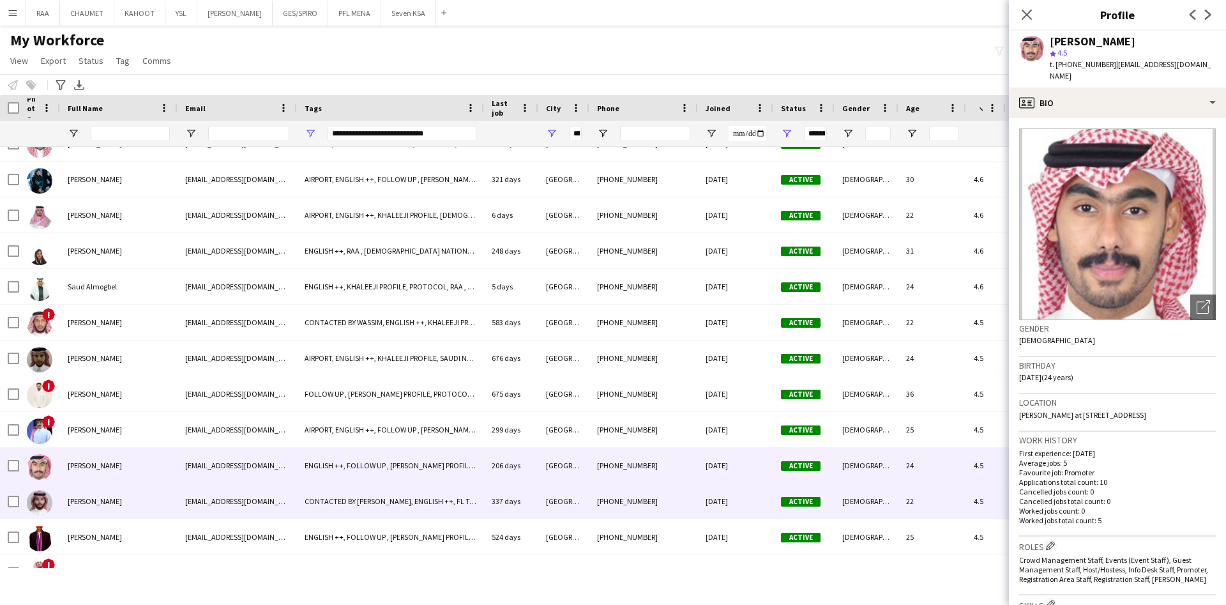
click at [139, 514] on div "[PERSON_NAME]" at bounding box center [119, 501] width 118 height 35
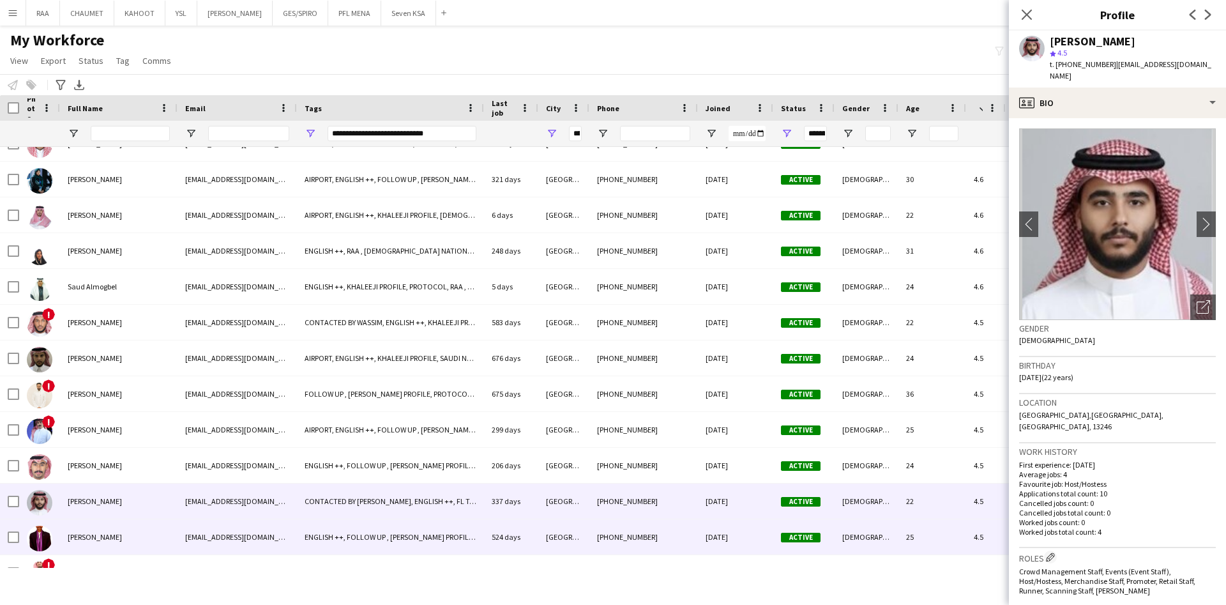
click at [139, 536] on div "[PERSON_NAME]" at bounding box center [119, 536] width 118 height 35
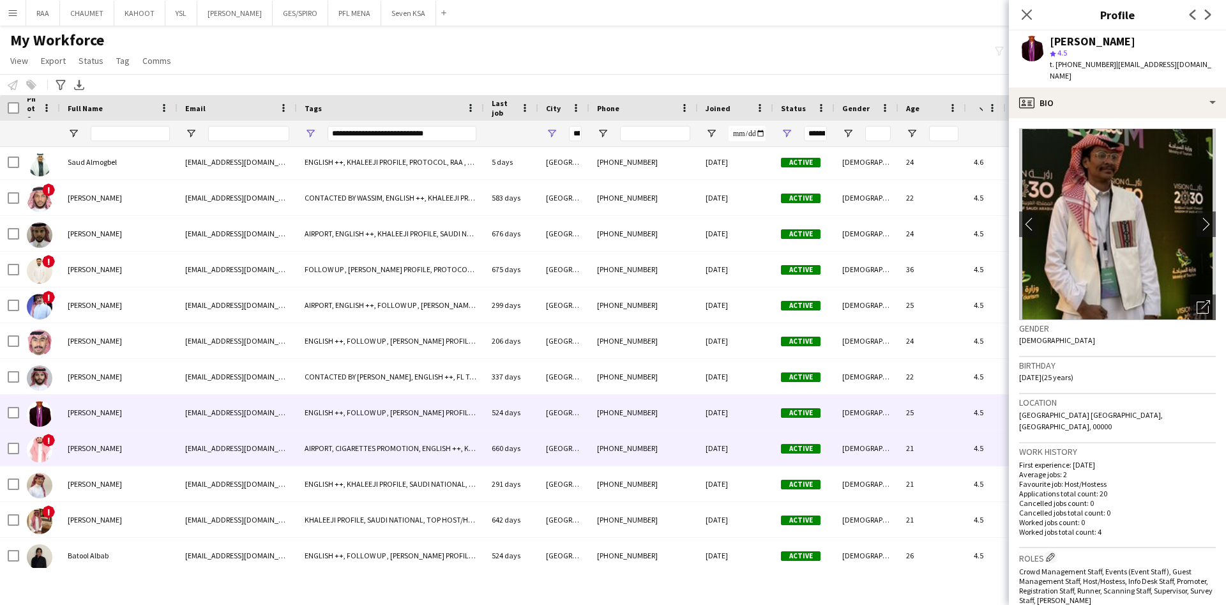
click at [126, 452] on div "[PERSON_NAME]" at bounding box center [119, 448] width 118 height 35
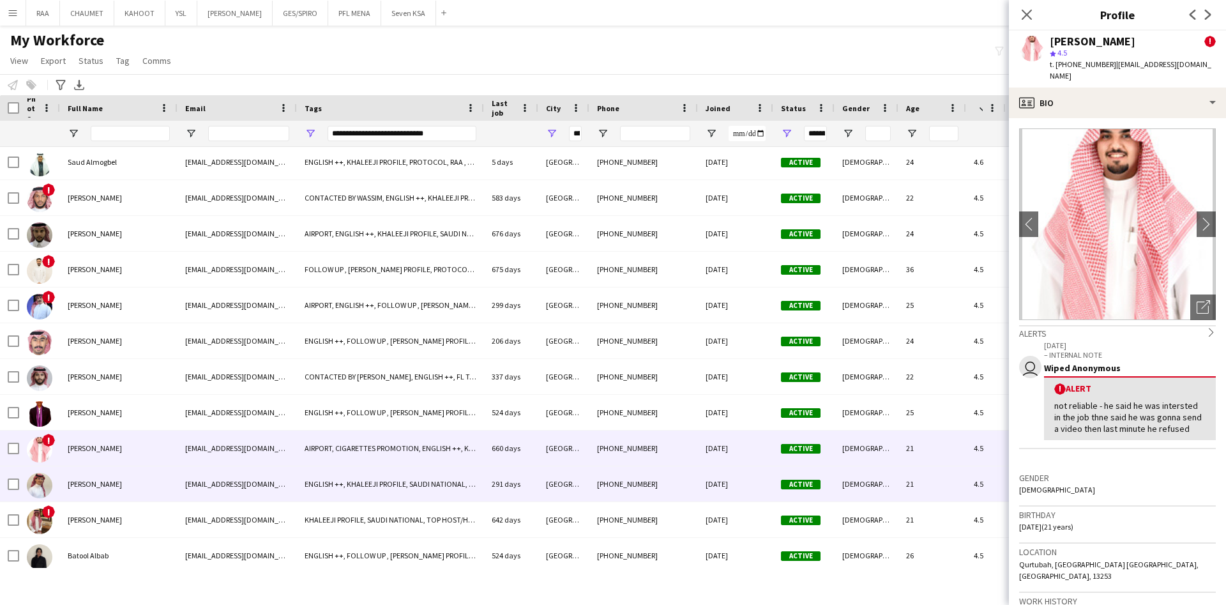
click at [126, 486] on div "[PERSON_NAME]" at bounding box center [119, 483] width 118 height 35
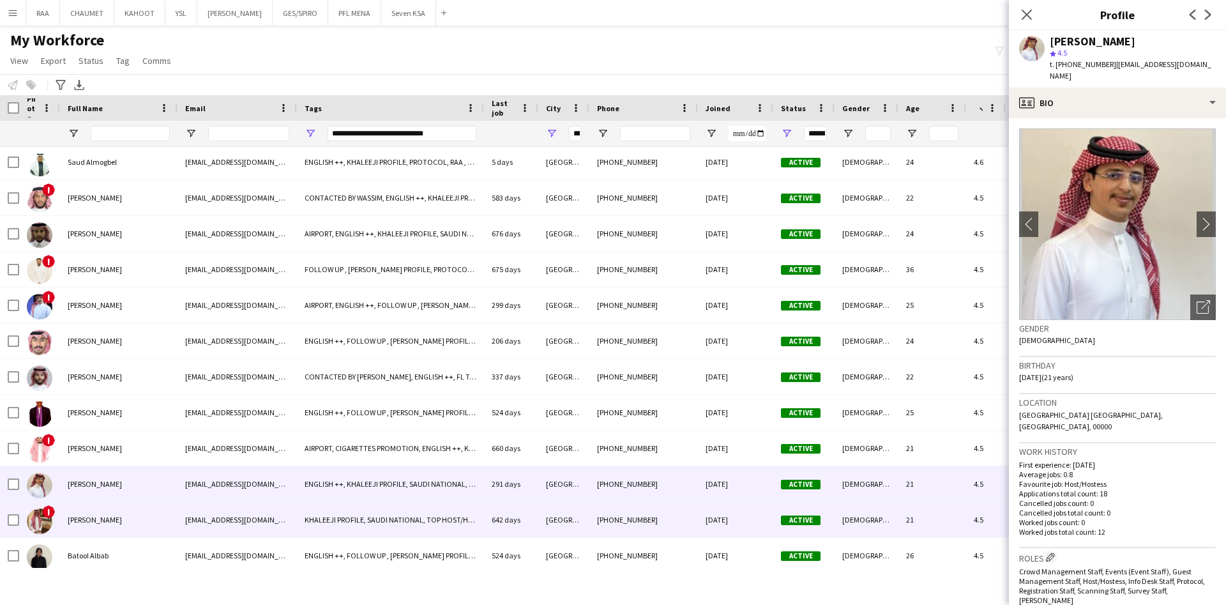
click at [133, 526] on div "[PERSON_NAME]" at bounding box center [119, 519] width 118 height 35
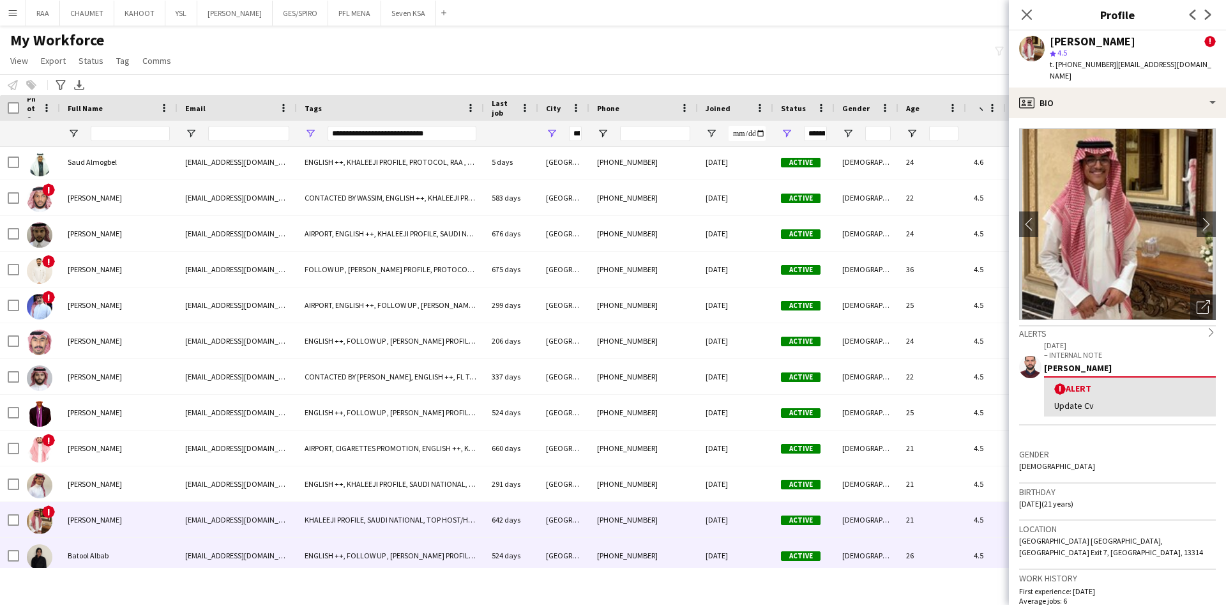
click at [137, 553] on div "Batool Albab" at bounding box center [119, 555] width 118 height 35
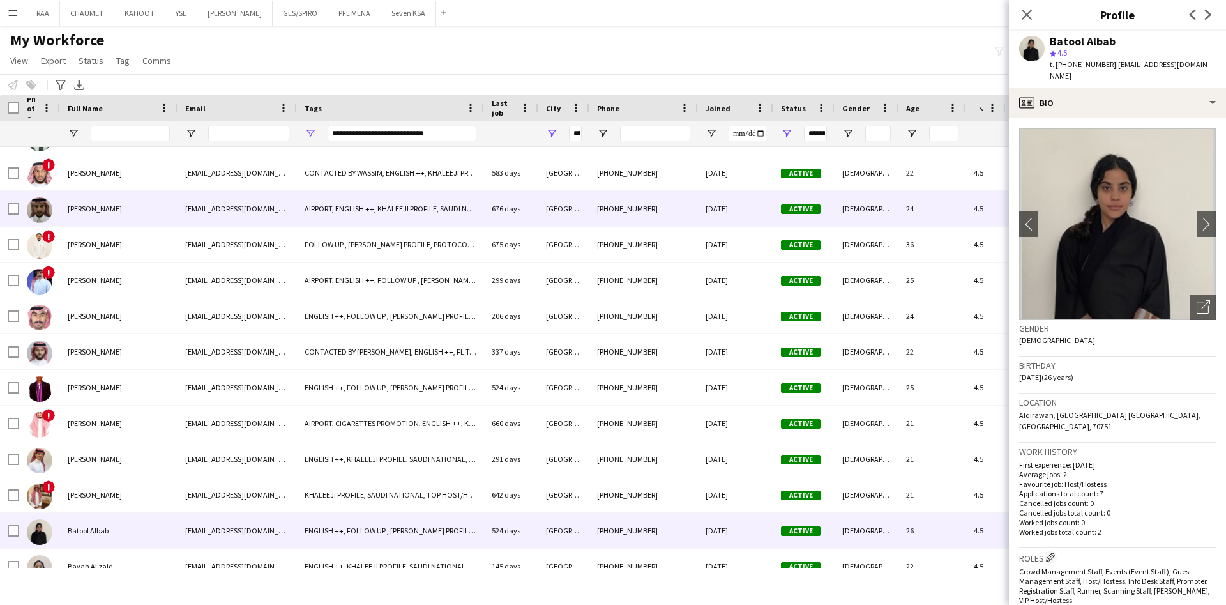
scroll to position [6735, 0]
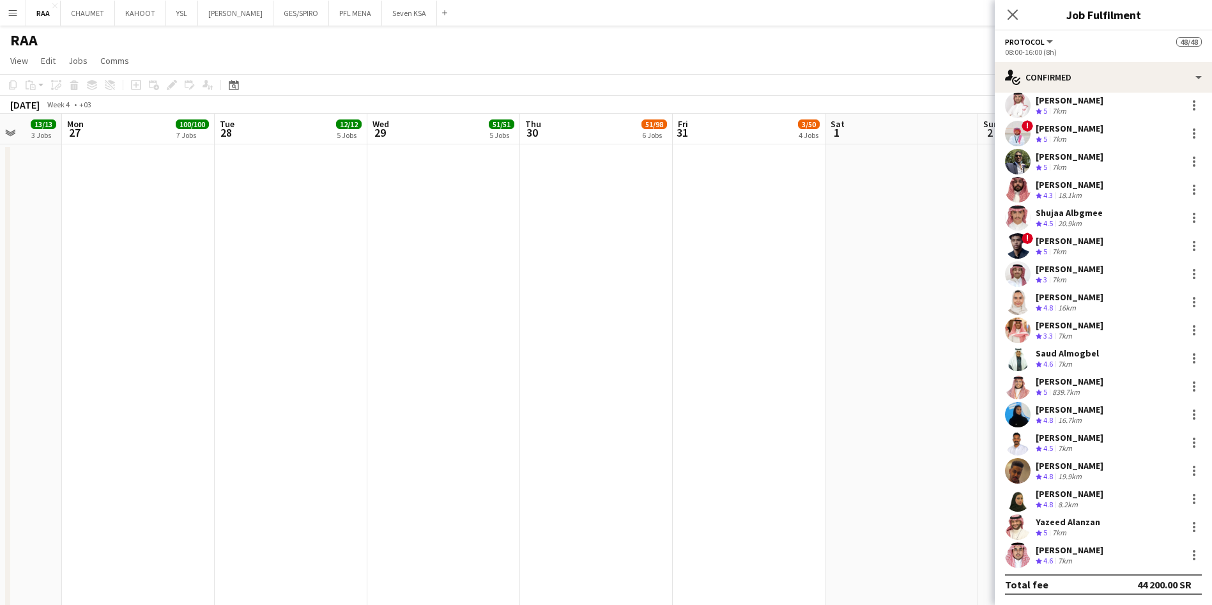
click at [21, 14] on button "Menu" at bounding box center [13, 13] width 26 height 26
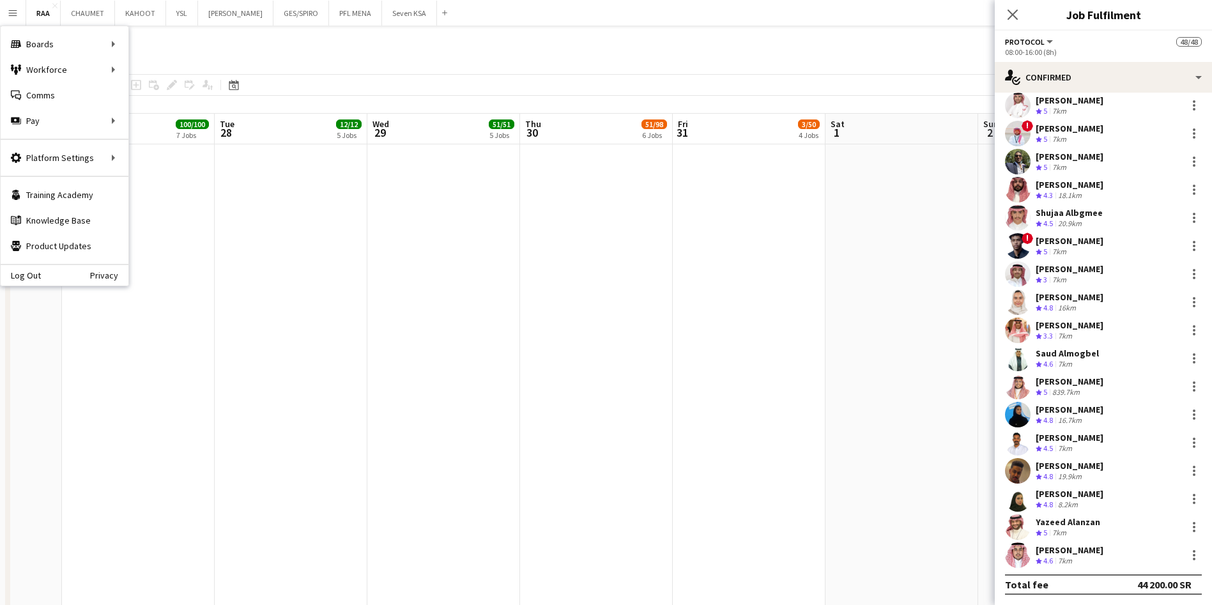
click at [263, 42] on div "RAA" at bounding box center [606, 38] width 1212 height 24
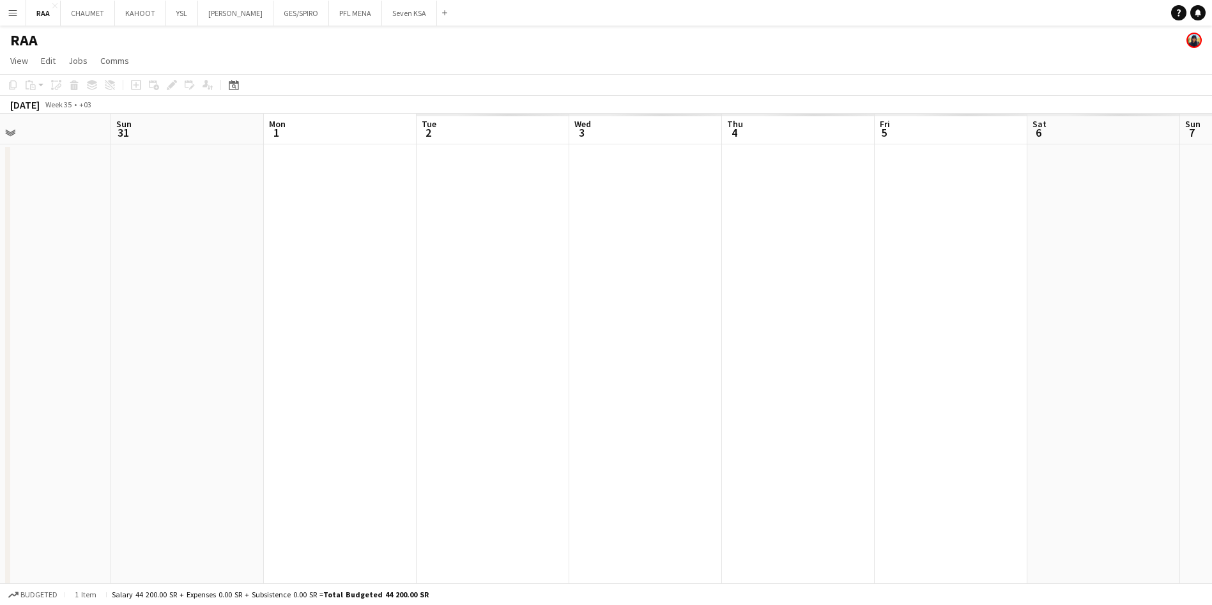
scroll to position [0, 396]
click at [232, 74] on app-toolbar "Copy Paste Paste Ctrl+V Paste with crew Ctrl+Shift+V Paste linked Job Delete Gr…" at bounding box center [606, 85] width 1212 height 22
click at [234, 82] on icon at bounding box center [234, 85] width 10 height 10
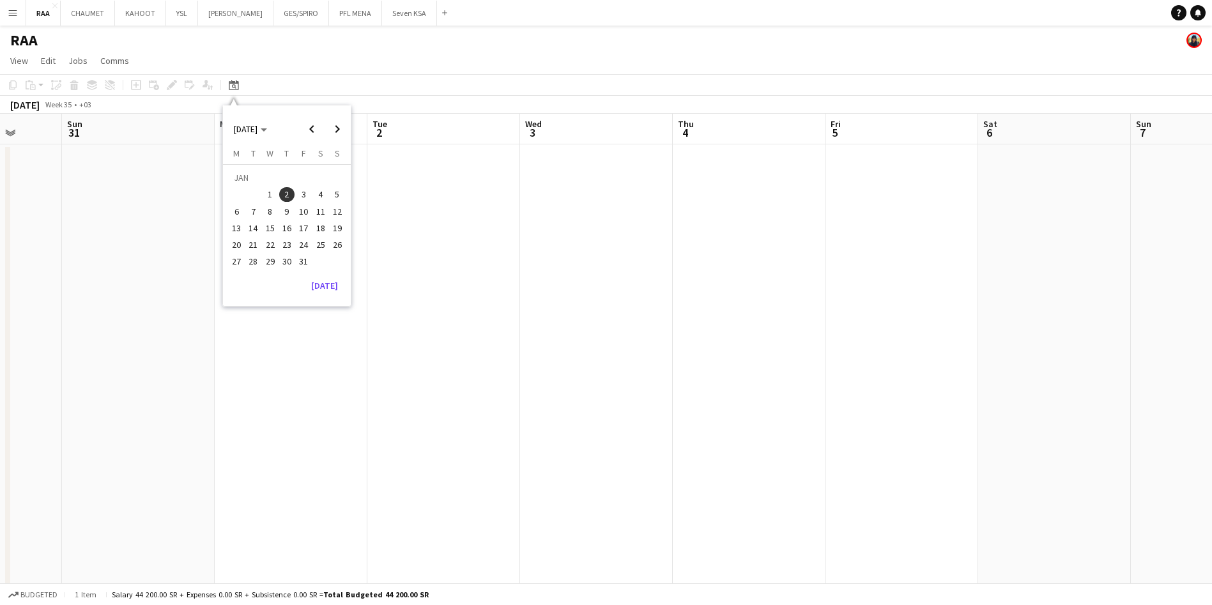
click at [288, 197] on span "2" at bounding box center [286, 194] width 15 height 15
click at [434, 84] on app-toolbar "Copy Paste Paste Ctrl+V Paste with crew Ctrl+Shift+V Paste linked Job Delete Gr…" at bounding box center [606, 85] width 1212 height 22
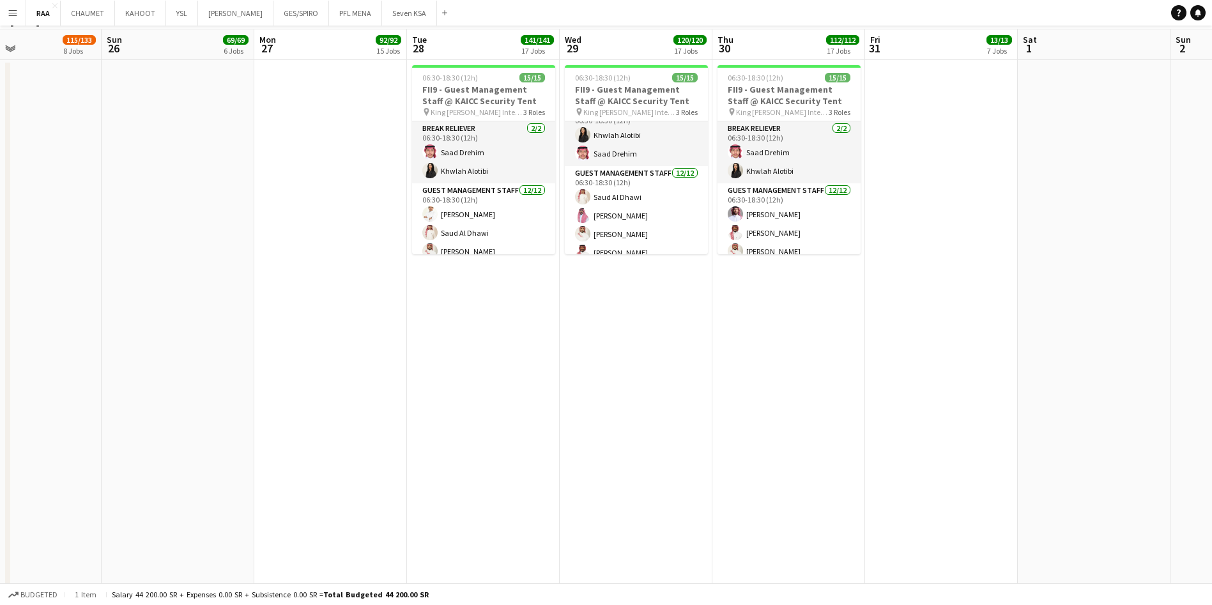
scroll to position [0, 0]
